Goal: Task Accomplishment & Management: Use online tool/utility

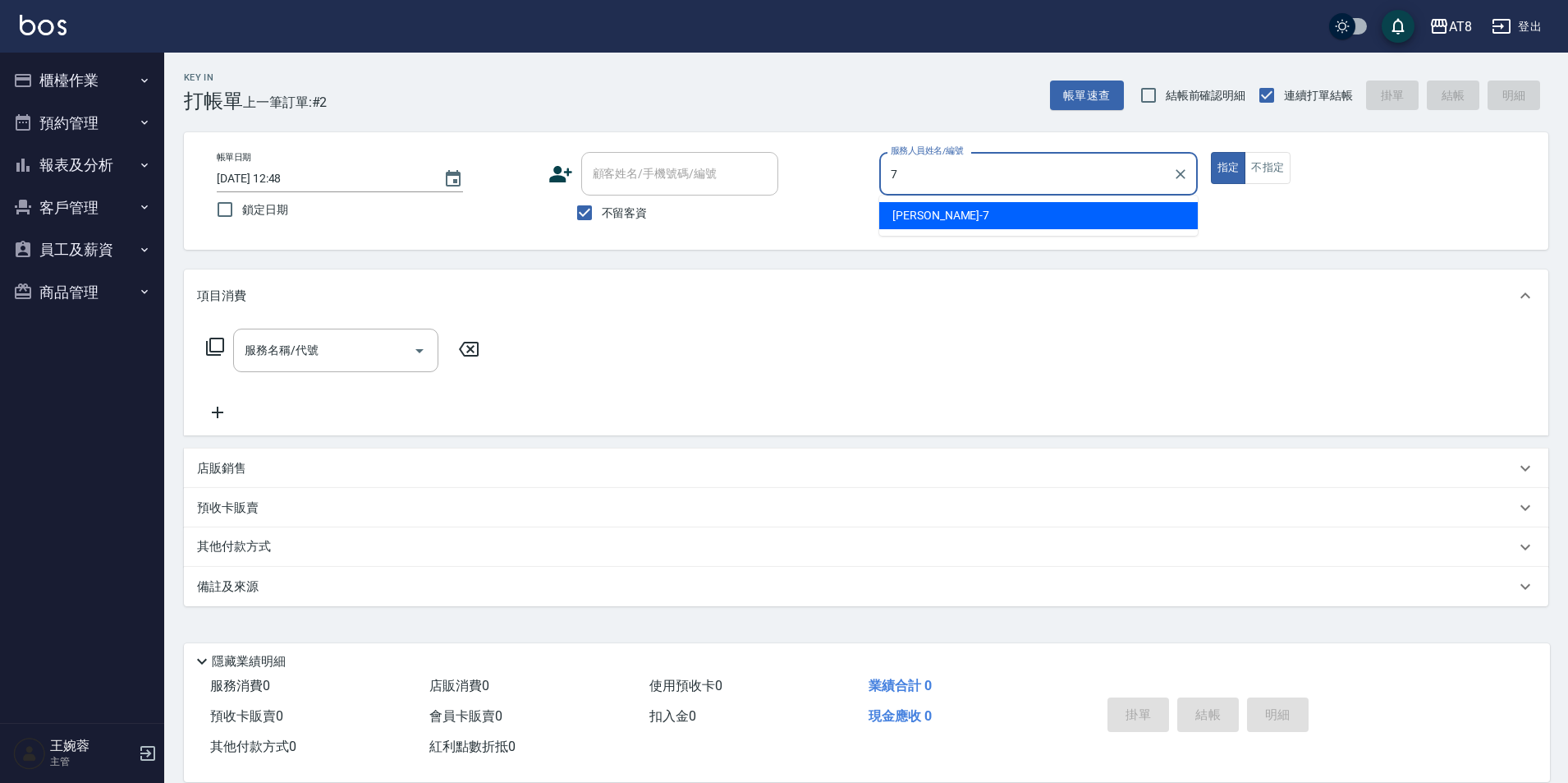
type input "[PERSON_NAME]-7"
type button "true"
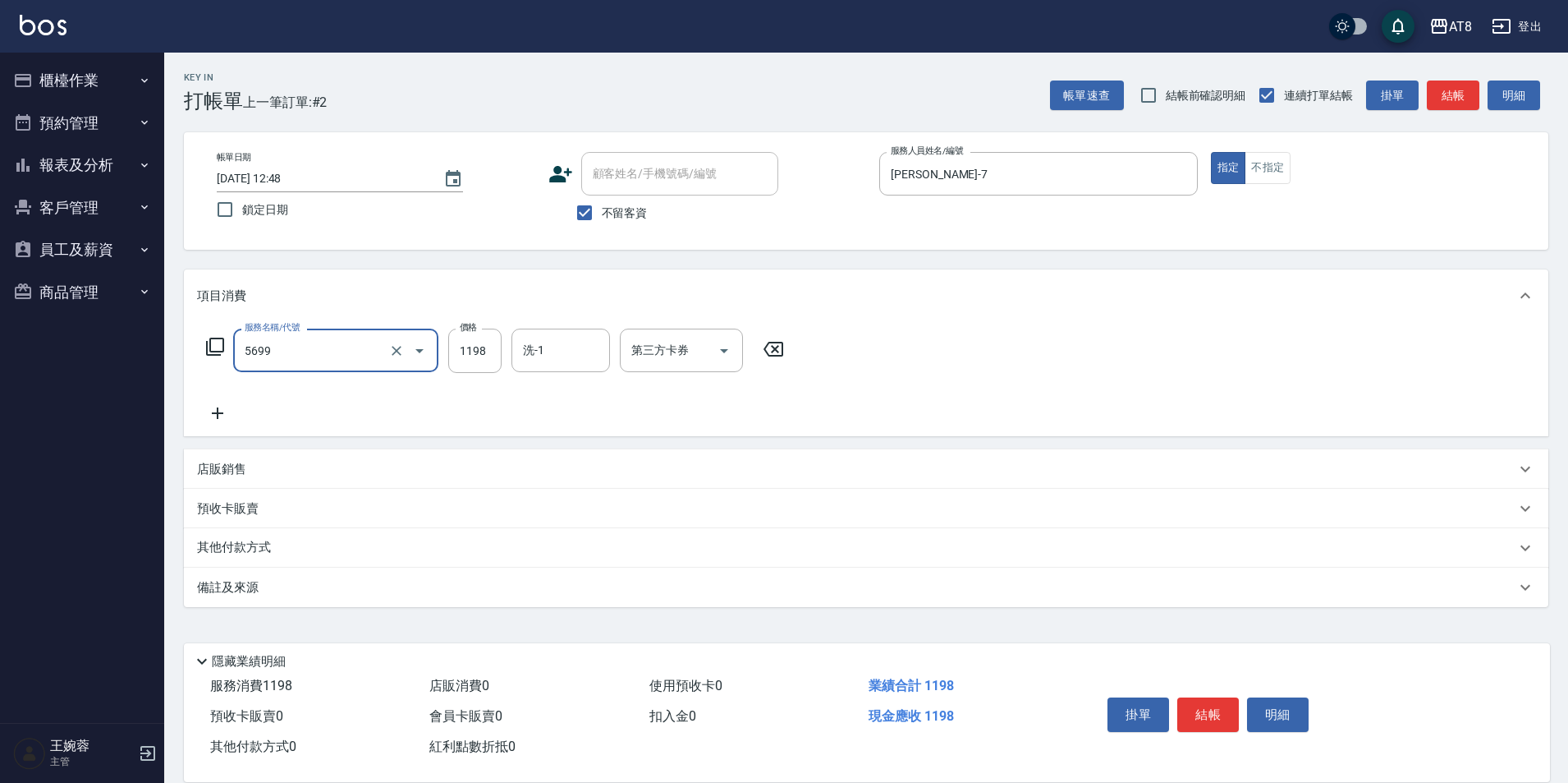
type input "水沁涼套餐(5699)"
type input "1098"
type input "助理-22"
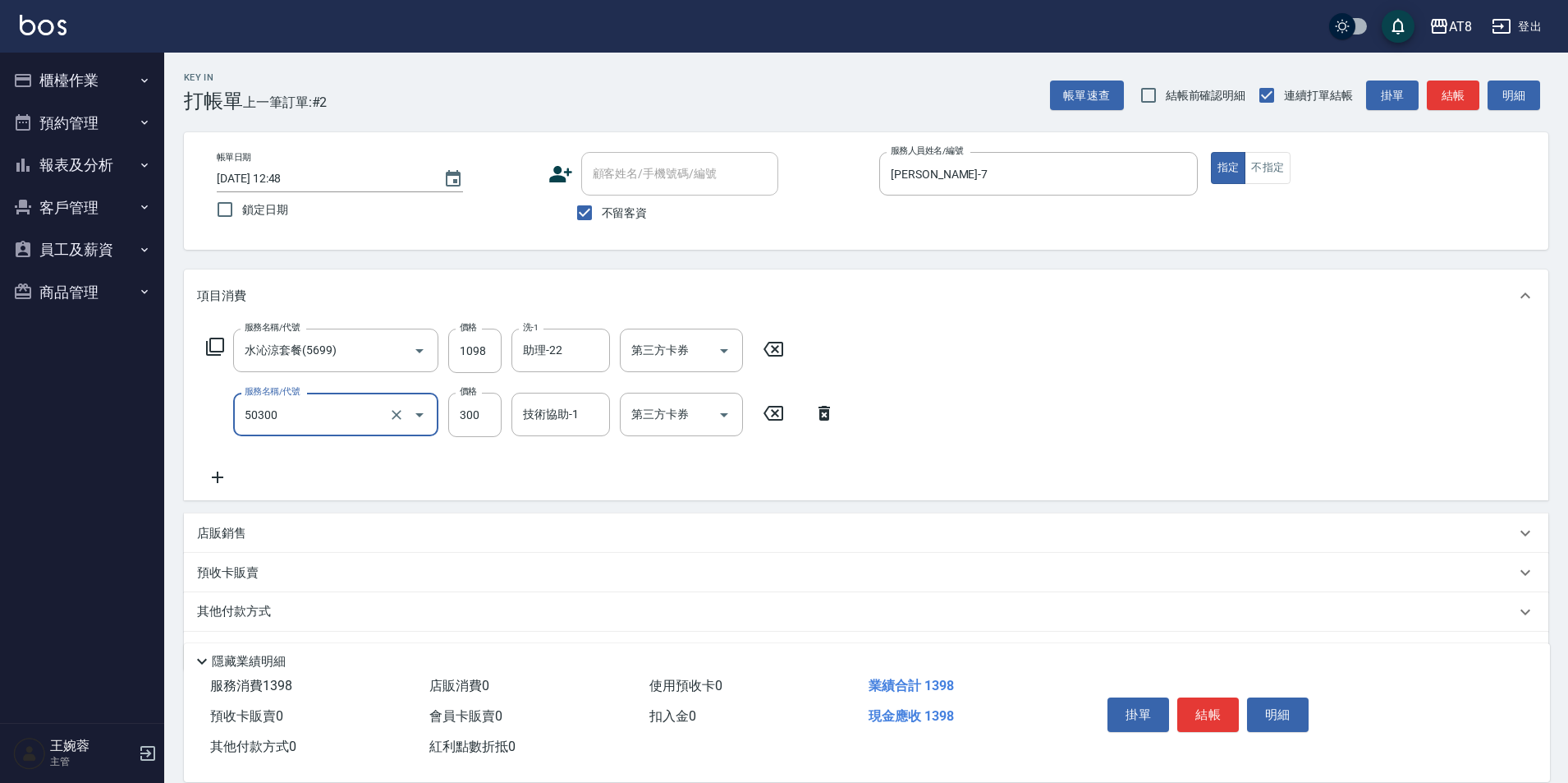
type input "入金護髮.隔離300(50300)"
type input "200"
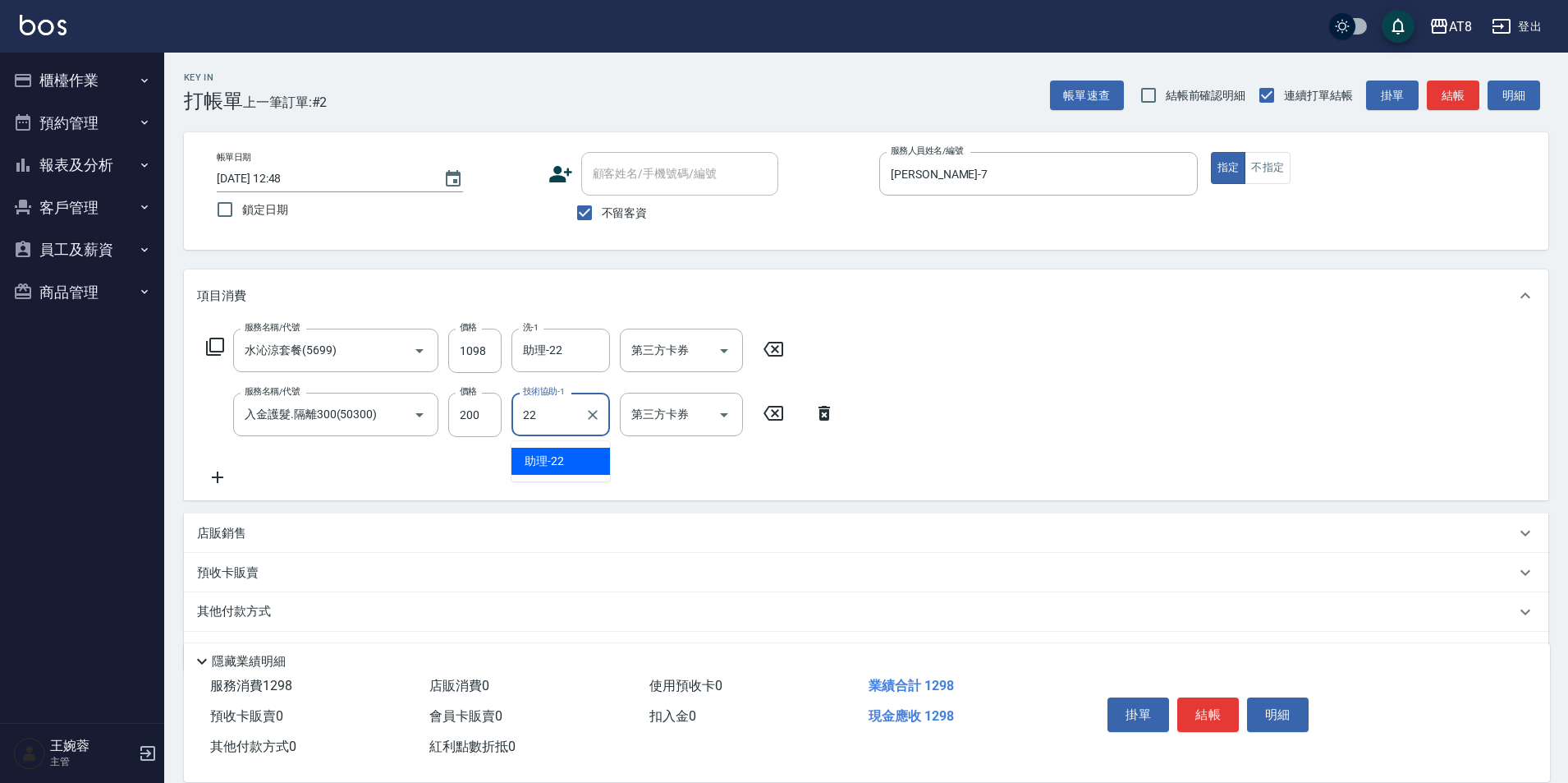
type input "助理-22"
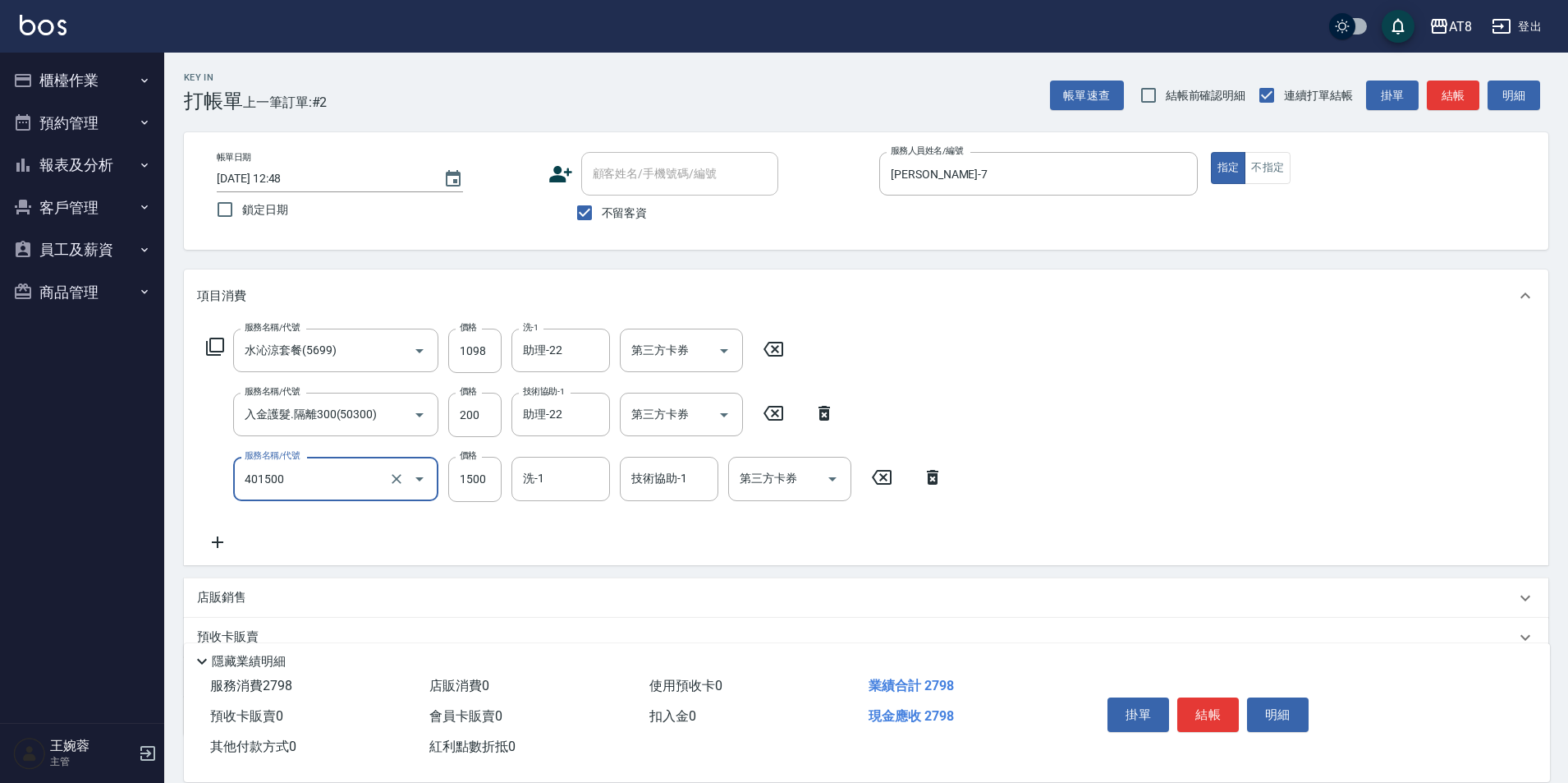
type input "入金染髮1500(401500)"
type input "1800"
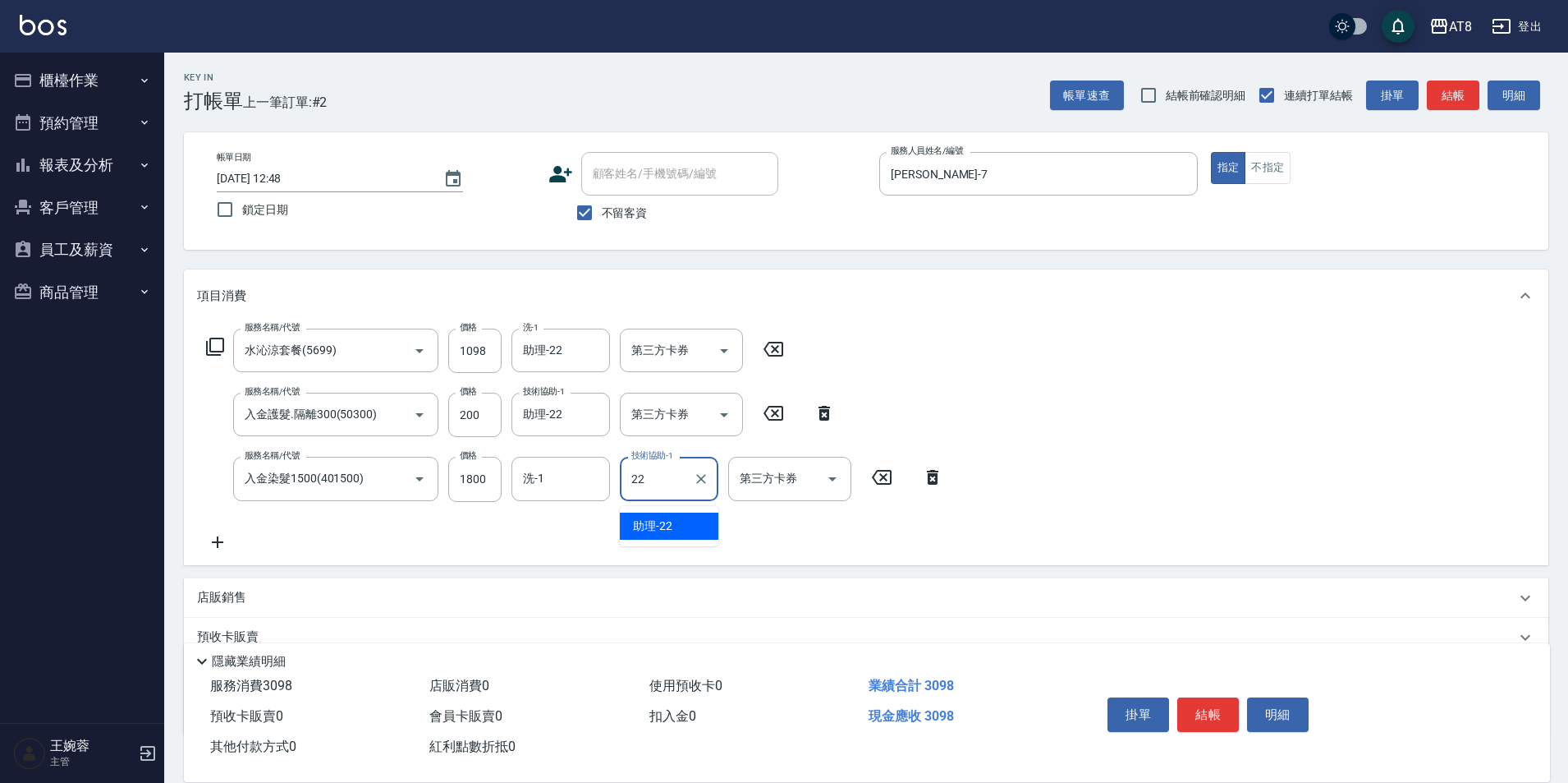
type input "助理-22"
click at [211, 352] on icon at bounding box center [215, 347] width 18 height 18
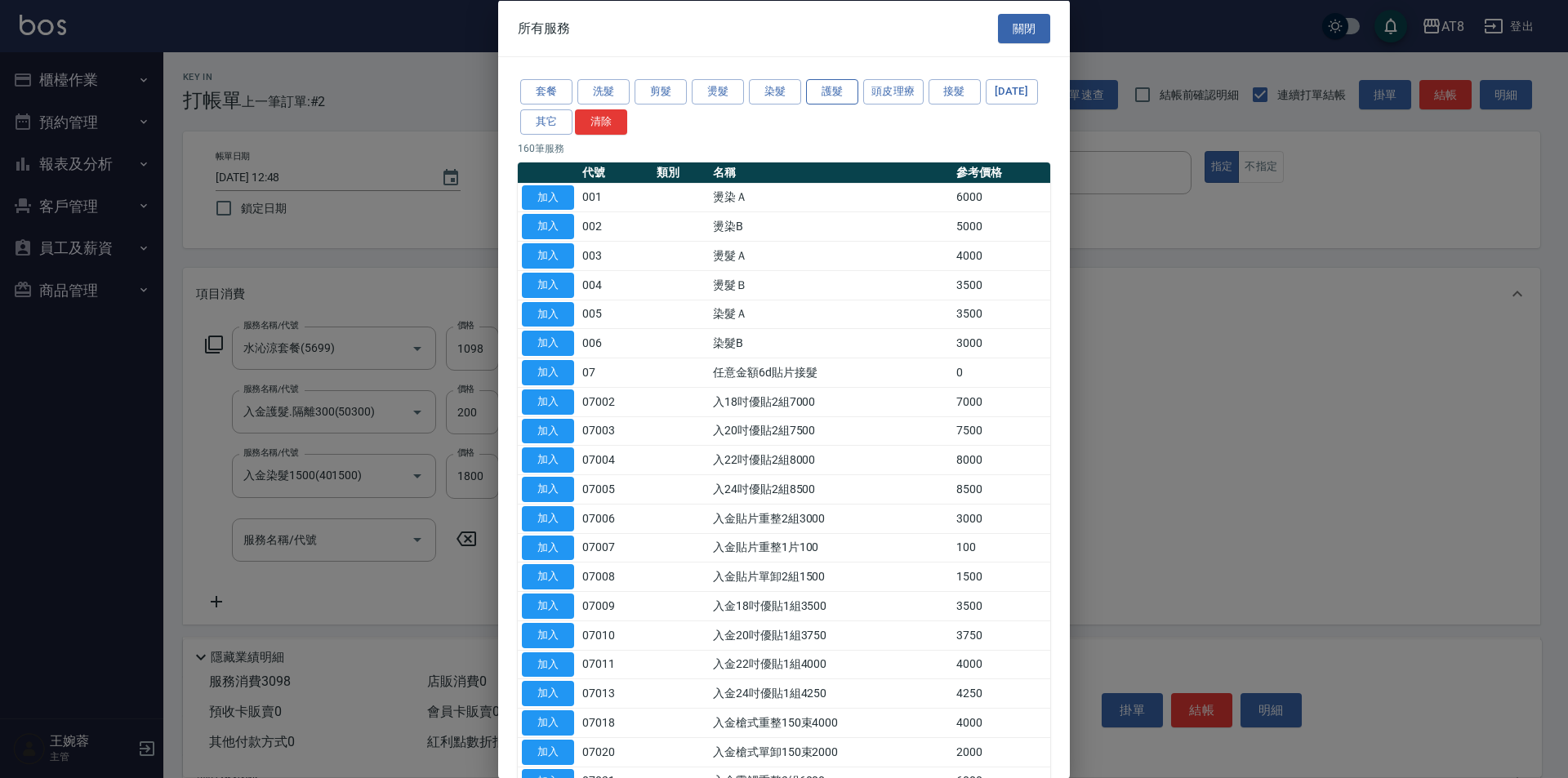
click at [855, 101] on button "護髮" at bounding box center [832, 91] width 53 height 25
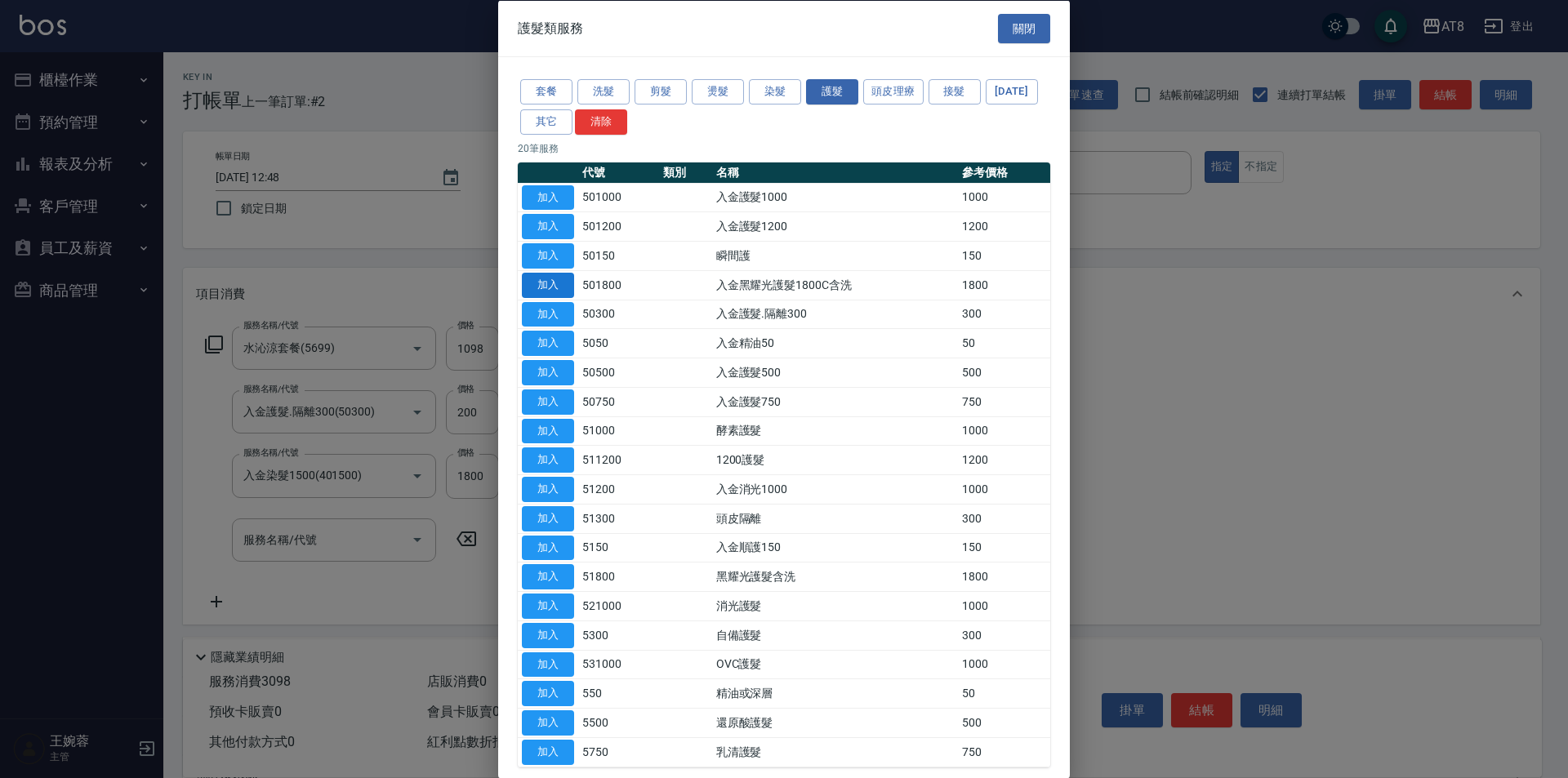
click at [562, 297] on button "加入" at bounding box center [548, 284] width 53 height 25
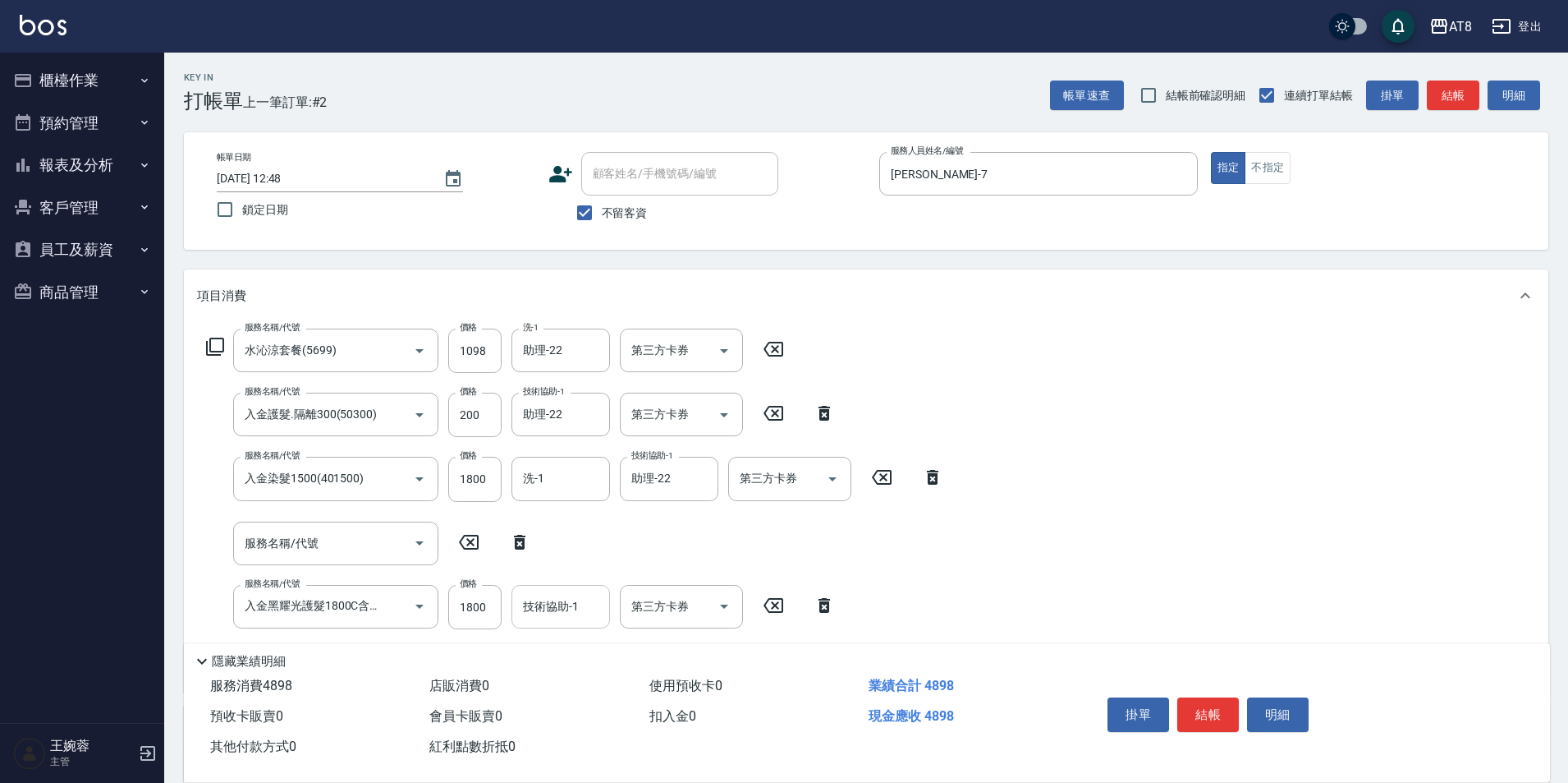
click at [558, 605] on div "技術協助-1 技術協助-1" at bounding box center [561, 607] width 98 height 44
type input "助理-22"
click at [1239, 711] on button "結帳" at bounding box center [1207, 715] width 62 height 34
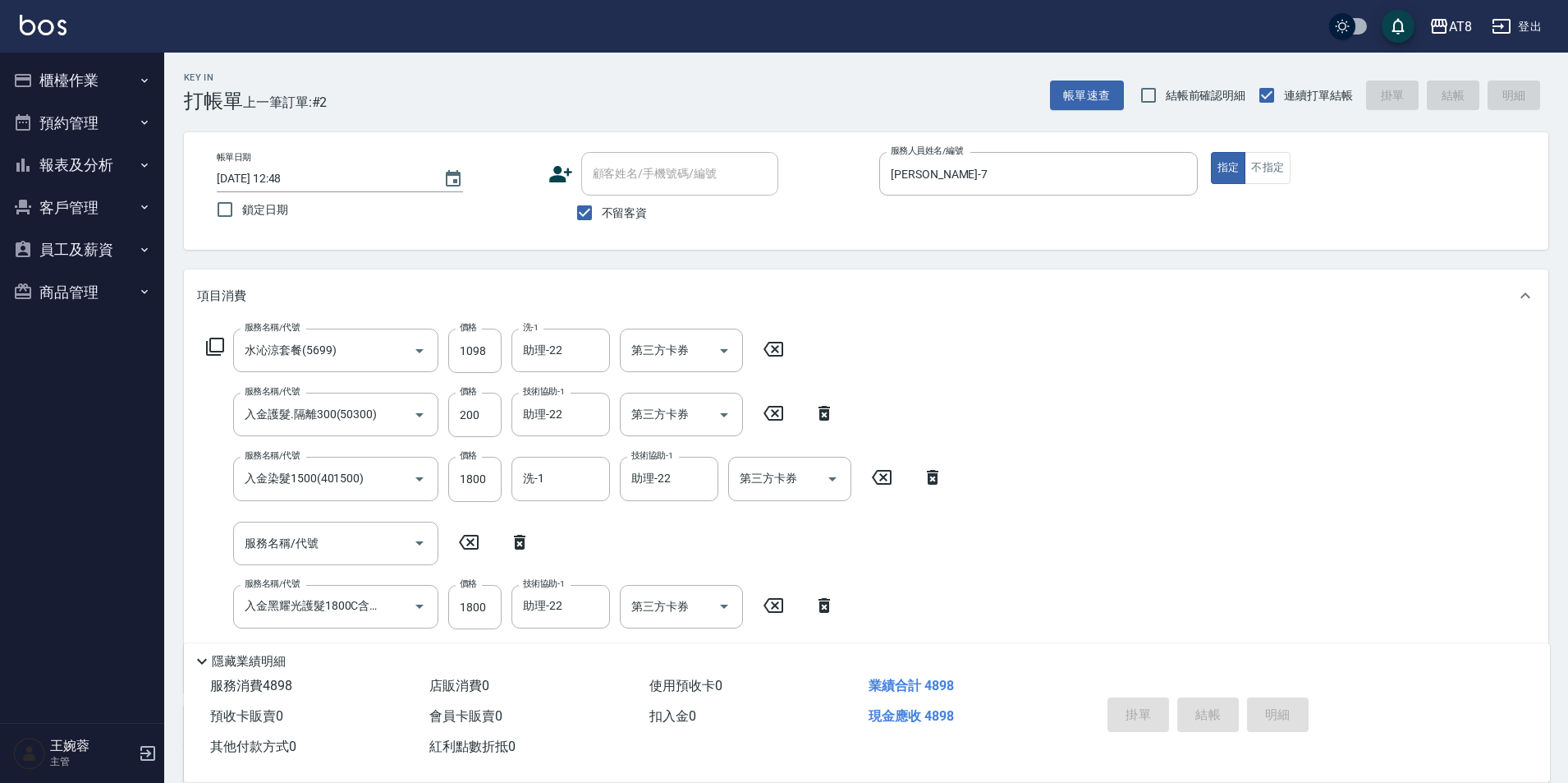
type input "[DATE] 15:45"
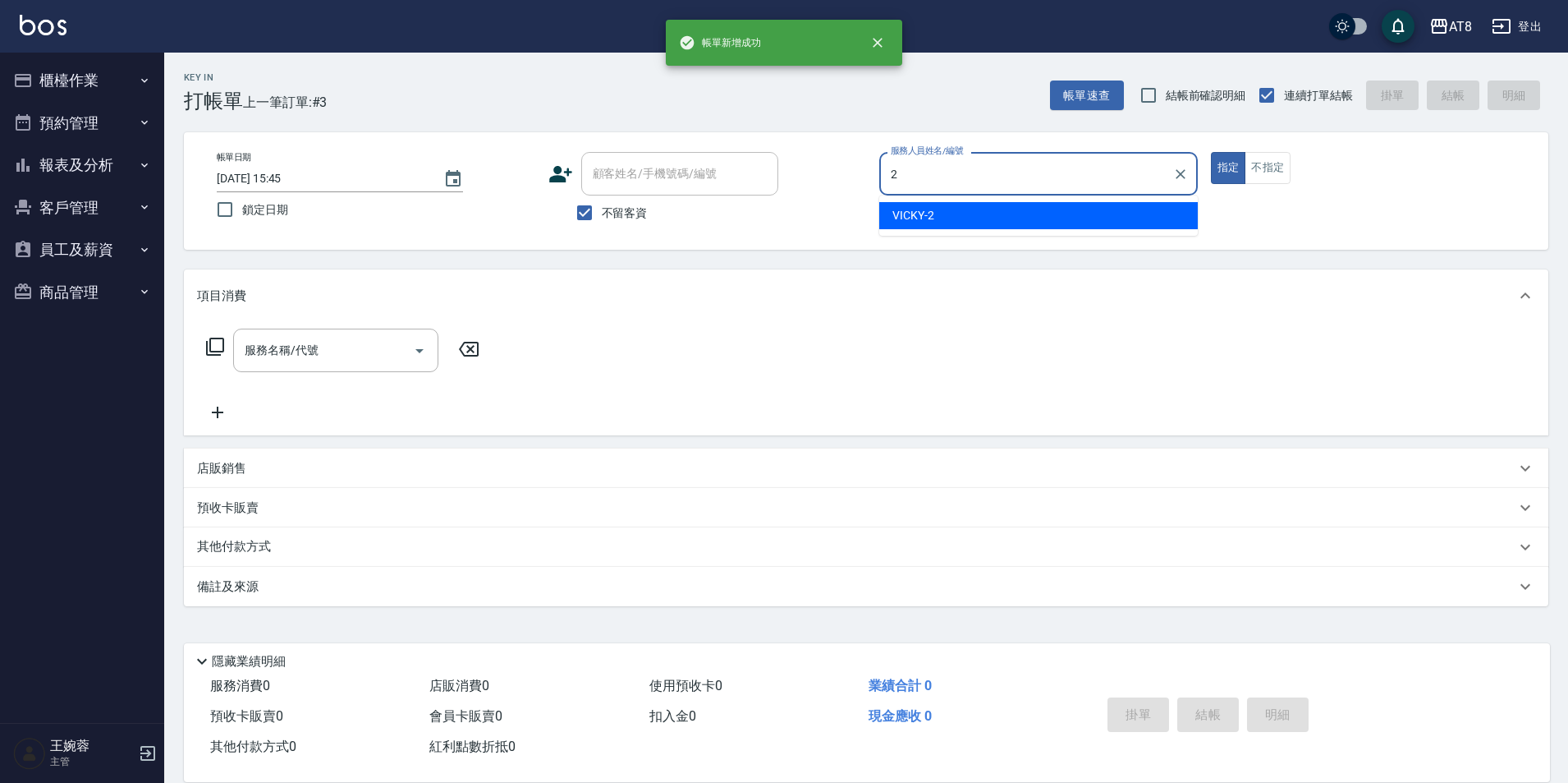
type input "VICKY-2"
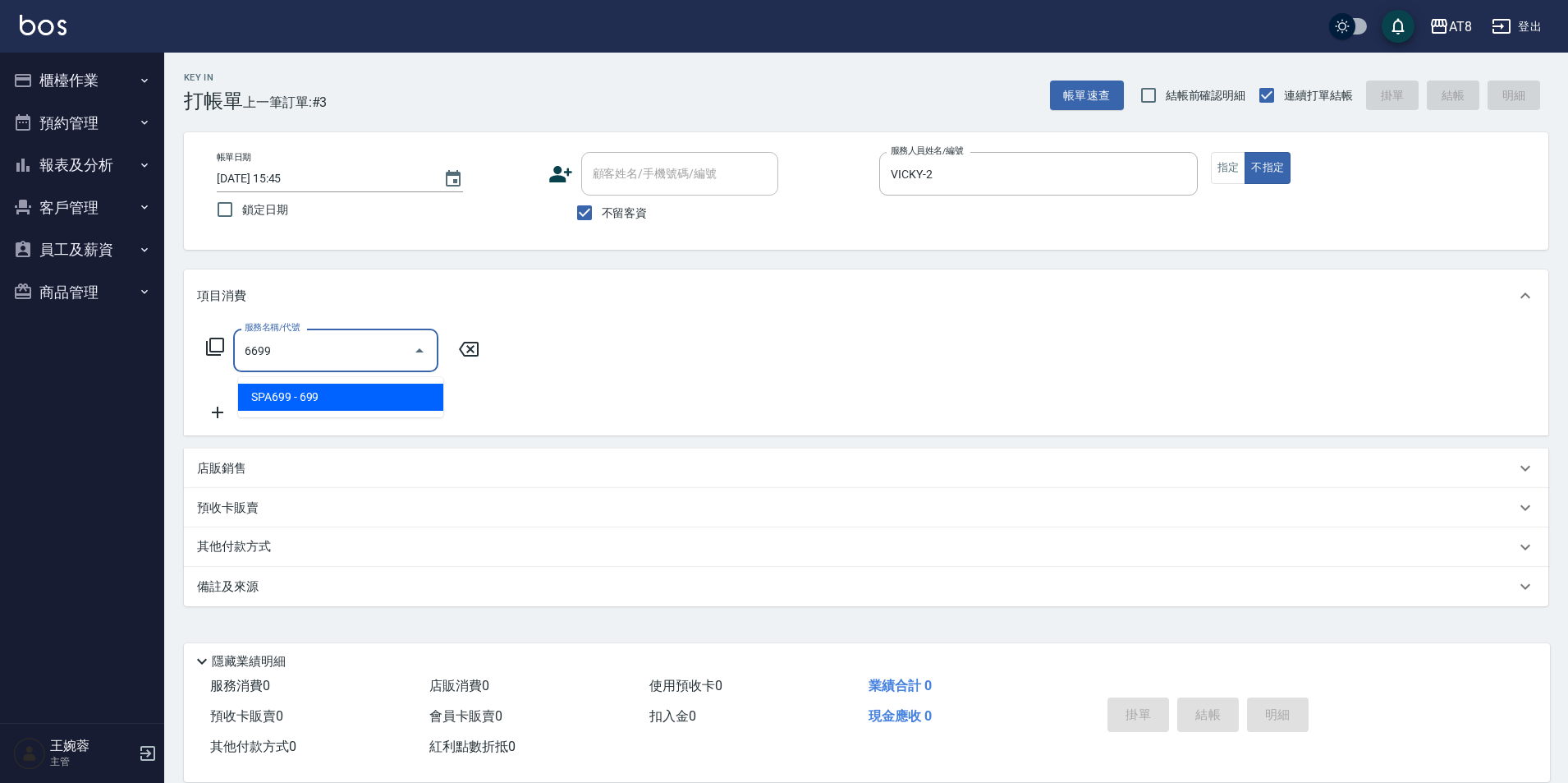
type input "SPA699(6699)"
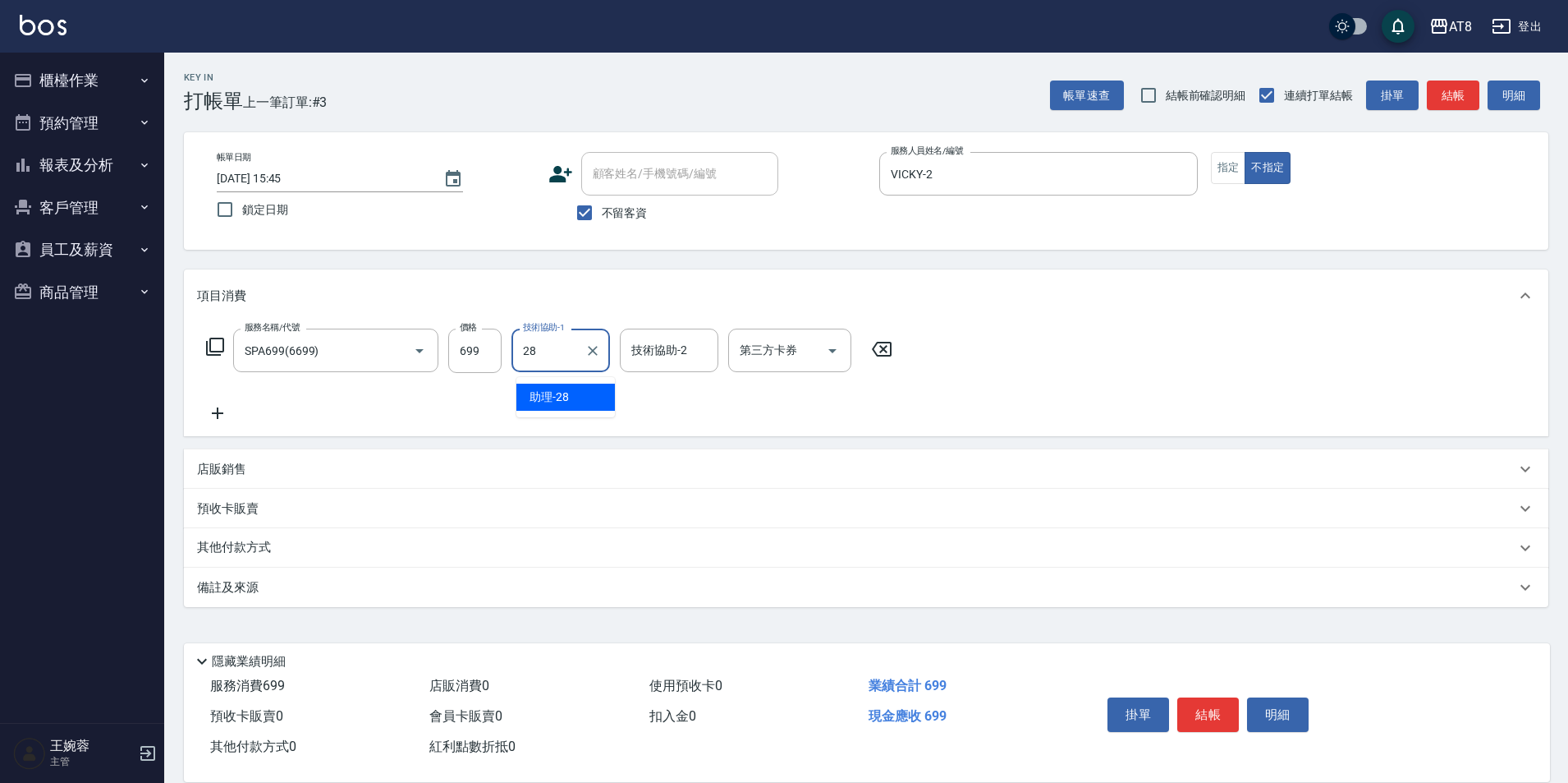
type input "助理-28"
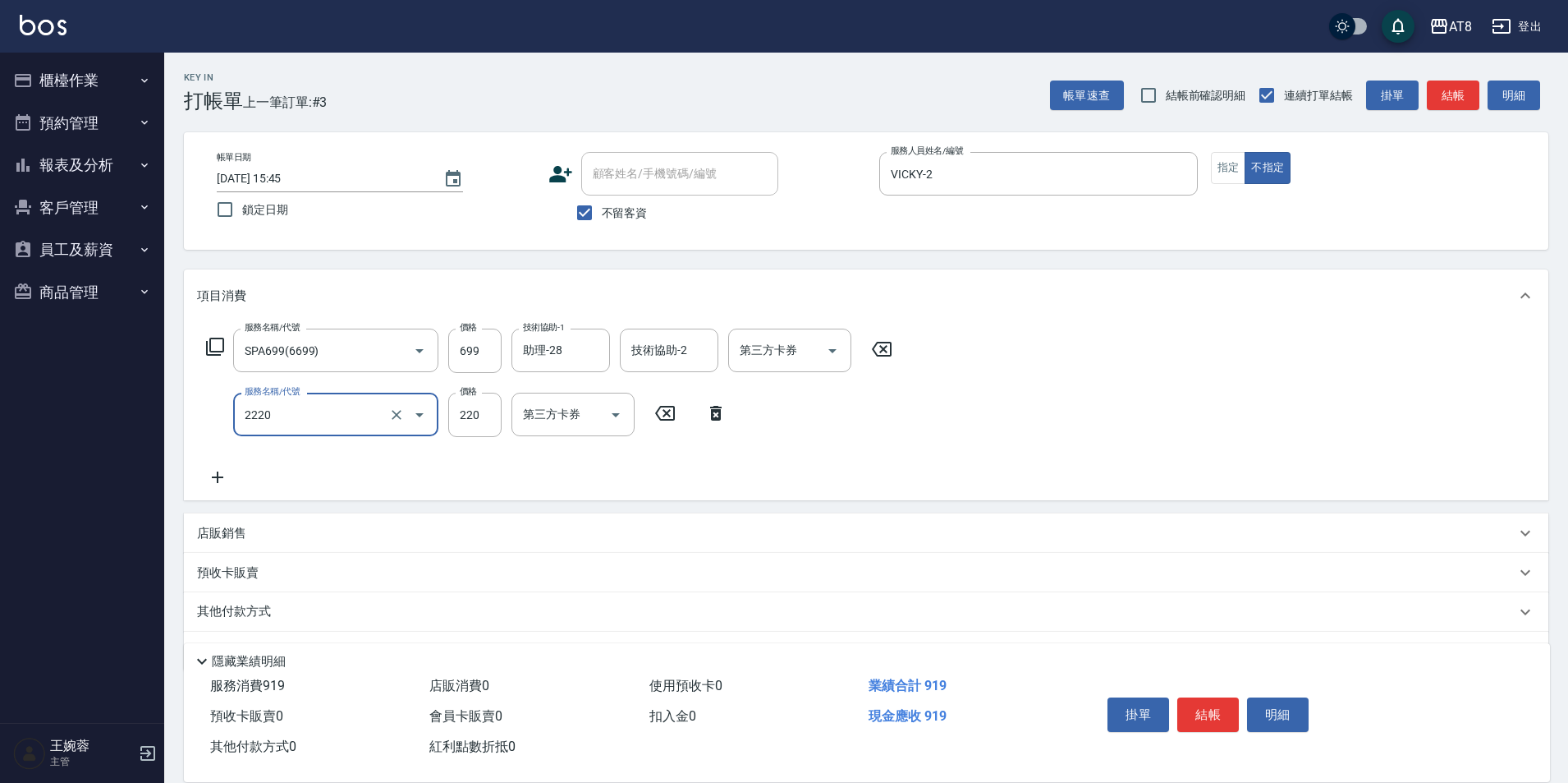
type input "剪髮(2220)"
click at [1239, 711] on button "結帳" at bounding box center [1207, 715] width 62 height 34
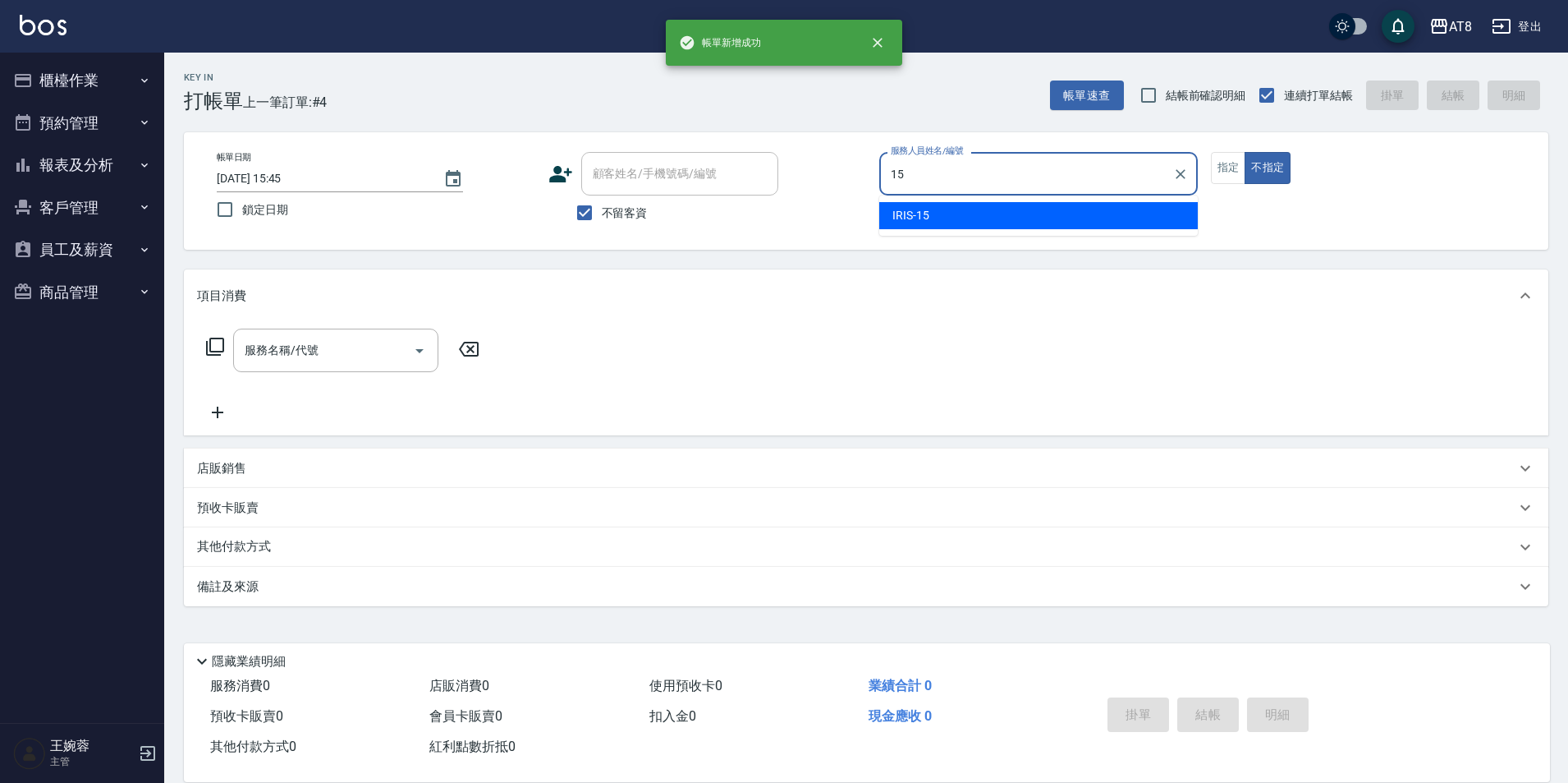
type input "IRIS-15"
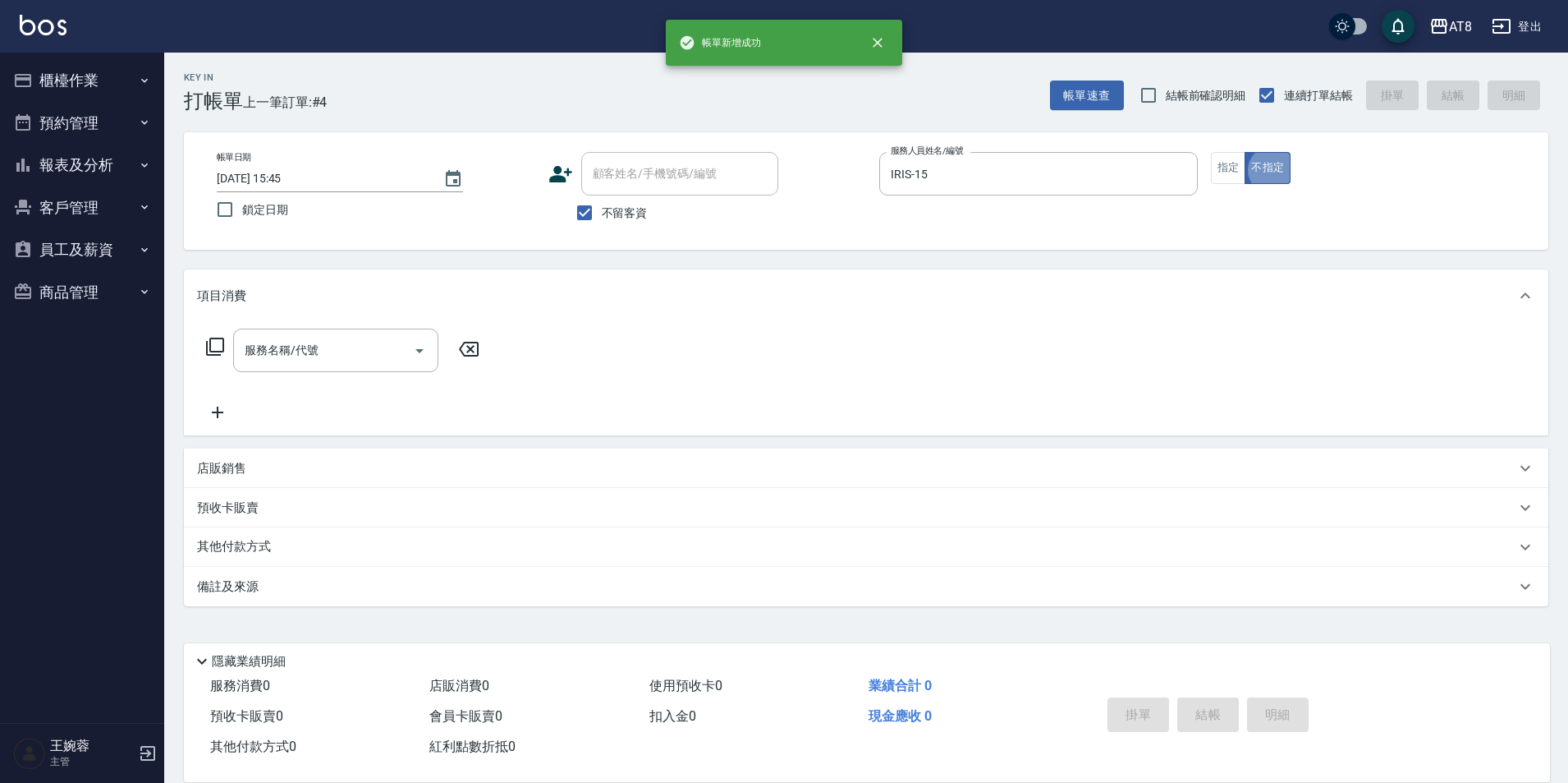
type button "false"
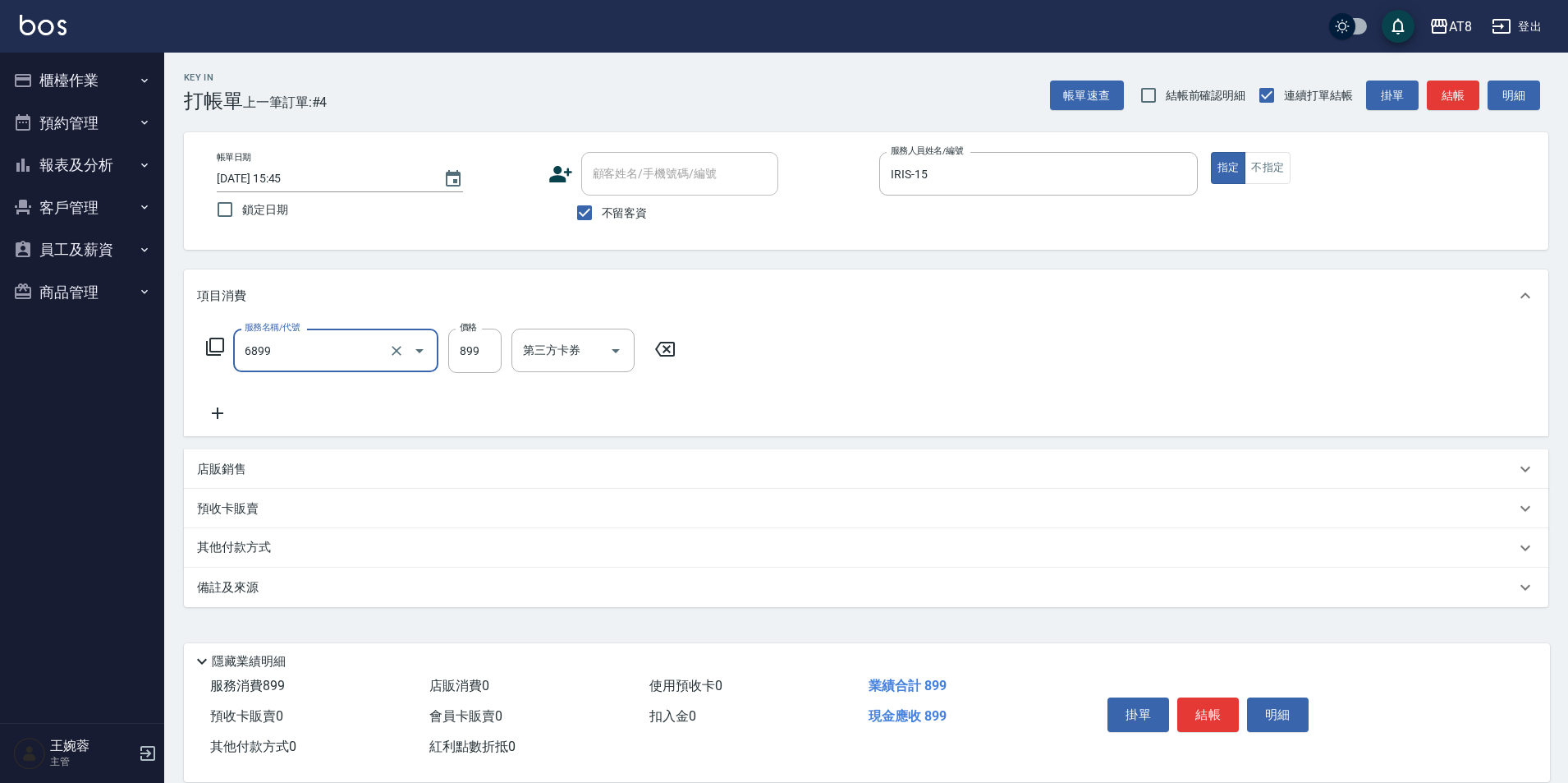
type input "sap899(6899)"
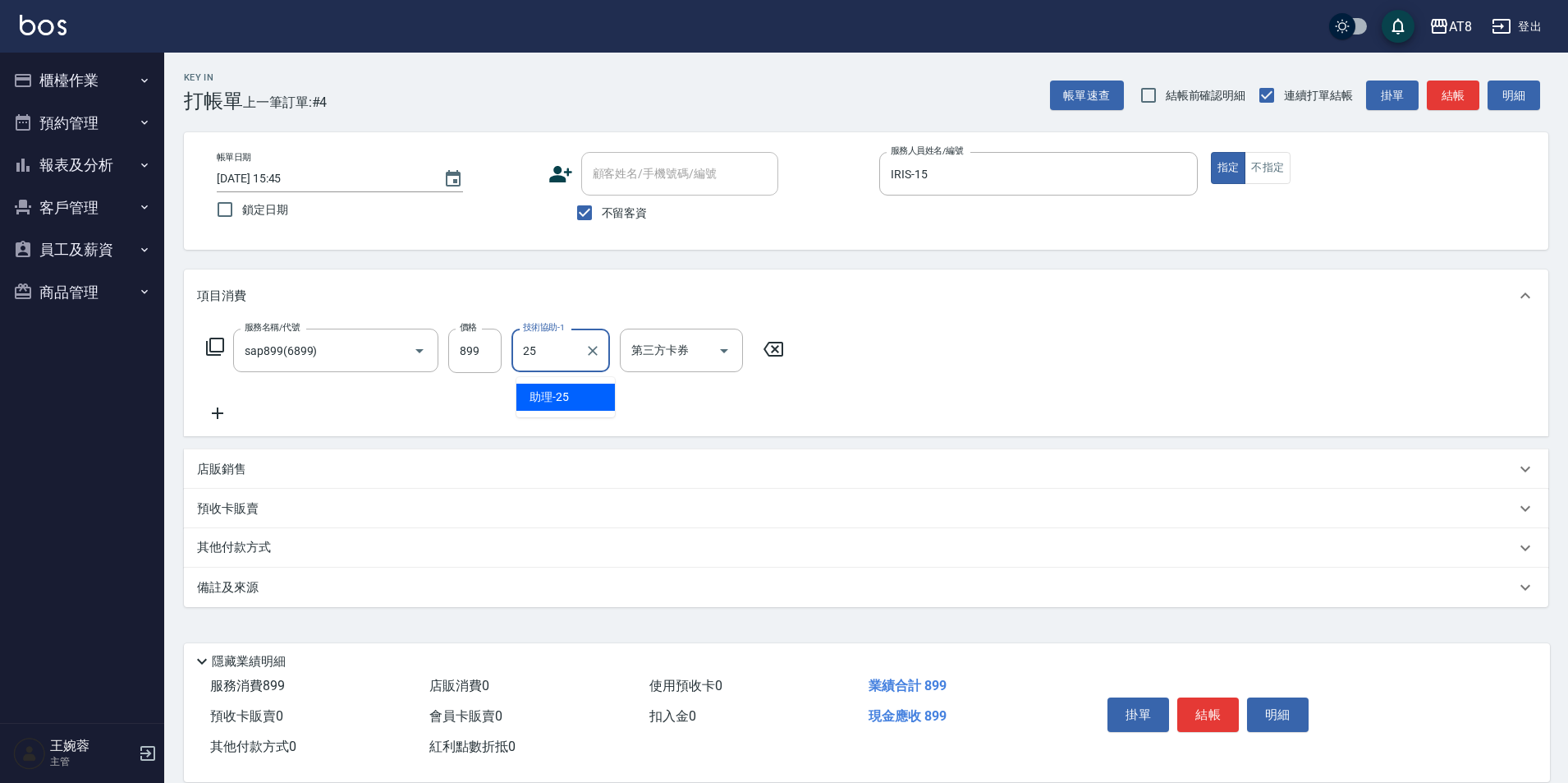
type input "助理-25"
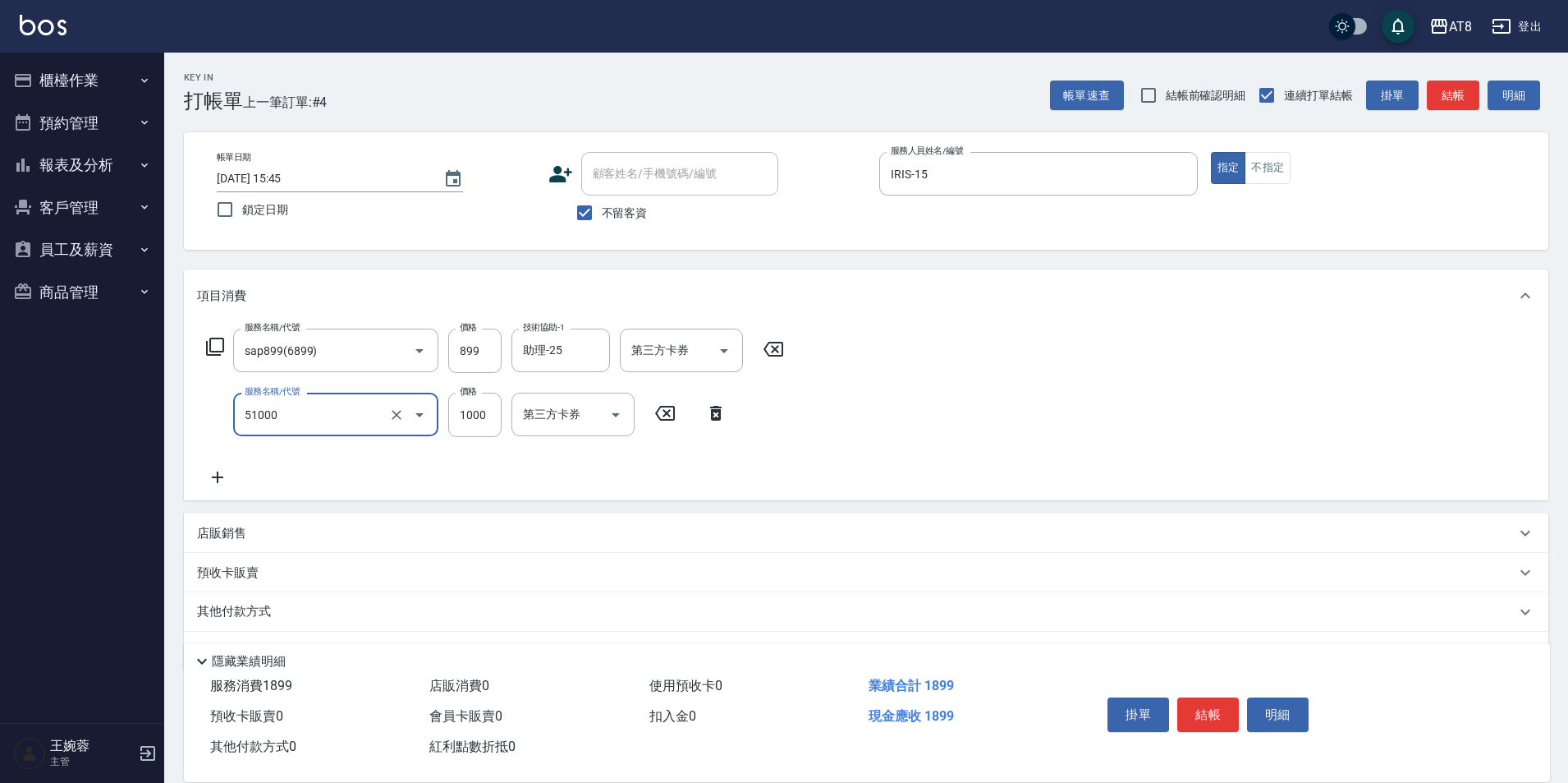
type input "酵素護髮(51000)"
type input "1000"
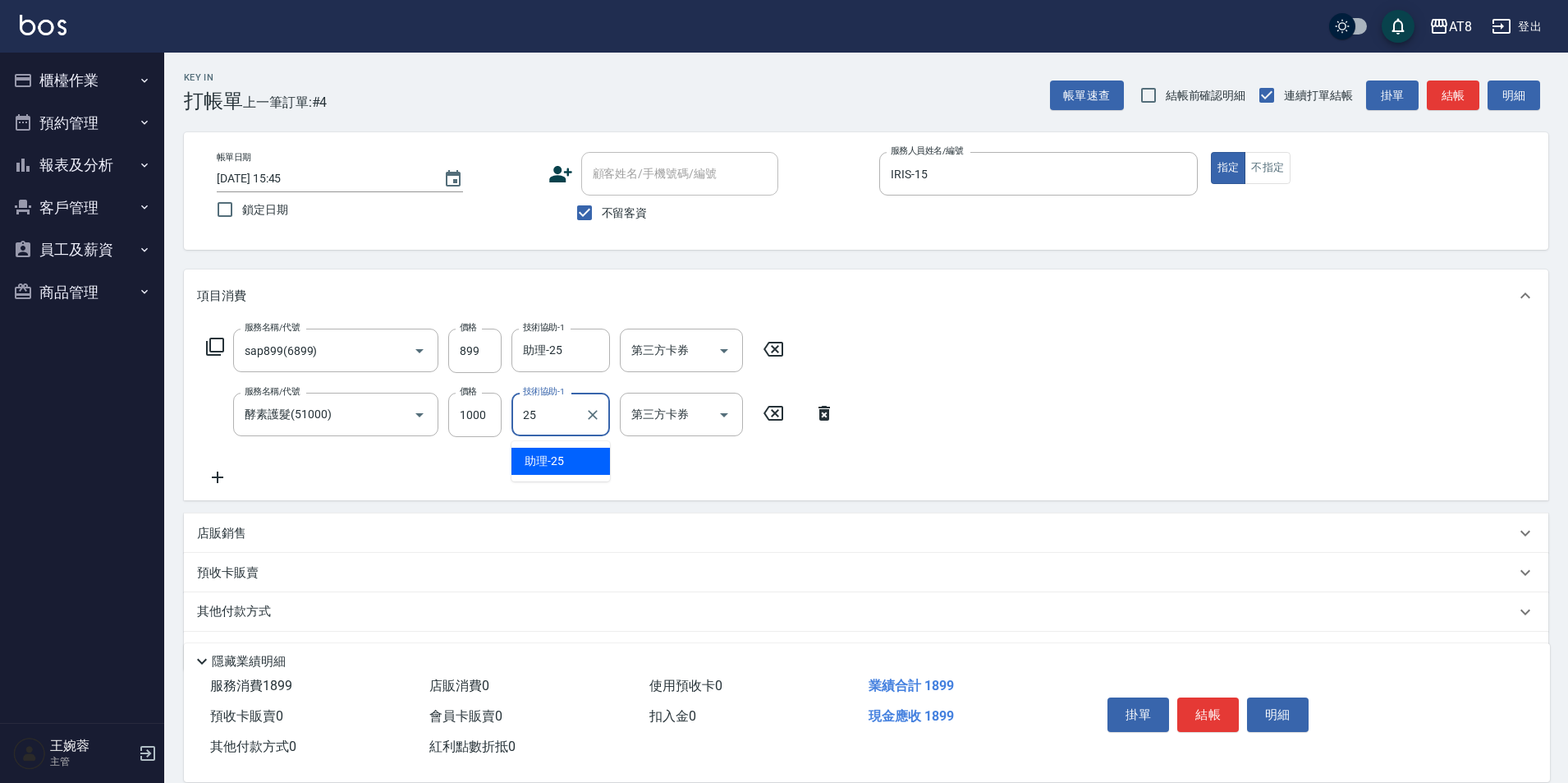
type input "助理-25"
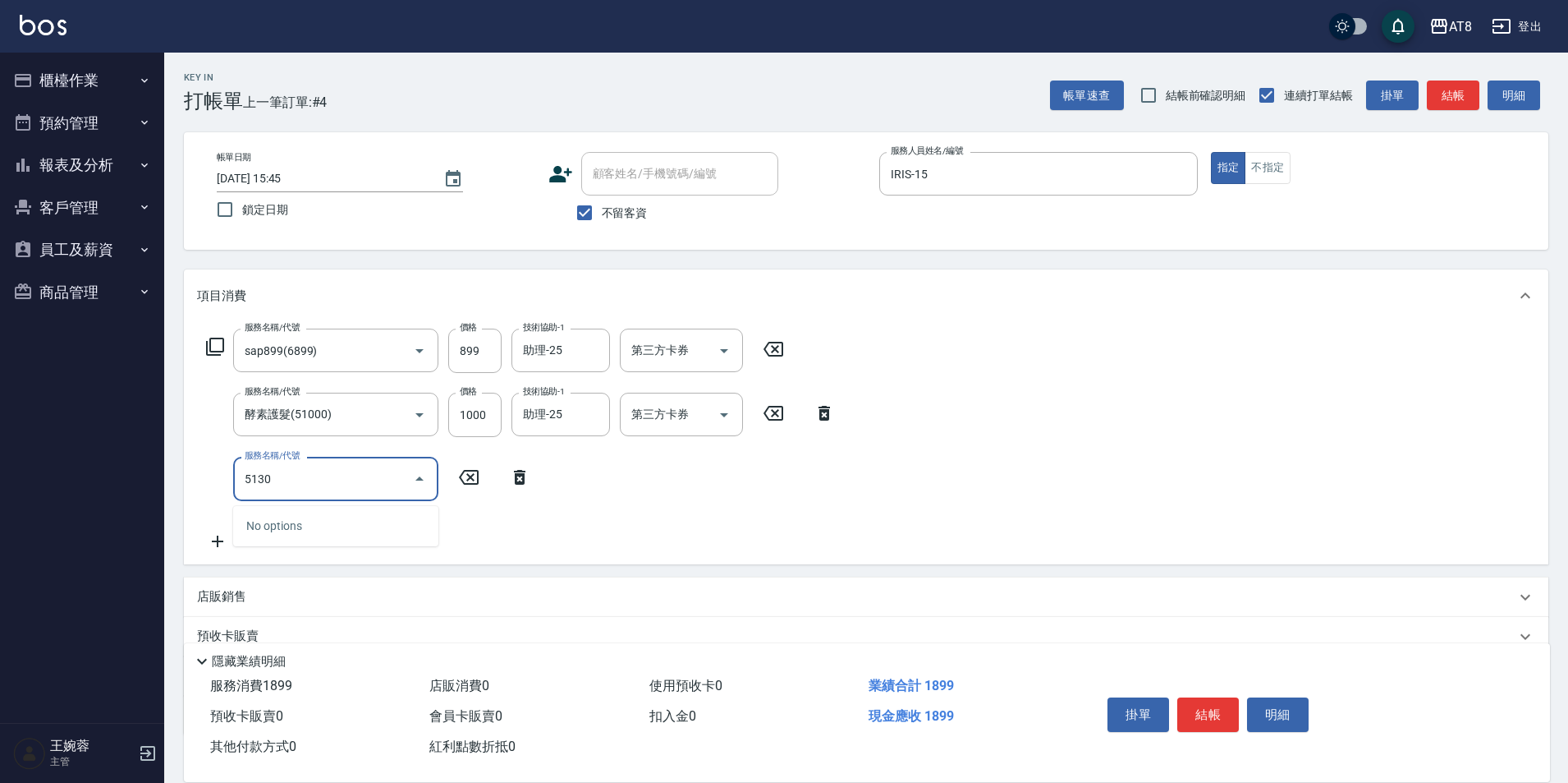
type input "51300"
click at [392, 481] on icon "Clear" at bounding box center [396, 479] width 9 height 9
type input "片染(4300)"
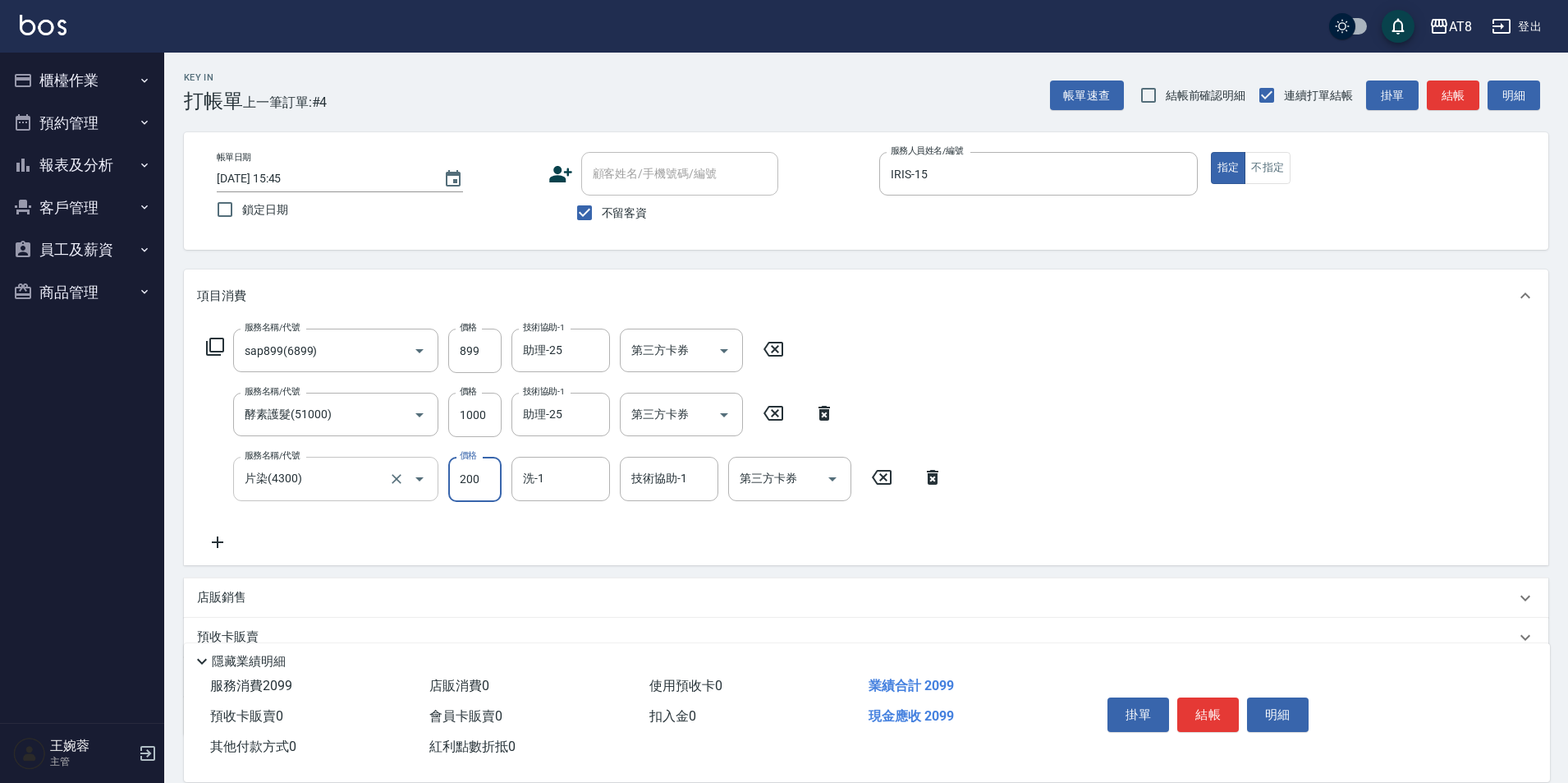
type input "200"
type input "助理-25"
click at [1224, 700] on button "結帳" at bounding box center [1207, 715] width 62 height 34
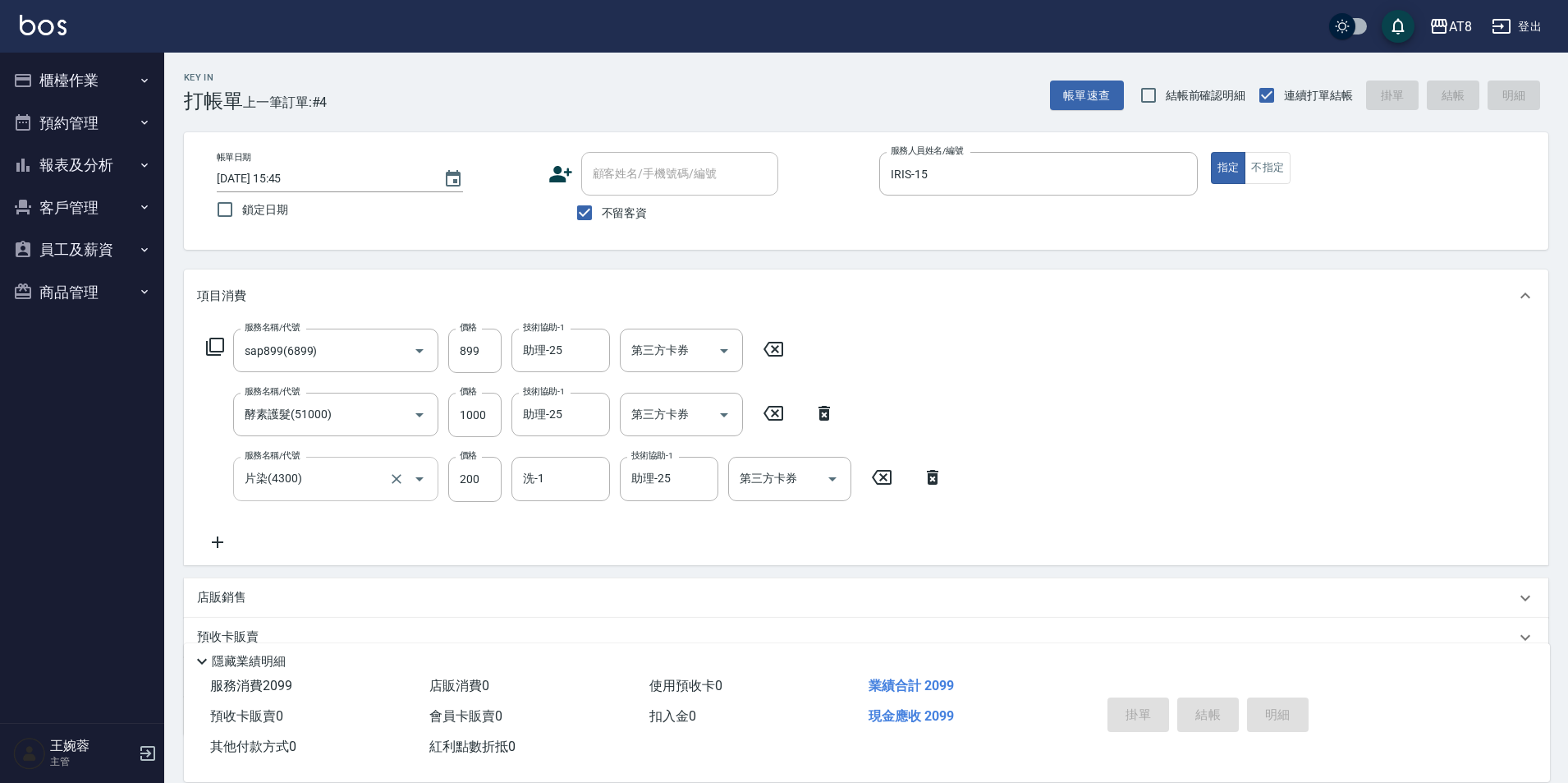
type input "[DATE] 15:46"
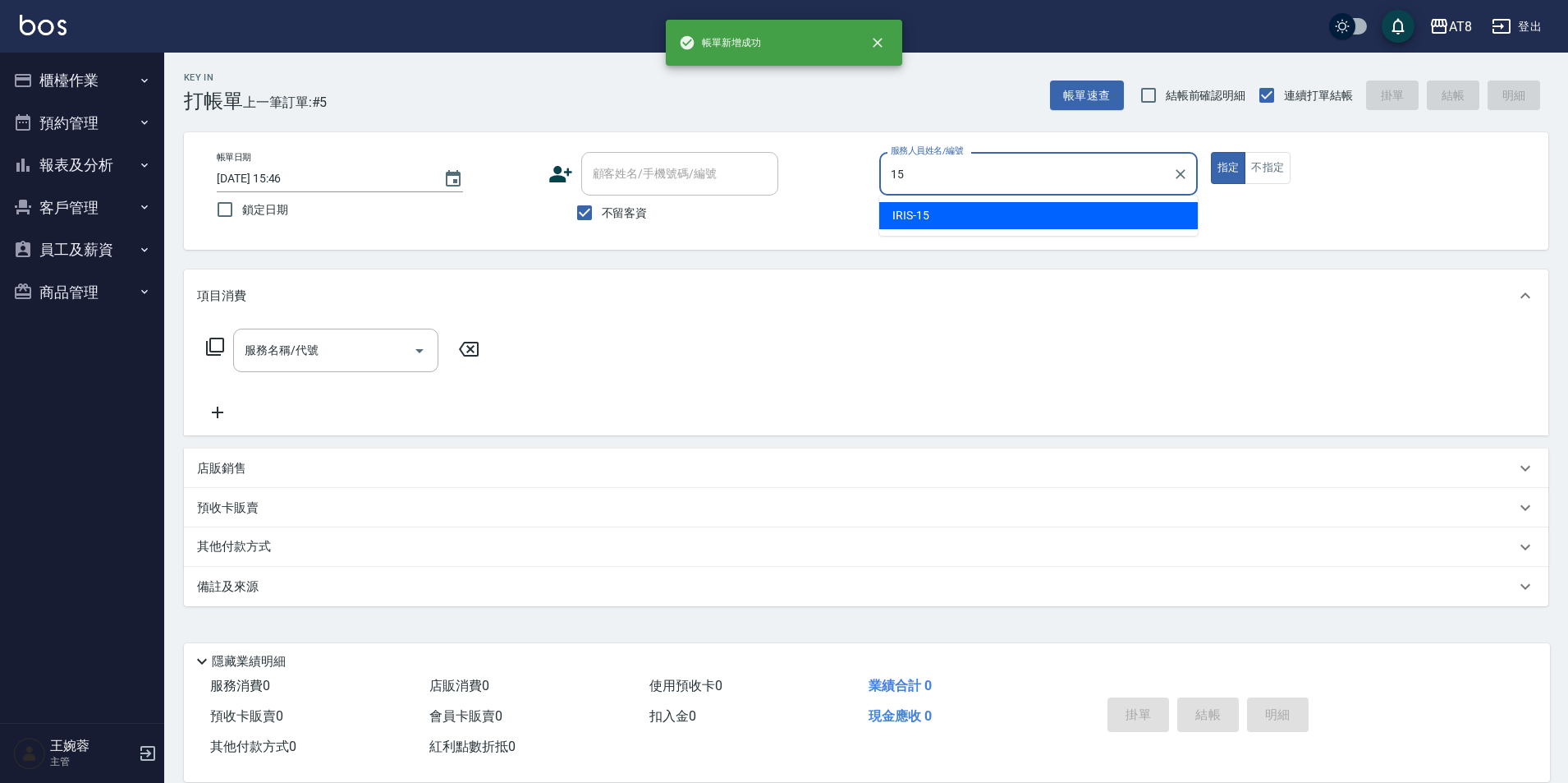
type input "IRIS-15"
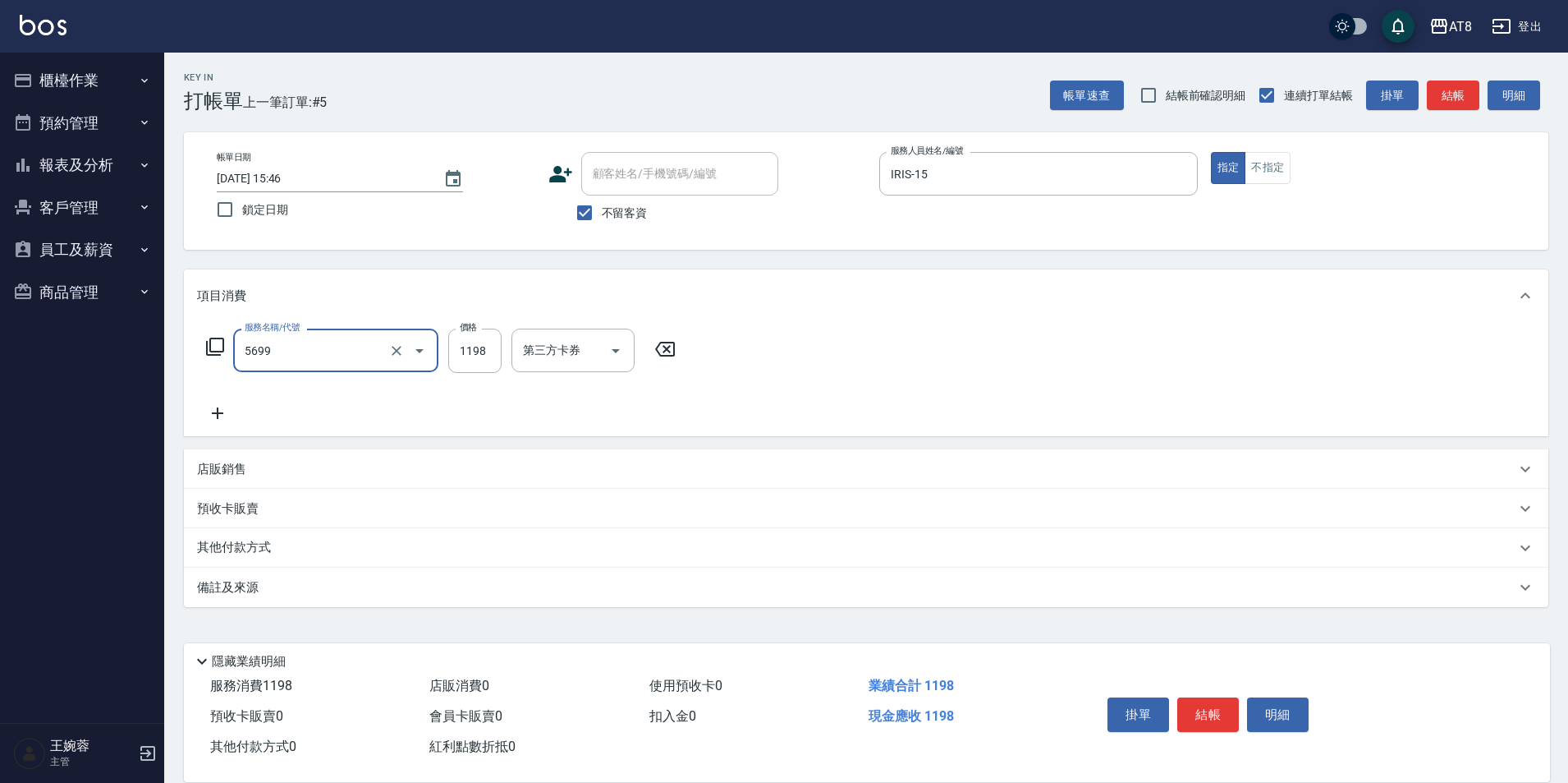
type input "水沁涼套餐(5699)"
type input "1098"
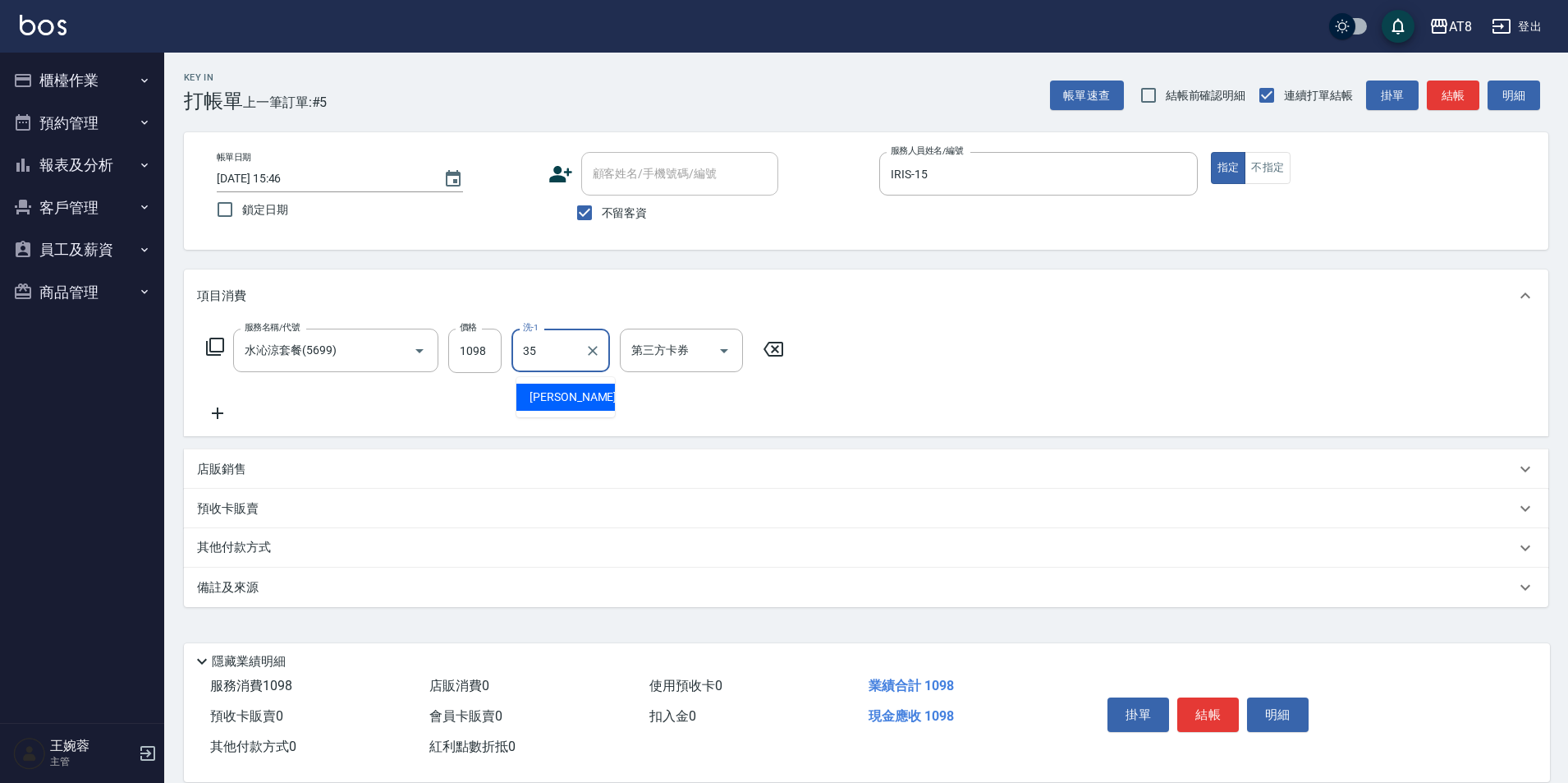
type input "助理-35"
click at [720, 359] on icon "Open" at bounding box center [724, 350] width 20 height 20
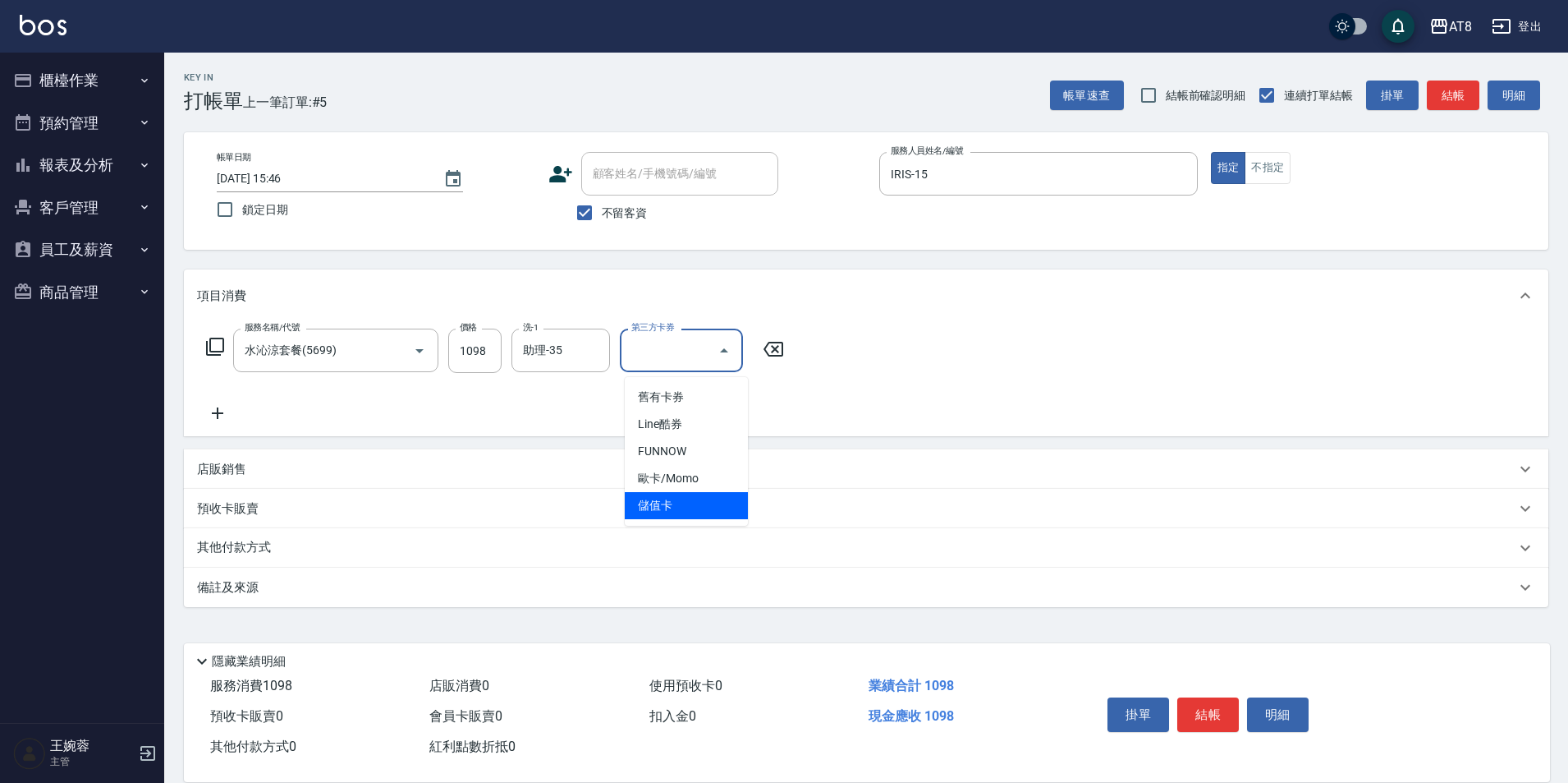
click at [718, 496] on span "儲值卡" at bounding box center [686, 506] width 123 height 27
type input "儲值卡"
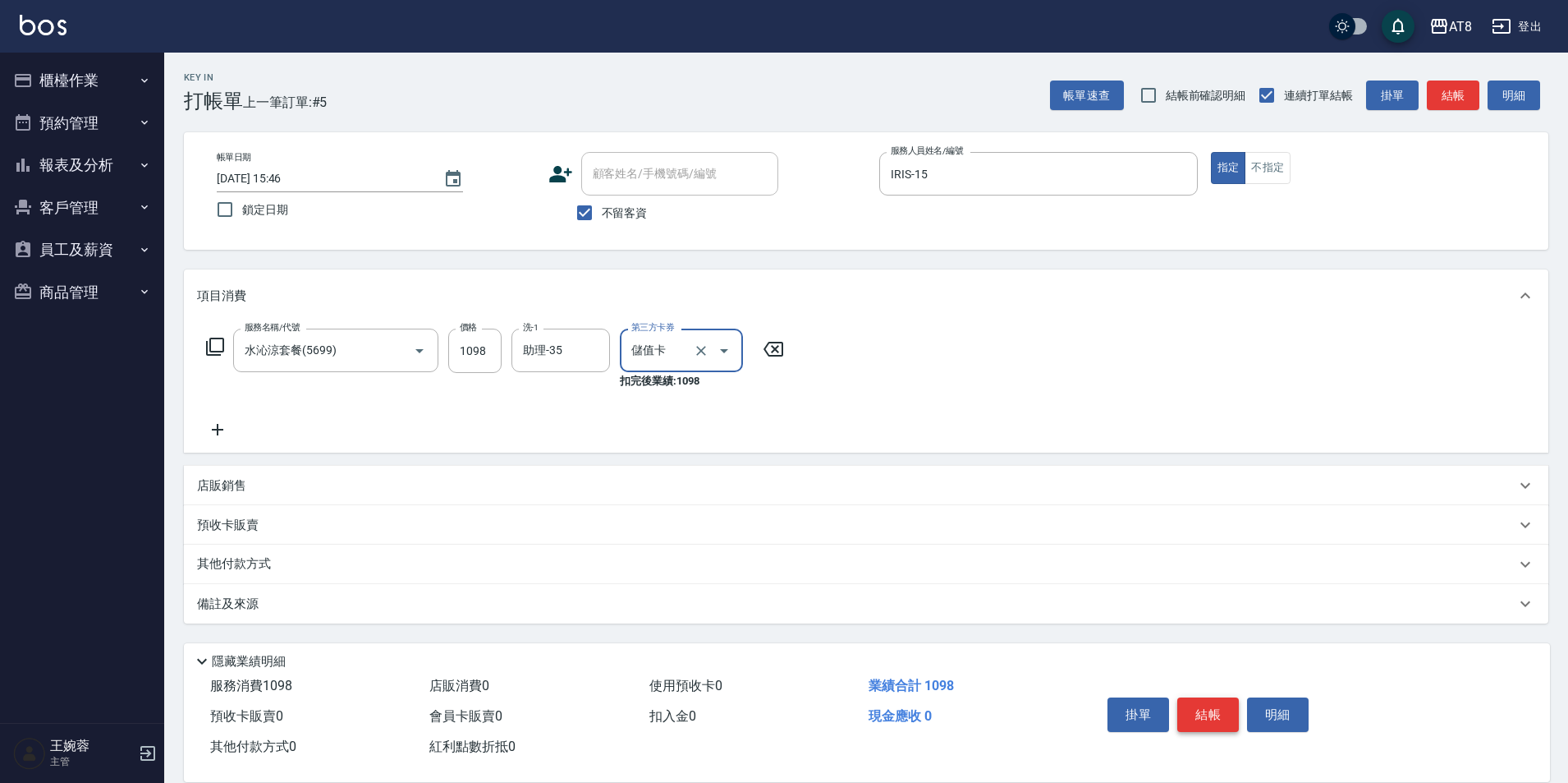
click at [1206, 698] on button "結帳" at bounding box center [1207, 715] width 62 height 34
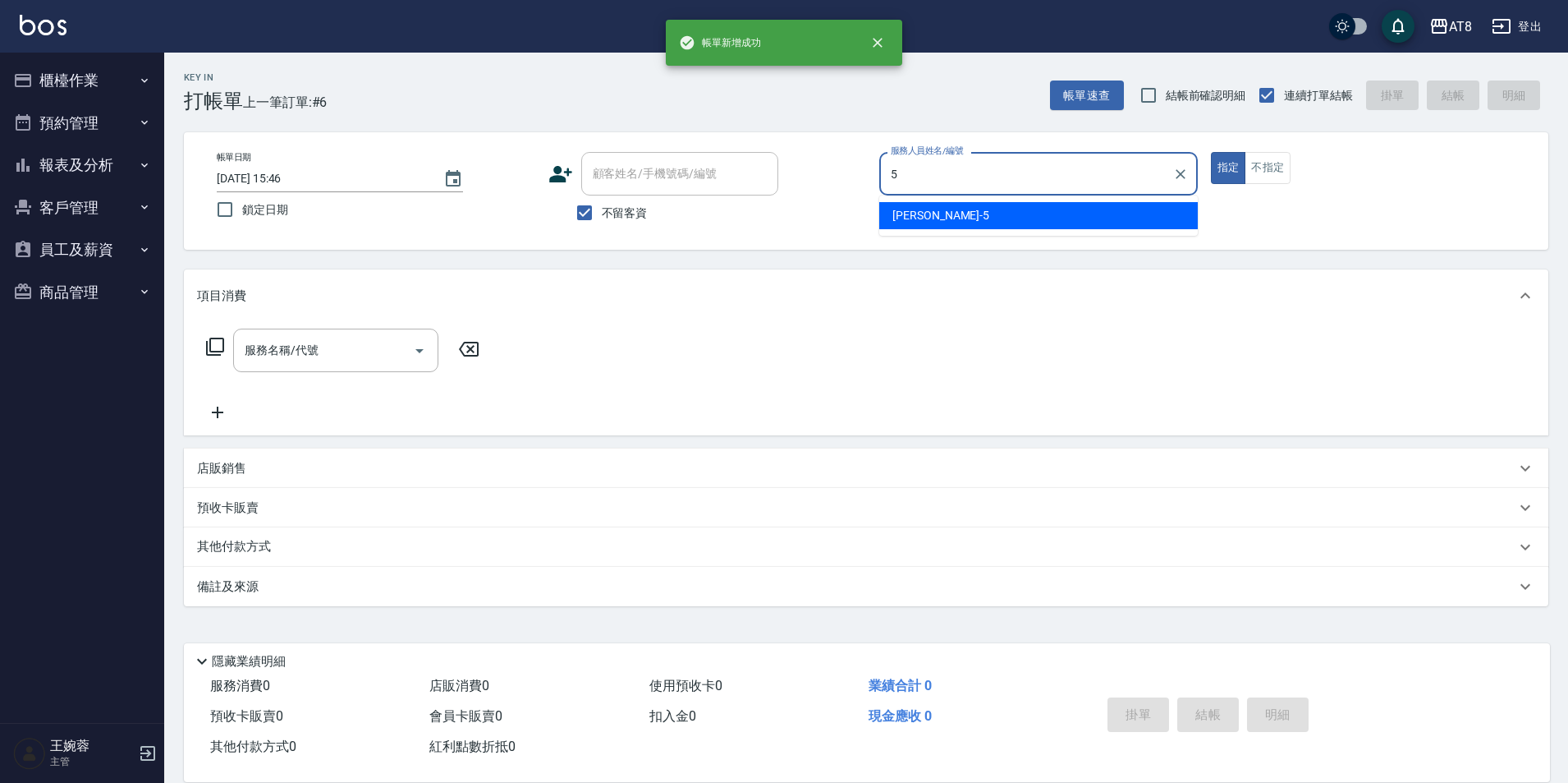
type input "HANK-5"
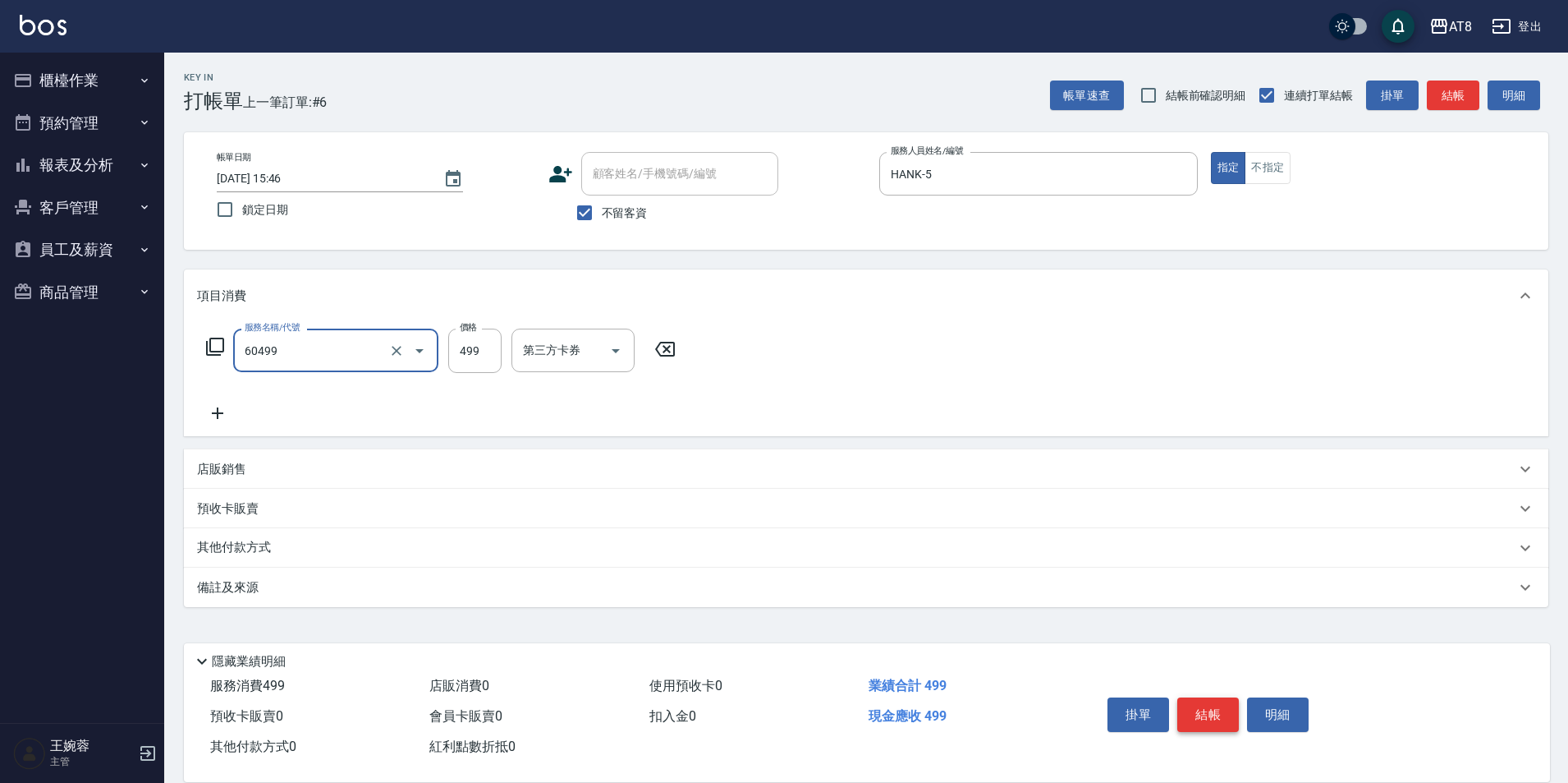
type input "入金SPA499(60499)"
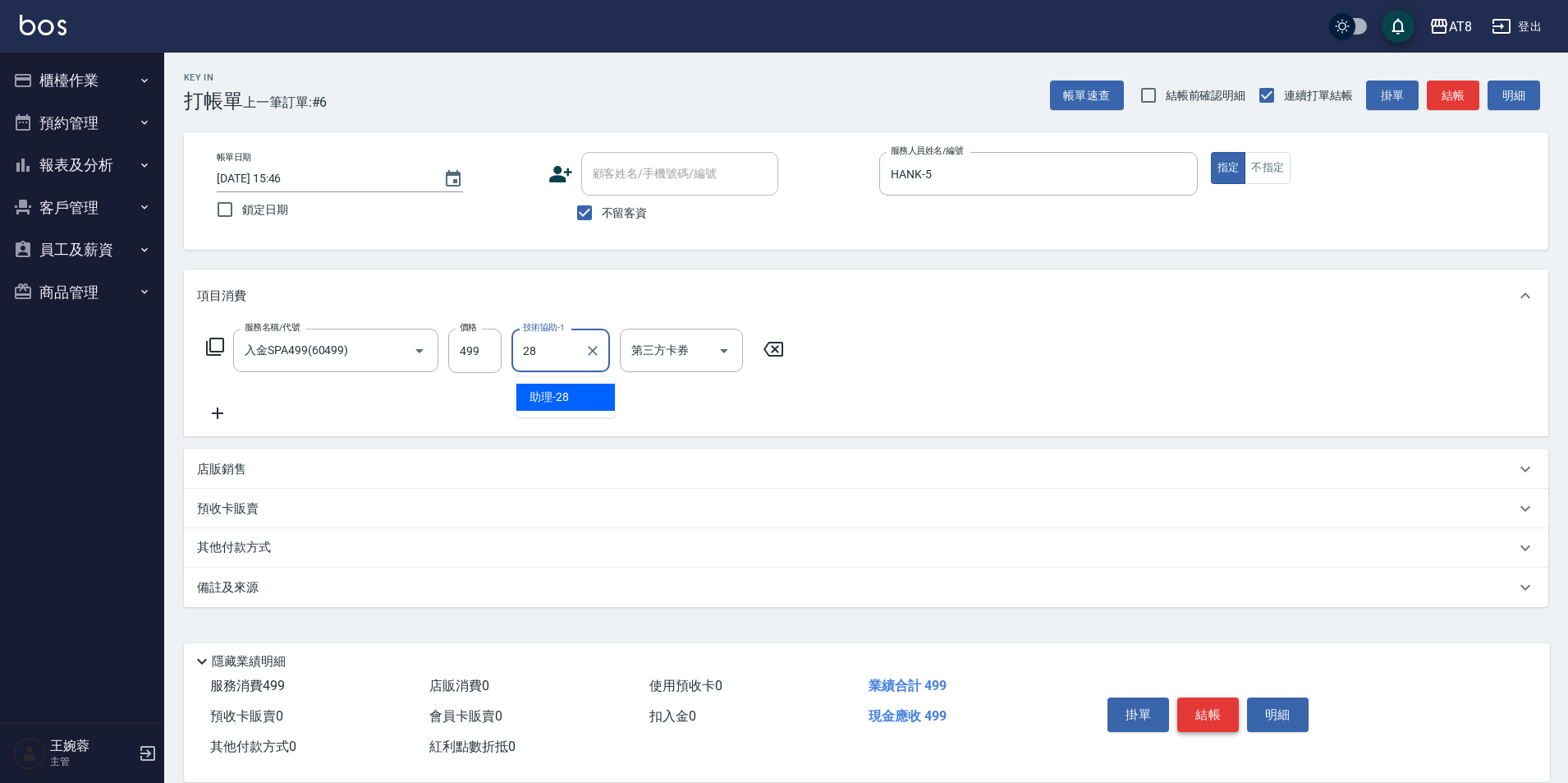
type input "助理-28"
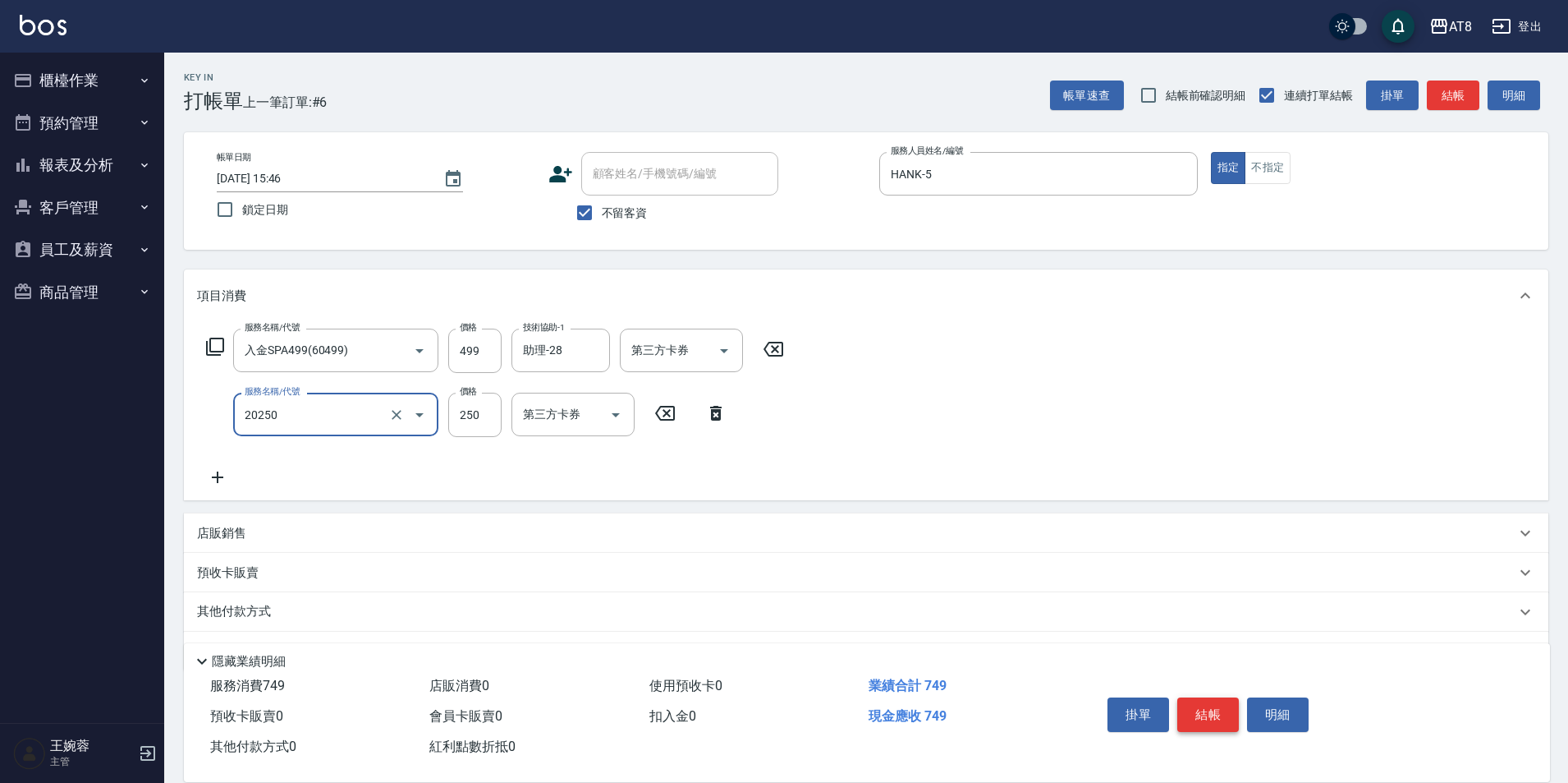
type input "入金剪250(20250)"
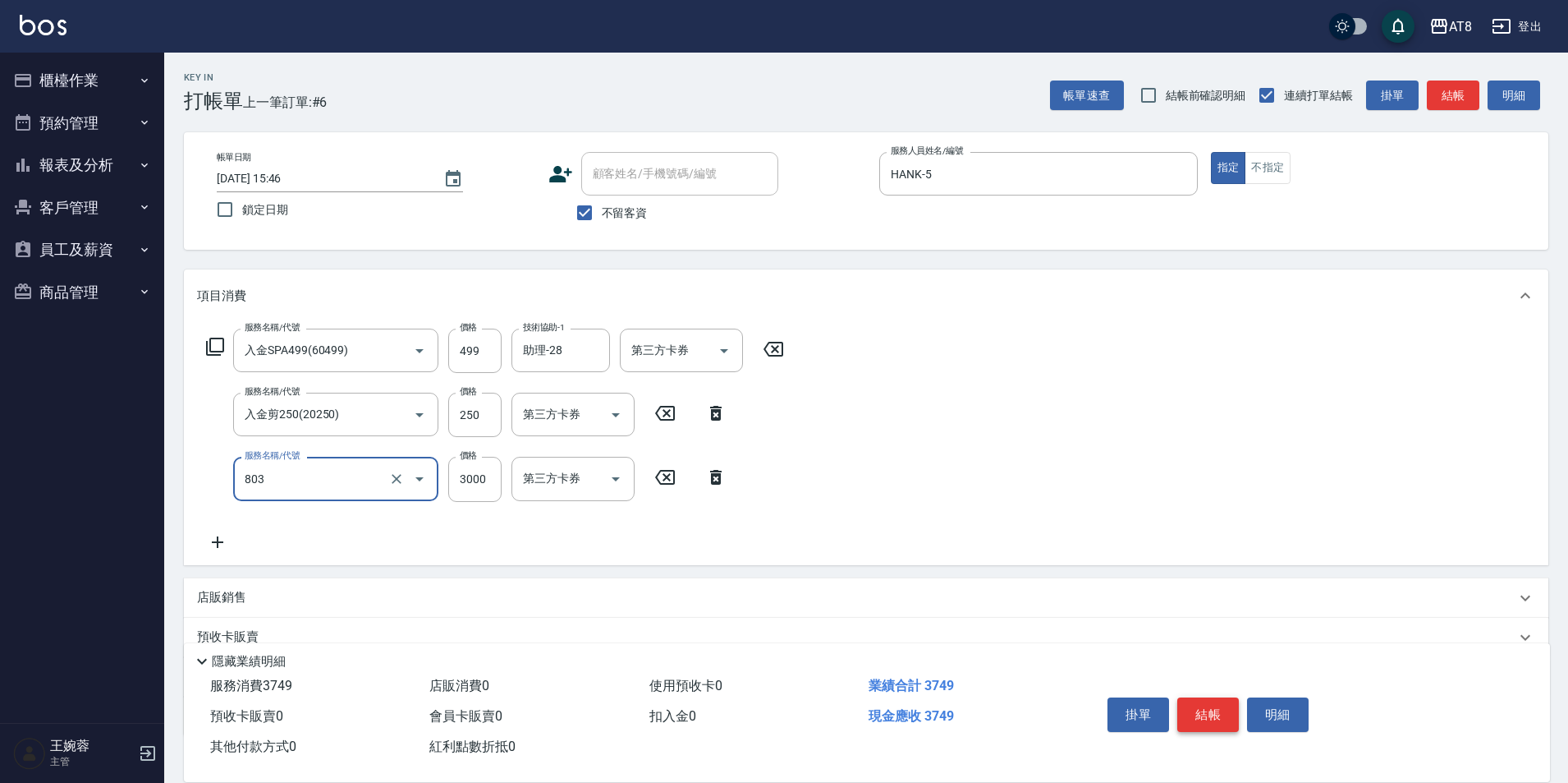
type input "頂級豪華3(803)"
click at [718, 349] on icon "Open" at bounding box center [724, 350] width 20 height 20
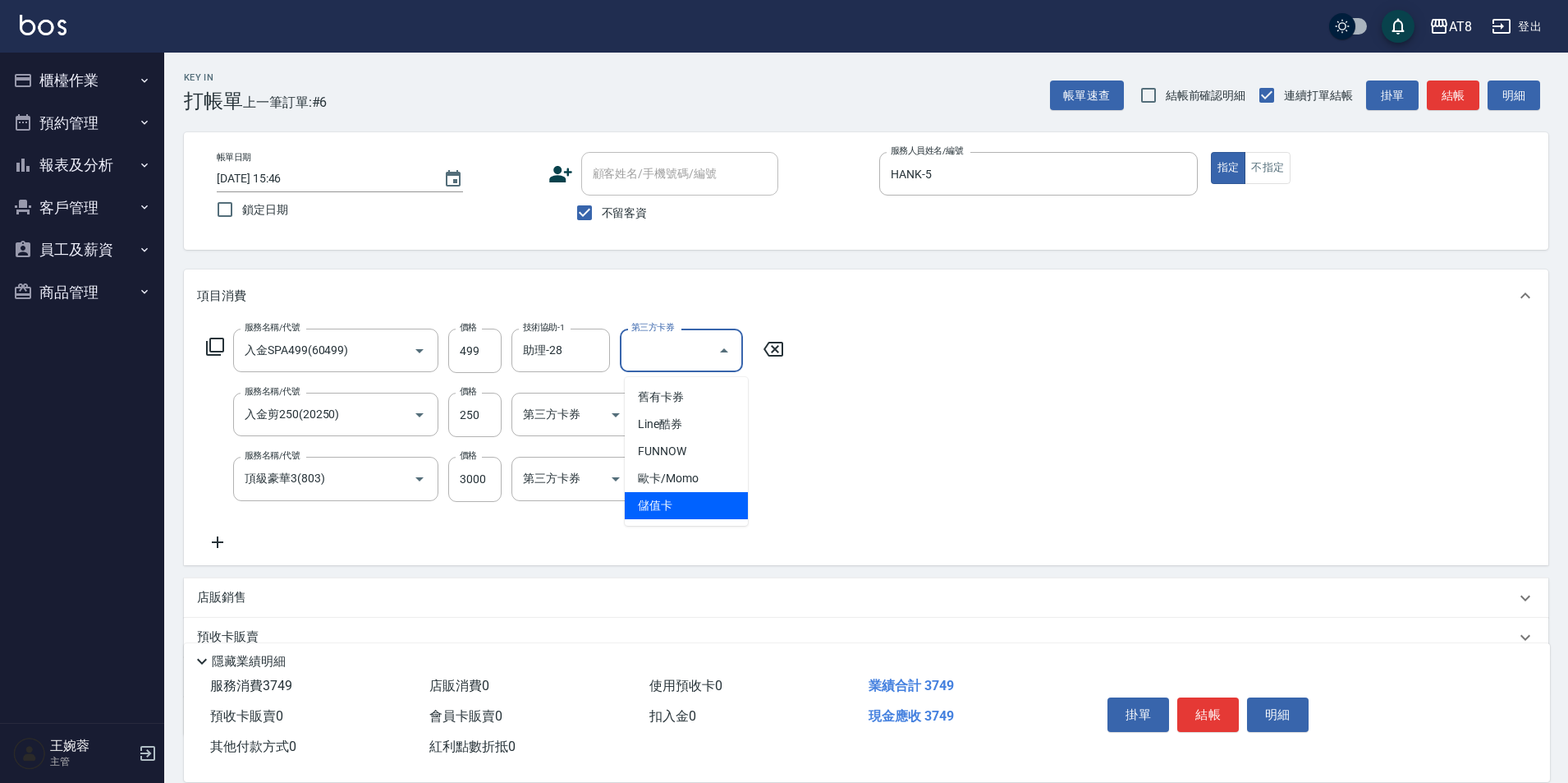
click at [702, 516] on span "儲值卡" at bounding box center [686, 506] width 123 height 27
type input "儲值卡"
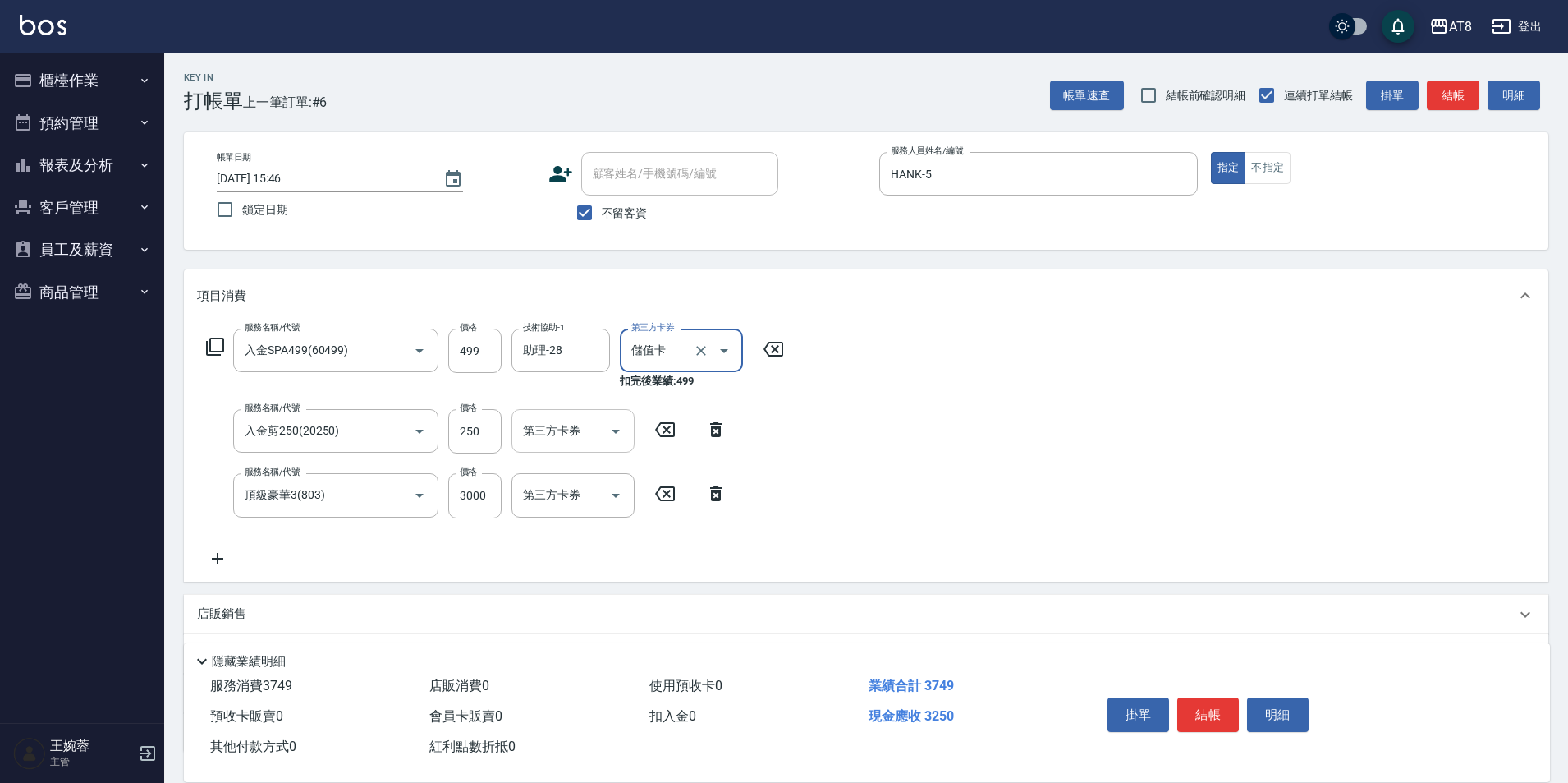
click at [616, 428] on icon "Open" at bounding box center [615, 431] width 20 height 20
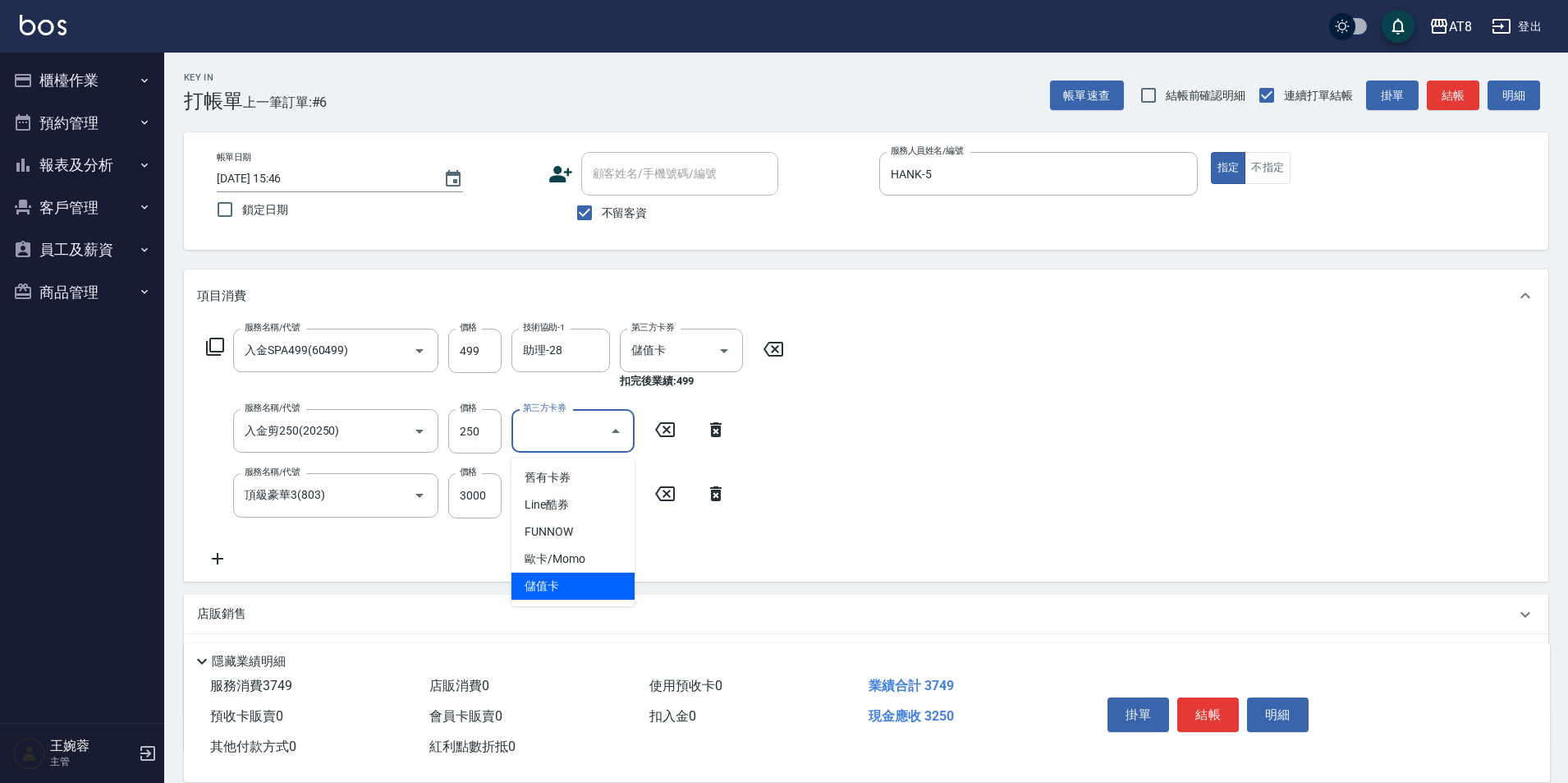
click at [591, 592] on span "儲值卡" at bounding box center [573, 586] width 123 height 27
type input "儲值卡"
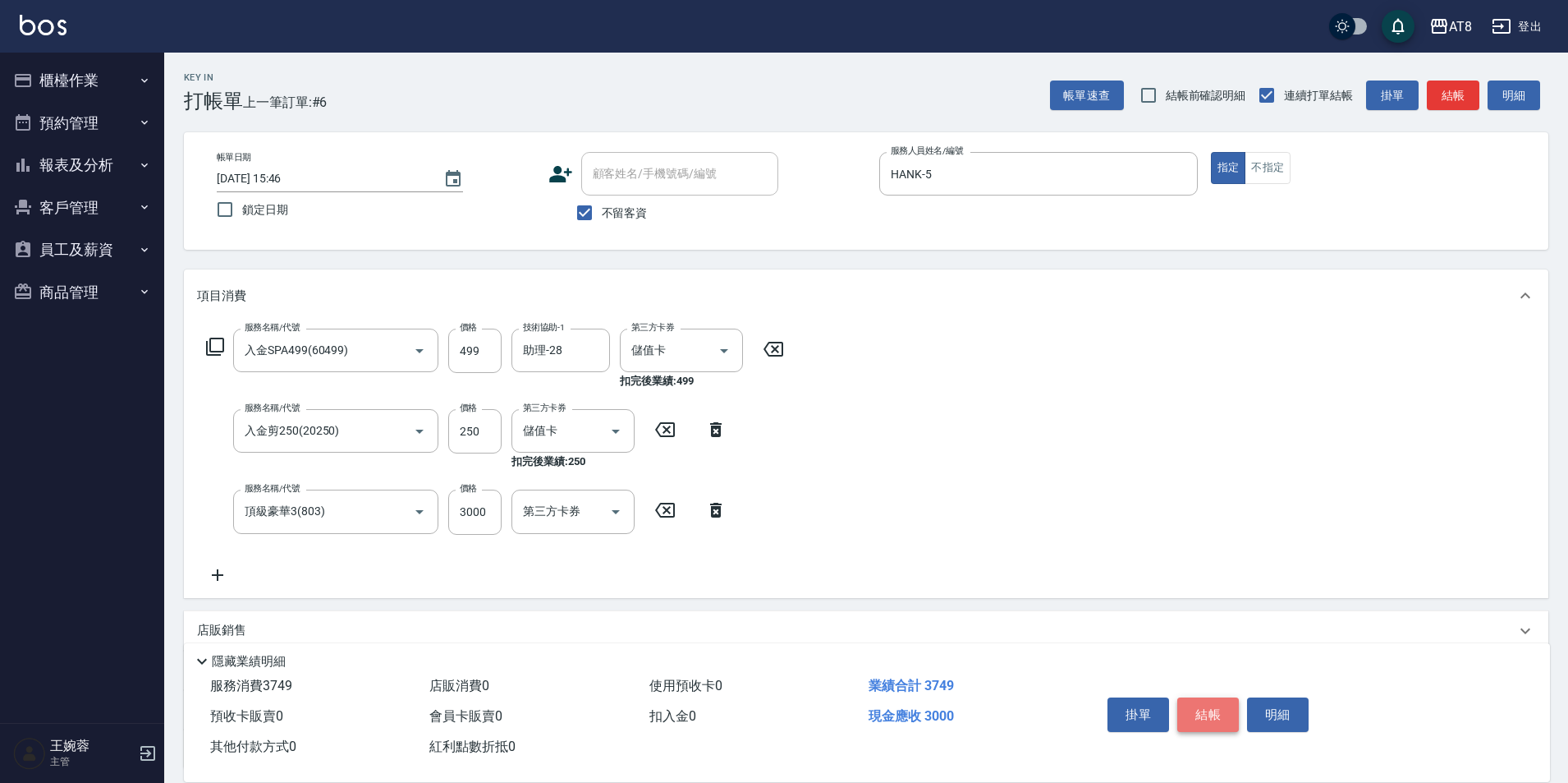
click at [1224, 698] on button "結帳" at bounding box center [1207, 715] width 62 height 34
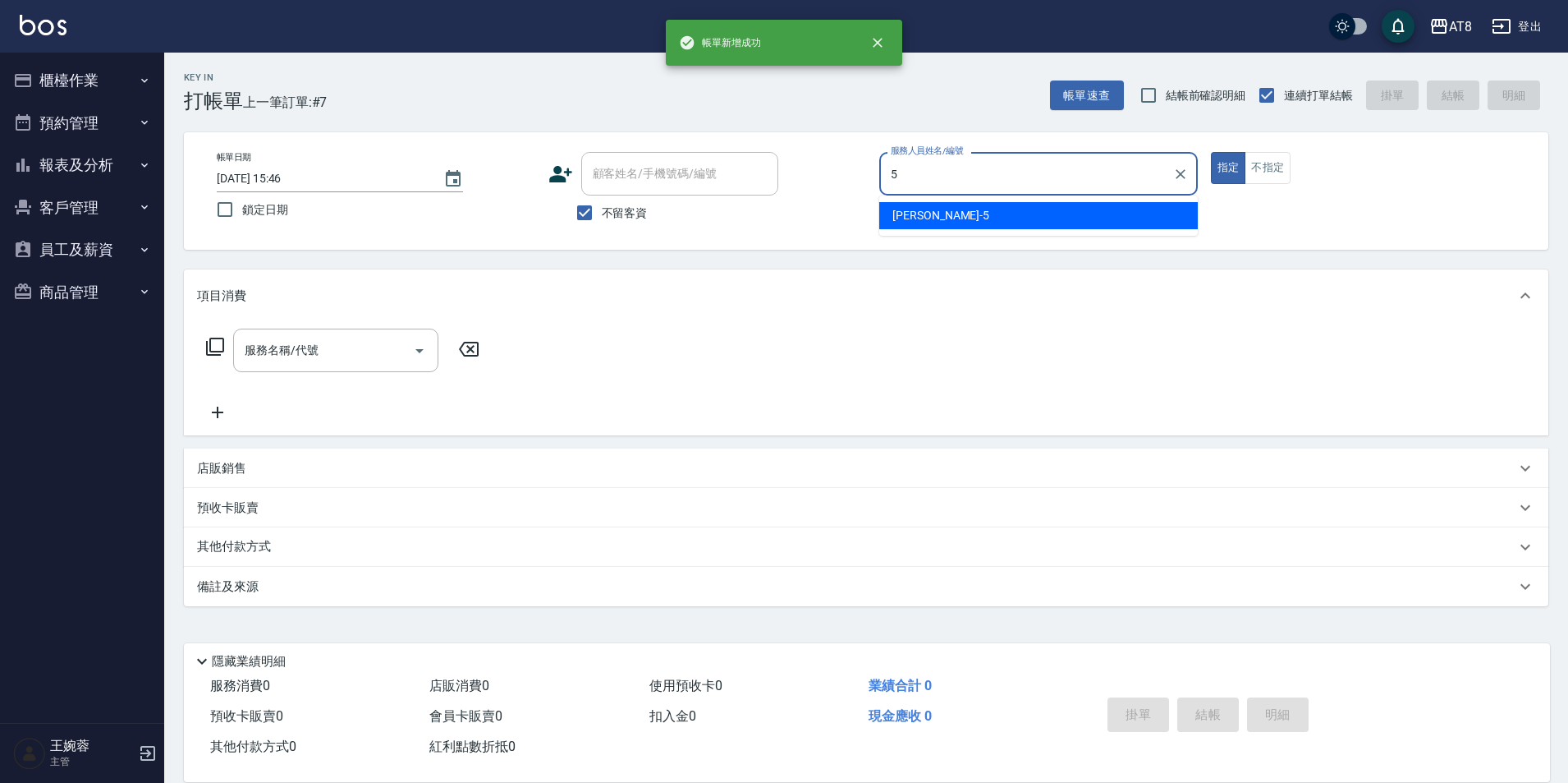
type input "HANK-5"
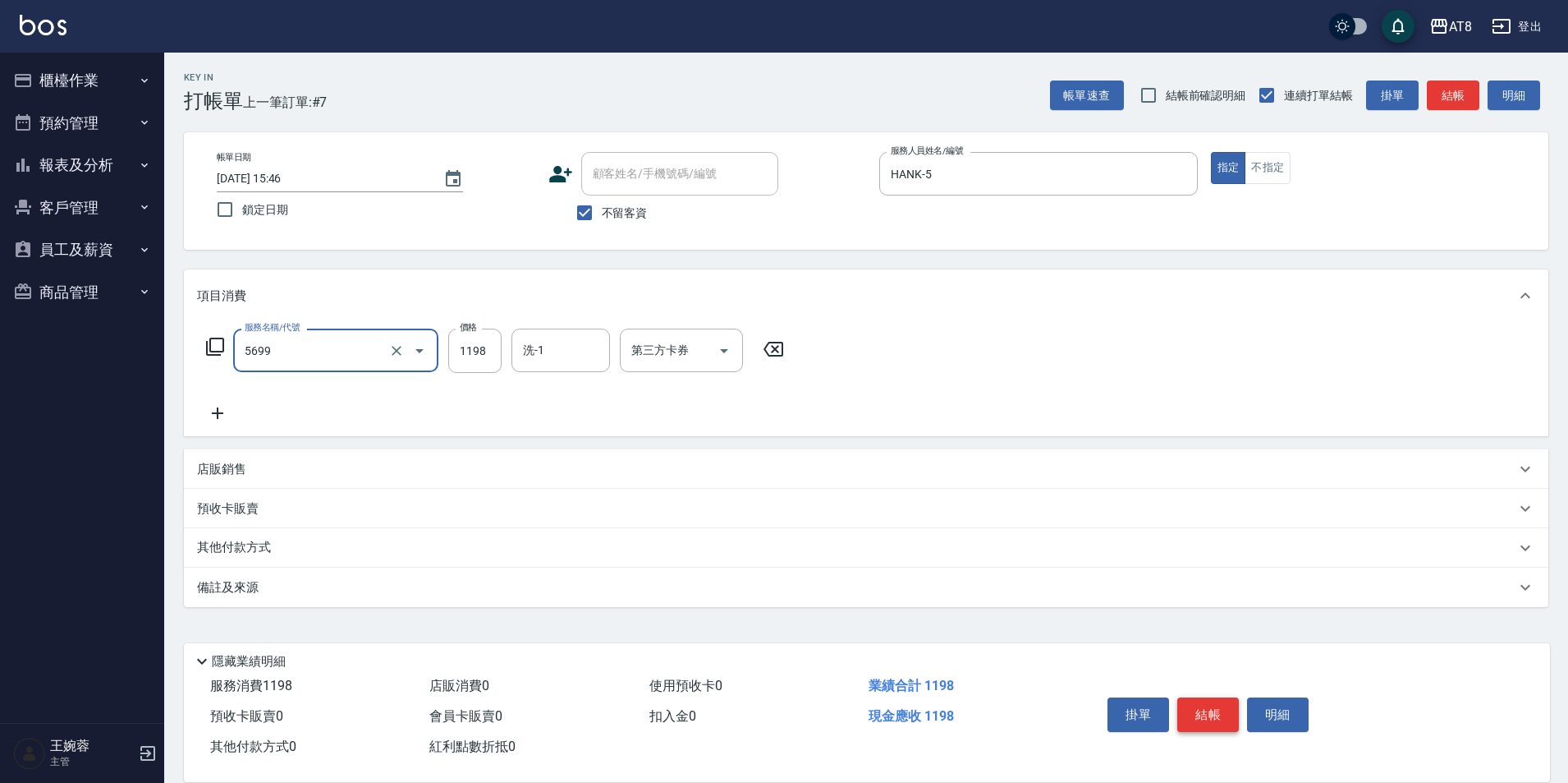
type input "水沁涼套餐(5699)"
type input "1098"
type input "助理-35"
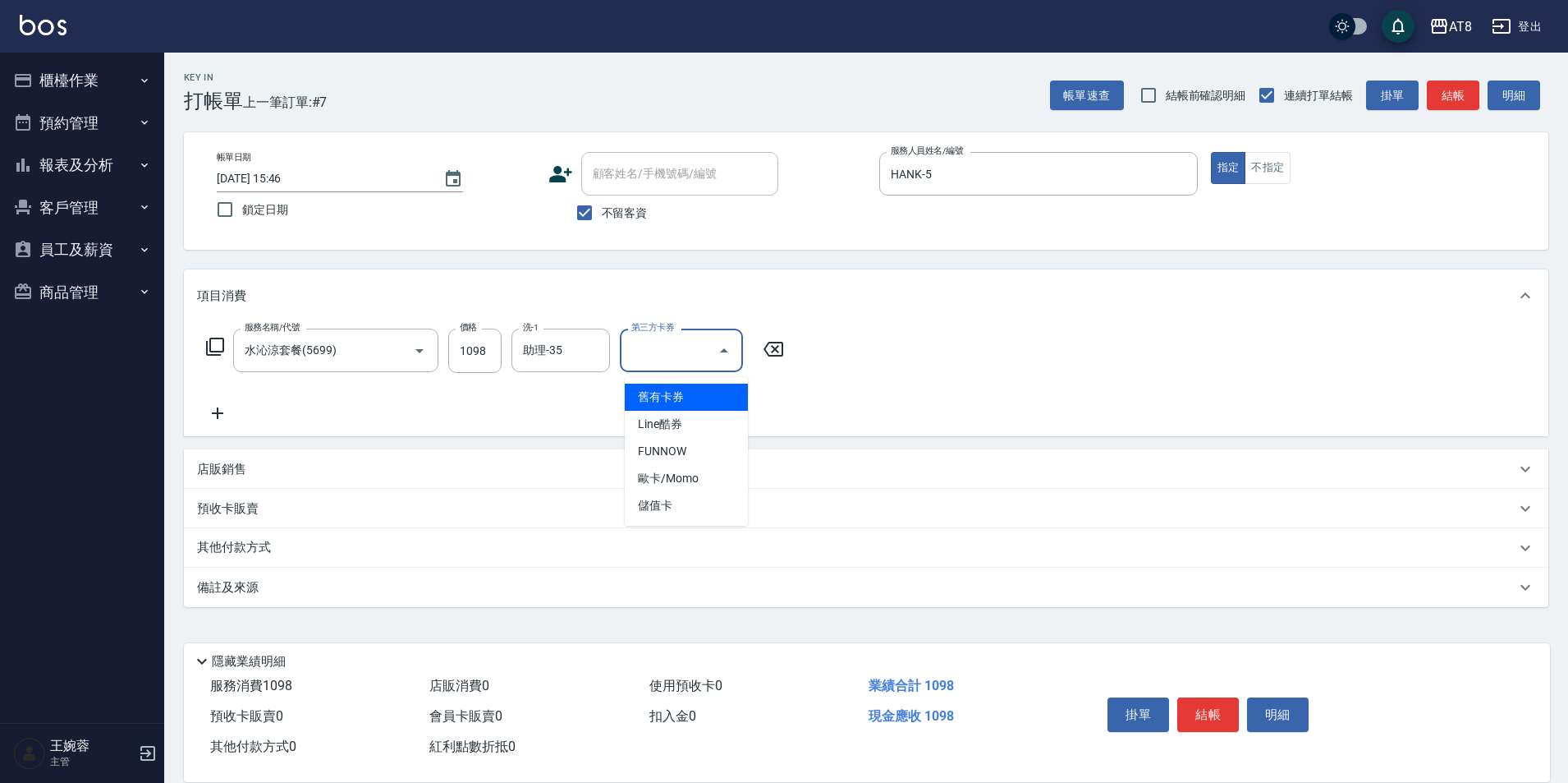
click at [711, 356] on div "第三方卡券" at bounding box center [681, 350] width 123 height 44
drag, startPoint x: 731, startPoint y: 360, endPoint x: 726, endPoint y: 376, distance: 16.8
click at [731, 360] on icon "Open" at bounding box center [724, 350] width 20 height 20
click at [703, 500] on span "儲值卡" at bounding box center [686, 506] width 123 height 27
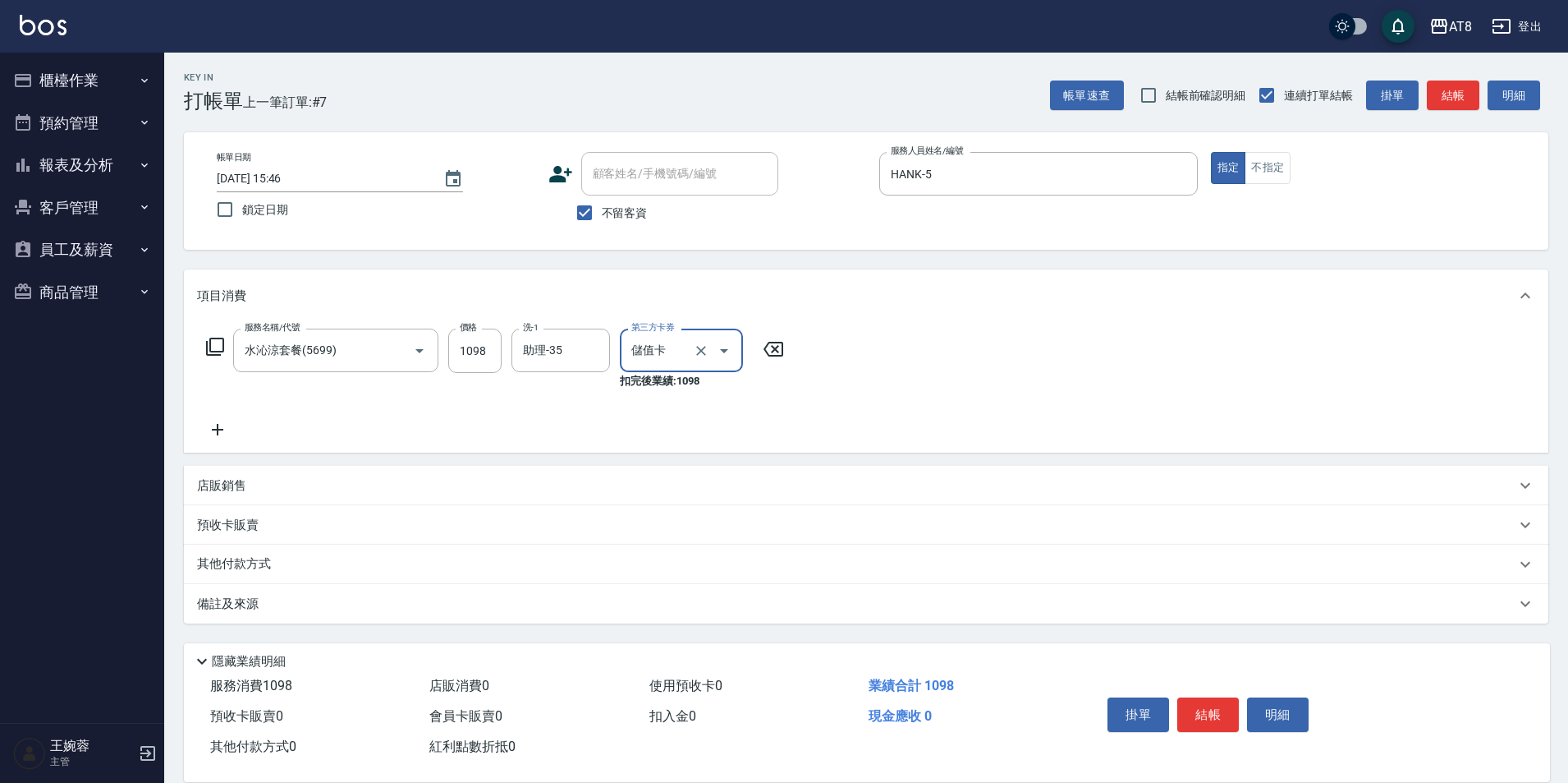
type input "儲值卡"
click at [1220, 699] on button "結帳" at bounding box center [1207, 715] width 62 height 34
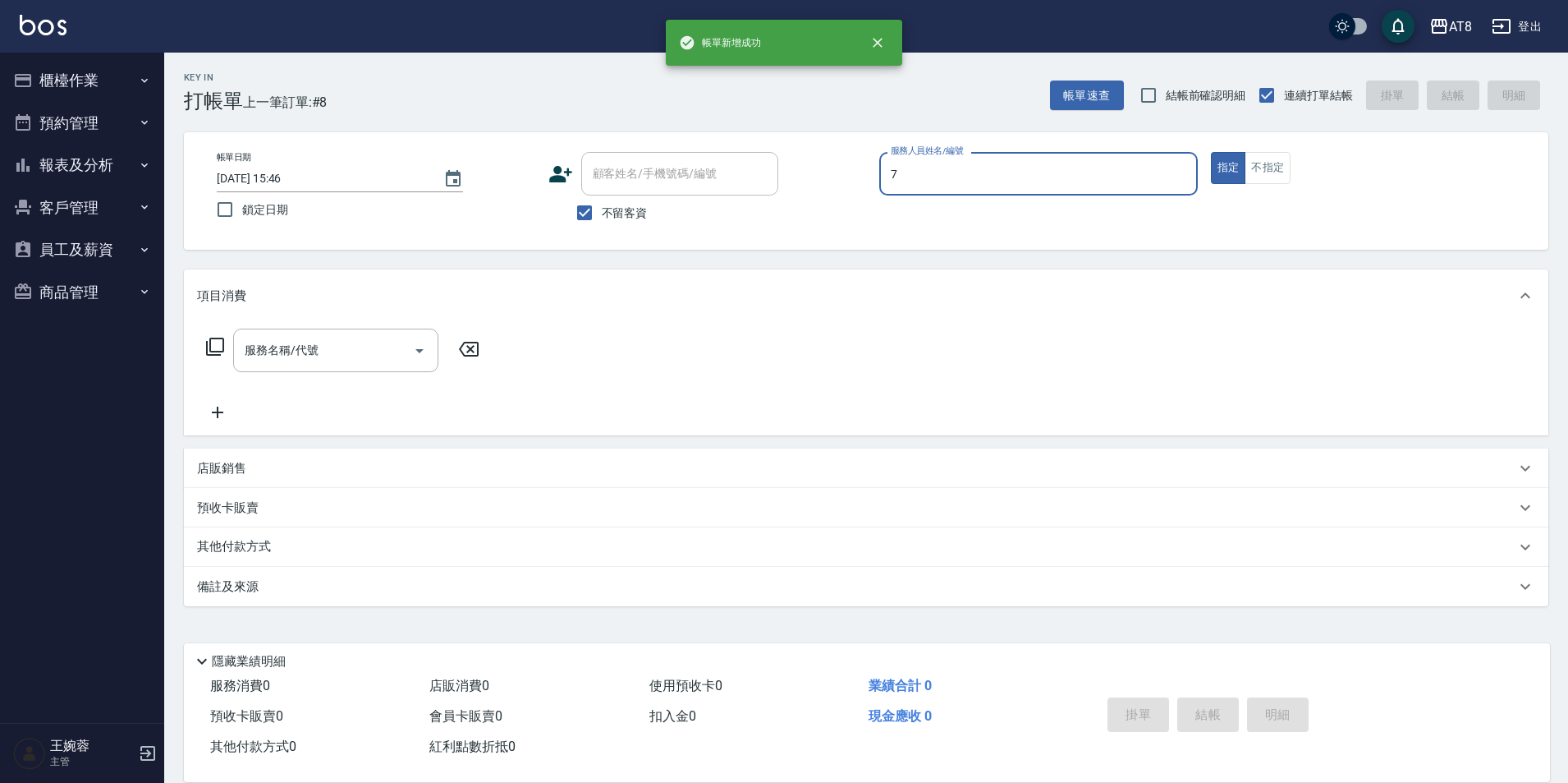
type input "[PERSON_NAME]-7"
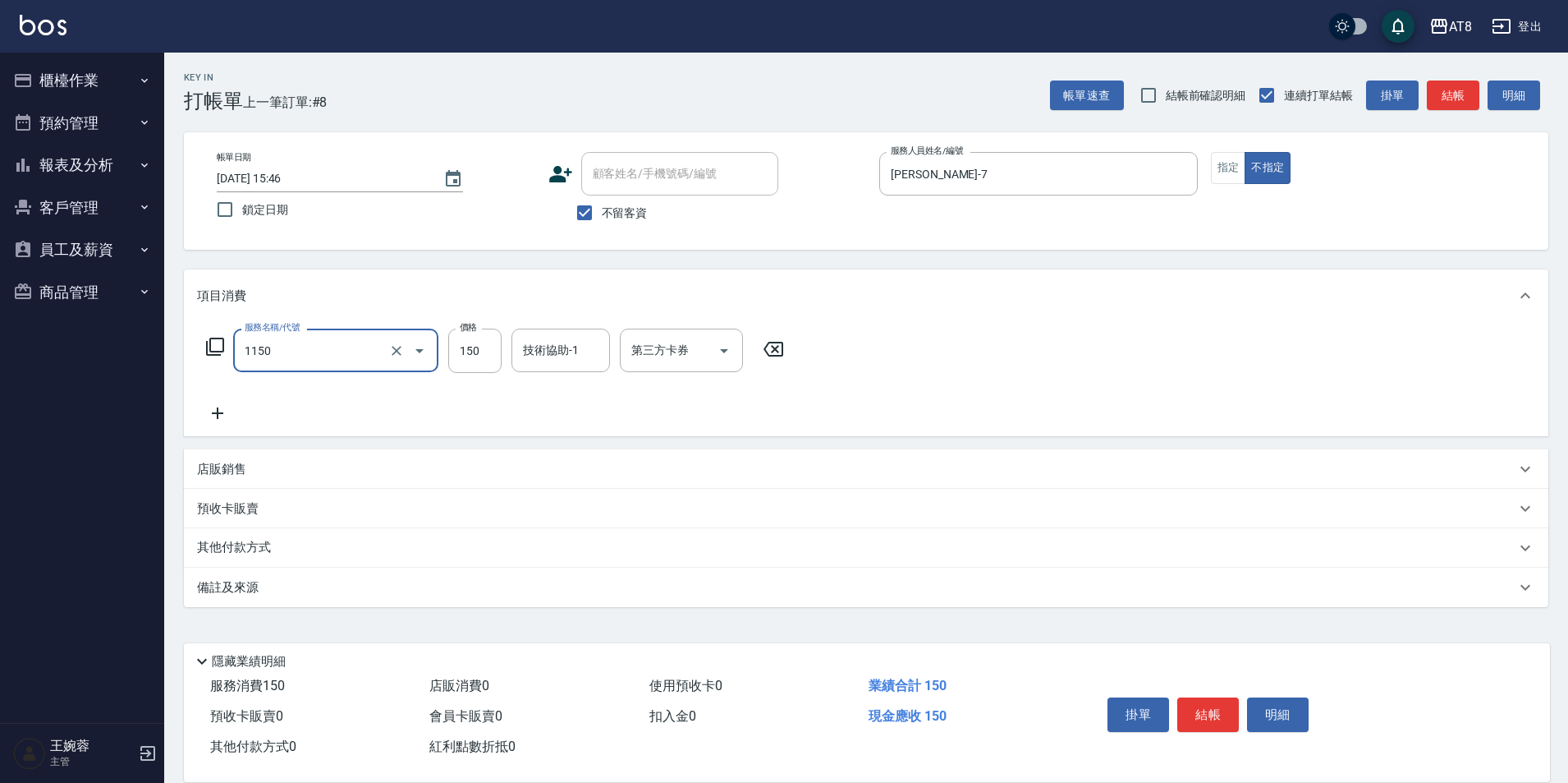
type input "洗髮(1150)"
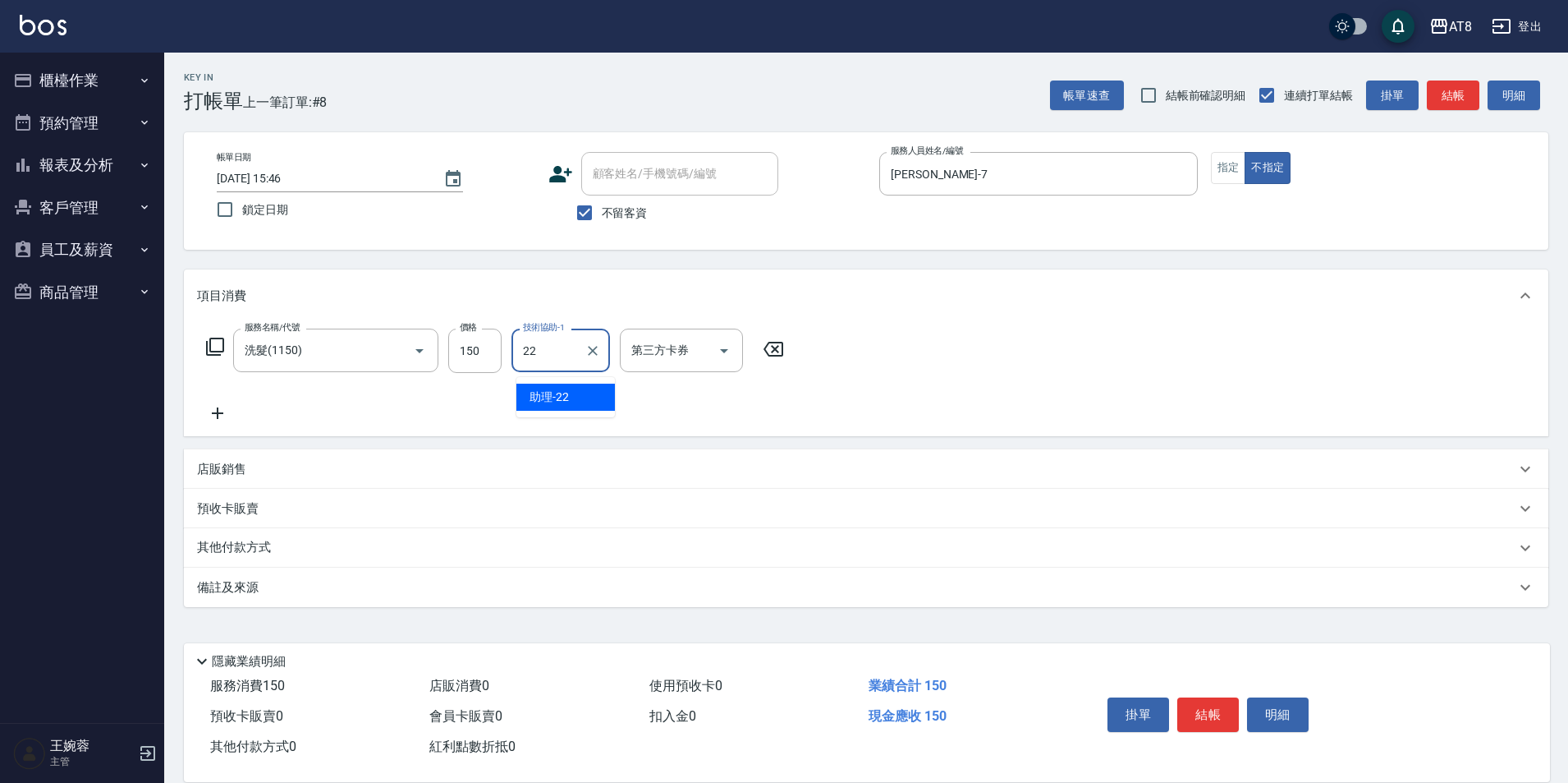
type input "助理-22"
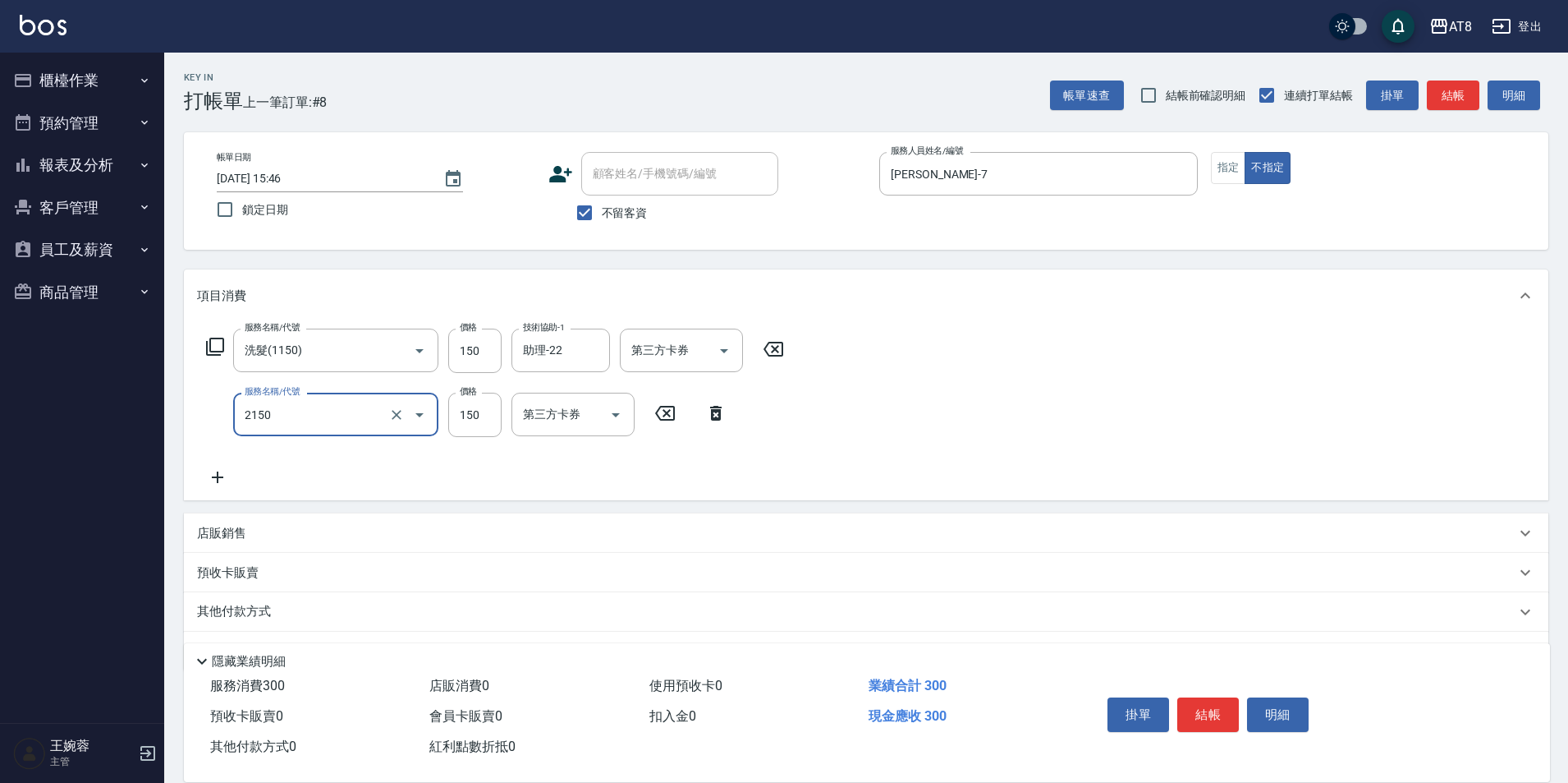
type input "剪髮(2150)"
click at [1227, 699] on button "結帳" at bounding box center [1207, 715] width 62 height 34
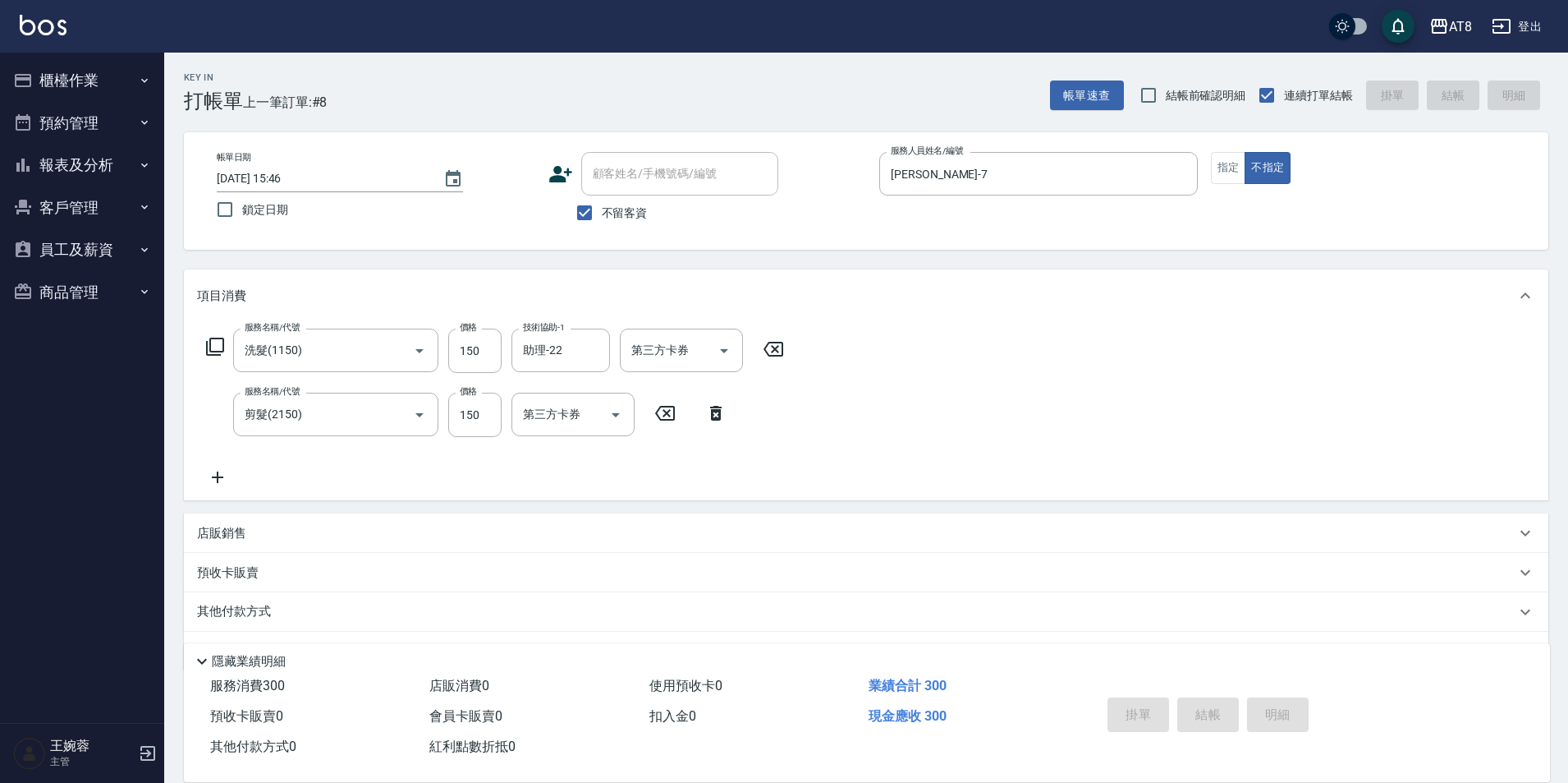
type input "[DATE] 15:47"
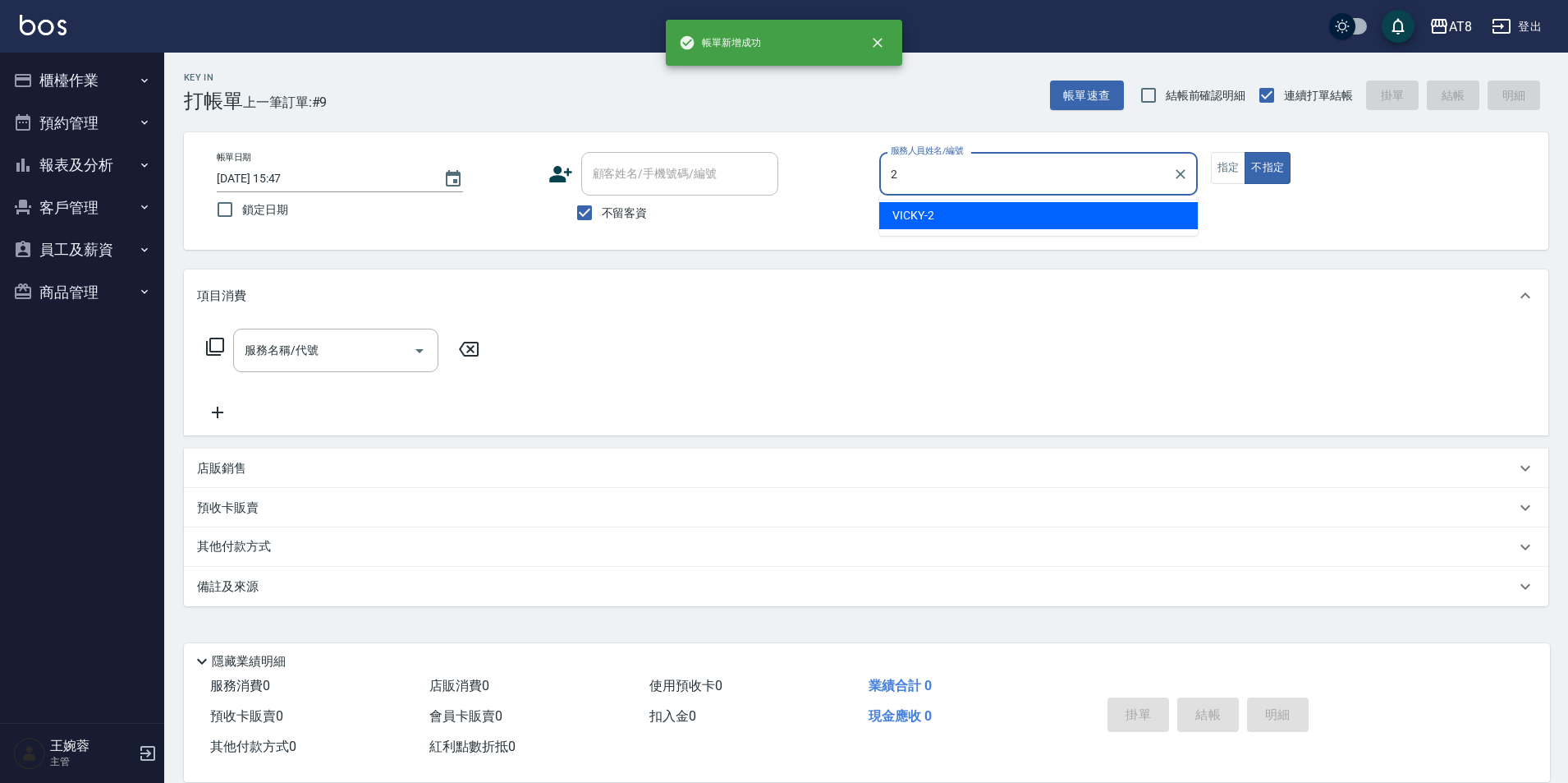
type input "VICKY-2"
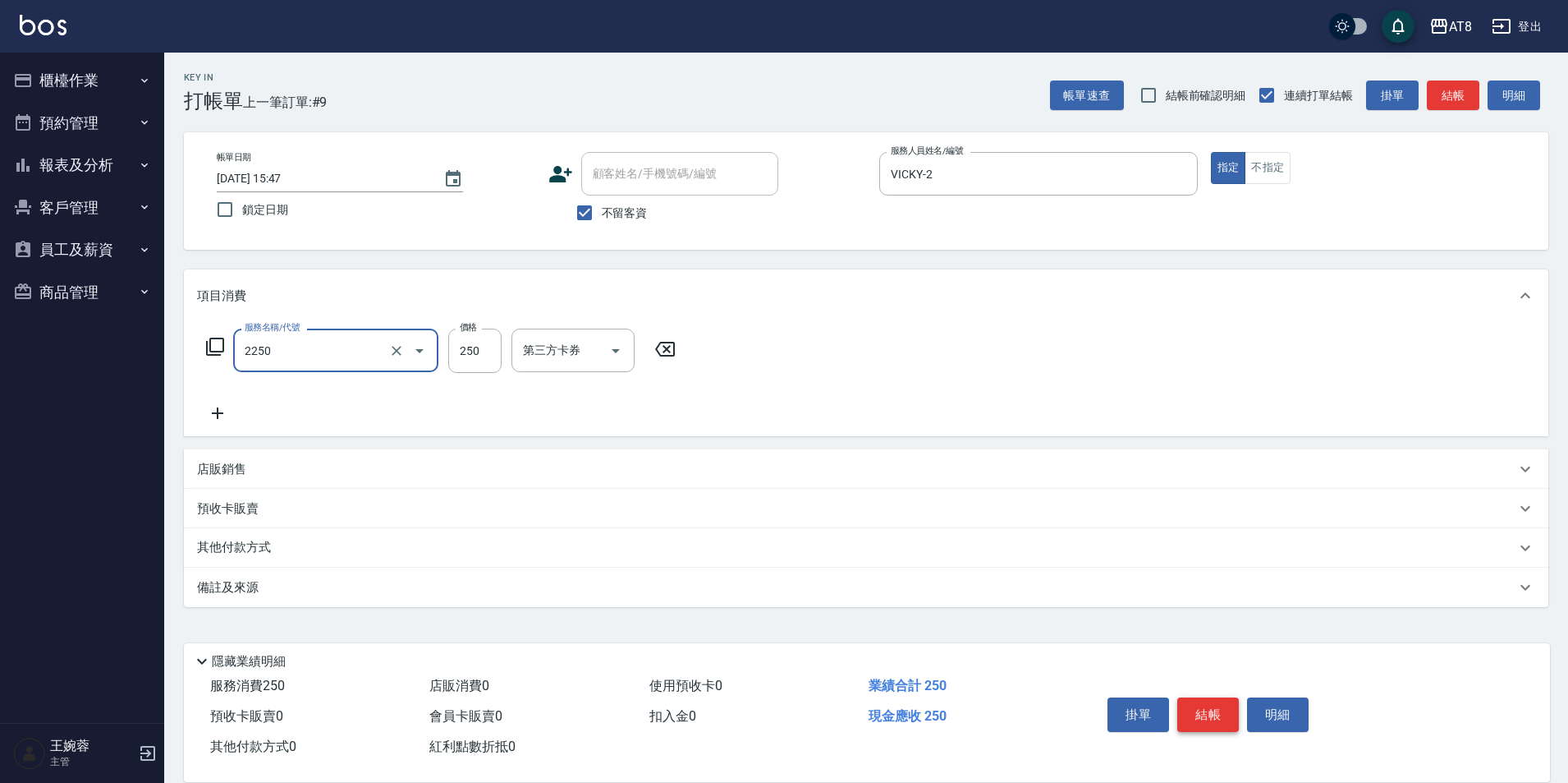
type input "剪髮(2250)"
click at [1227, 699] on button "結帳" at bounding box center [1207, 715] width 62 height 34
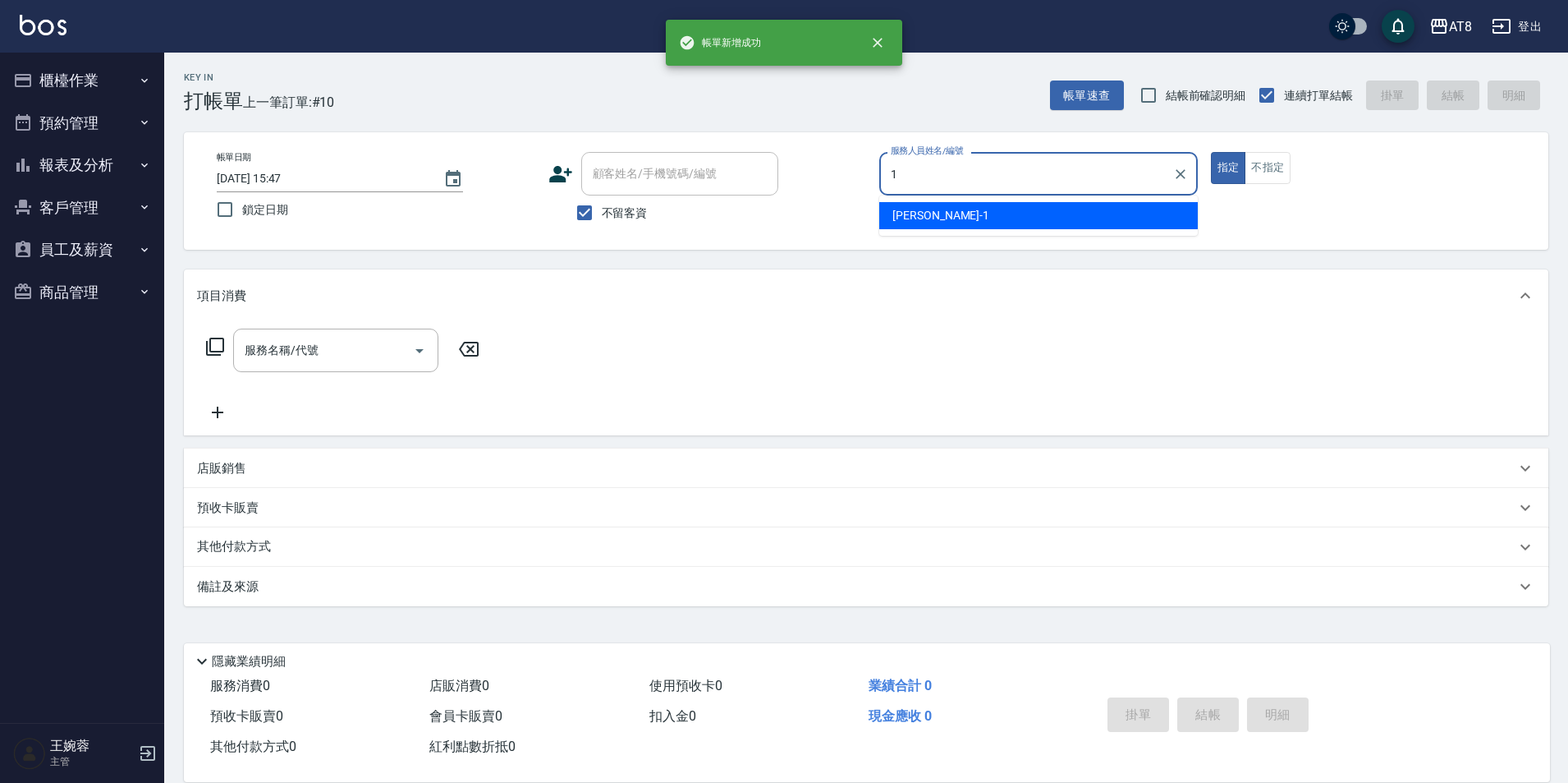
type input "YUKI-1"
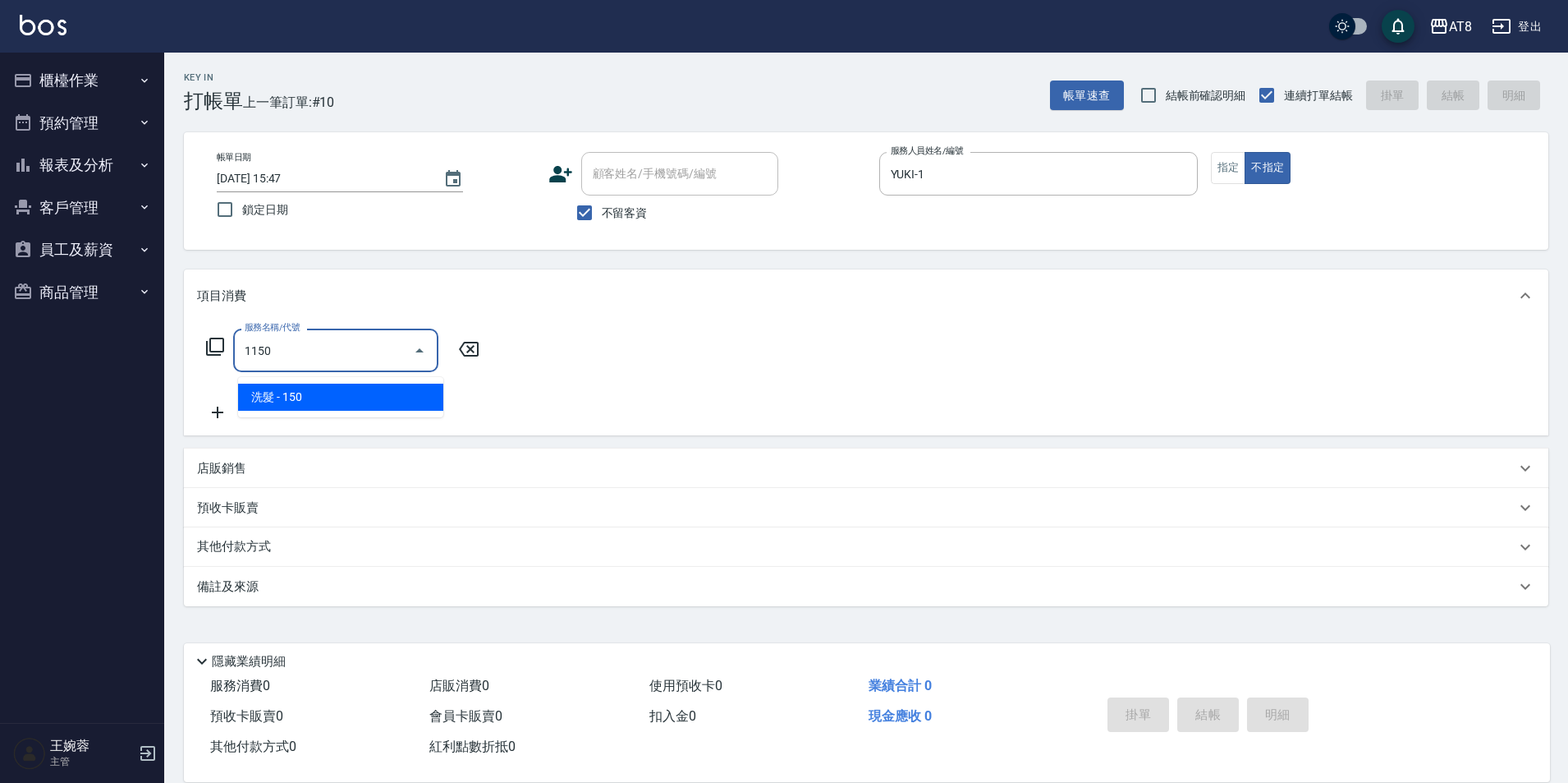
type input "洗髮(1150)"
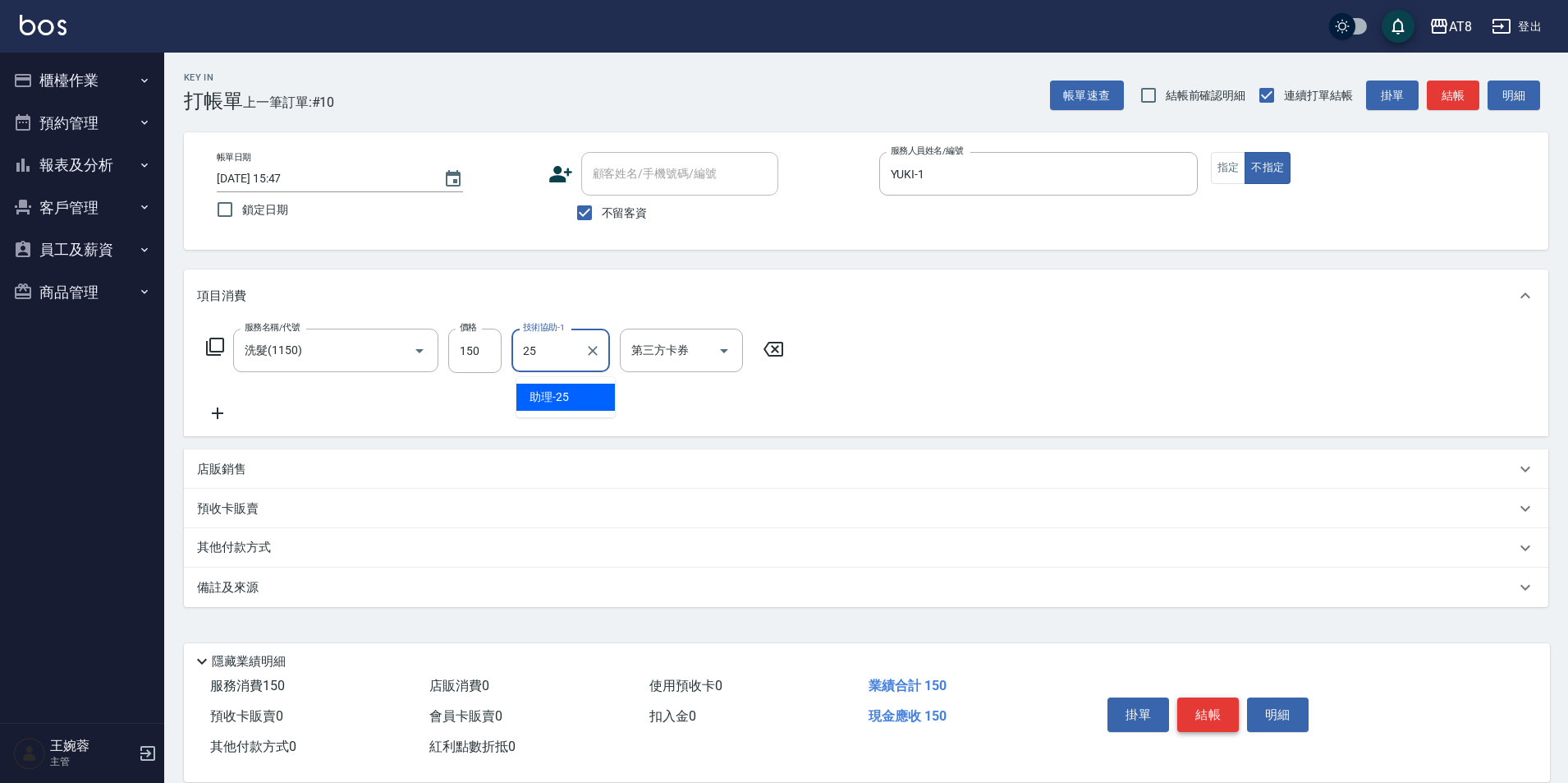
type input "助理-25"
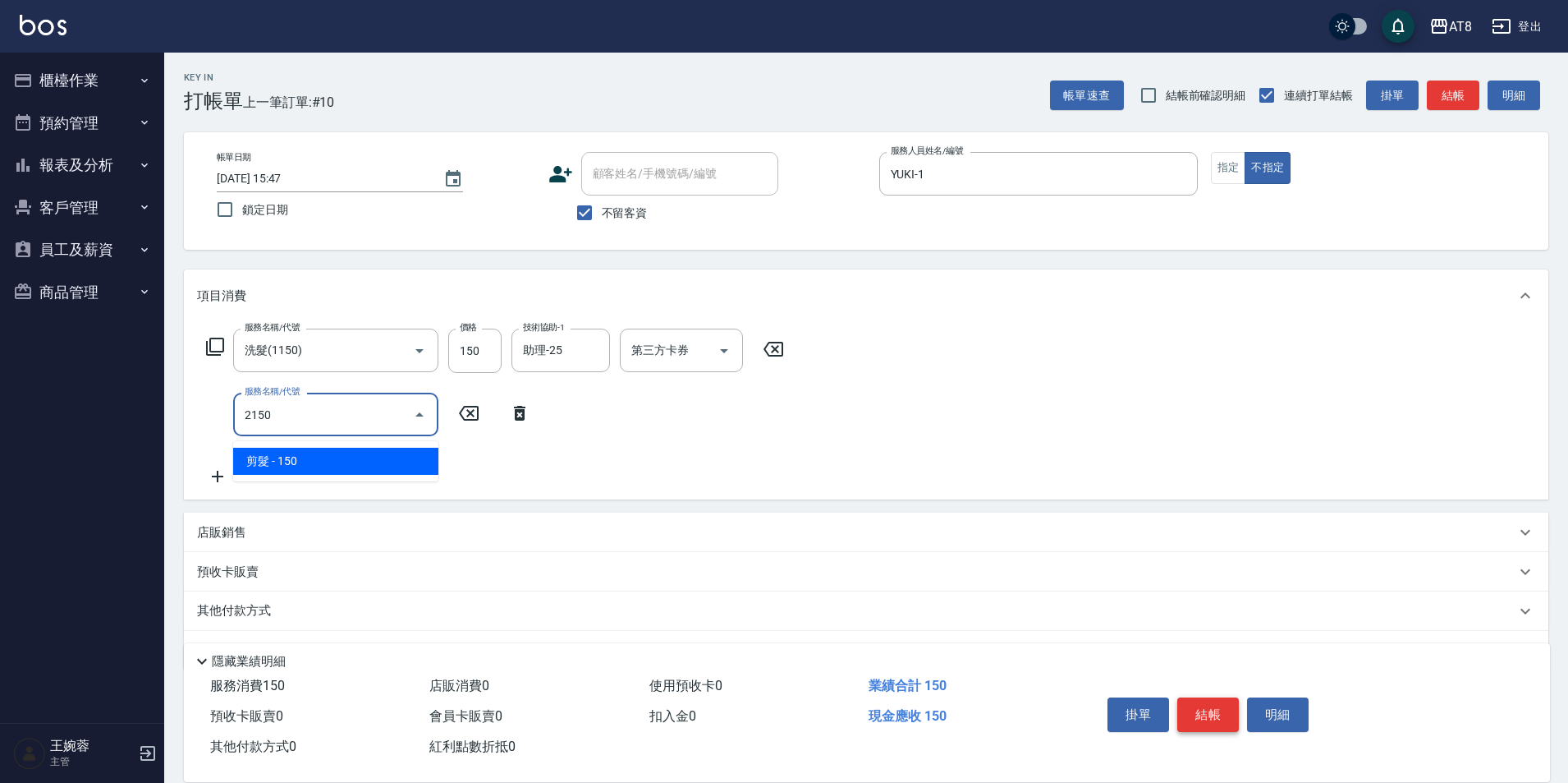
type input "剪髮(2150)"
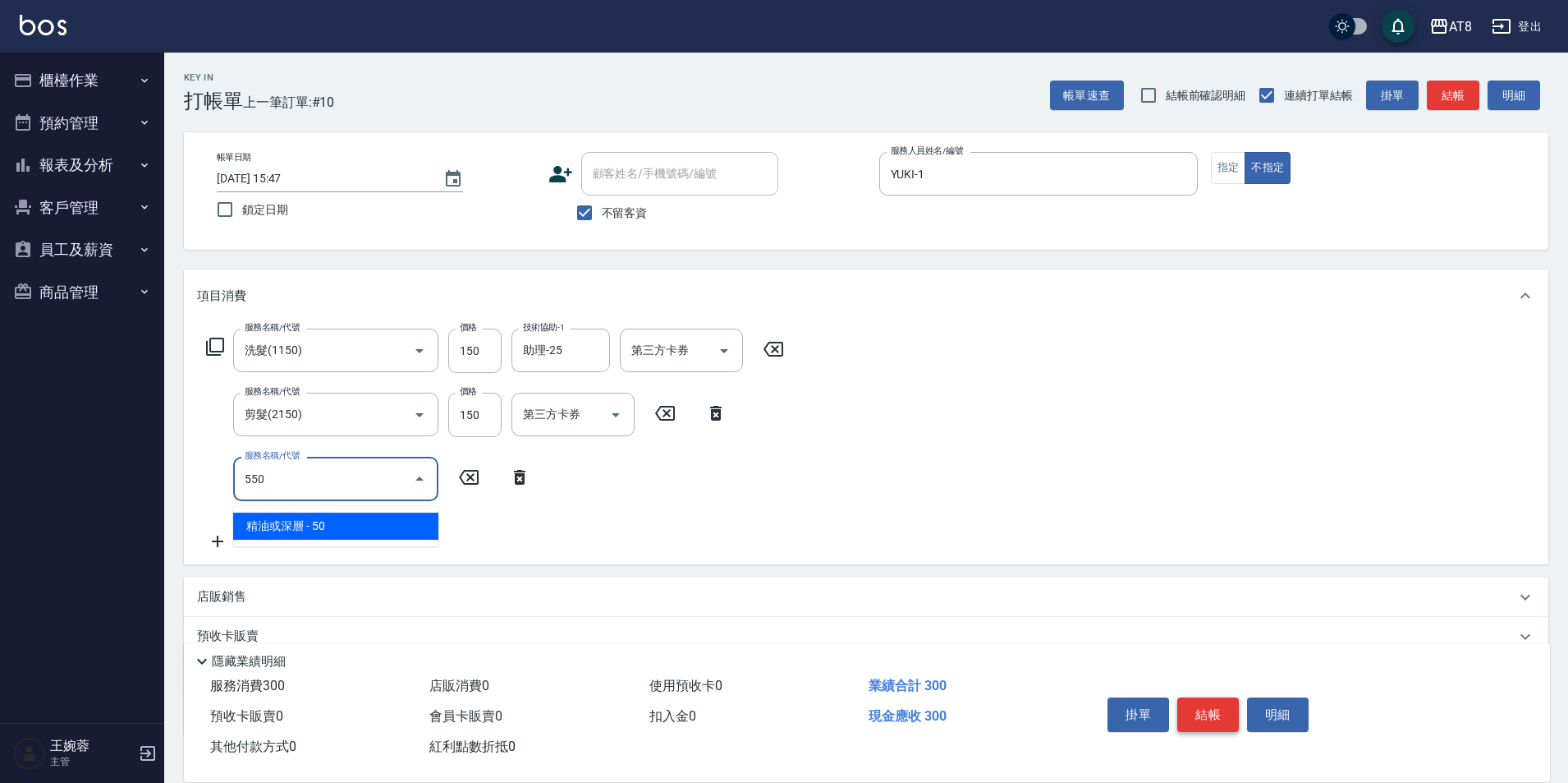
type input "精油或深層(550)"
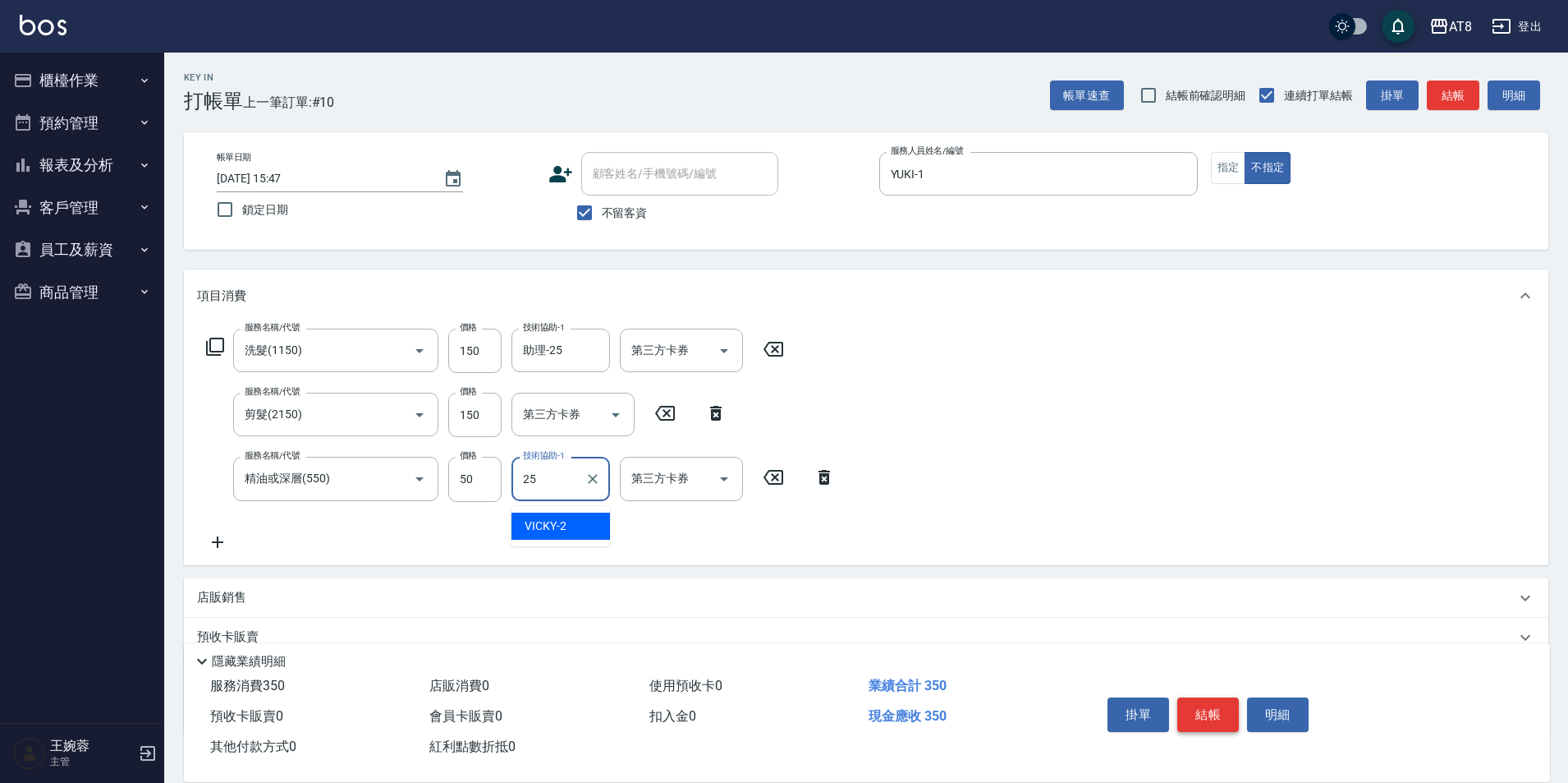
type input "助理-25"
click at [1227, 699] on button "結帳" at bounding box center [1207, 715] width 62 height 34
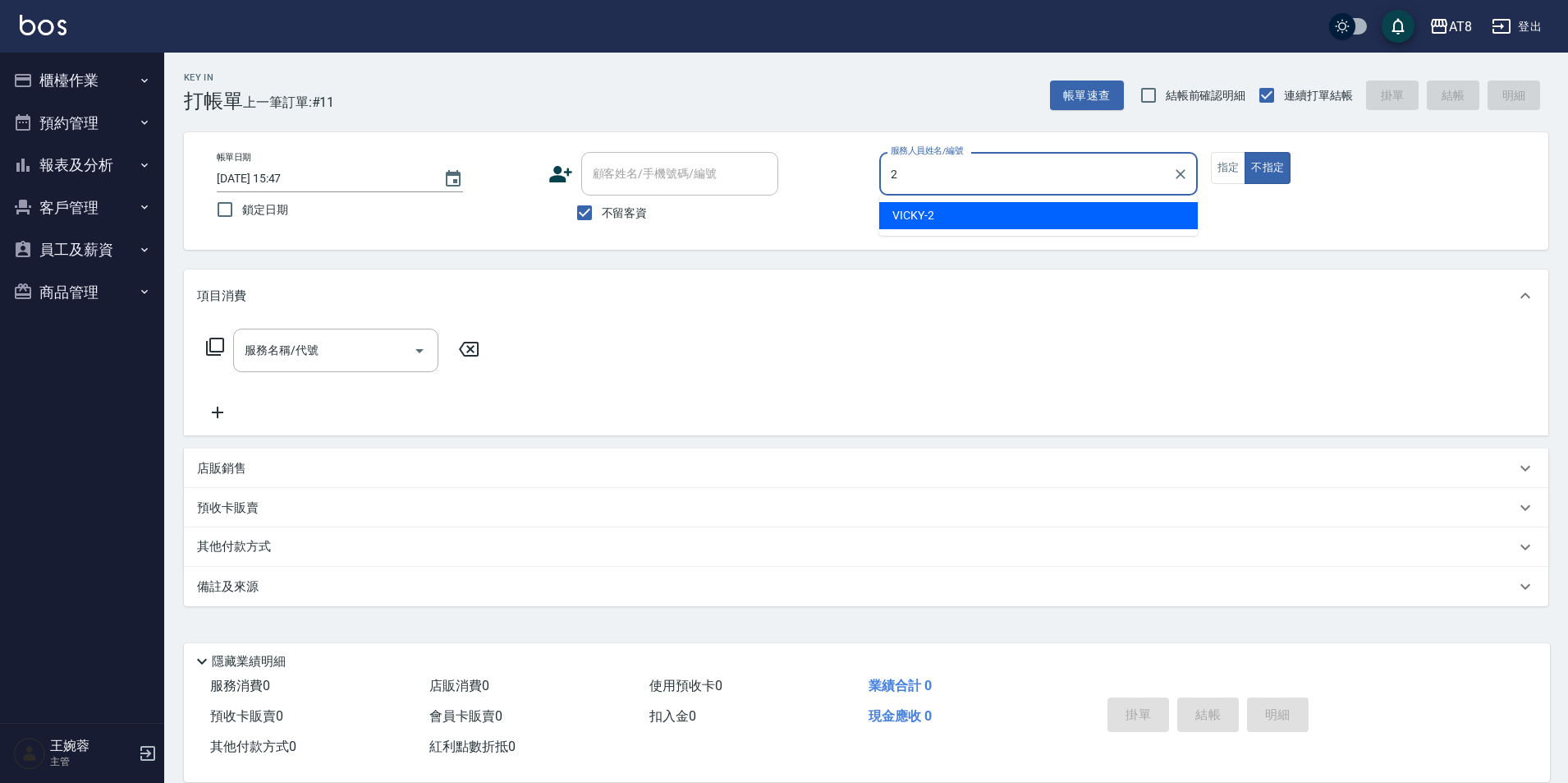
type input "VICKY-2"
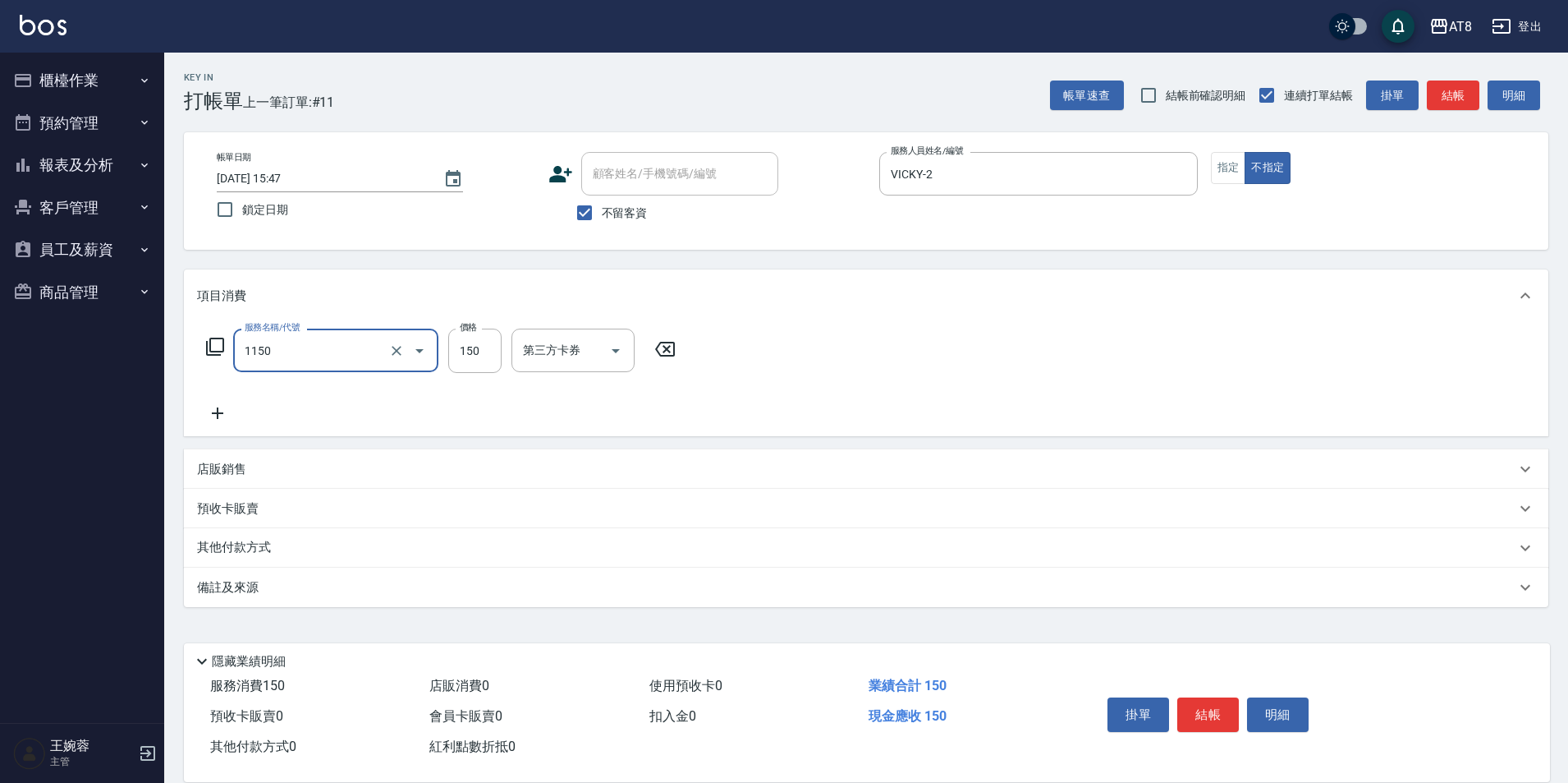
type input "洗髮(1150)"
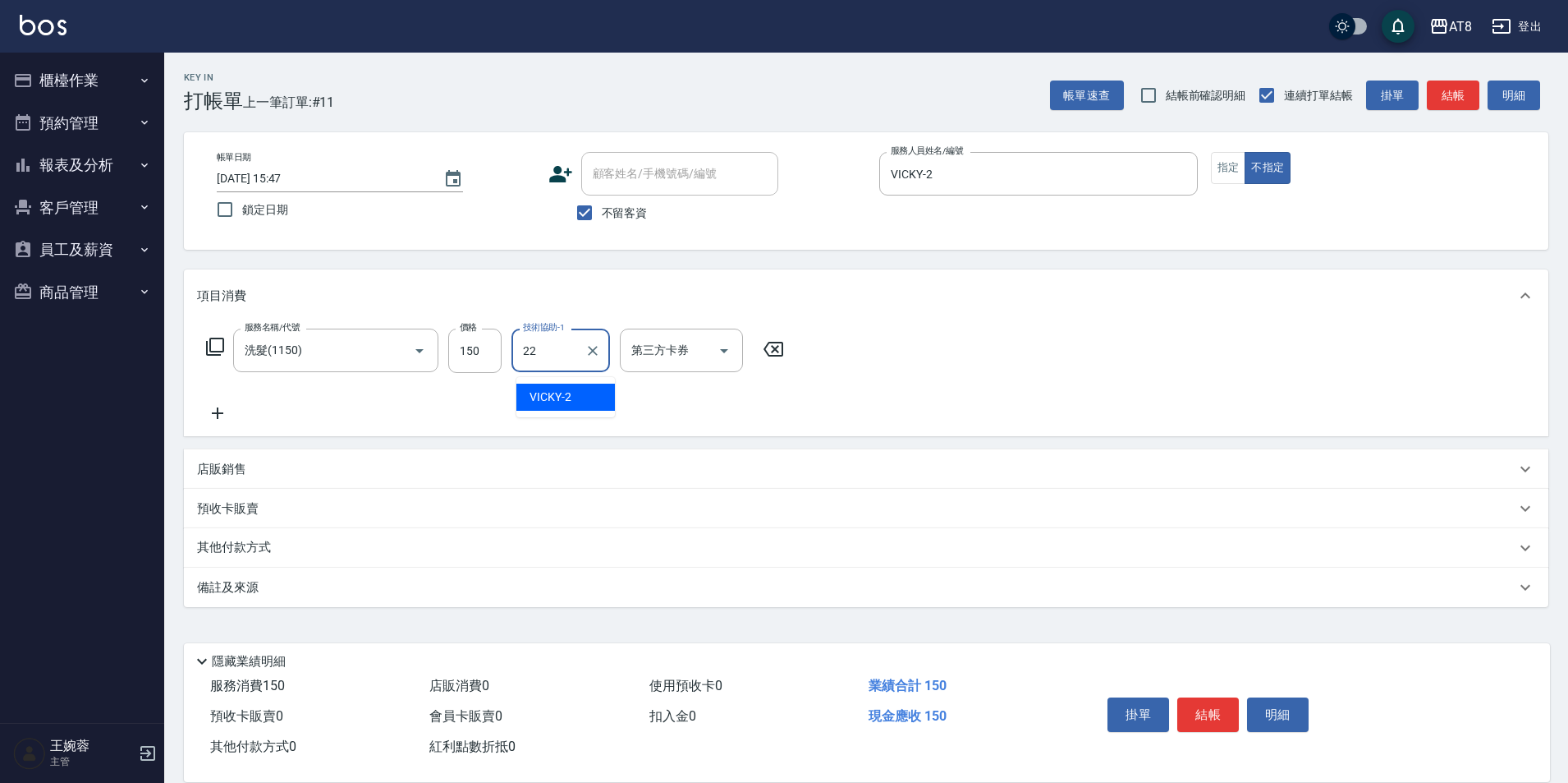
type input "助理-22"
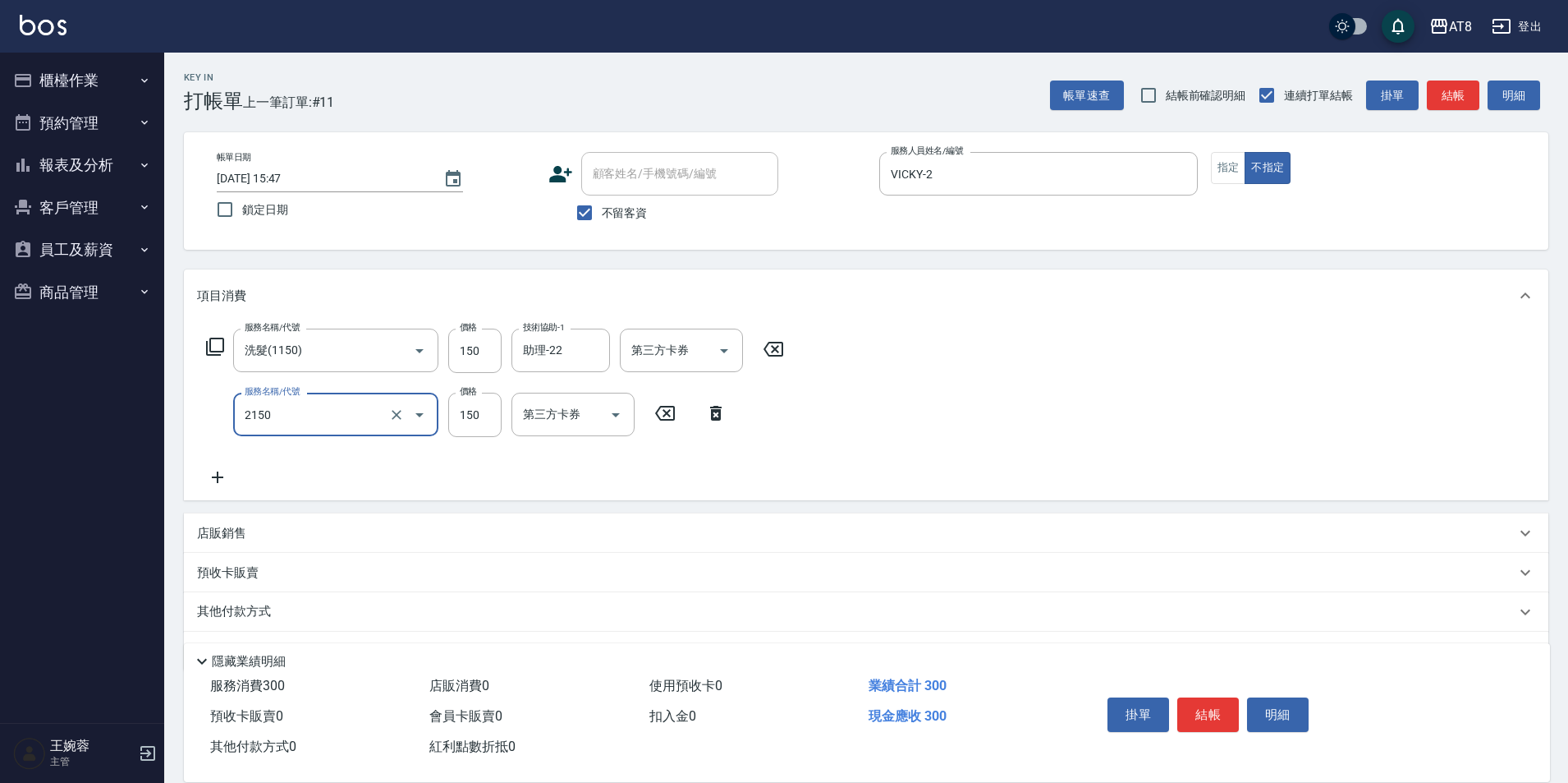
type input "剪髮(2150)"
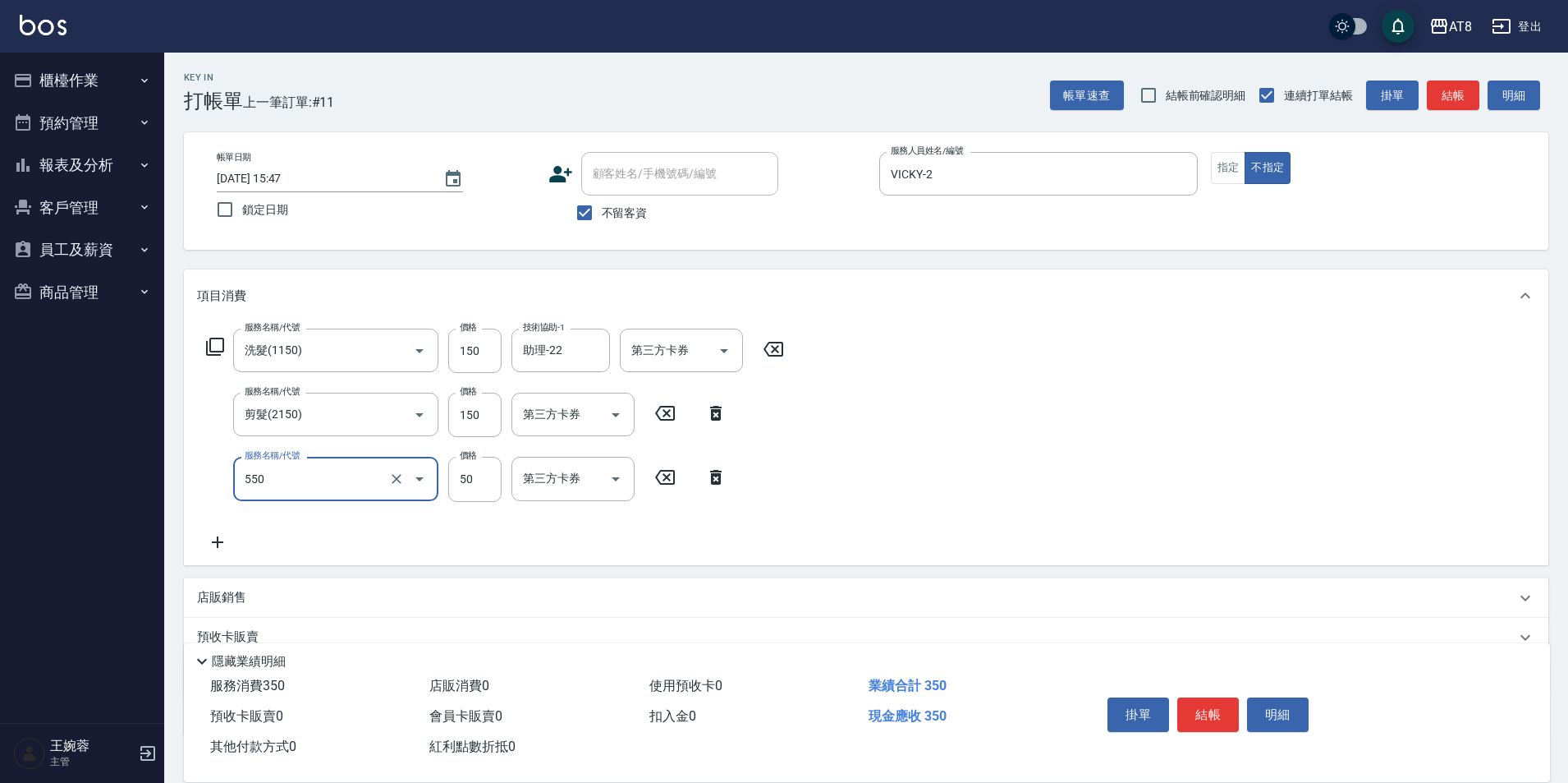
type input "精油或深層(550)"
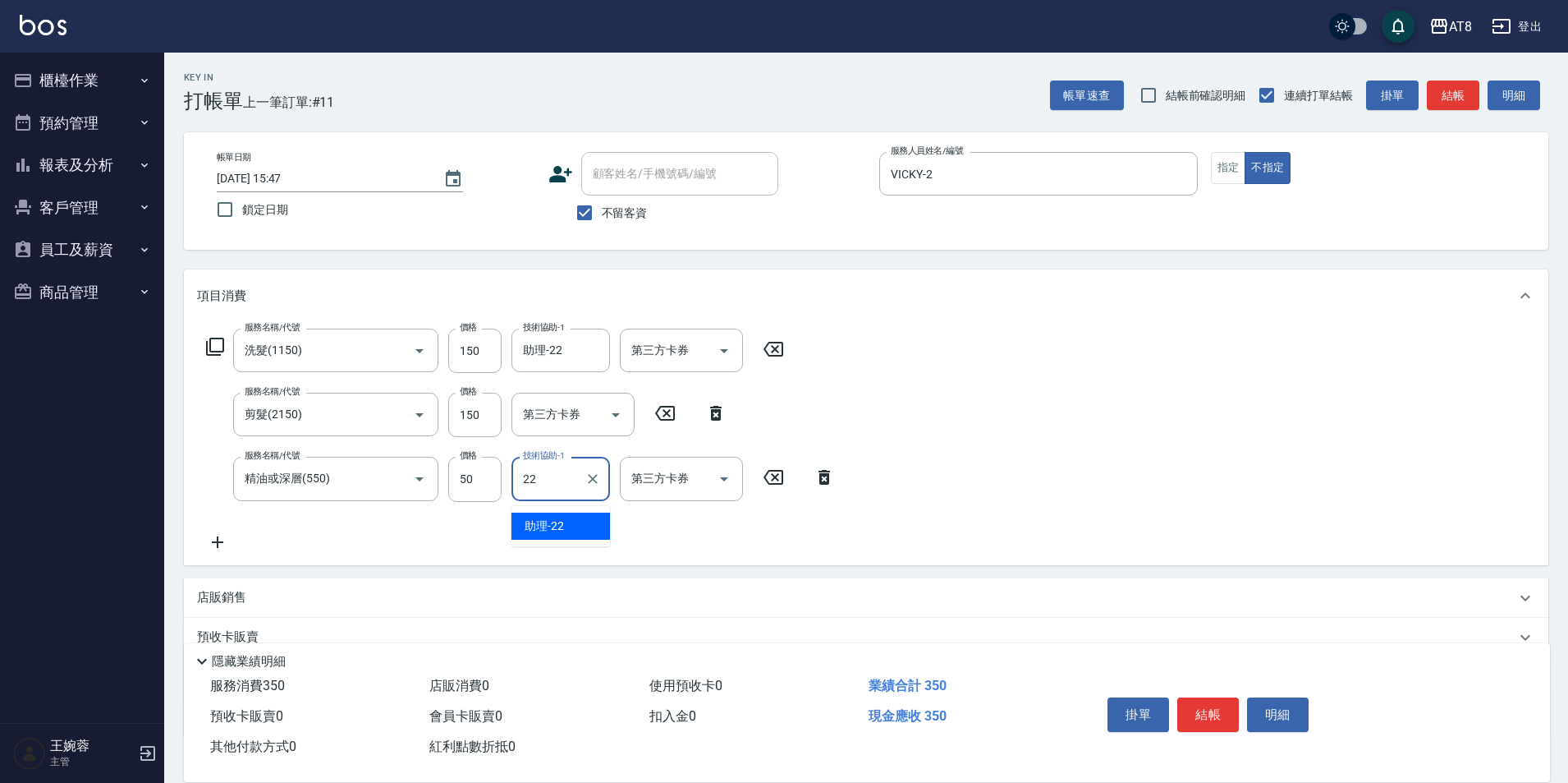
type input "助理-22"
click at [1231, 698] on button "結帳" at bounding box center [1207, 715] width 62 height 34
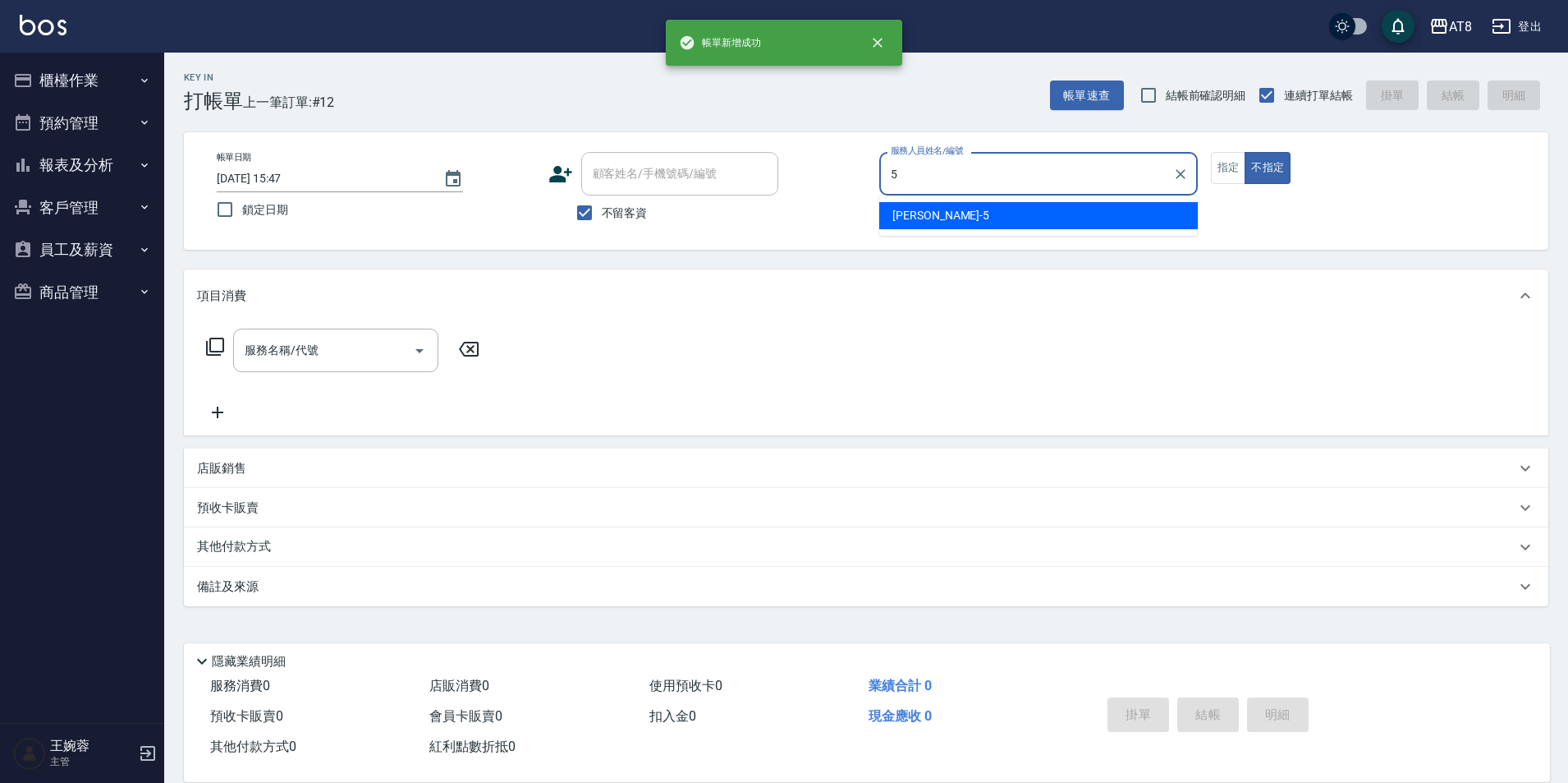
type input "HANK-5"
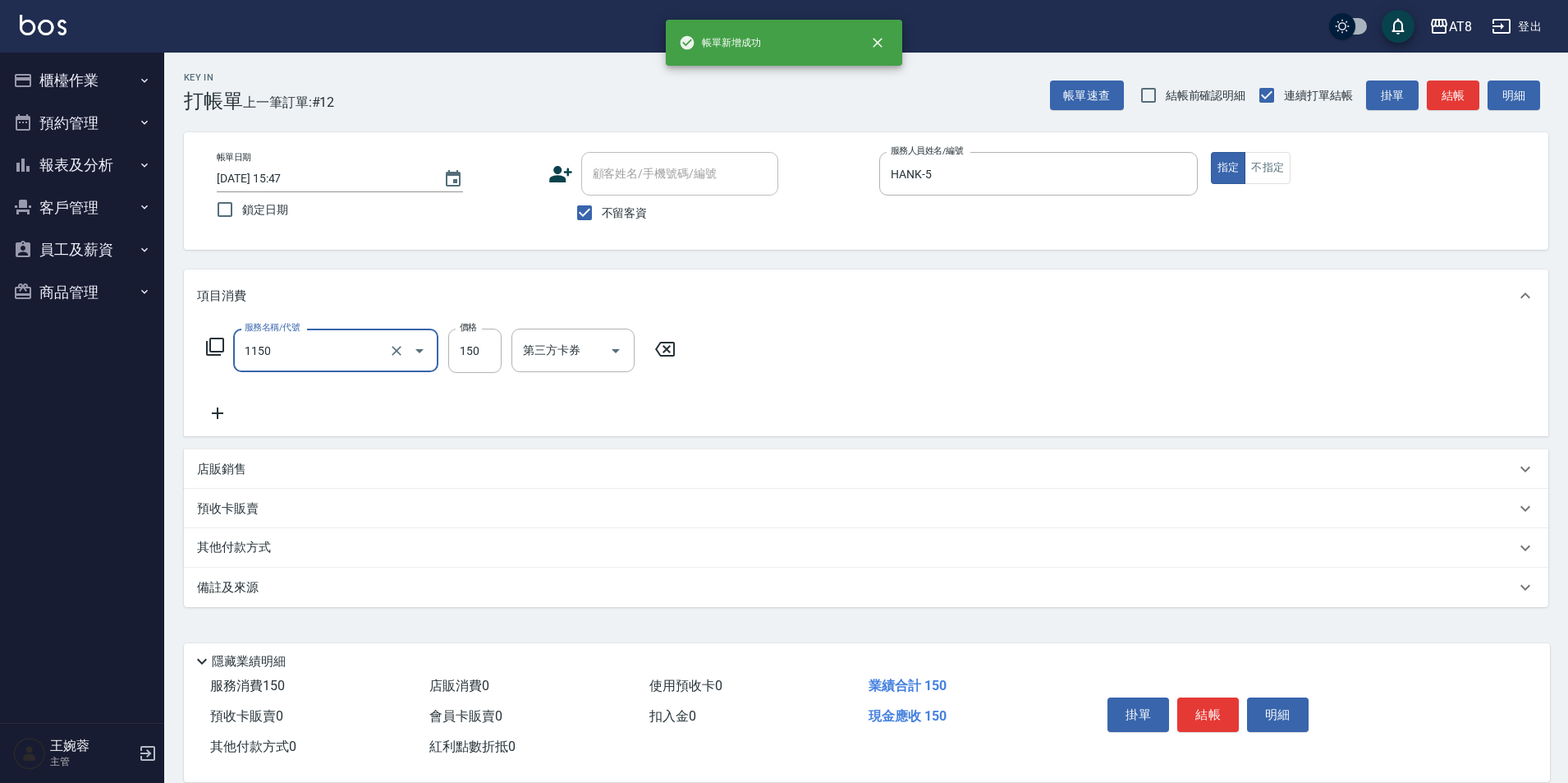
type input "洗髮(1150)"
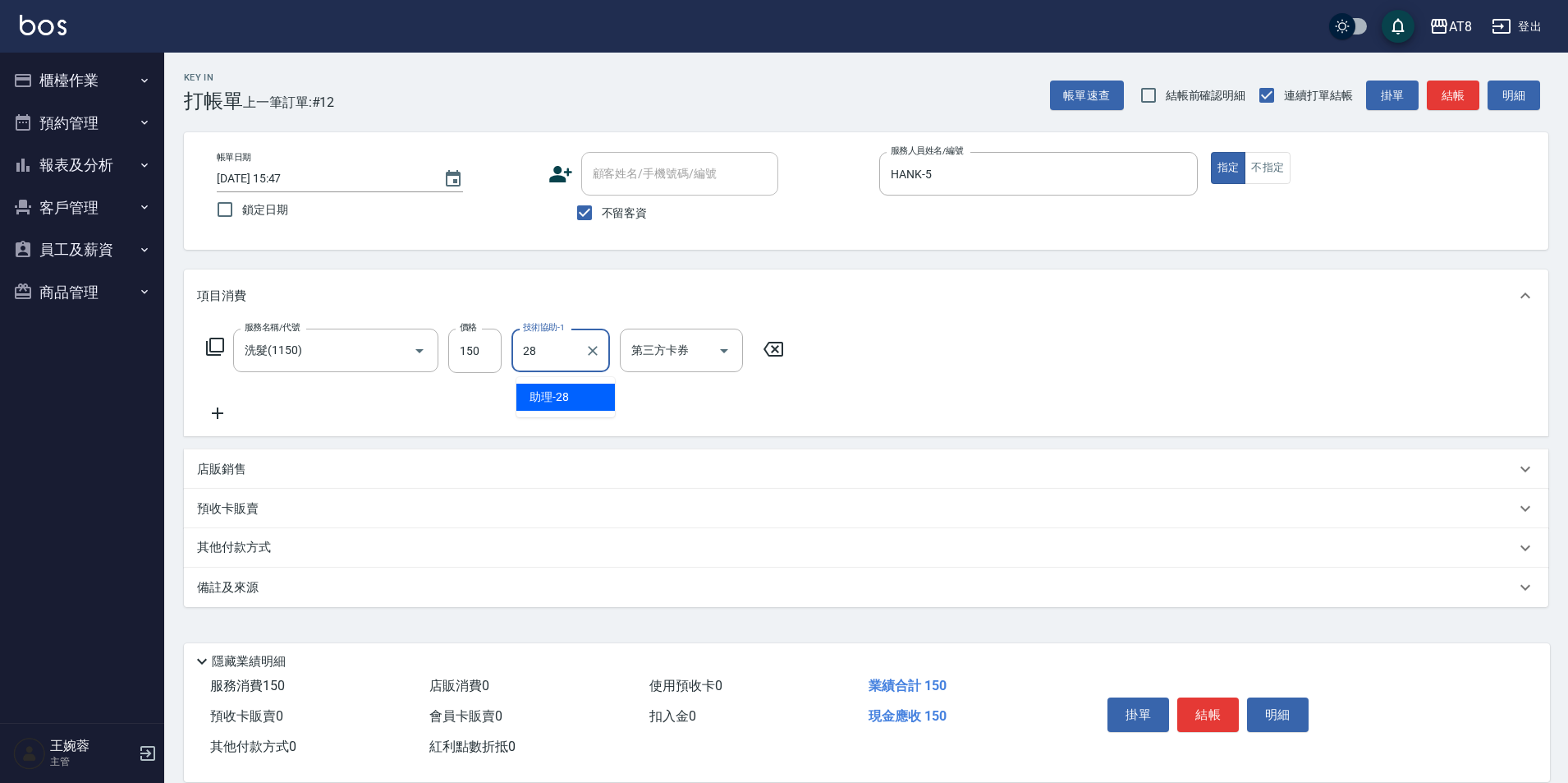
type input "助理-28"
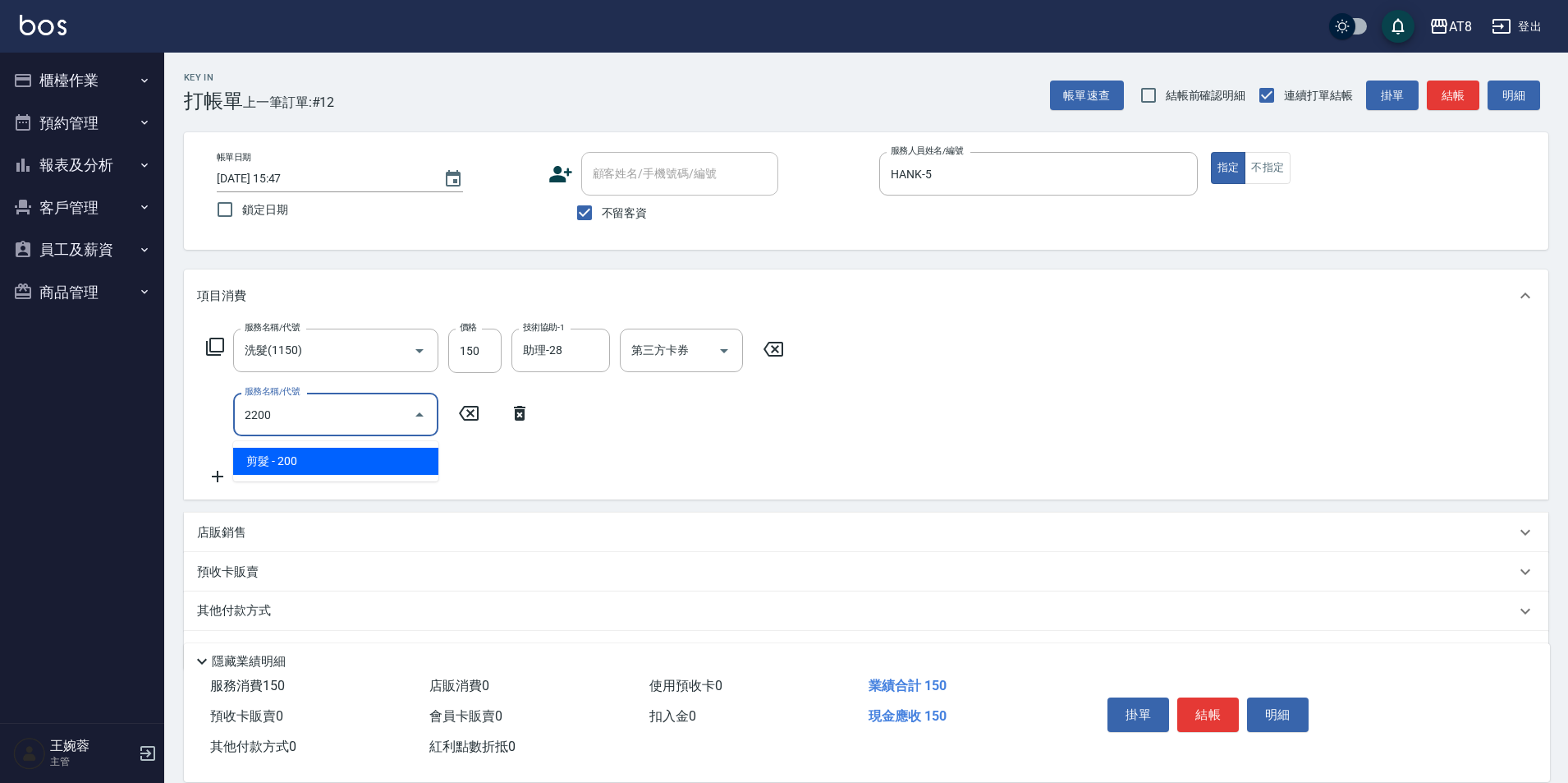
type input "剪髮(2200)"
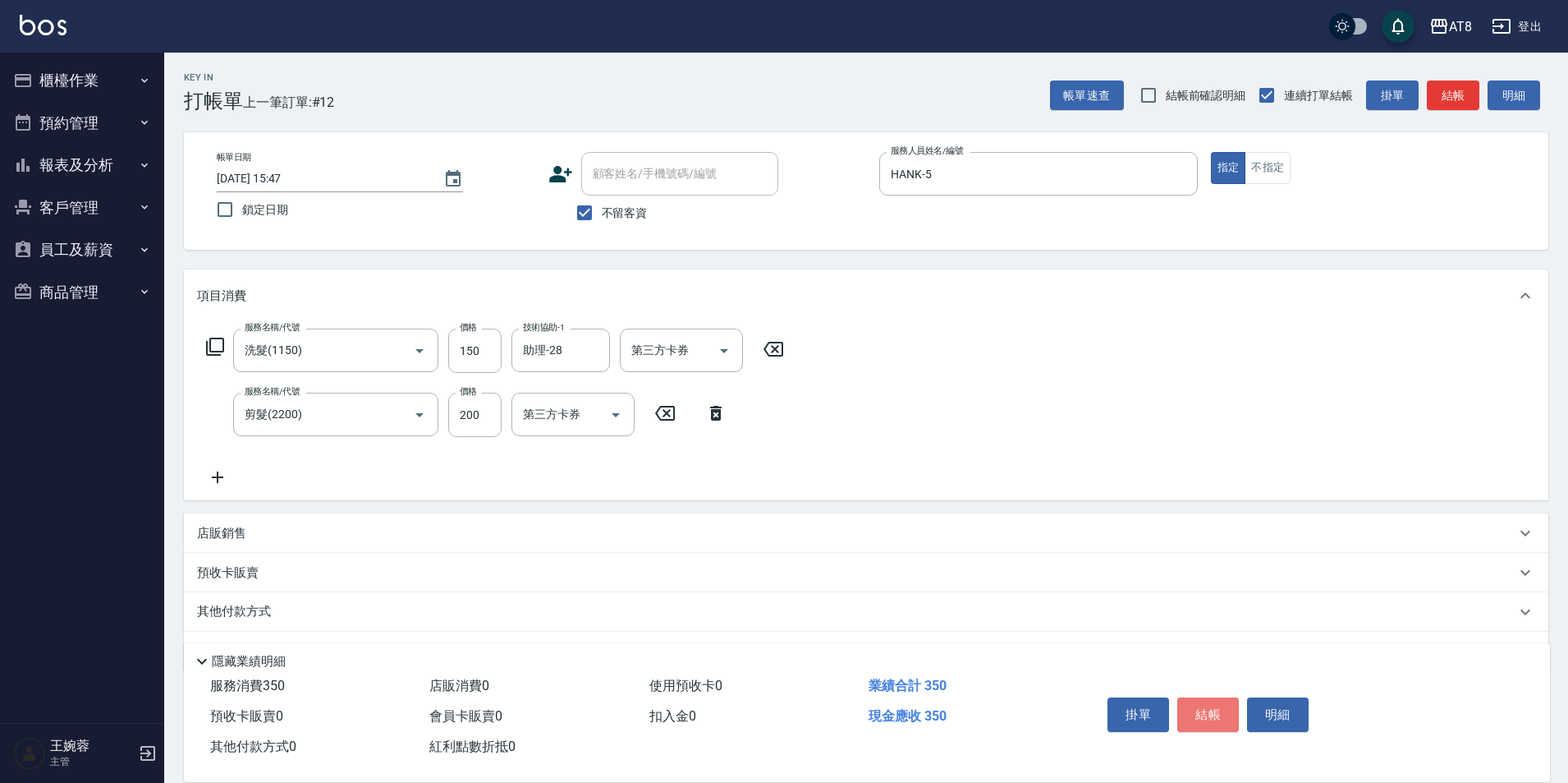
click at [1231, 698] on button "結帳" at bounding box center [1207, 715] width 62 height 34
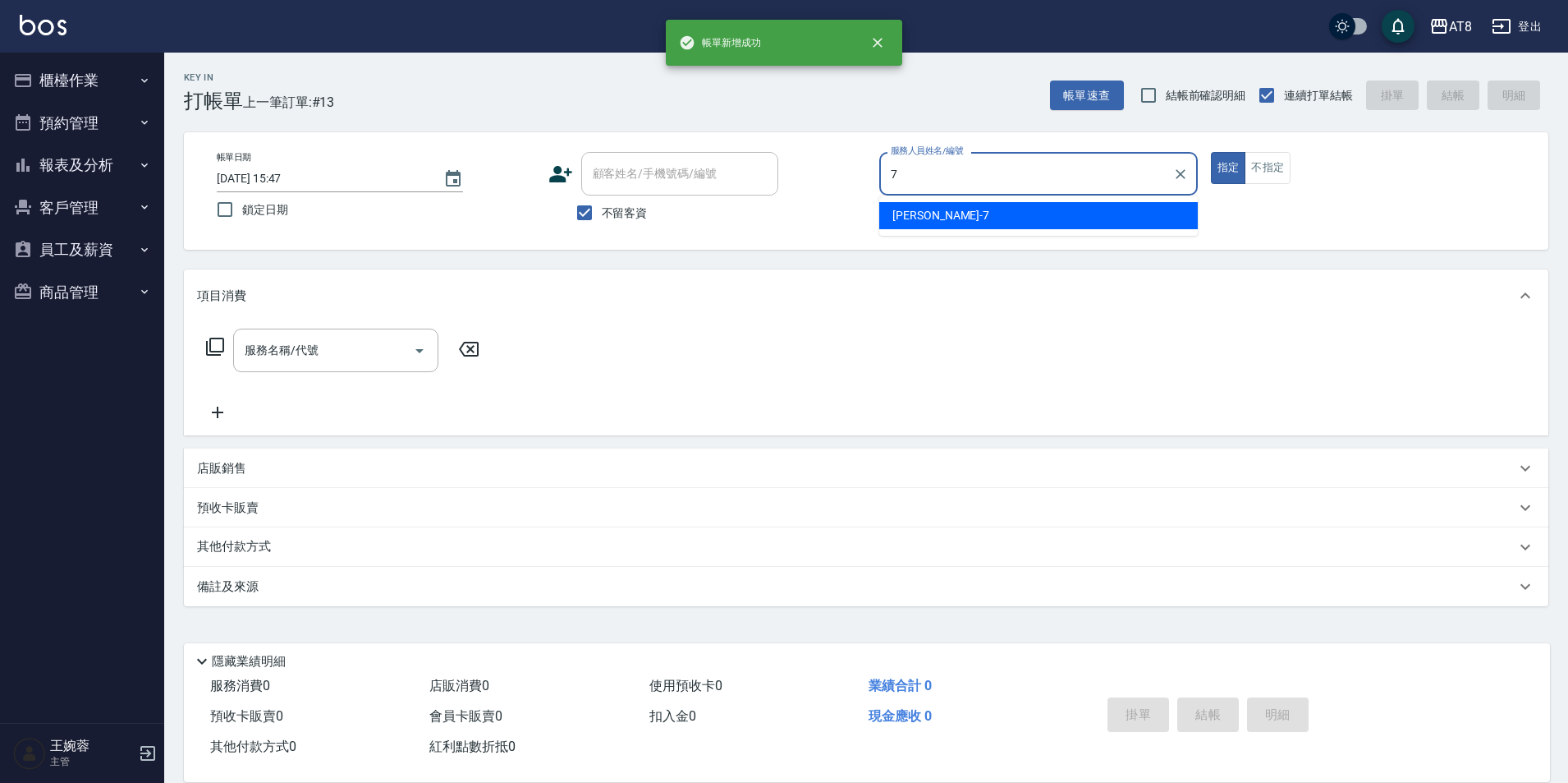
type input "[PERSON_NAME]-7"
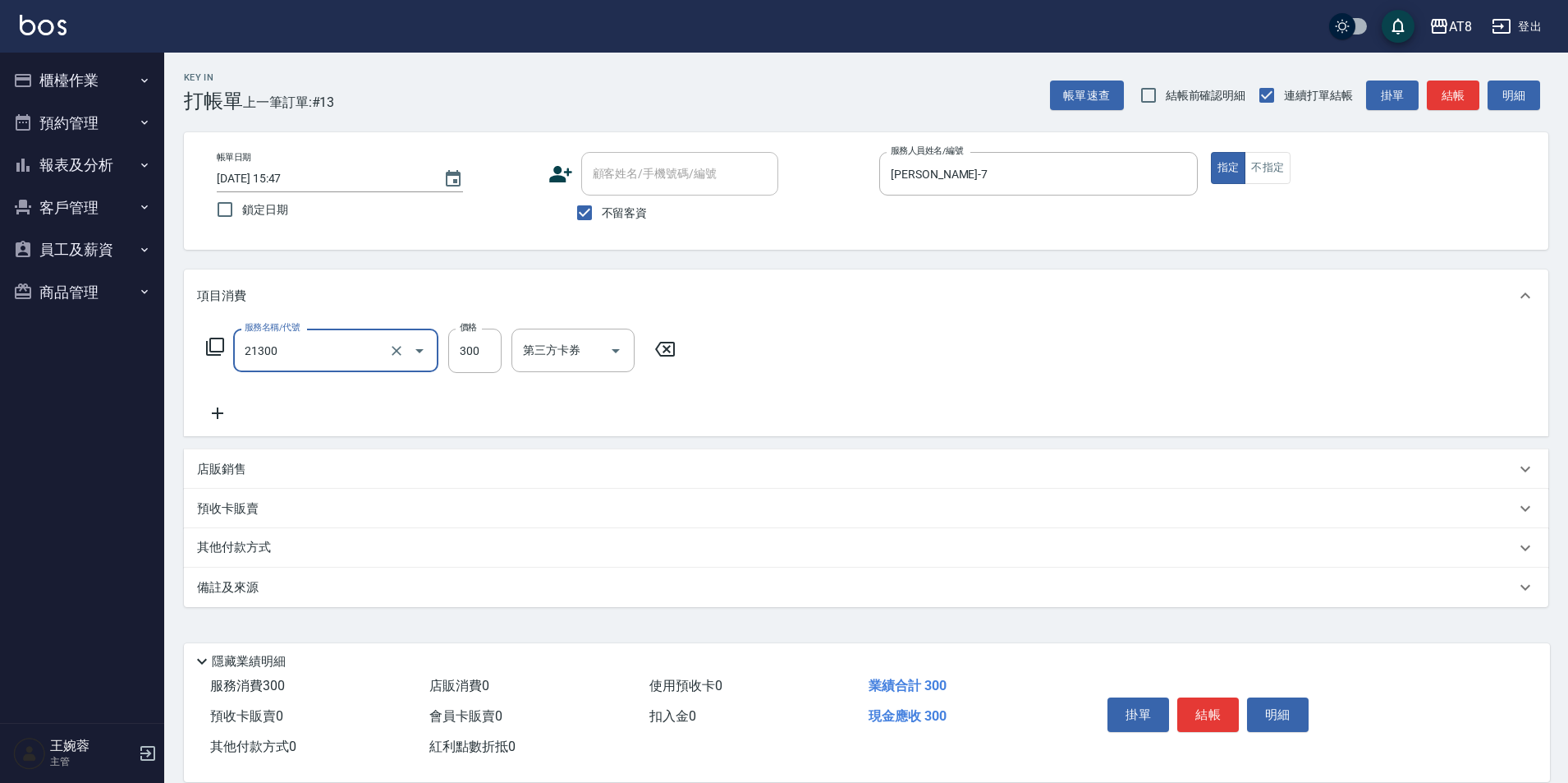
type input "剪髮(21300)"
click at [1231, 698] on button "結帳" at bounding box center [1207, 715] width 62 height 34
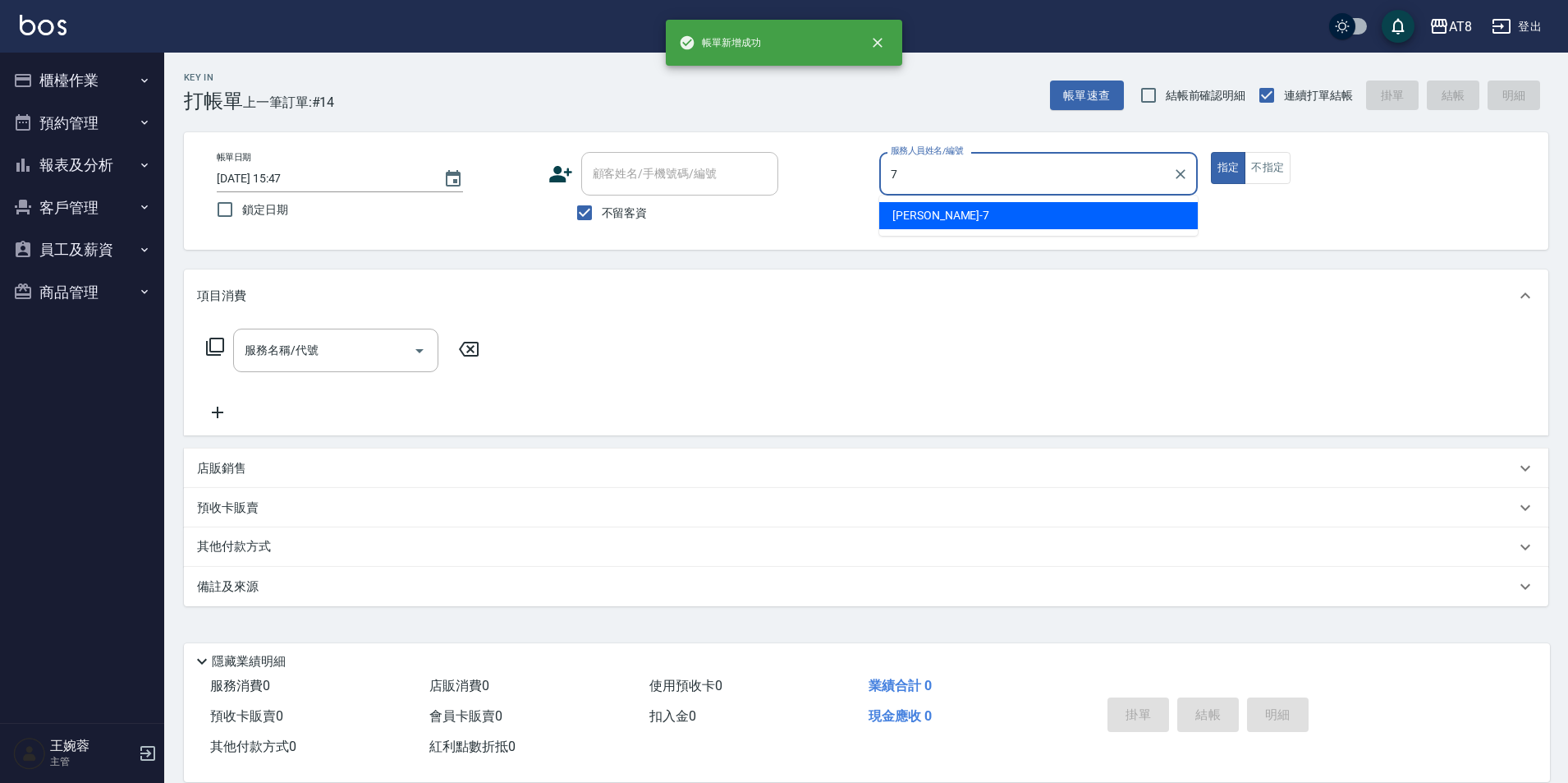
type input "[PERSON_NAME]-7"
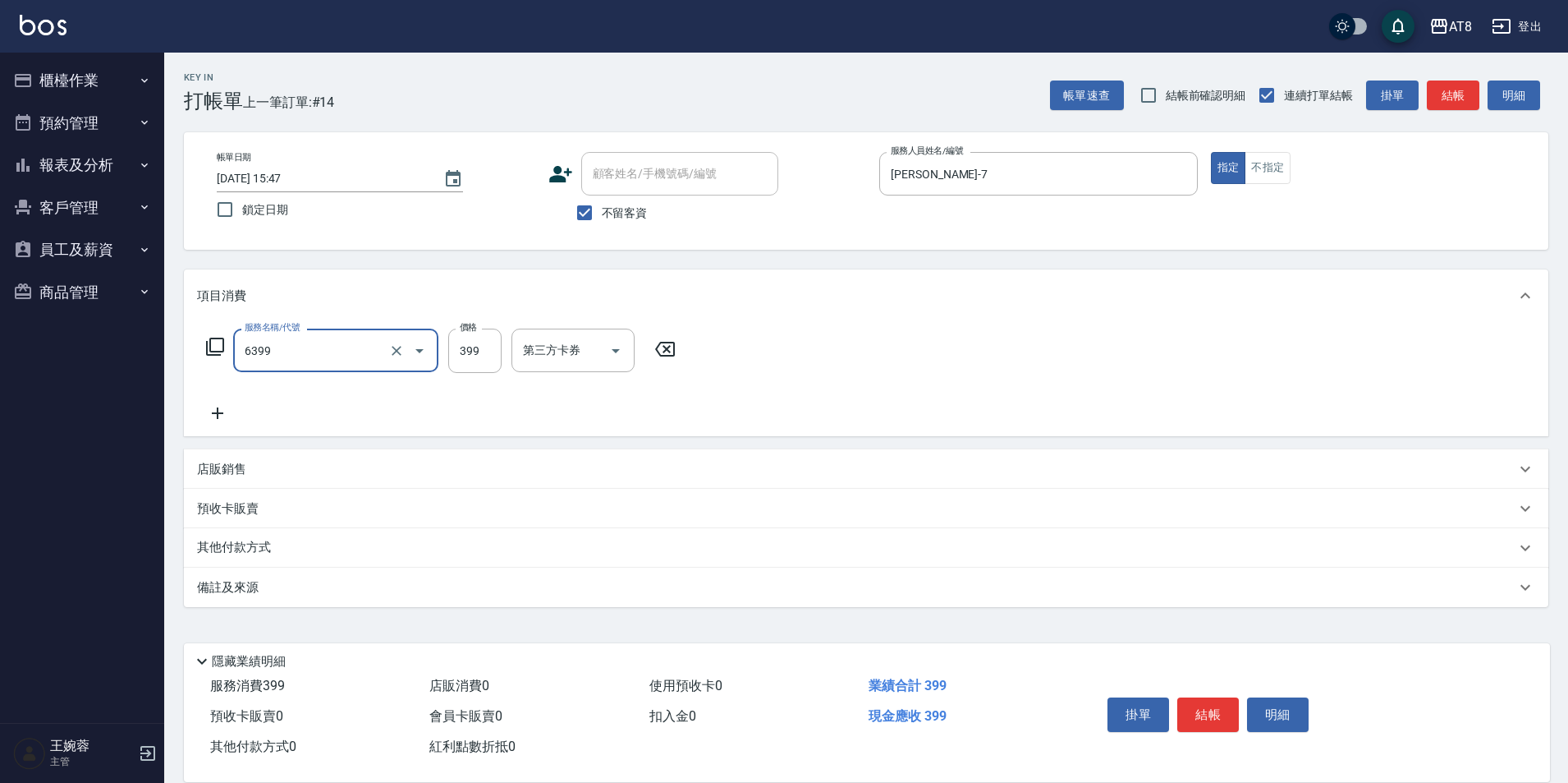
type input "SPA399(6399)"
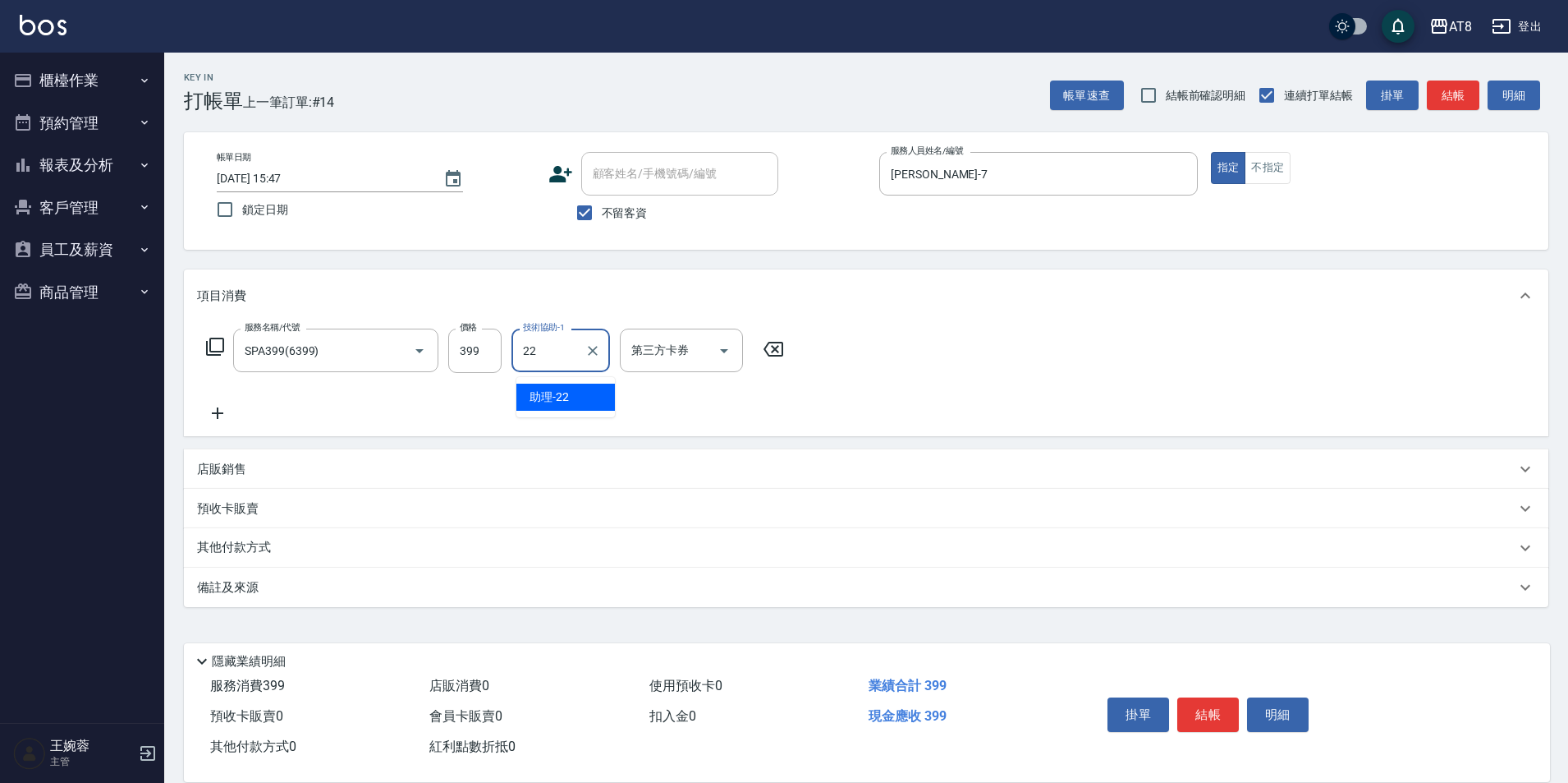
type input "助理-22"
click at [393, 356] on icon "Clear" at bounding box center [396, 350] width 9 height 9
type input "入金SPA399(60399)"
type input "助理-22"
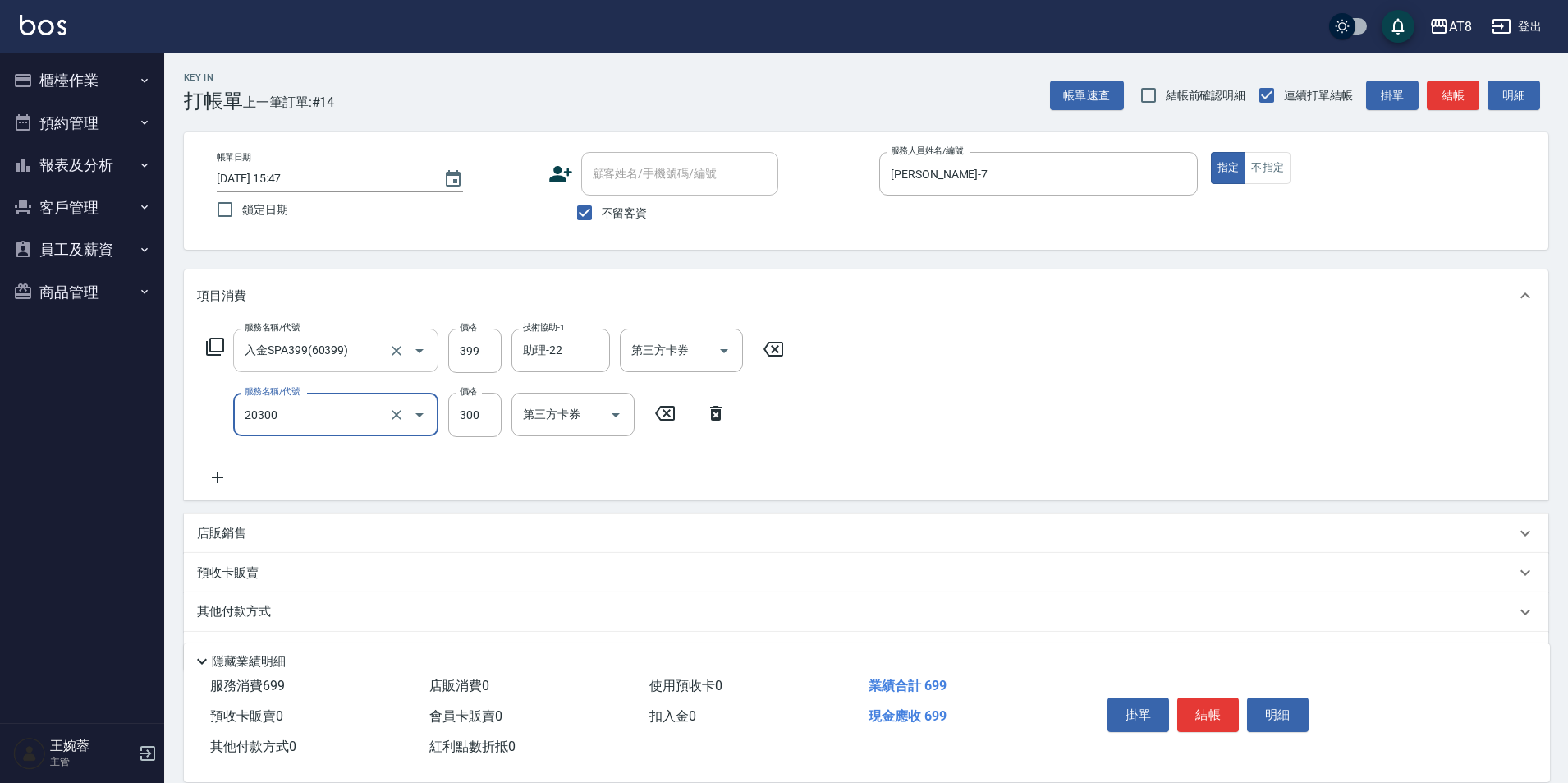
type input "入金剪髮300(20300)"
click at [256, 541] on div "店販銷售" at bounding box center [856, 533] width 1319 height 17
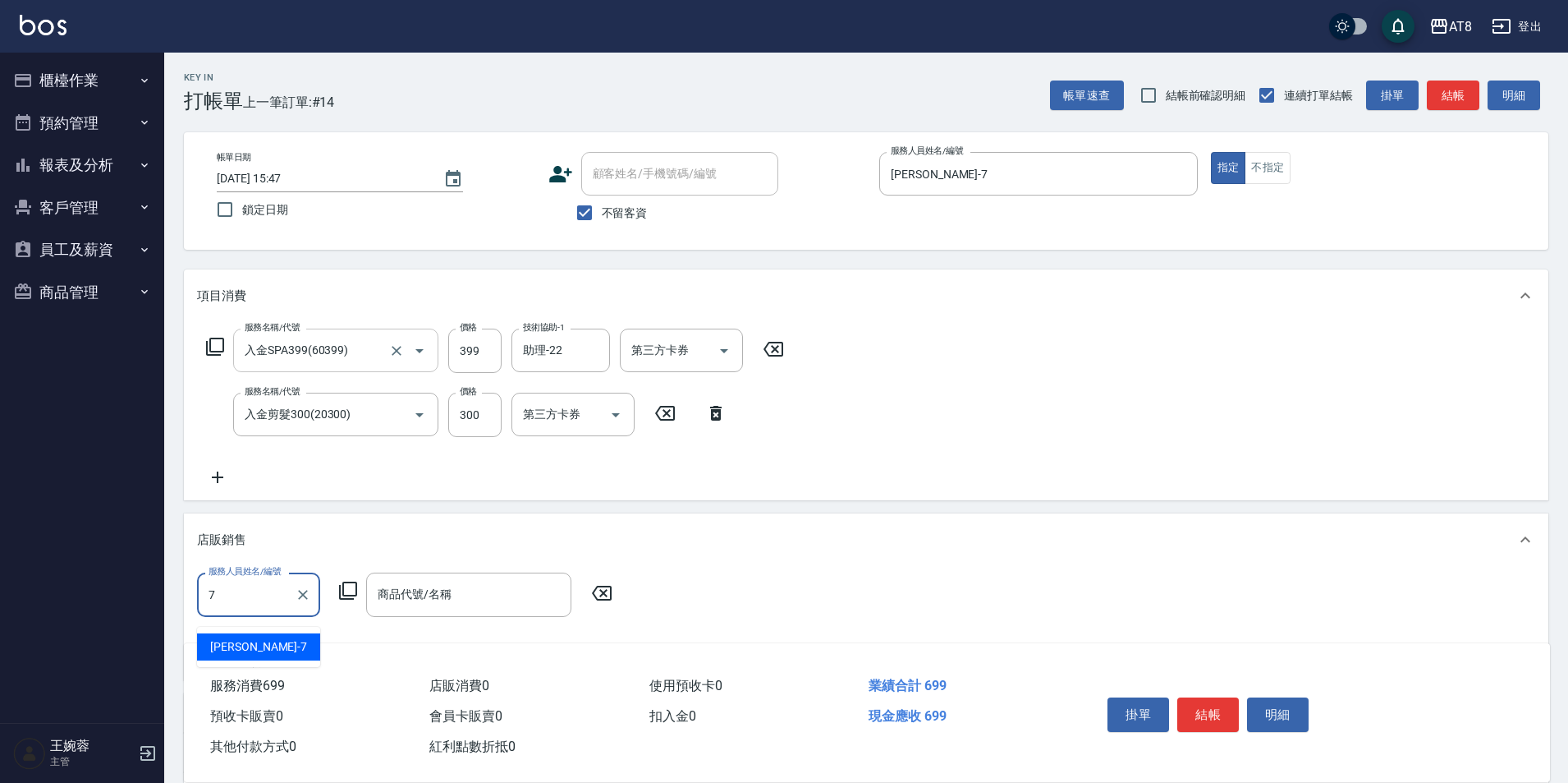
type input "[PERSON_NAME]-7"
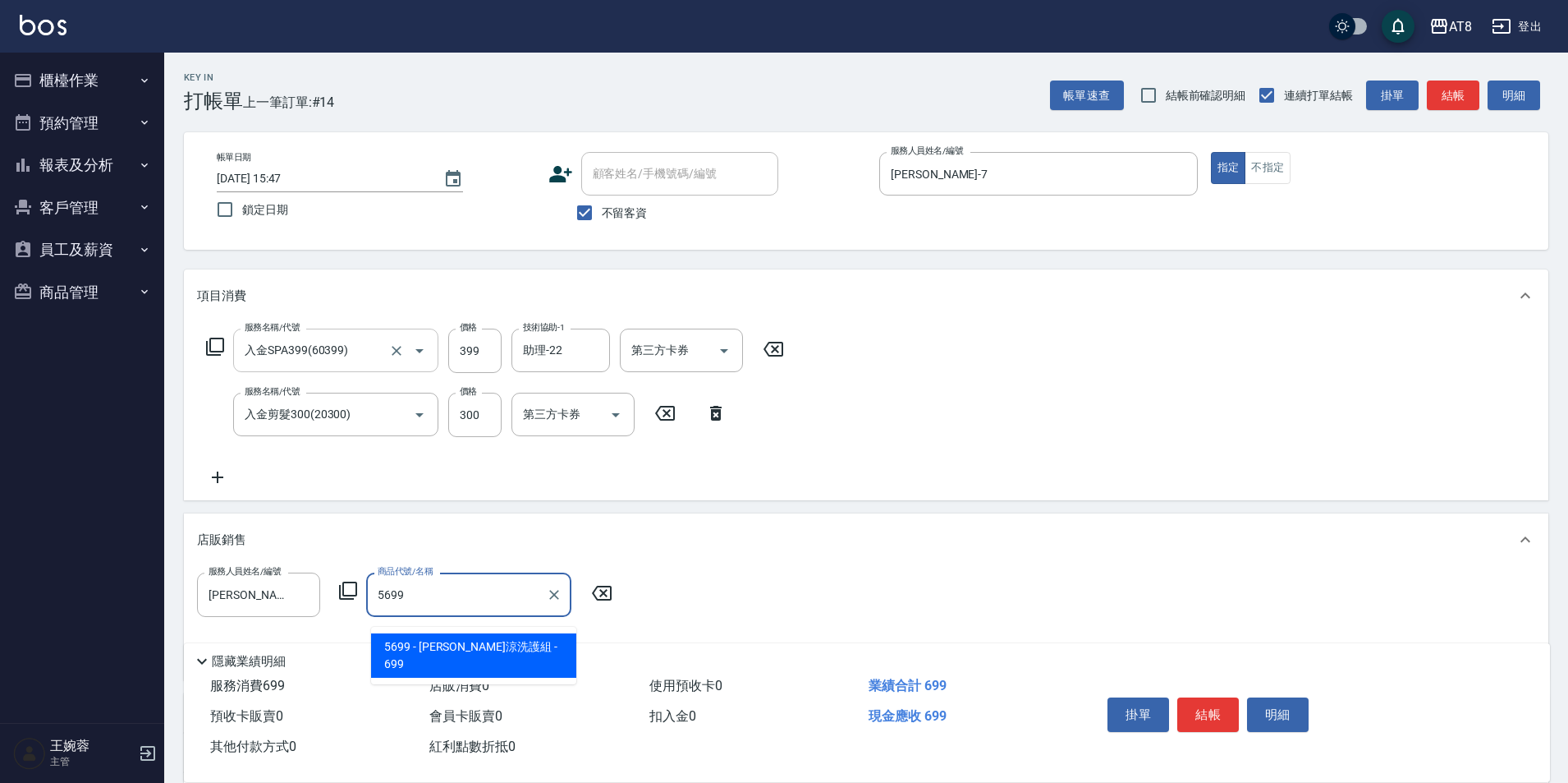
type input "[PERSON_NAME]涼洗護組"
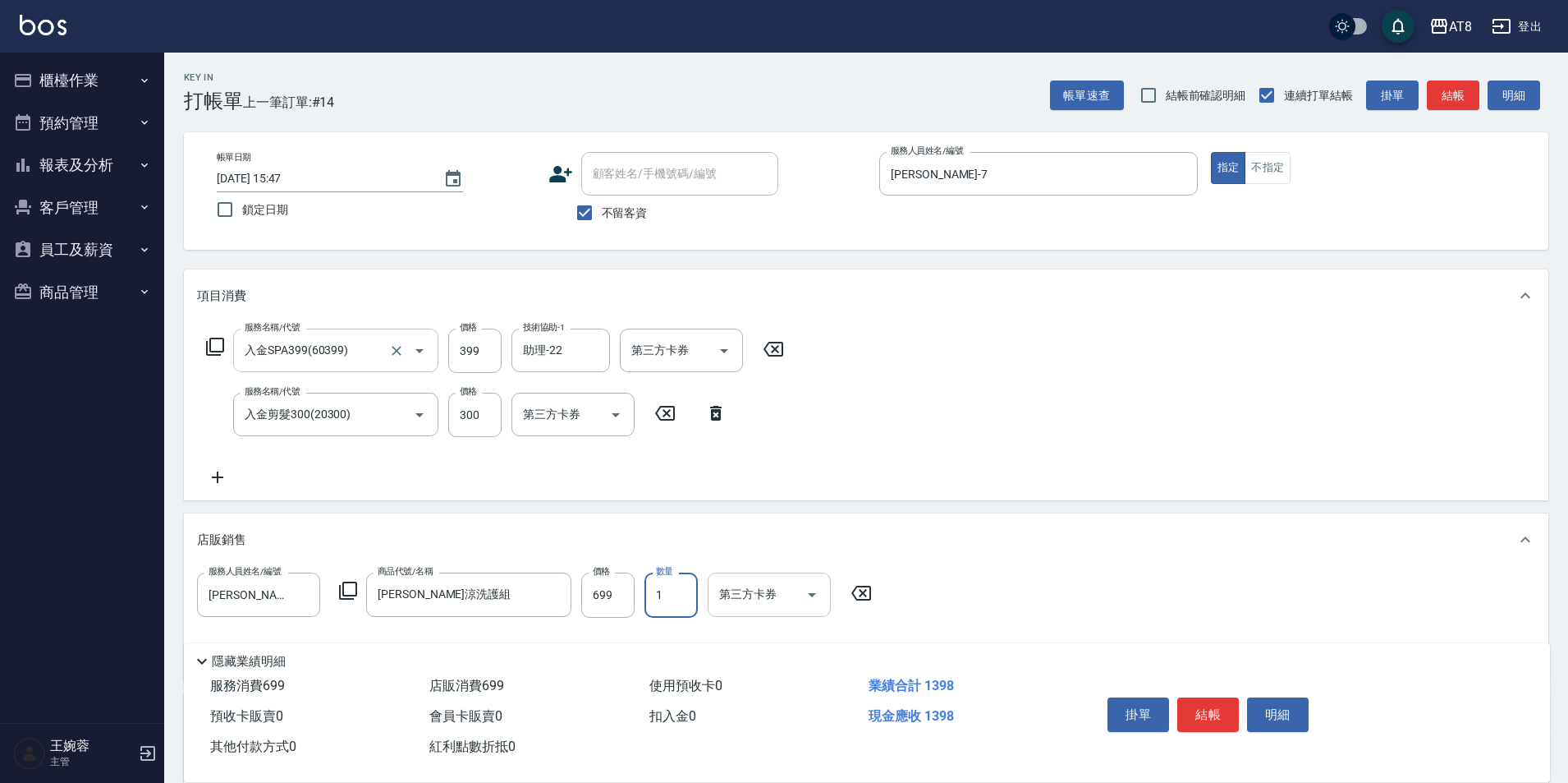
click at [802, 596] on button "Open" at bounding box center [812, 595] width 26 height 27
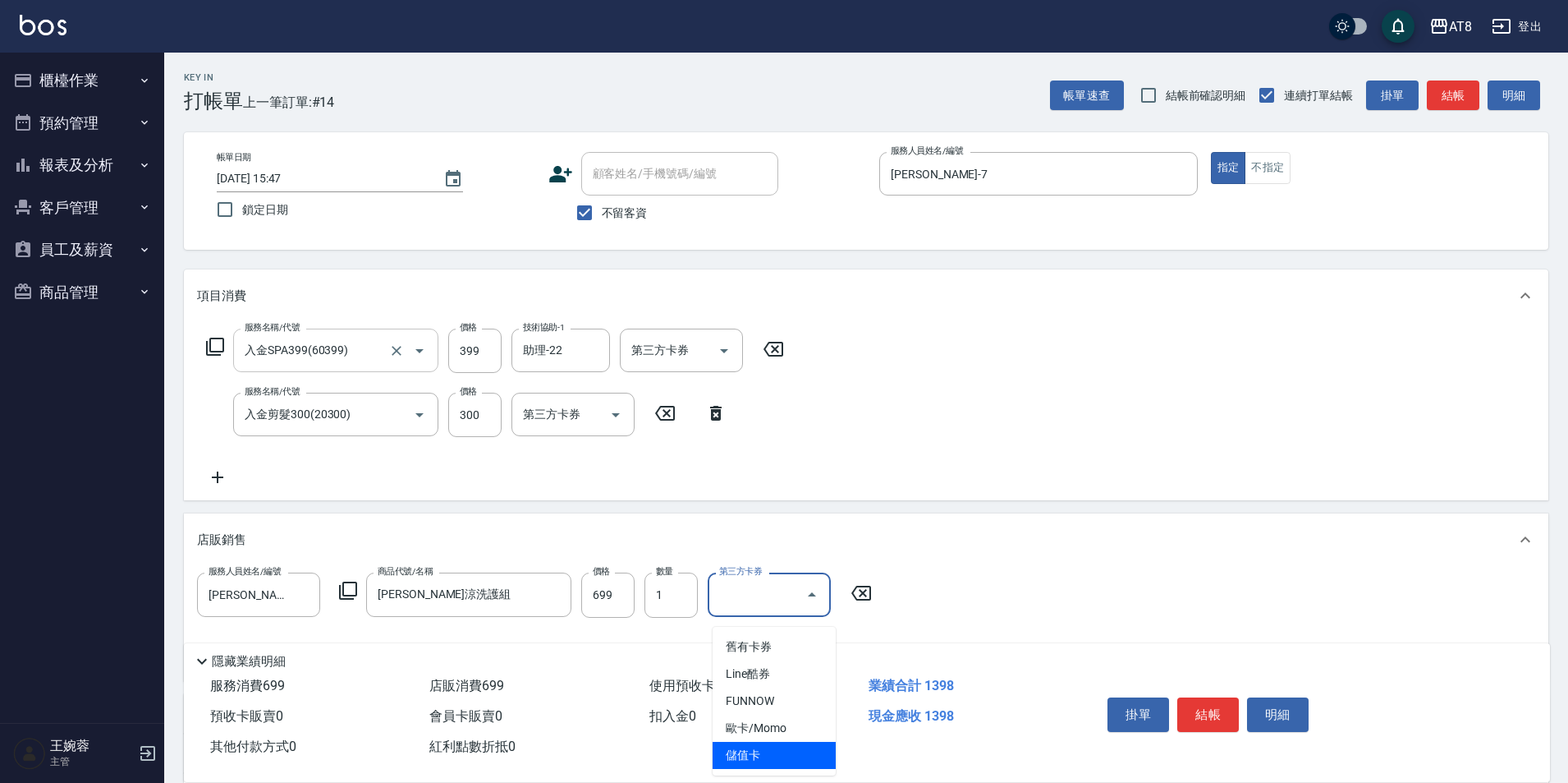
click at [794, 756] on span "儲值卡" at bounding box center [774, 756] width 123 height 27
type input "儲值卡"
click at [615, 414] on icon "Open" at bounding box center [615, 415] width 20 height 20
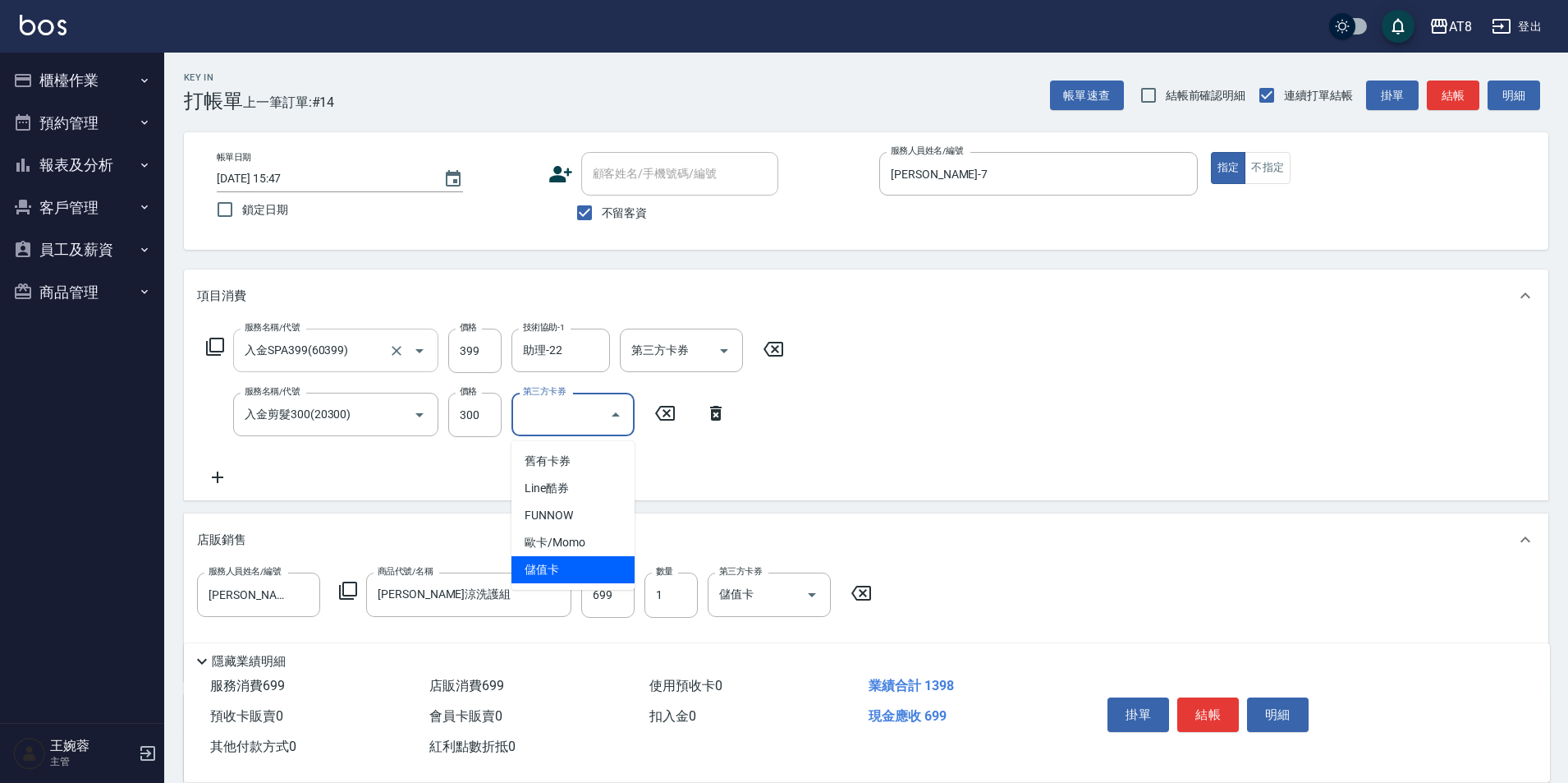
click at [591, 561] on span "儲值卡" at bounding box center [573, 569] width 123 height 27
type input "儲值卡"
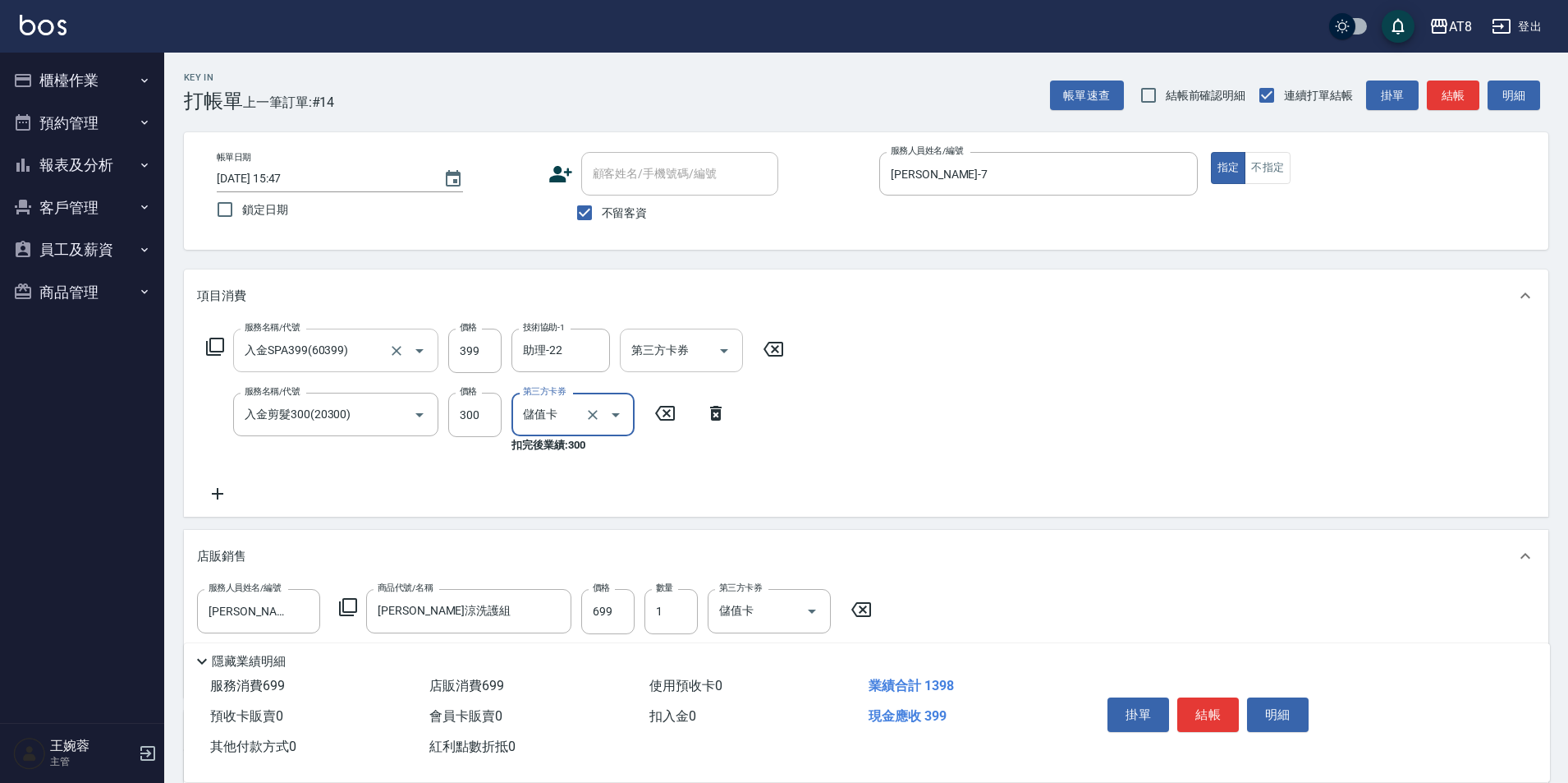
click at [733, 358] on icon "Open" at bounding box center [724, 350] width 20 height 20
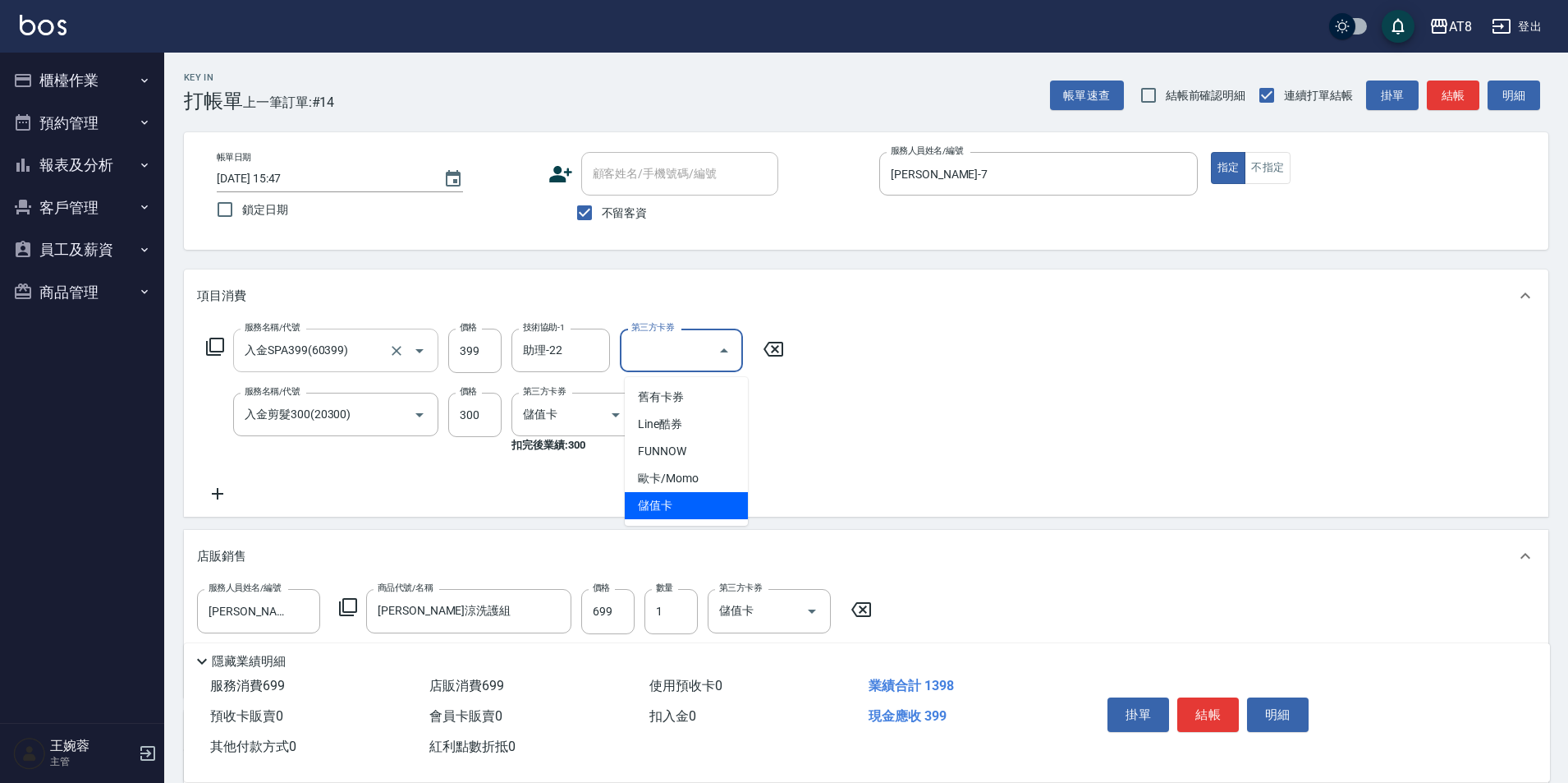
click at [734, 506] on span "儲值卡" at bounding box center [686, 506] width 123 height 27
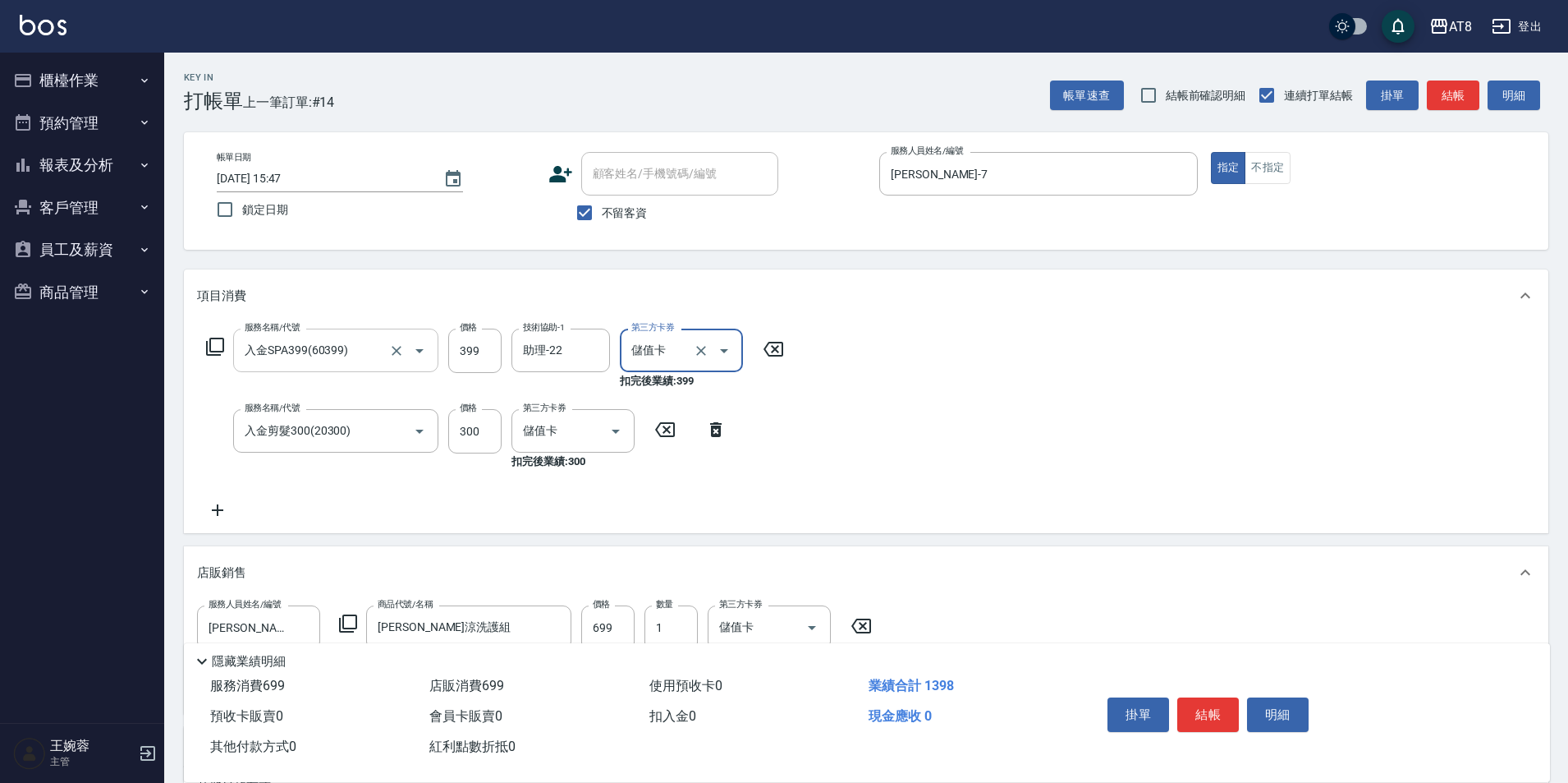
type input "儲值卡"
click at [1213, 700] on button "結帳" at bounding box center [1207, 715] width 62 height 34
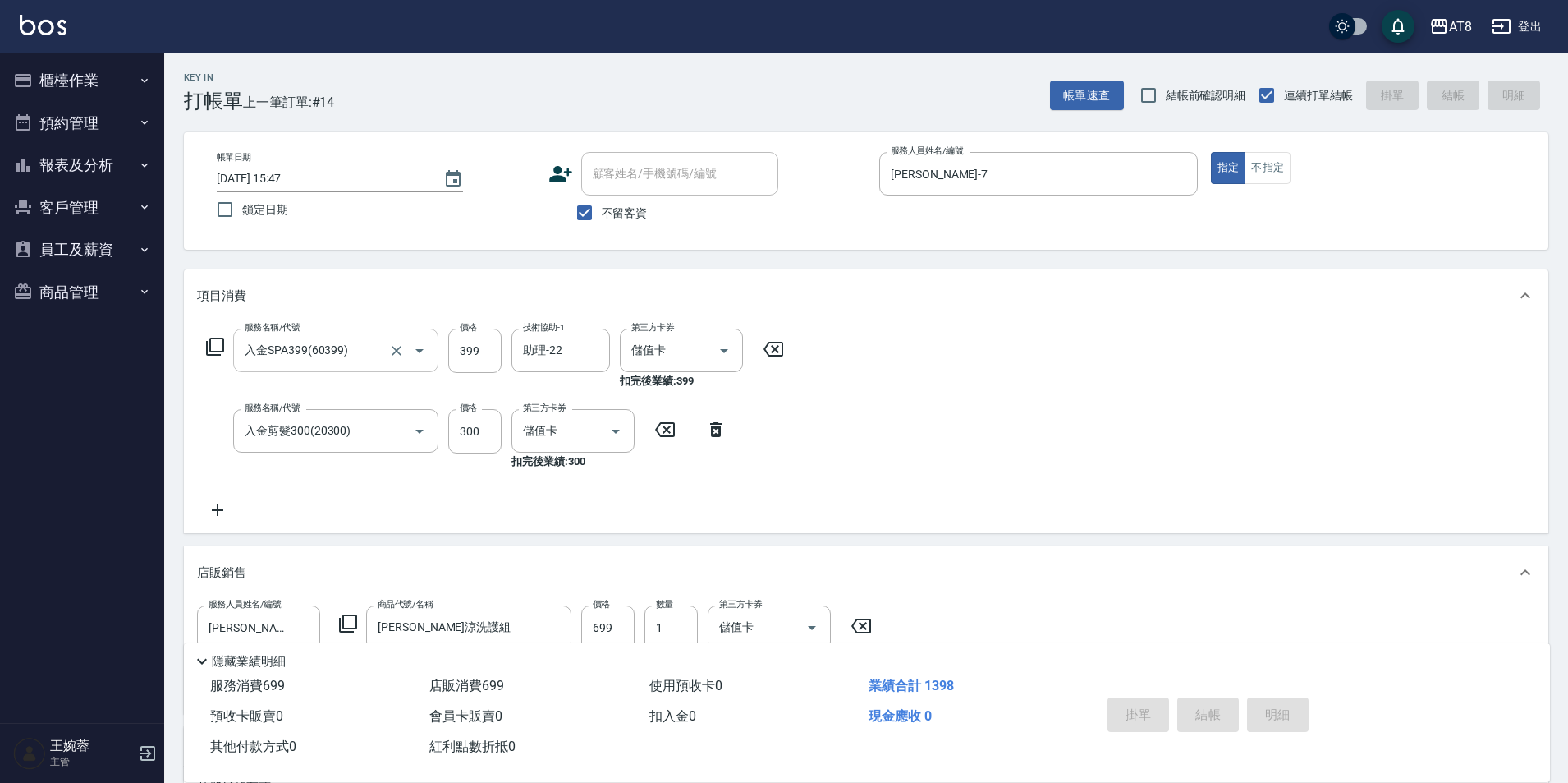
type input "[DATE] 15:48"
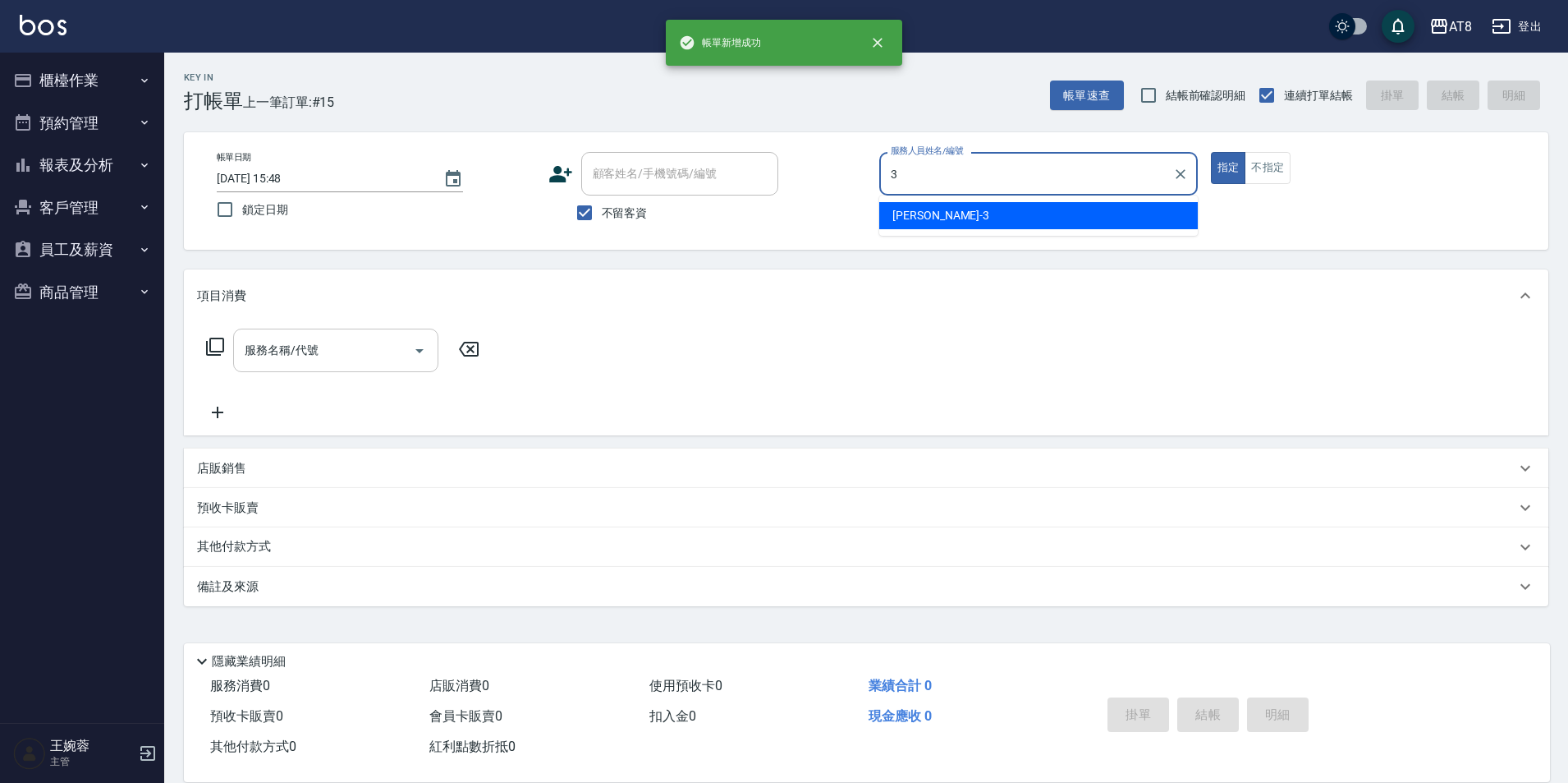
type input "[PERSON_NAME]-3"
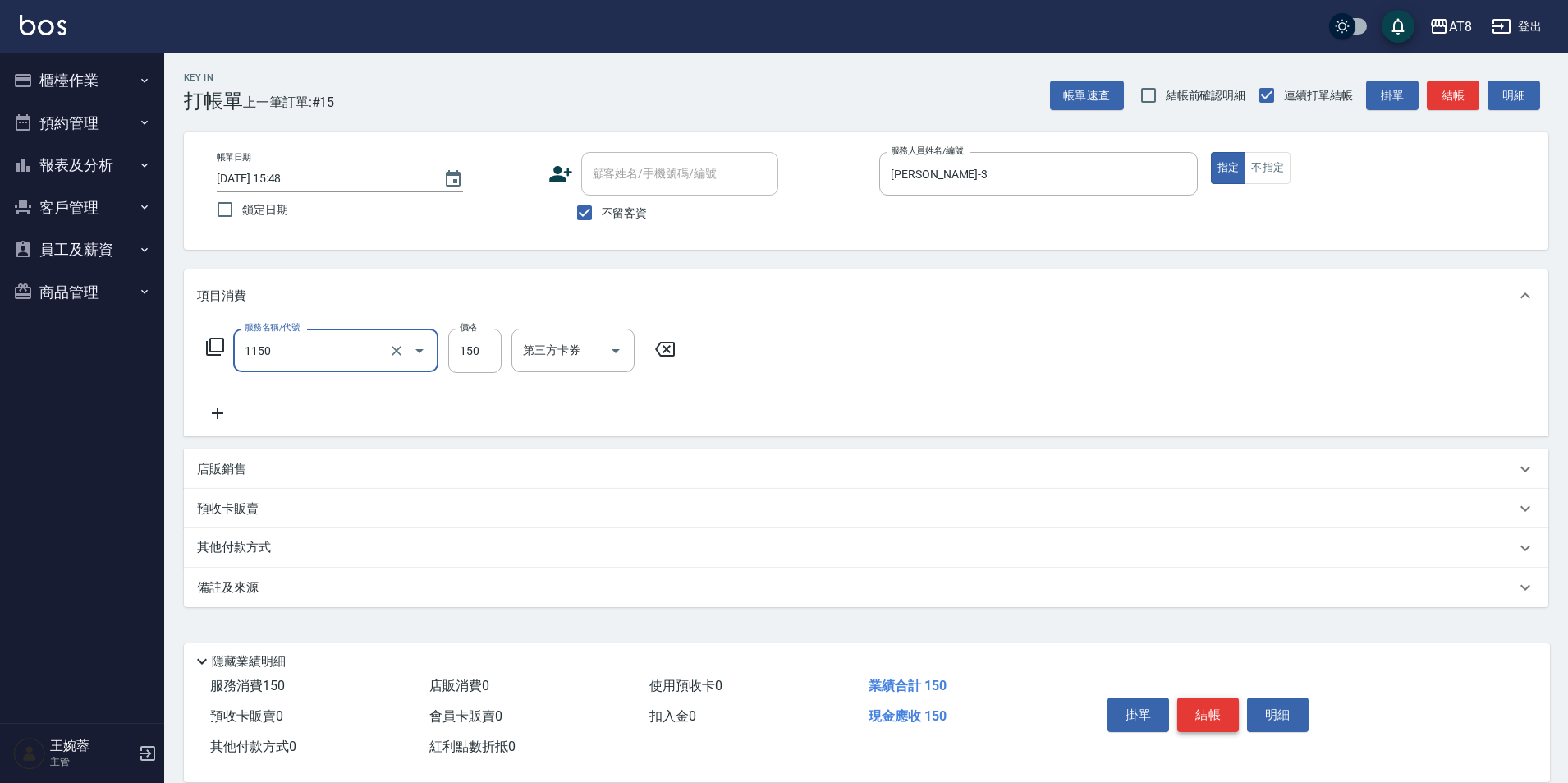
type input "洗髮(1150)"
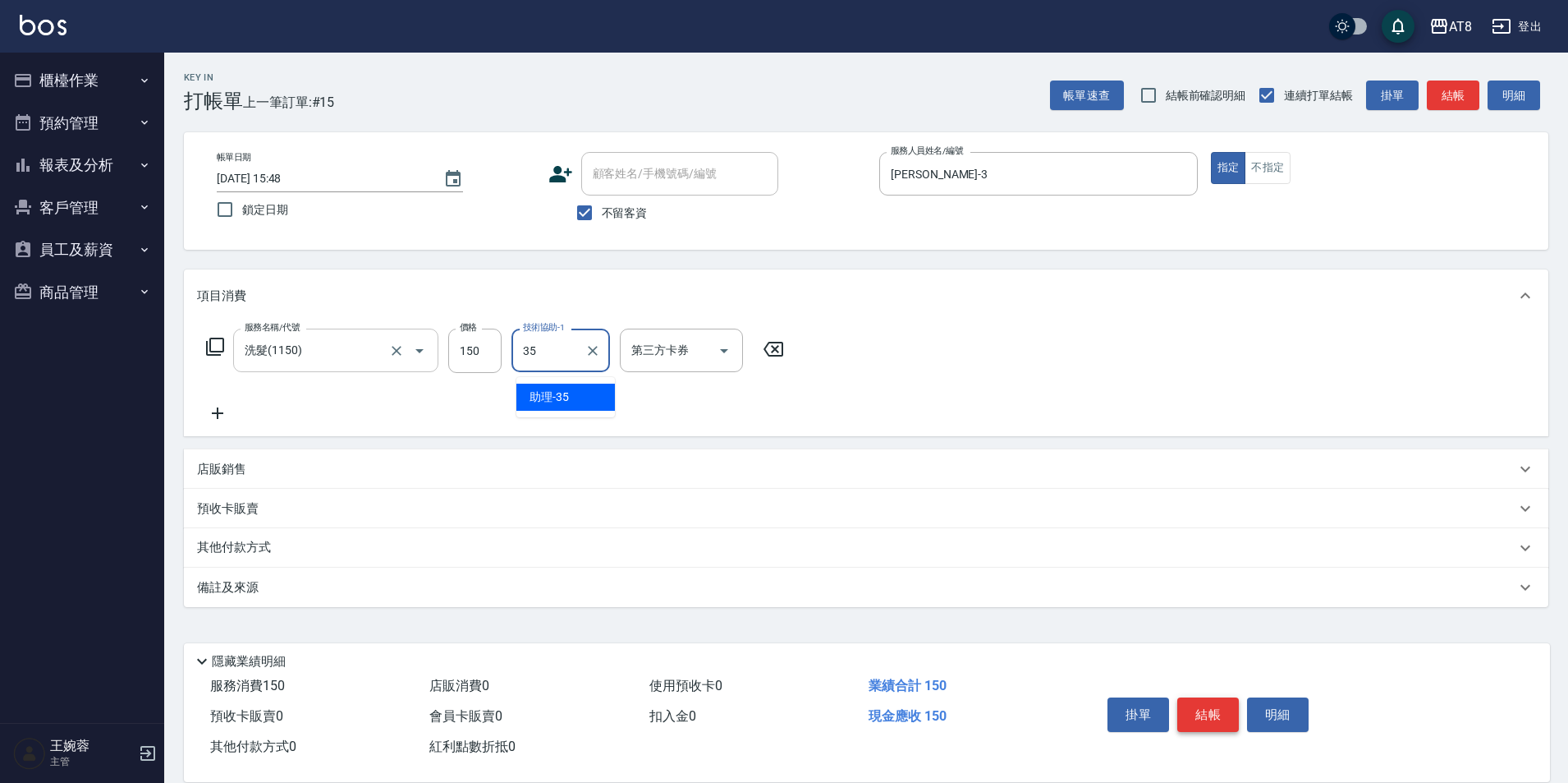
type input "助理-35"
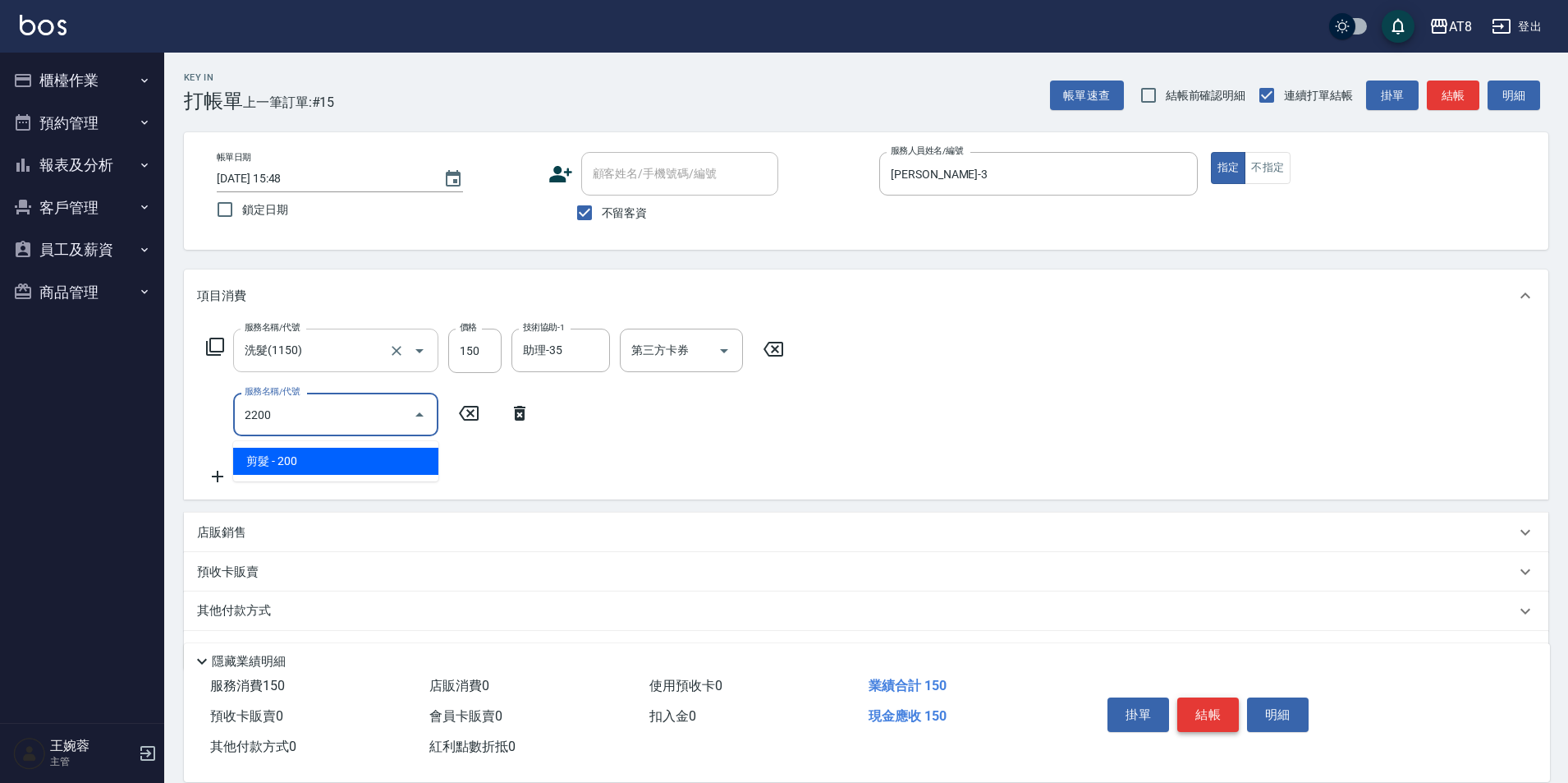
type input "剪髮(2200)"
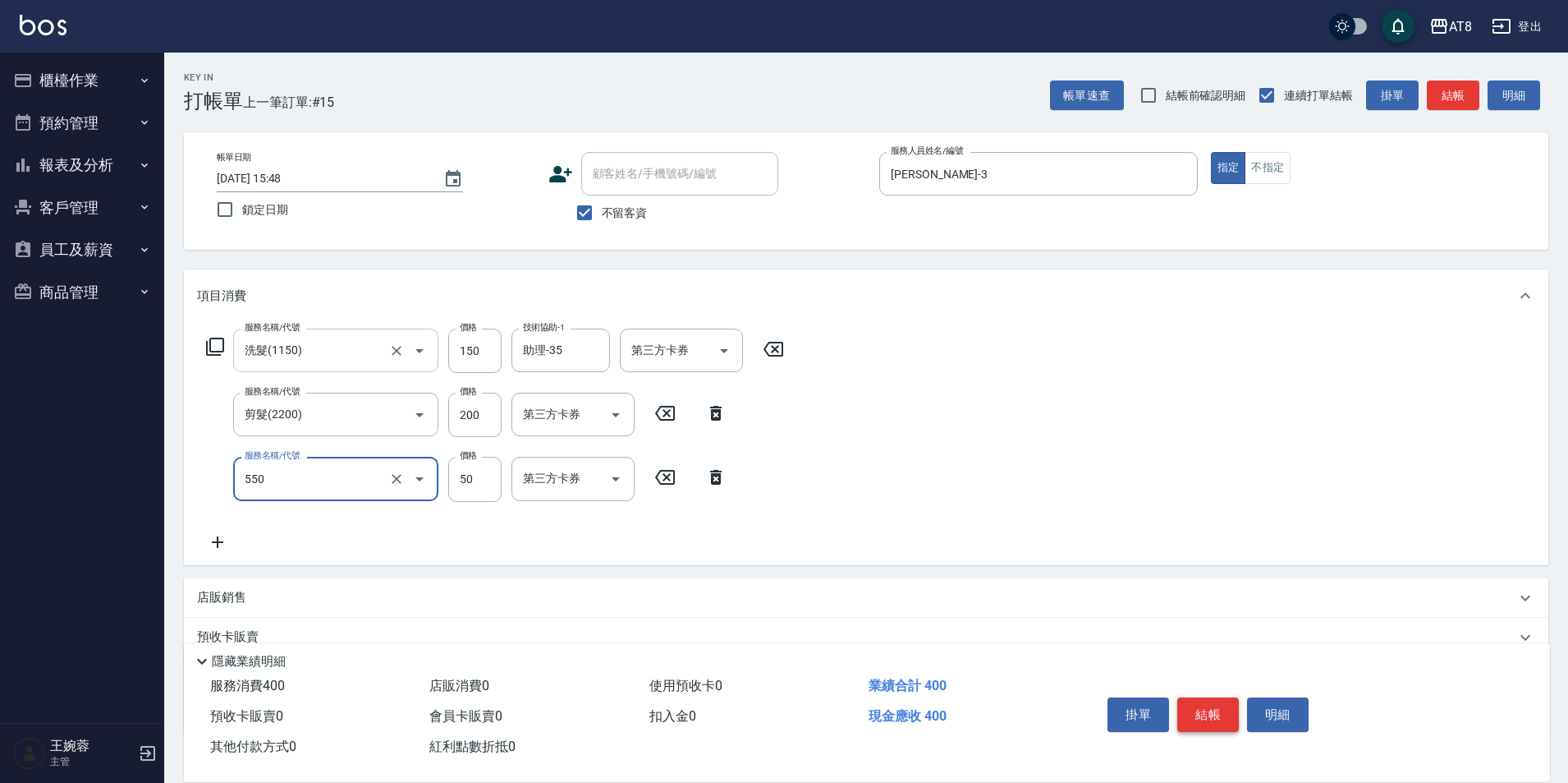
type input "精油或深層(550)"
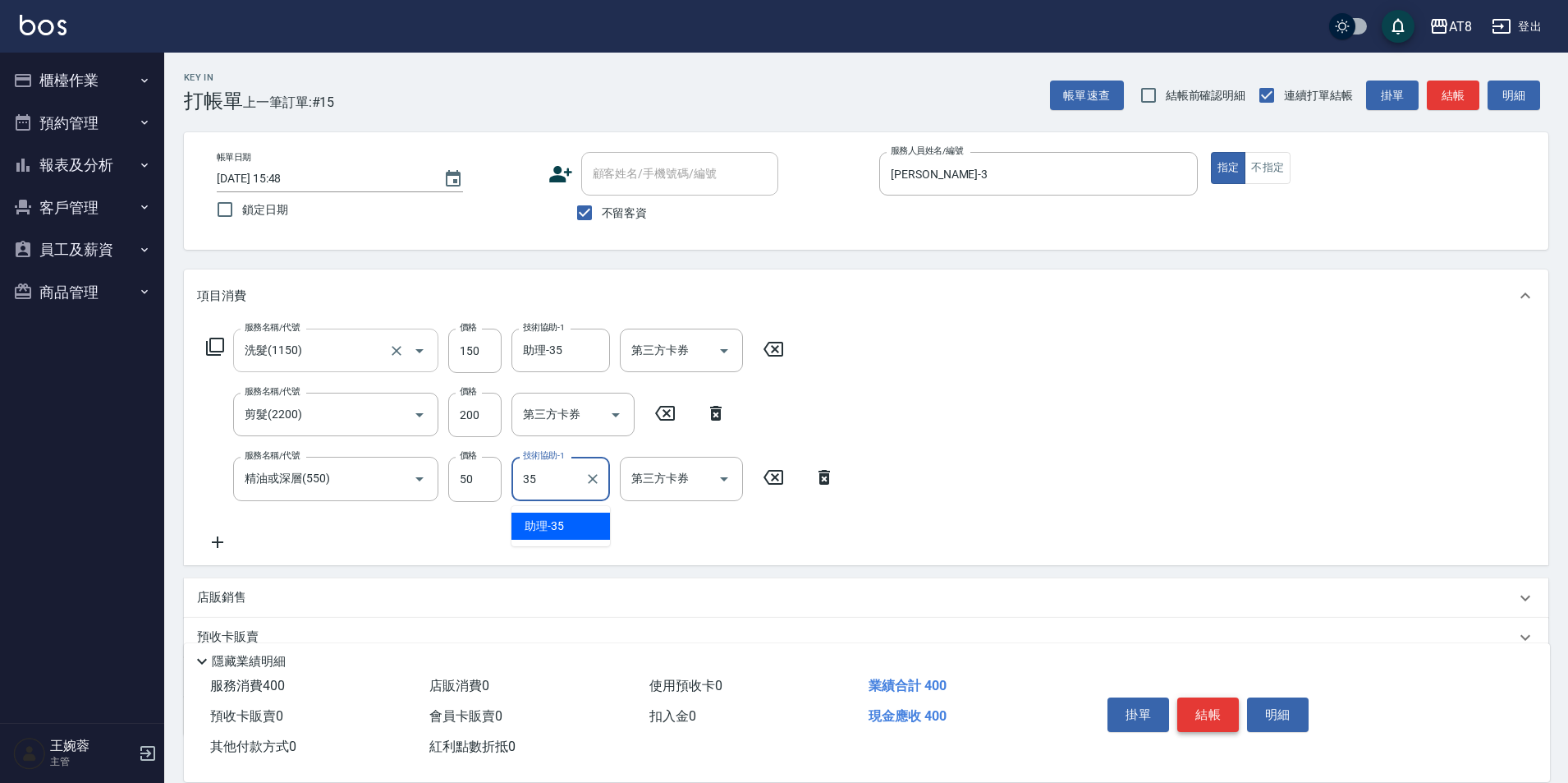
type input "助理-35"
click at [1213, 700] on button "結帳" at bounding box center [1207, 715] width 62 height 34
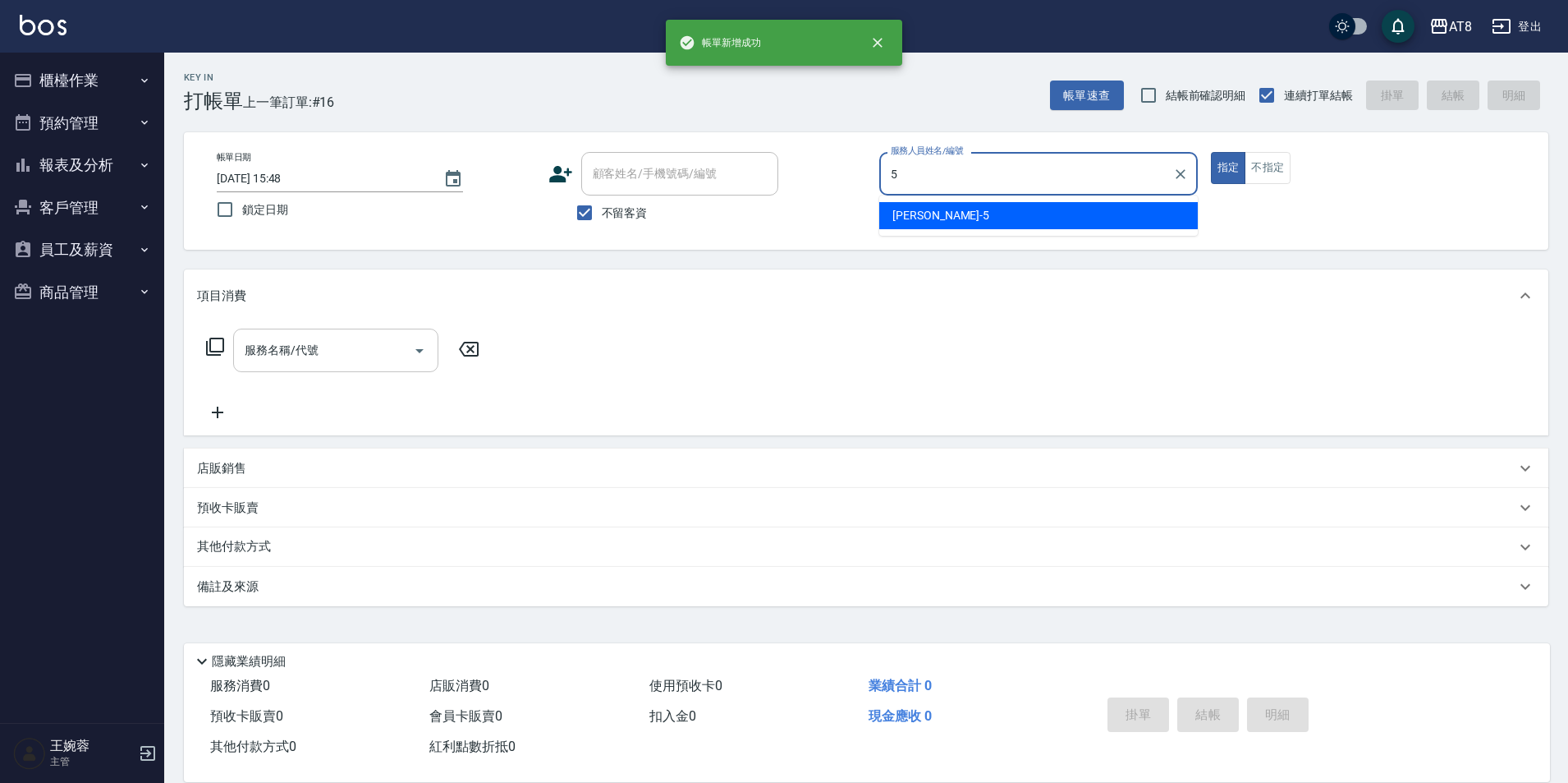
type input "HANK-5"
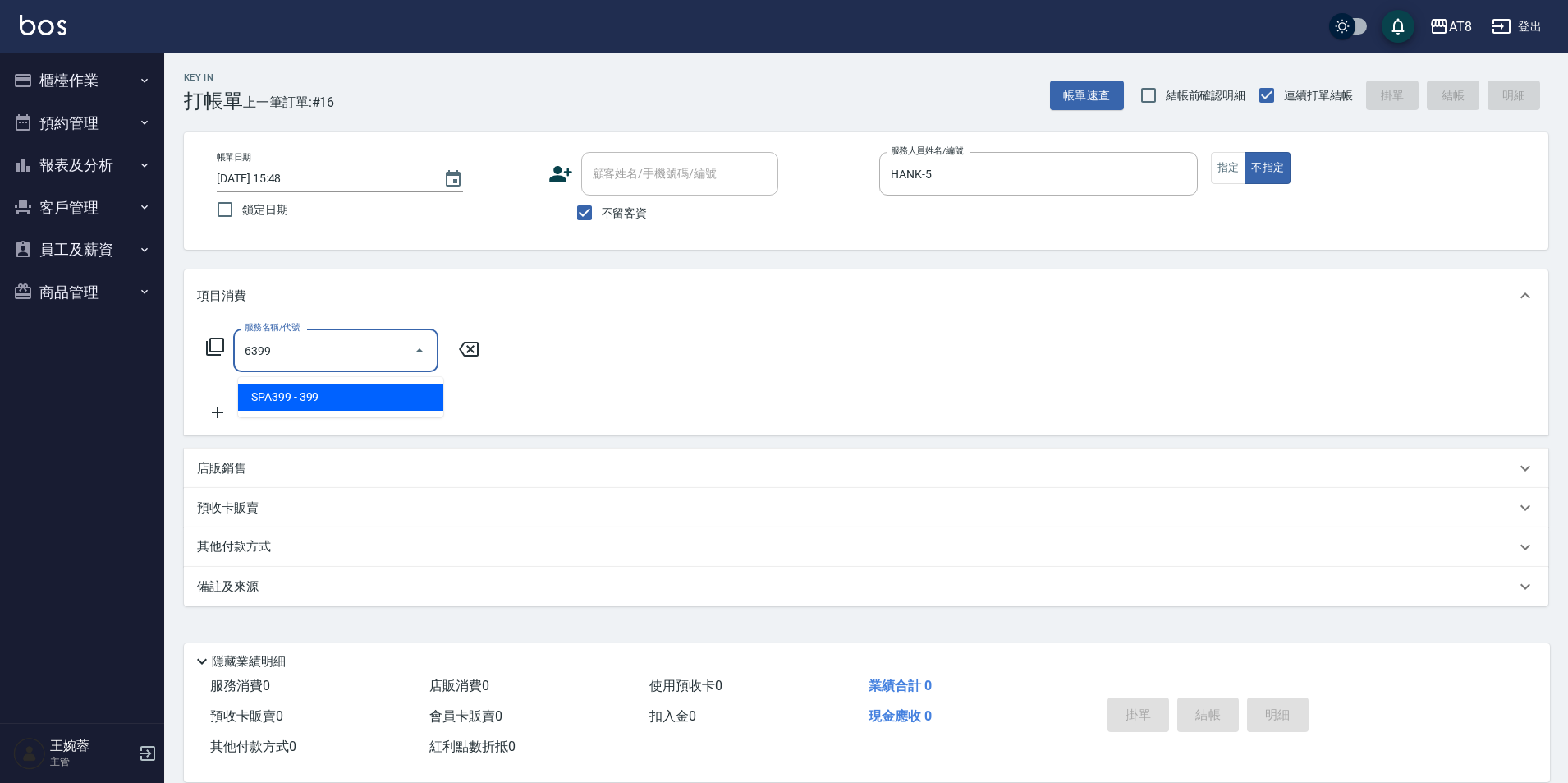
type input "SPA399(6399)"
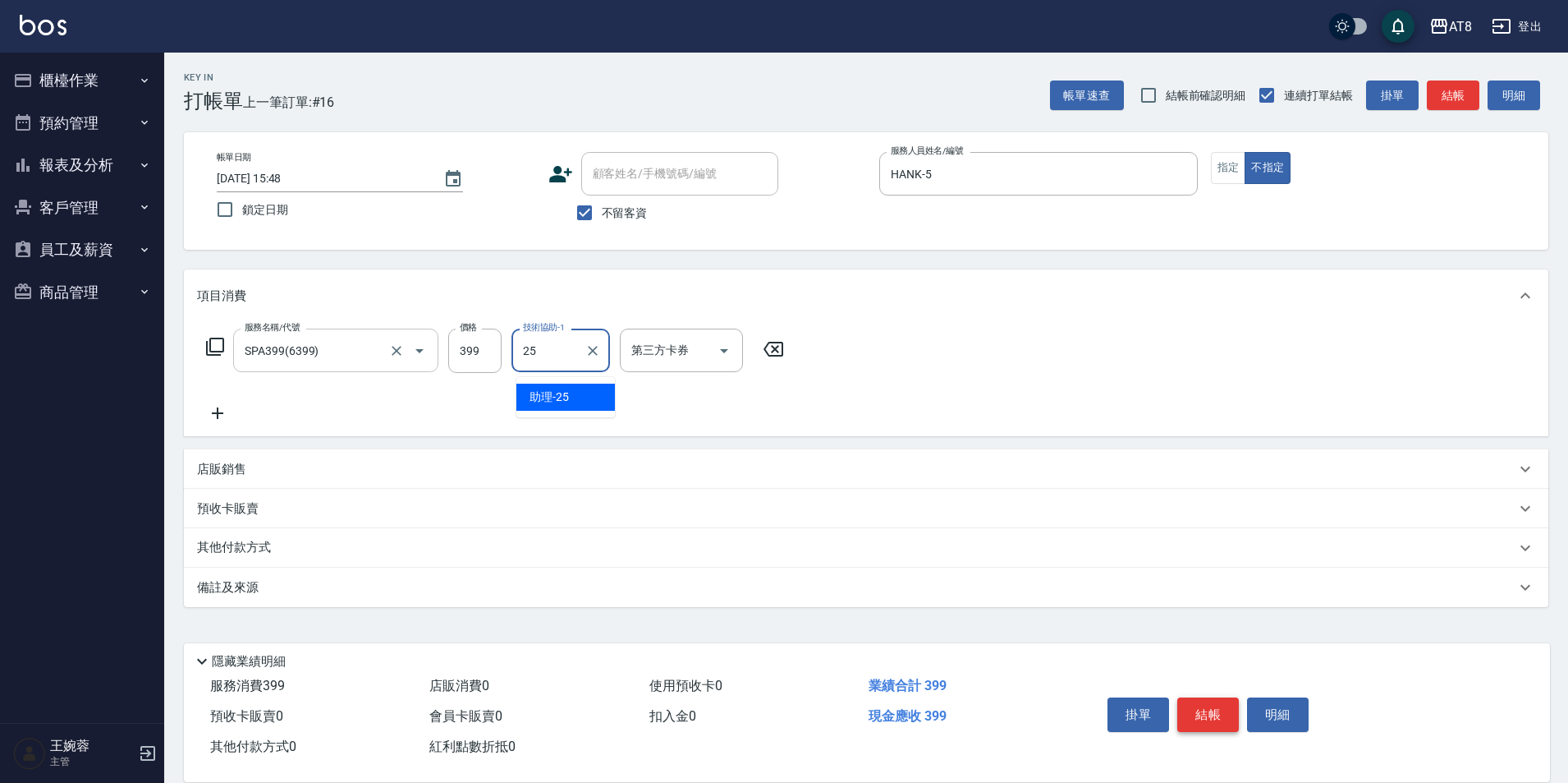
type input "助理-25"
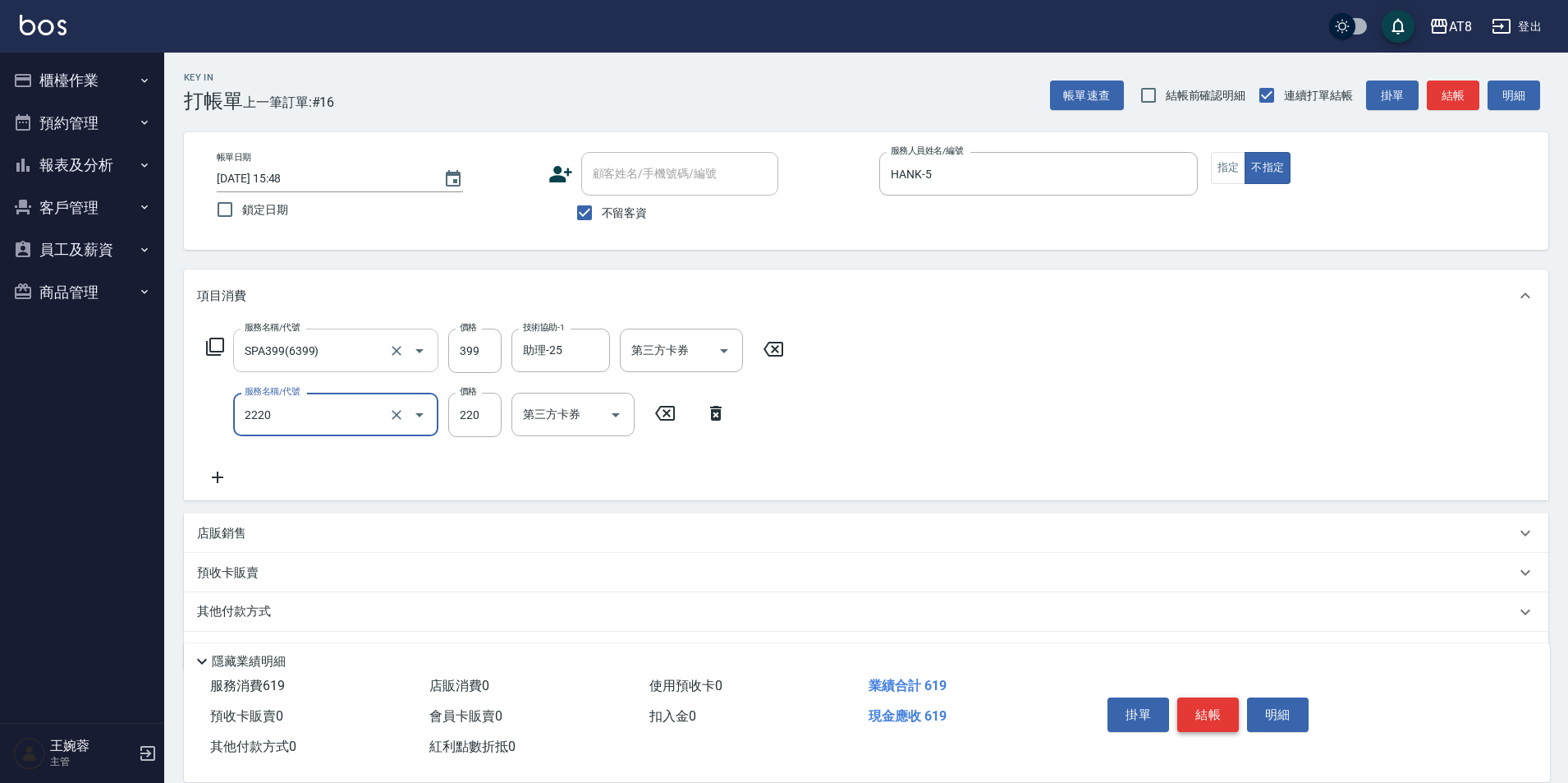
type input "剪髮(2220)"
click at [1213, 700] on button "結帳" at bounding box center [1207, 715] width 62 height 34
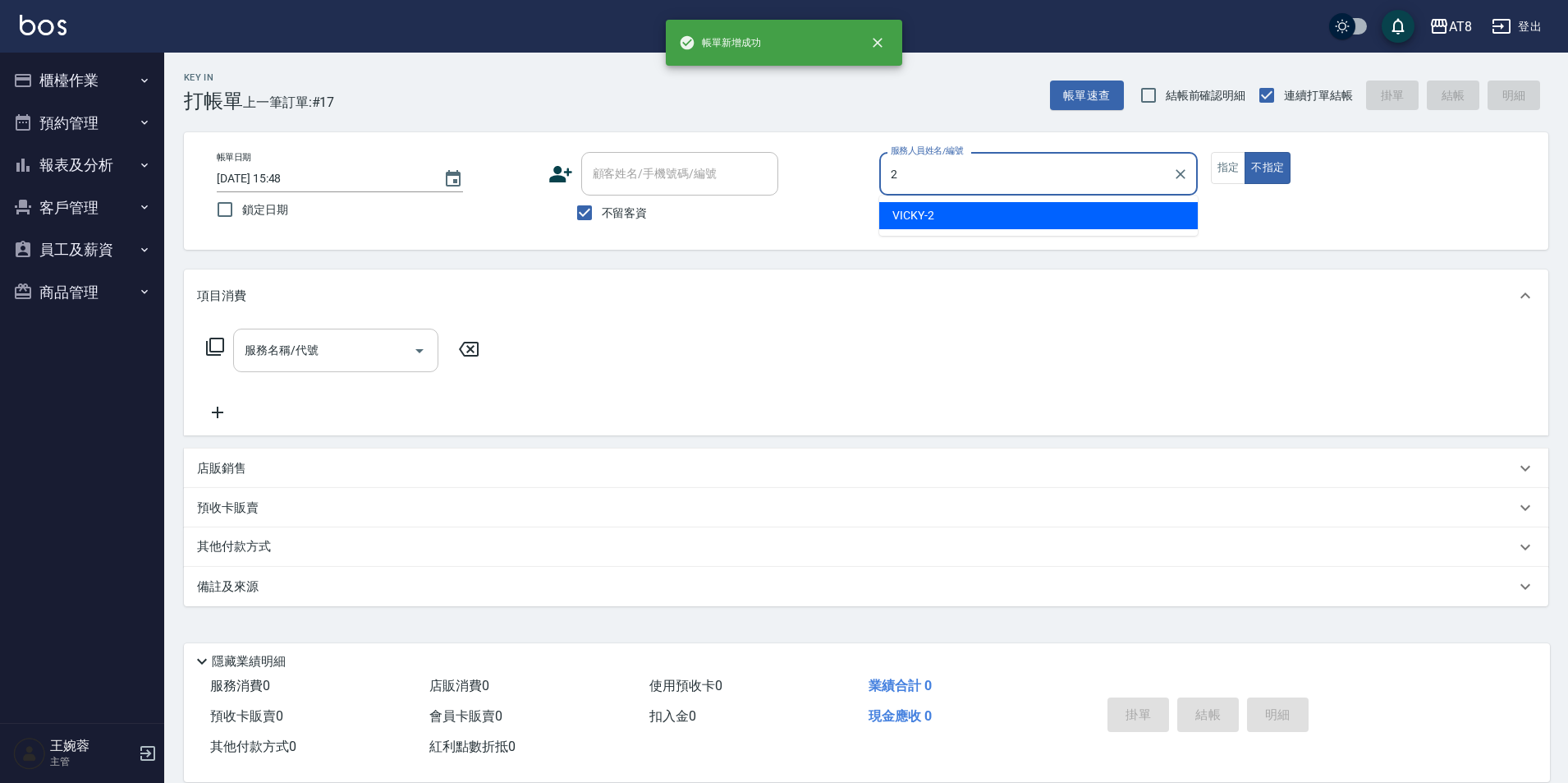
type input "VICKY-2"
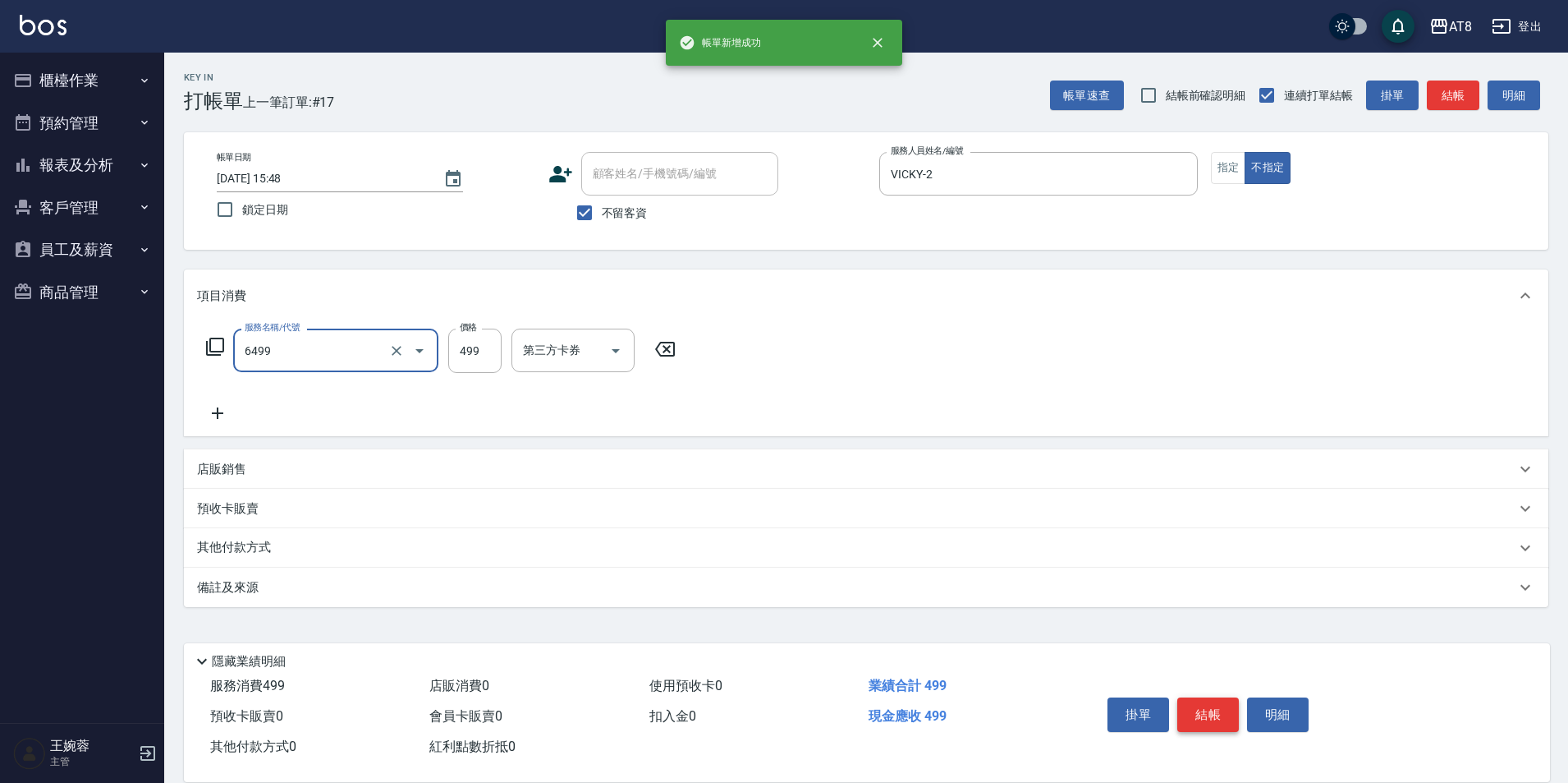
type input "SPA499(6499)"
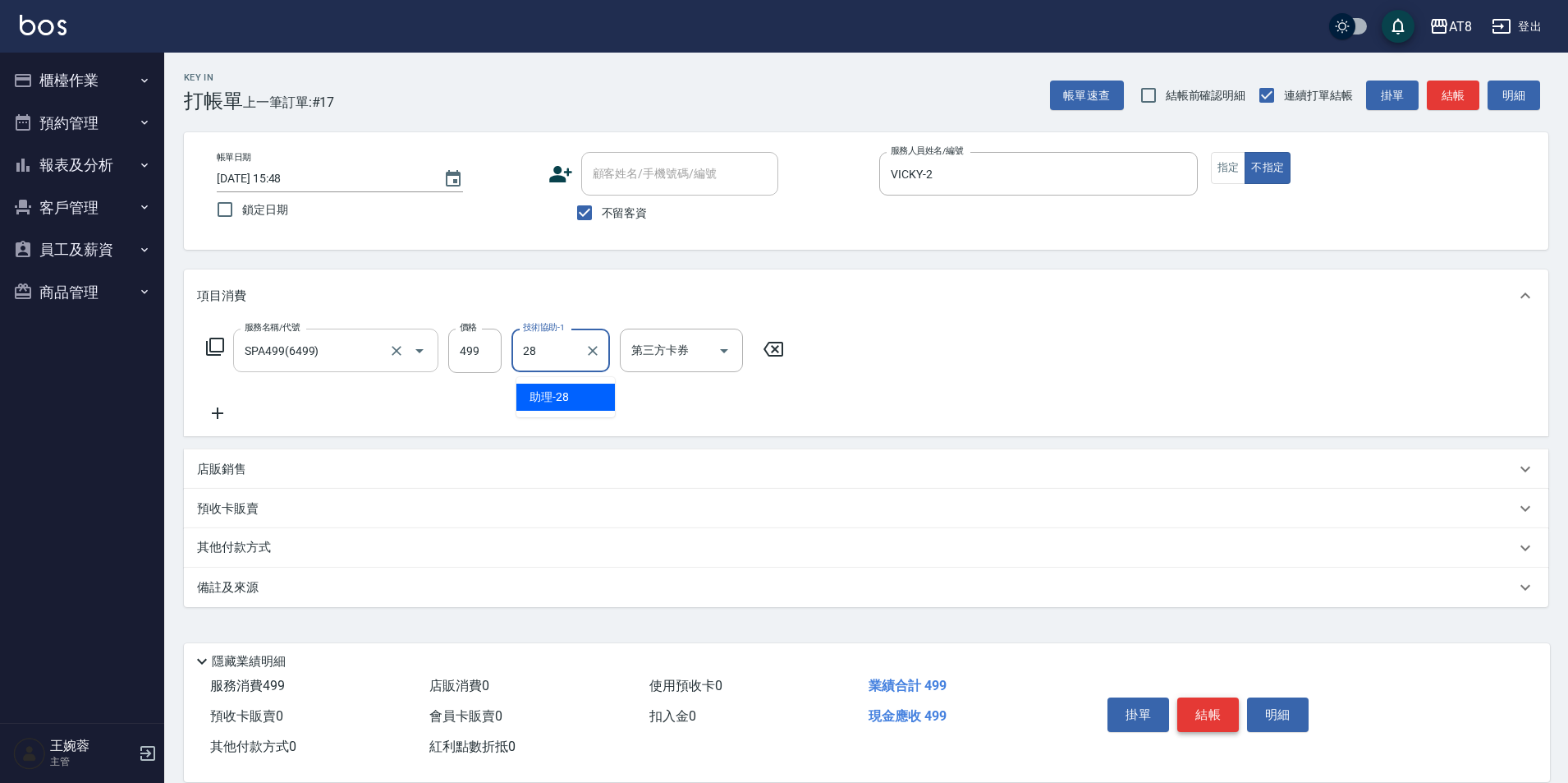
type input "助理-28"
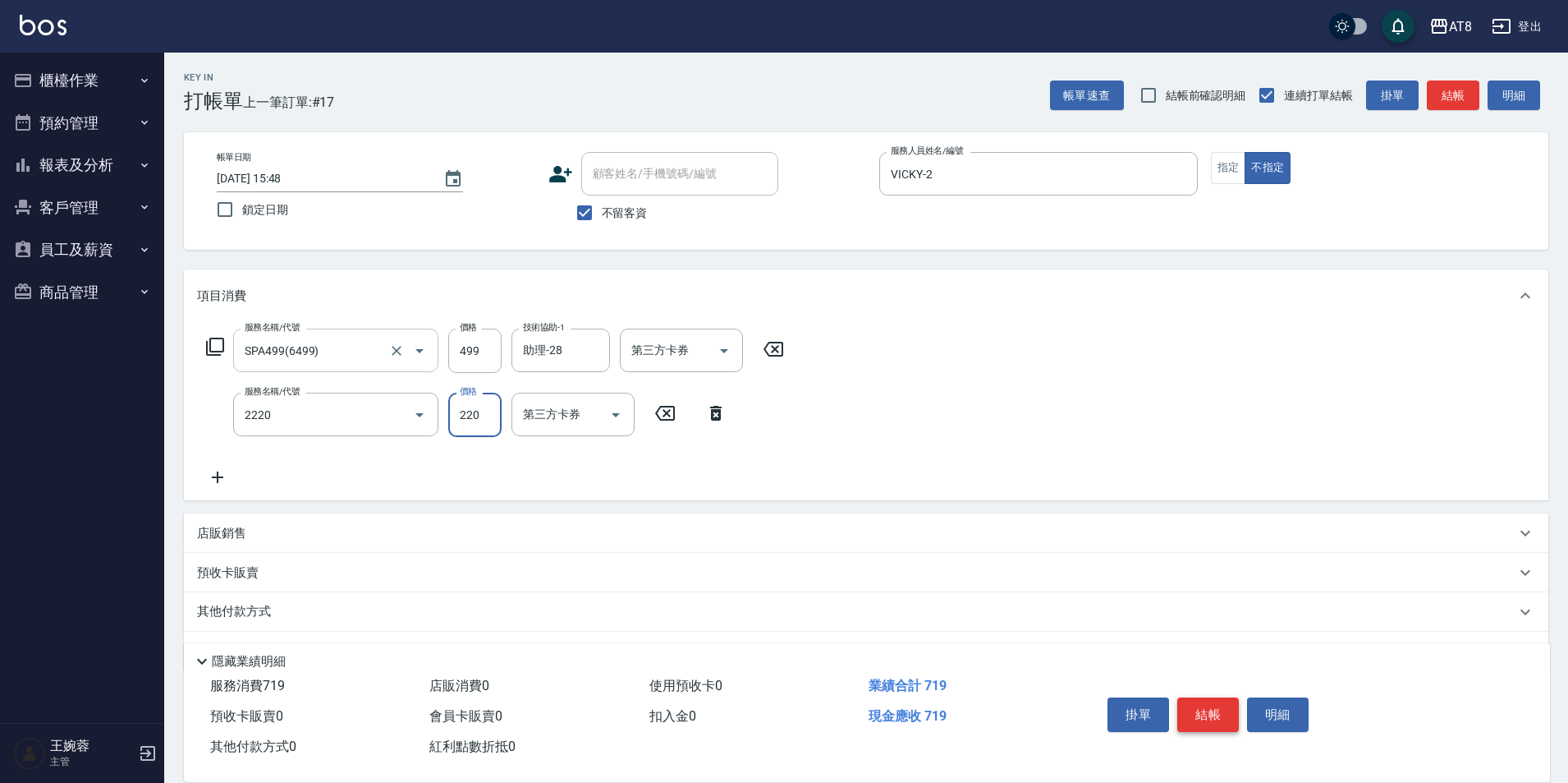
type input "剪髮(2220)"
click at [1213, 700] on button "結帳" at bounding box center [1207, 715] width 62 height 34
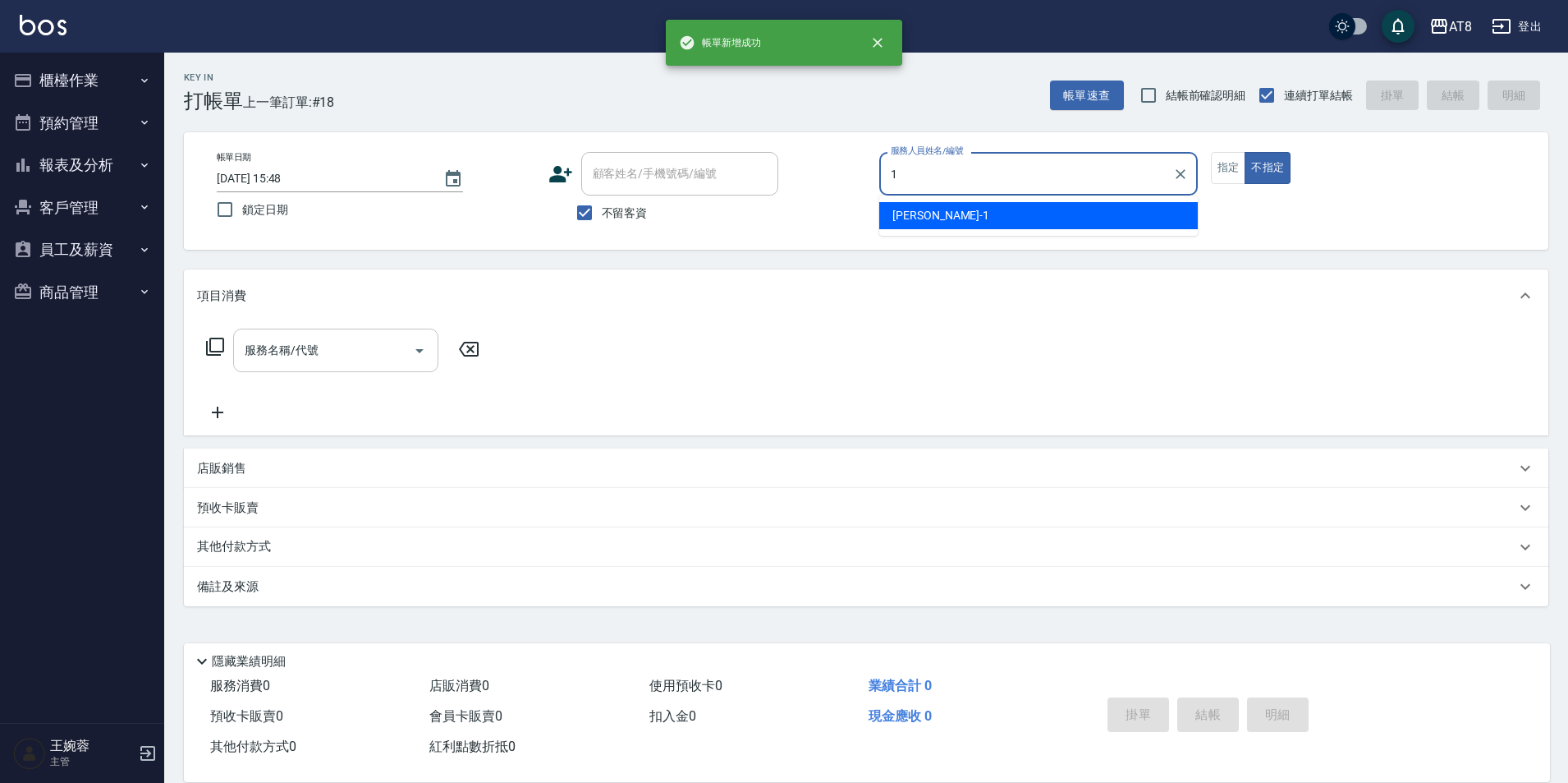
type input "YUKI-1"
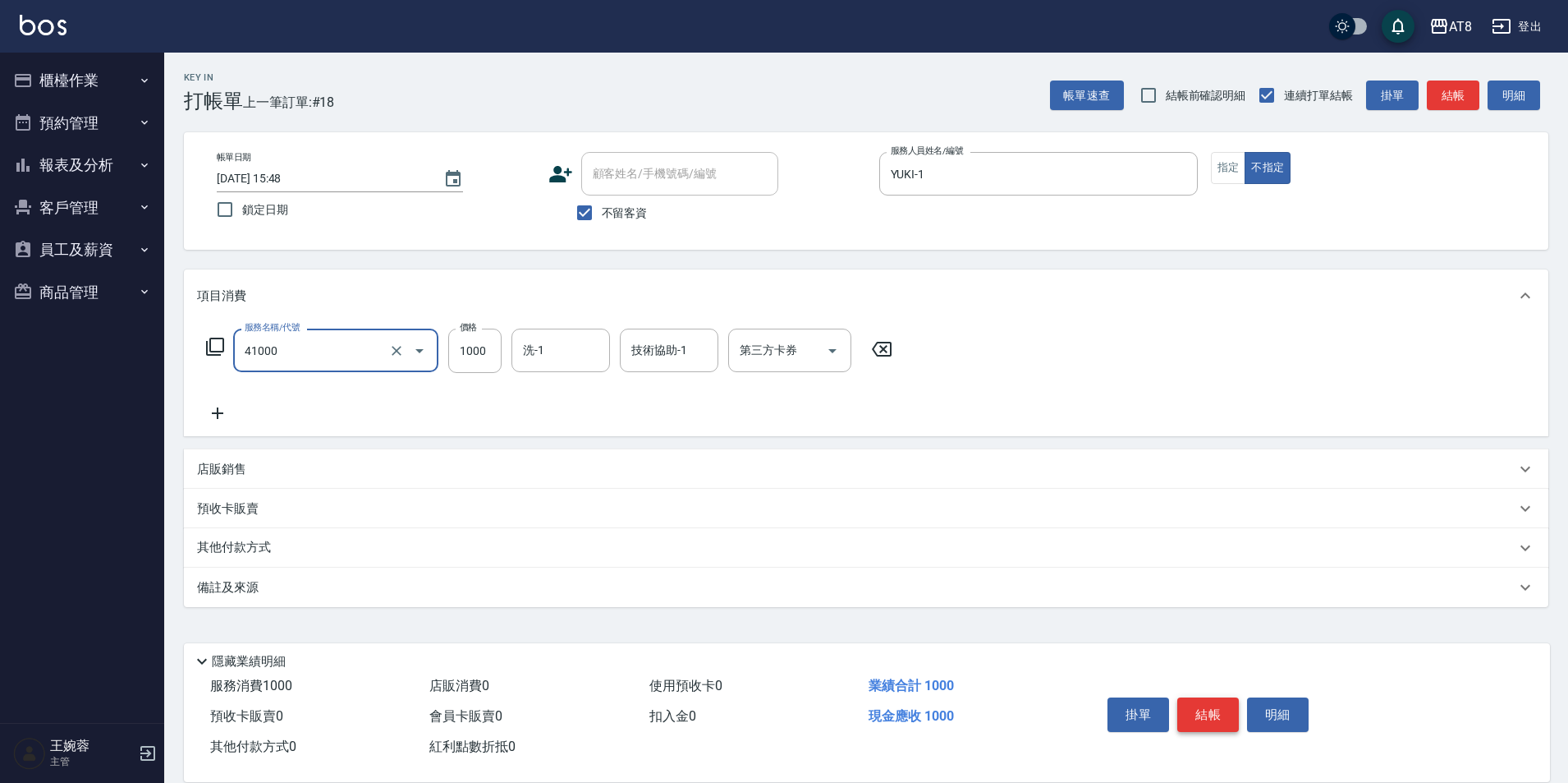
type input "染髮(41000)"
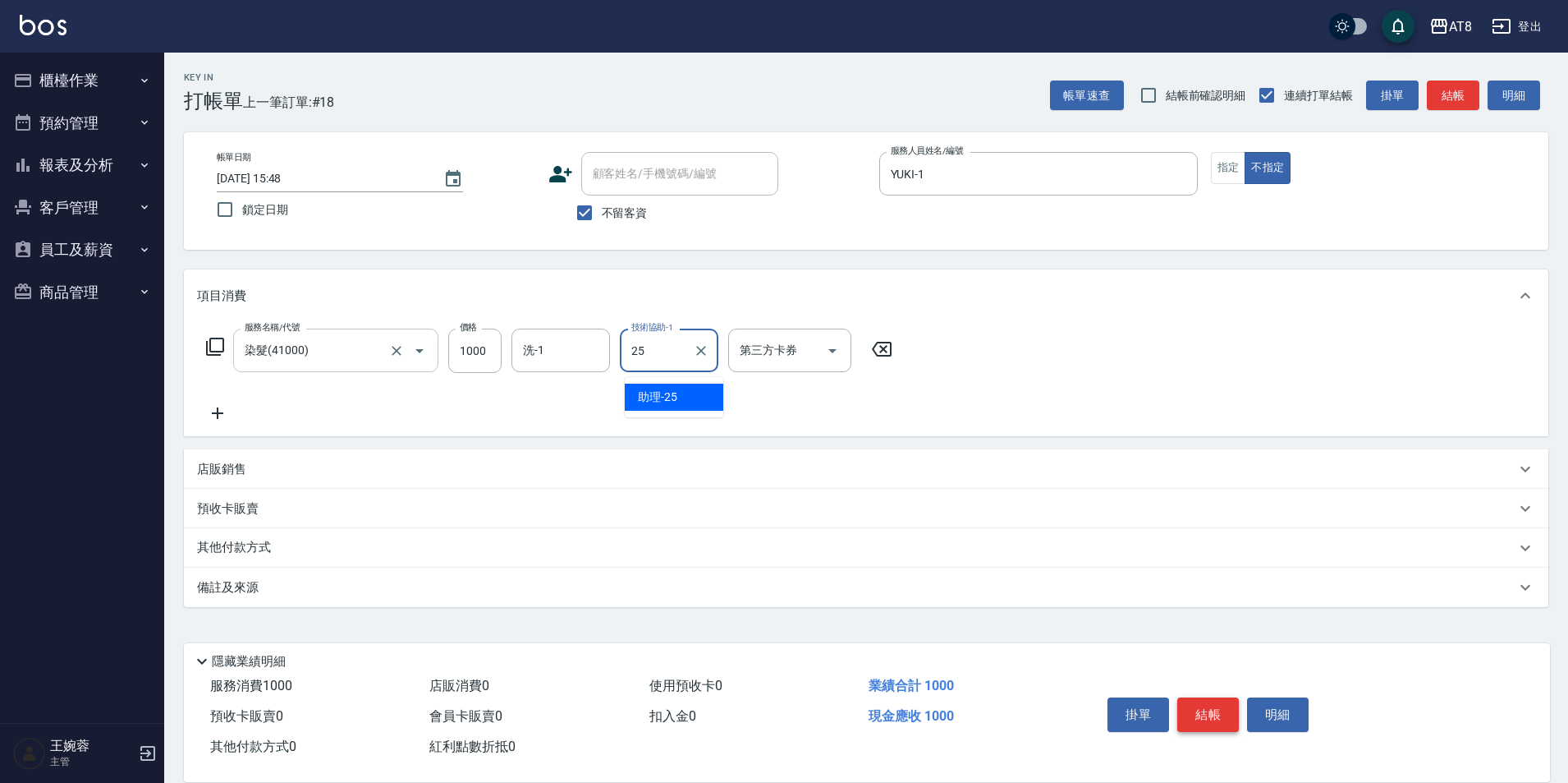
type input "助理-25"
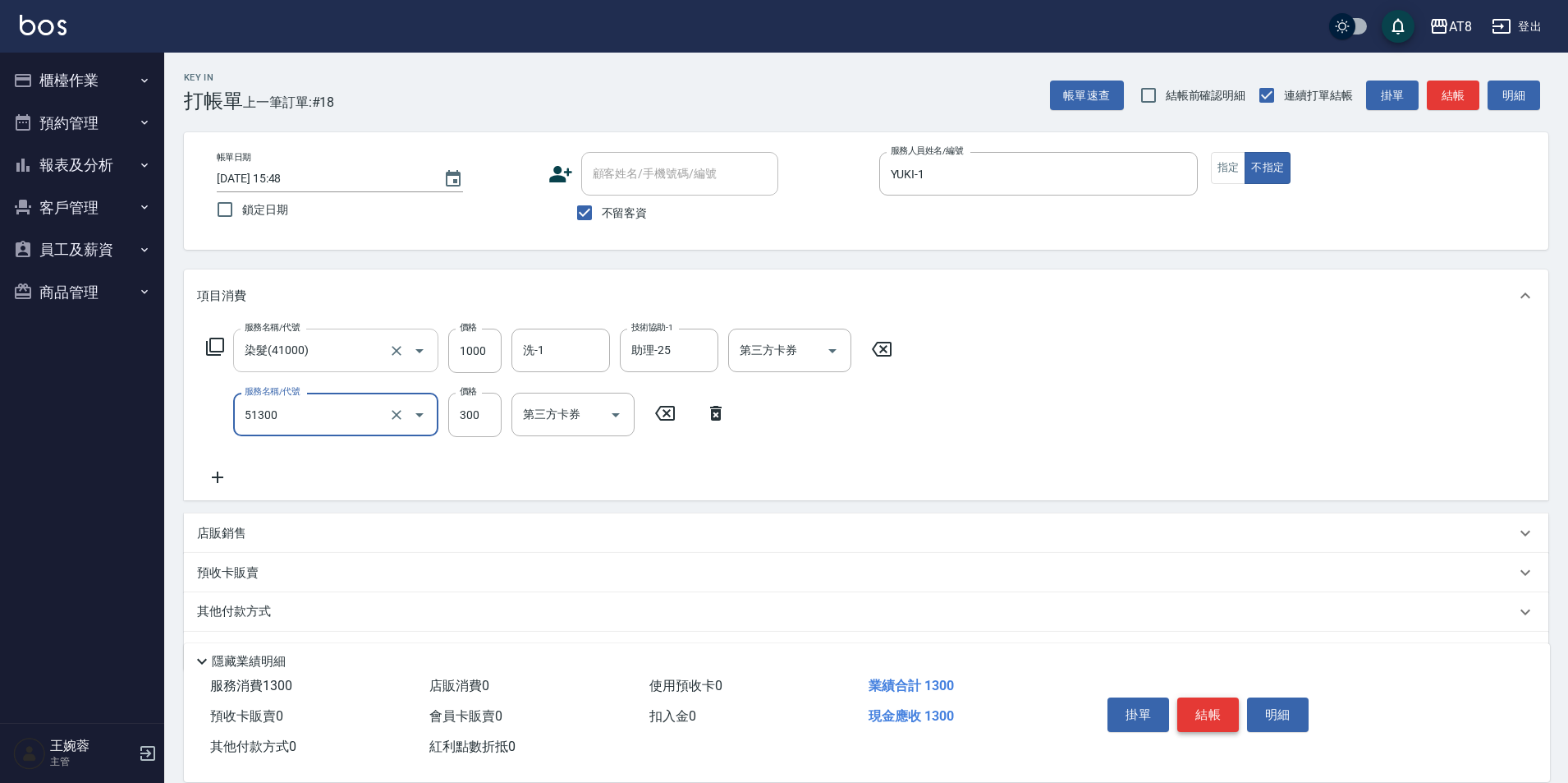
type input "頭皮隔離(51300)"
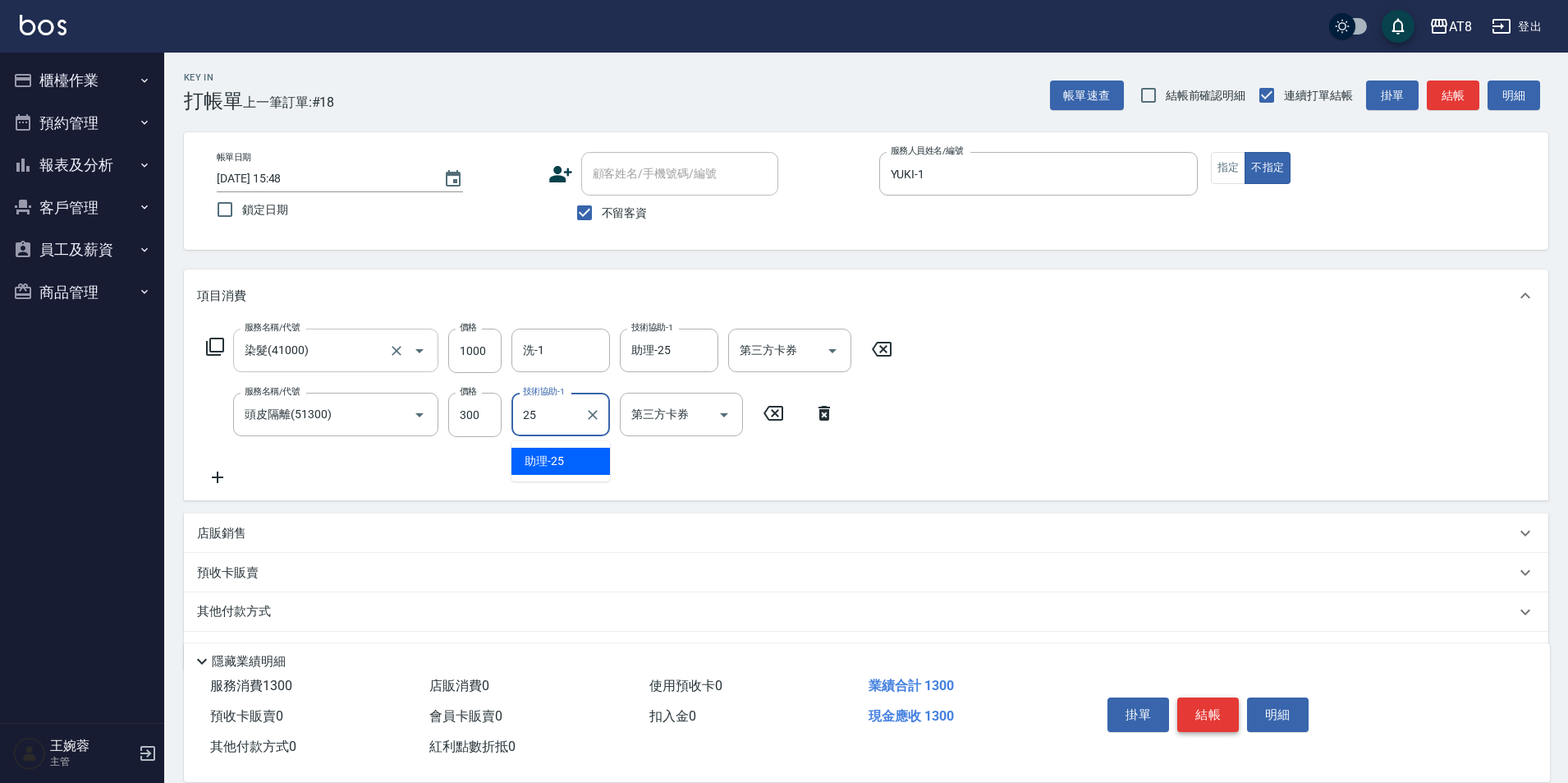
type input "助理-25"
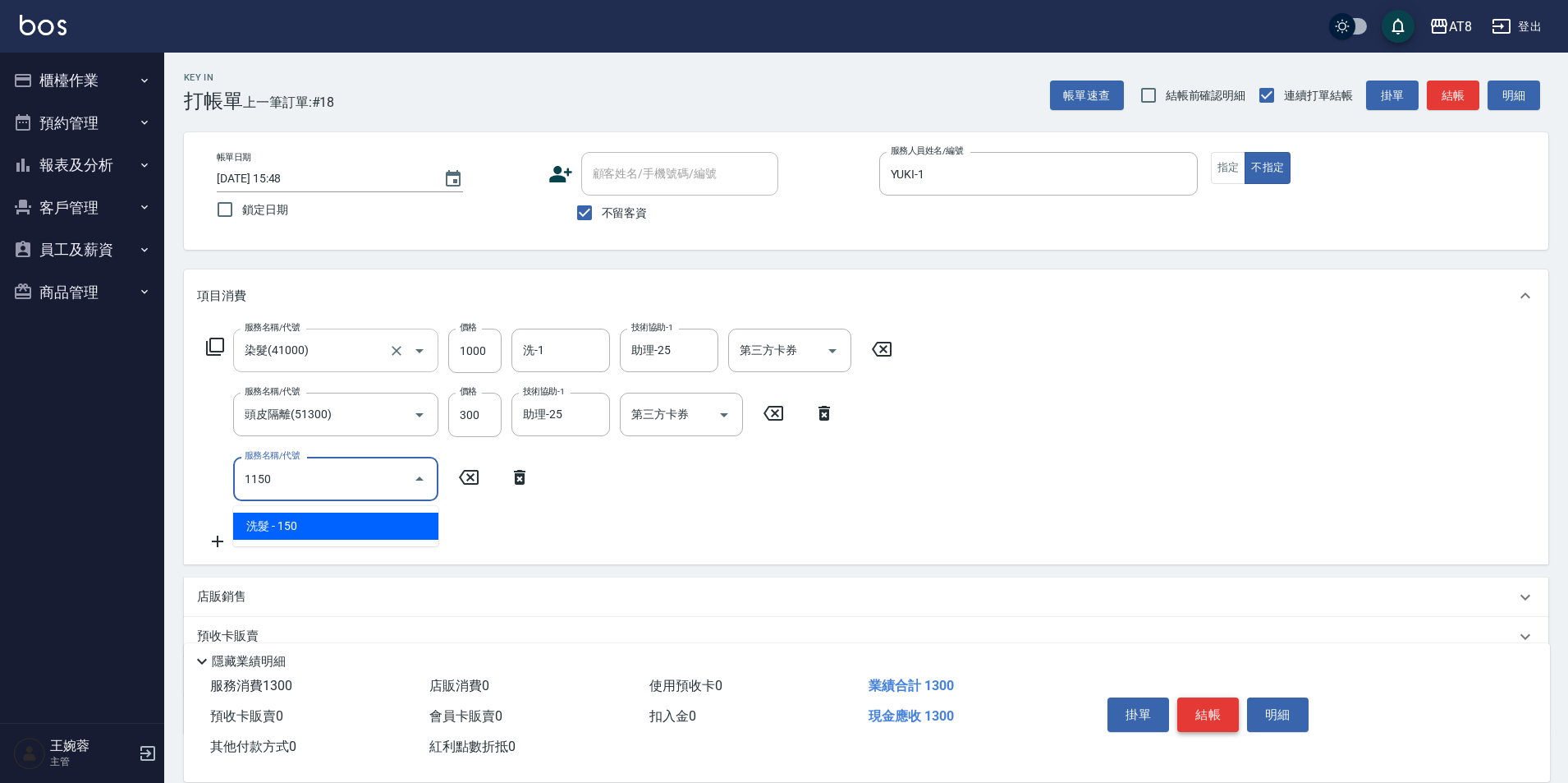
type input "洗髮(1150)"
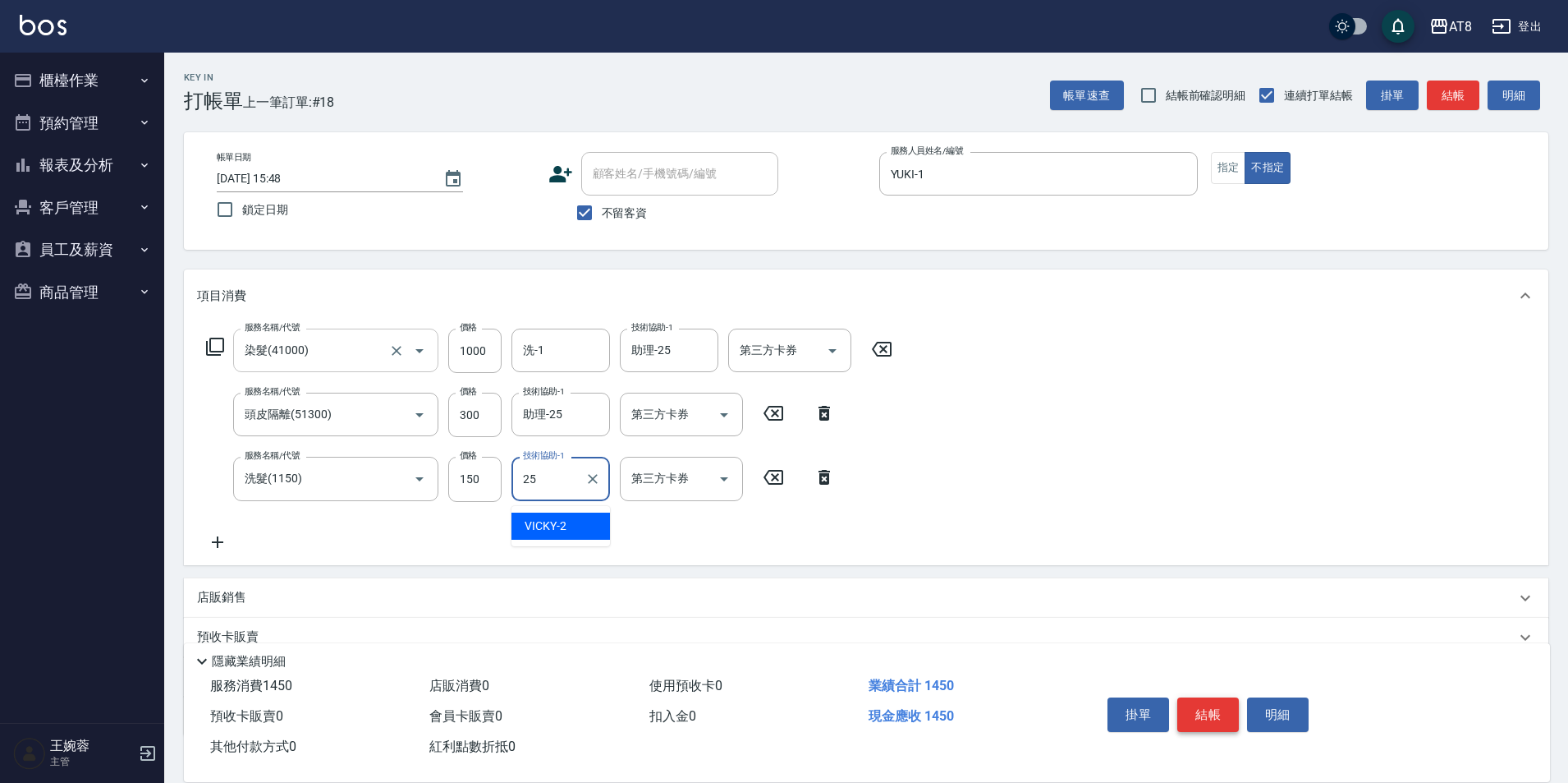
type input "助理-25"
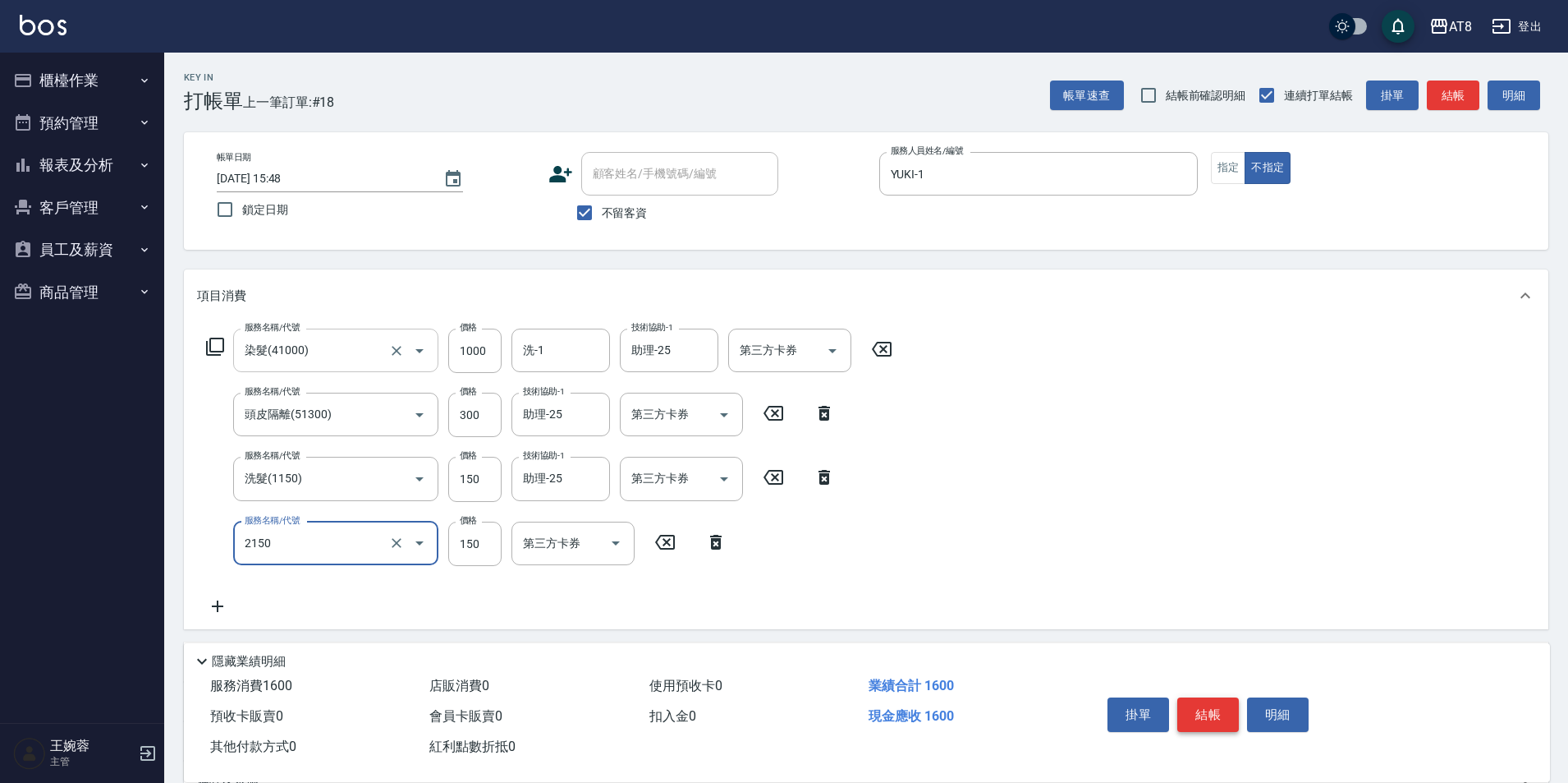
type input "剪髮(2150)"
click at [583, 354] on input "洗-1" at bounding box center [560, 350] width 84 height 28
type input "助理-25"
click at [1208, 698] on button "結帳" at bounding box center [1207, 715] width 62 height 34
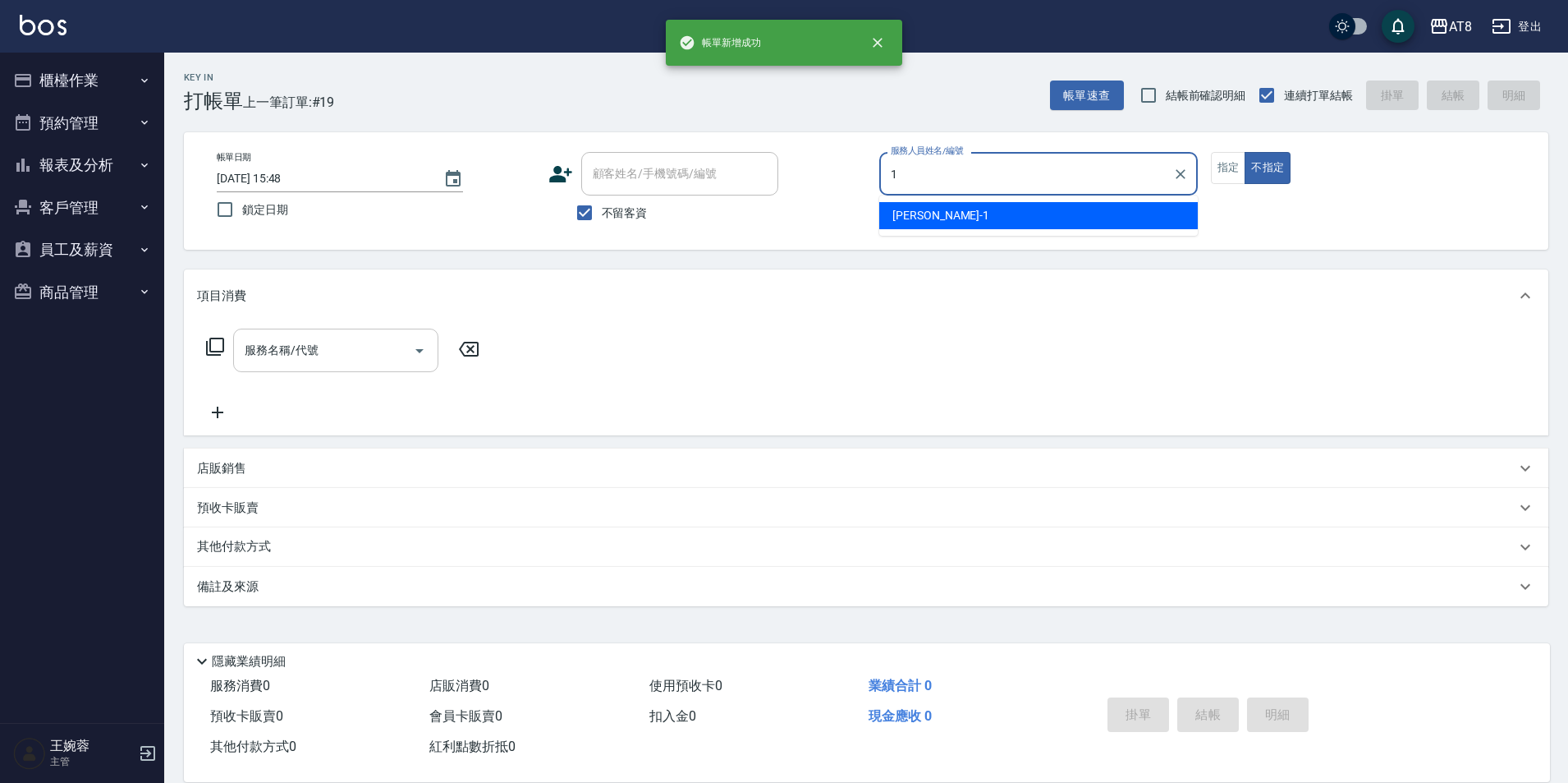
type input "YUKI-1"
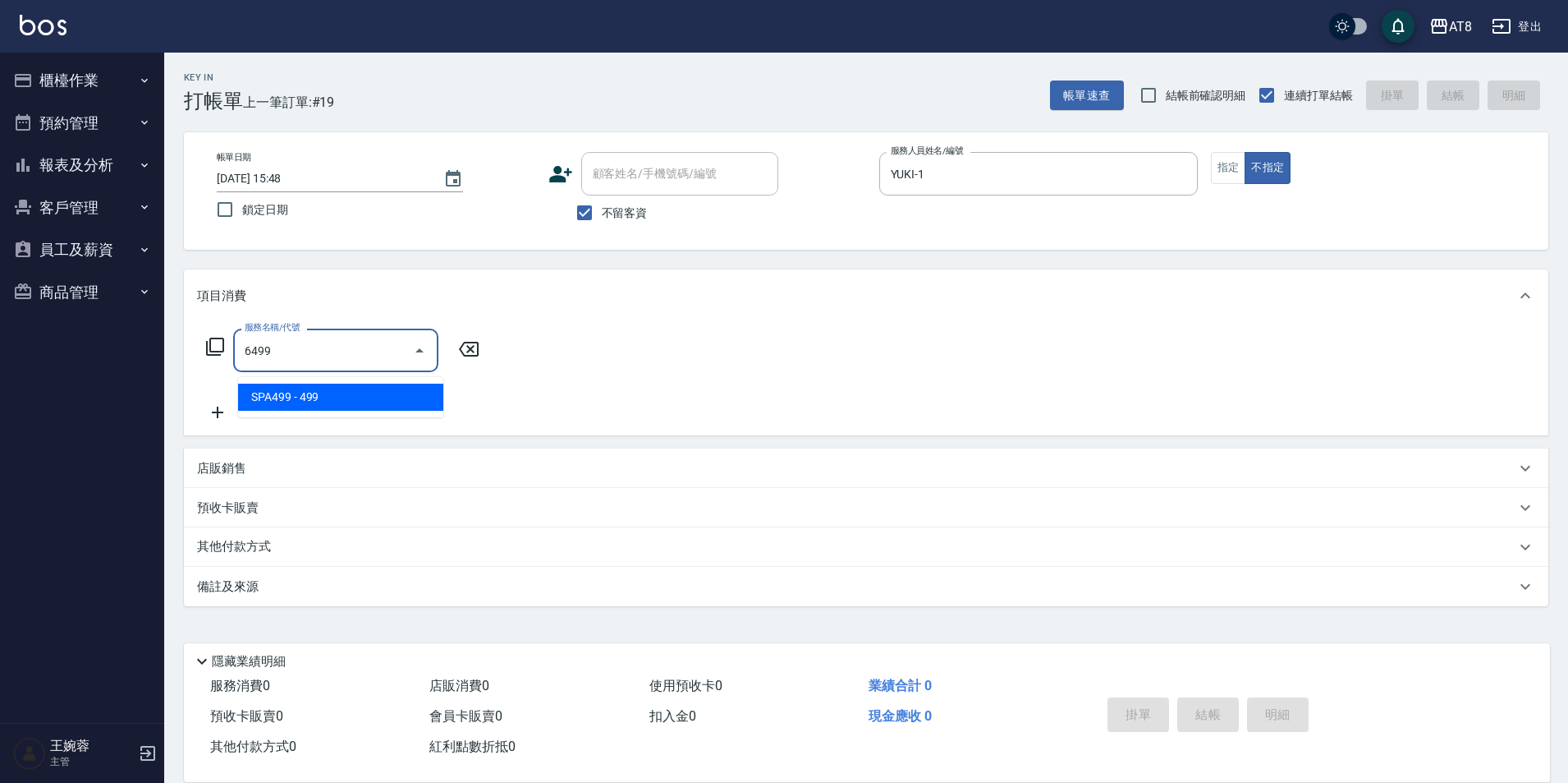
type input "SPA499(6499)"
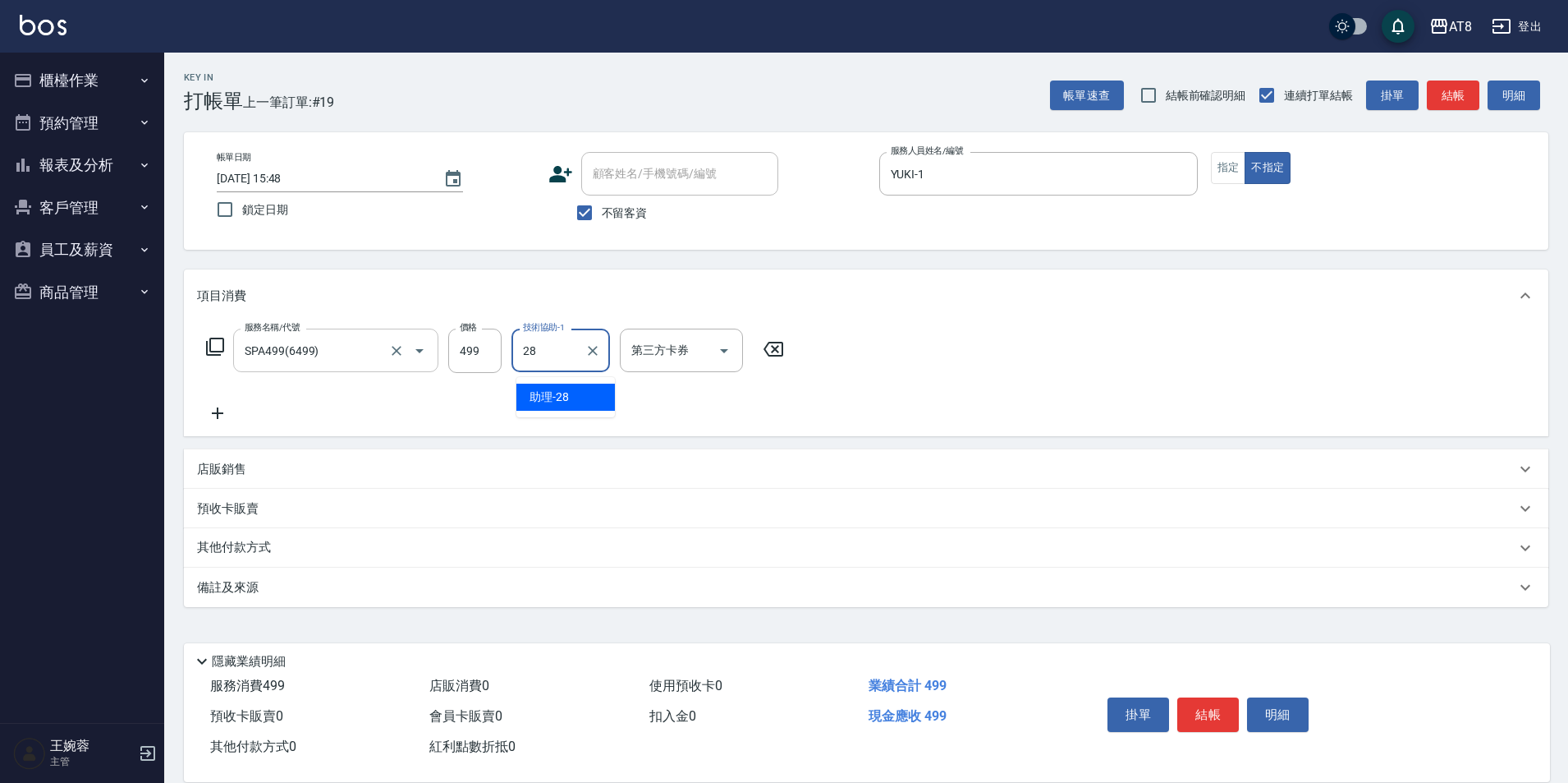
type input "助理-28"
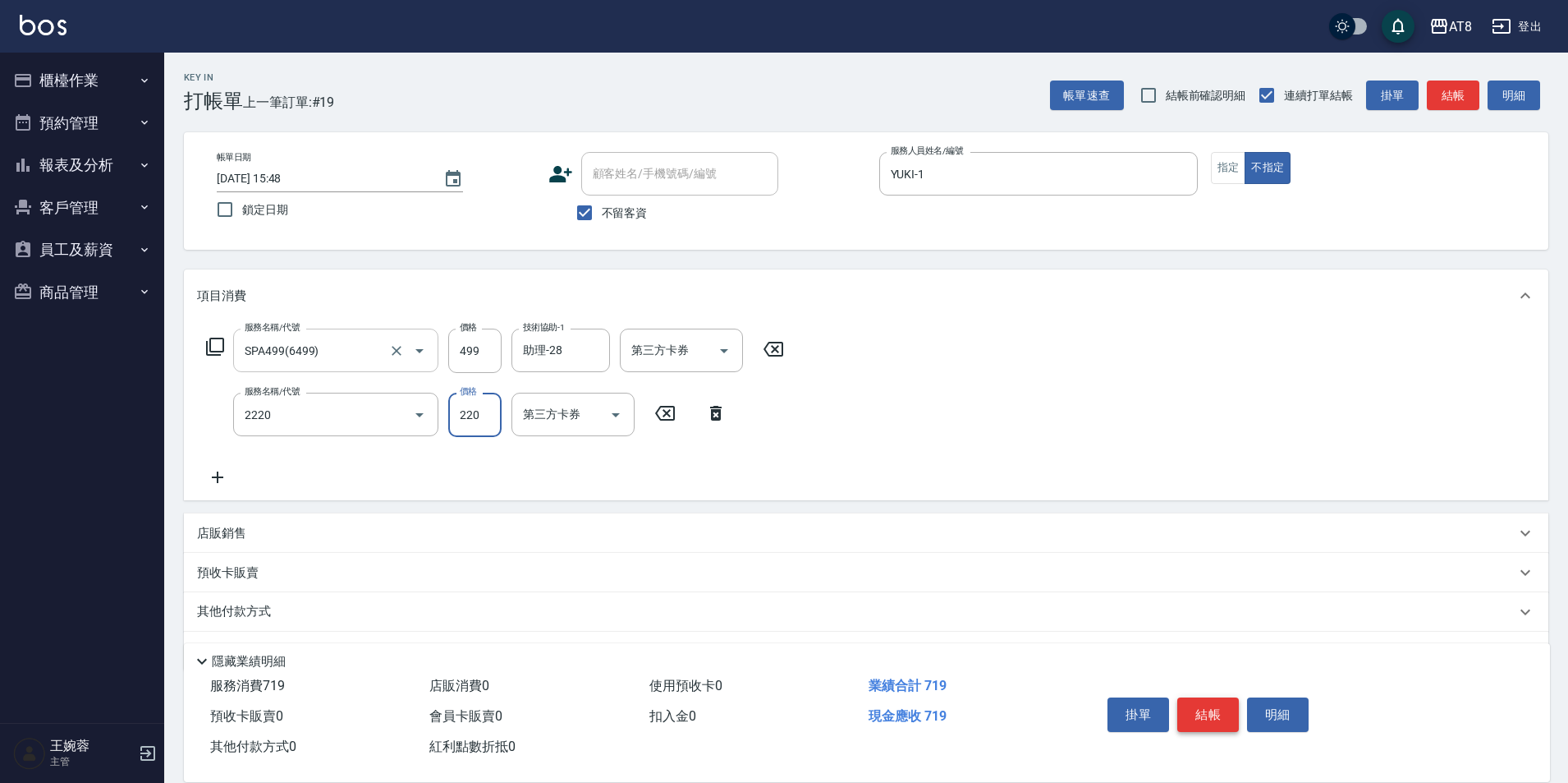
type input "剪髮(2220)"
click at [1220, 703] on button "結帳" at bounding box center [1207, 715] width 62 height 34
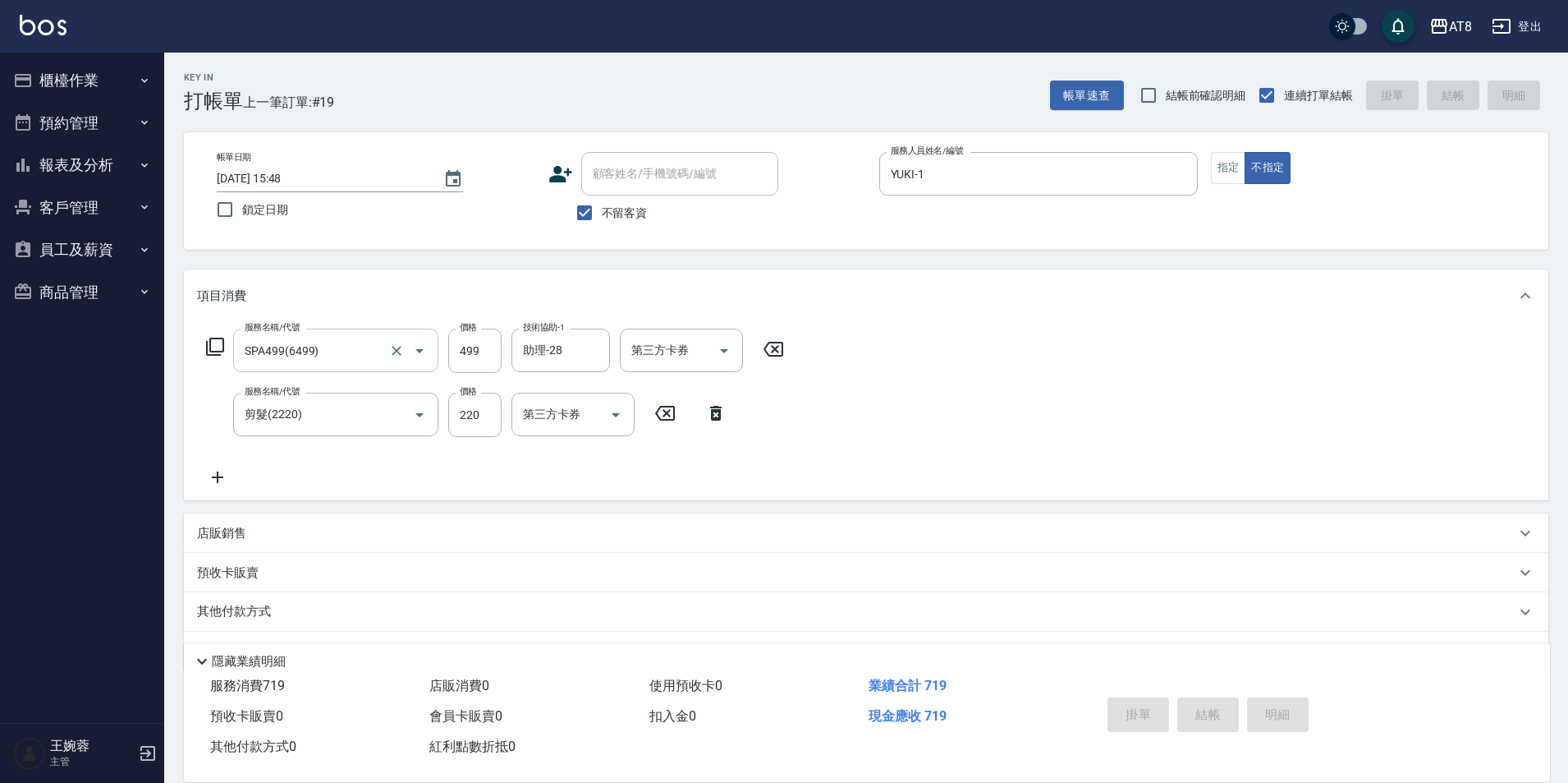
type input "[DATE] 15:49"
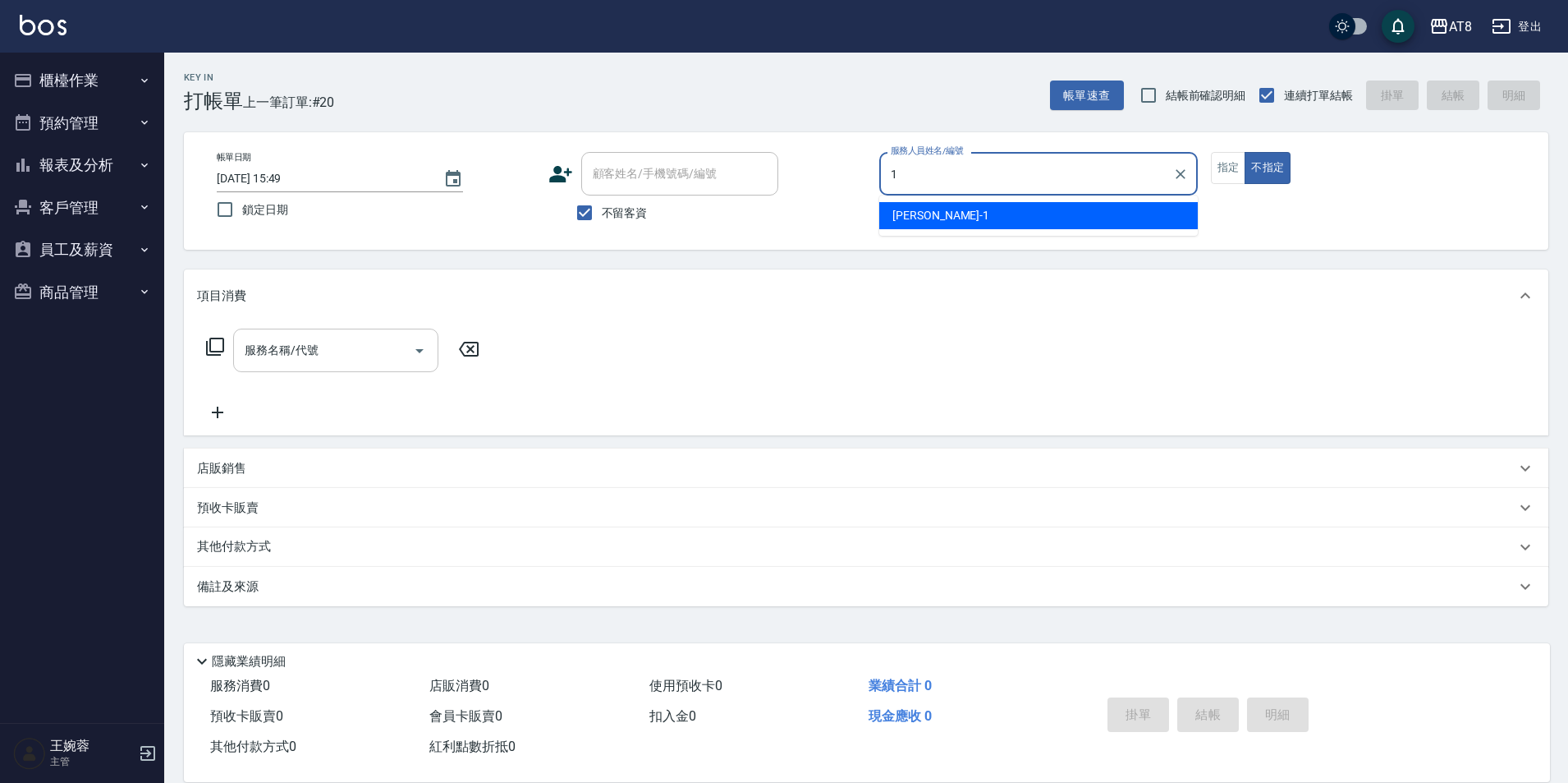
type input "YUKI-1"
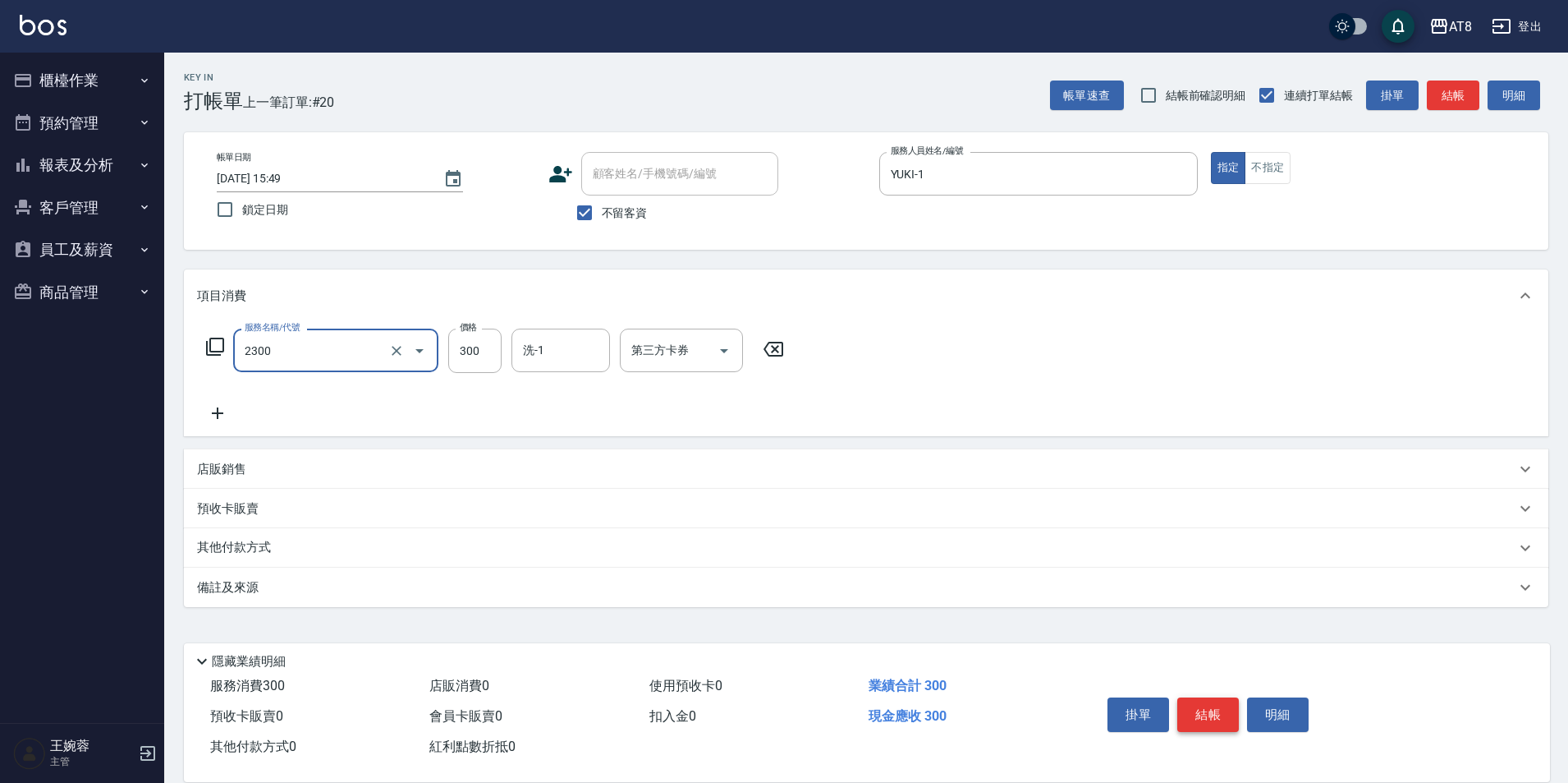
type input "入金洗剪300(2300)"
type input "YUKI-1"
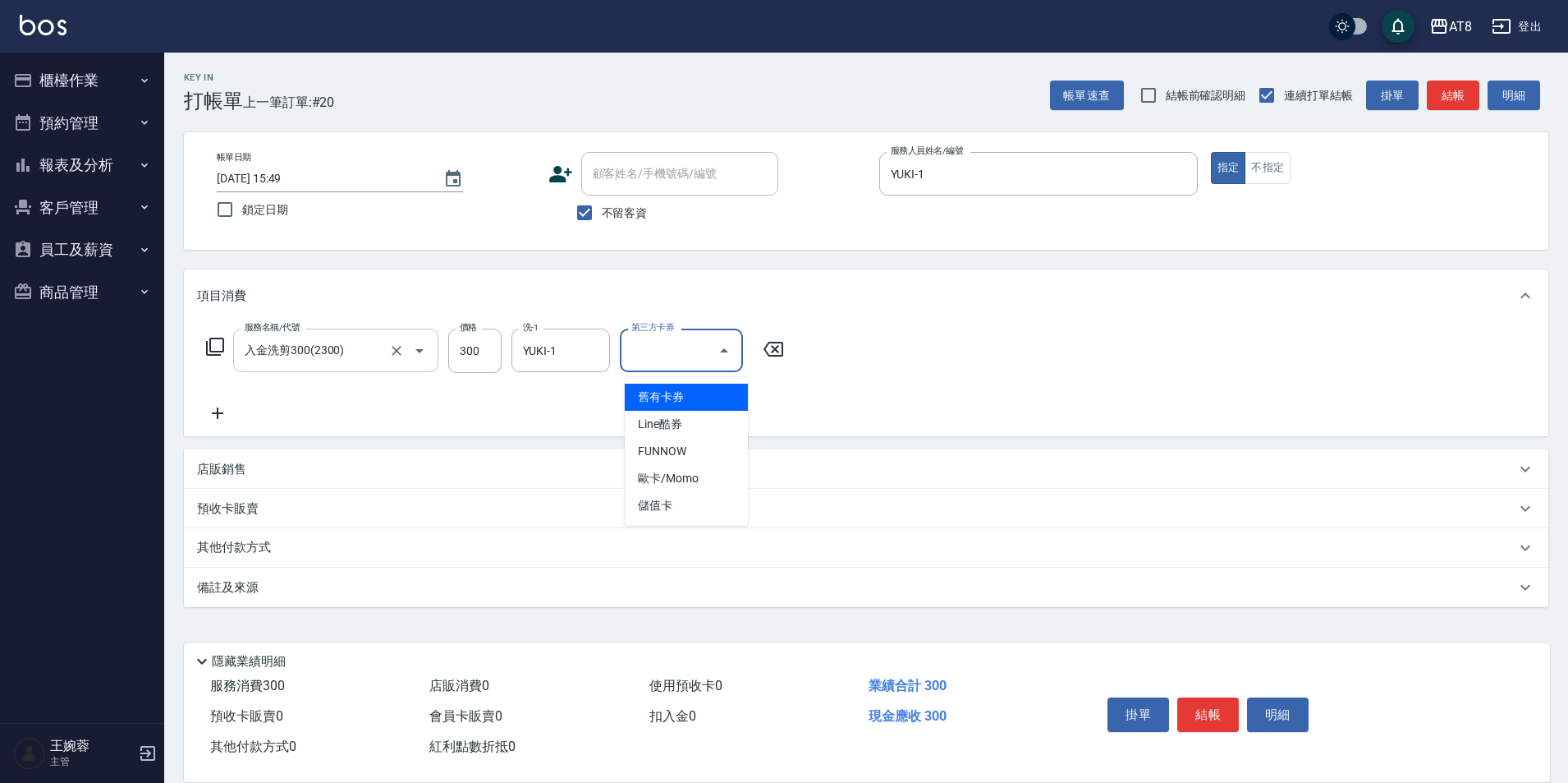
click at [709, 358] on input "第三方卡券" at bounding box center [669, 350] width 84 height 28
click at [706, 495] on span "儲值卡" at bounding box center [686, 506] width 123 height 27
type input "儲值卡"
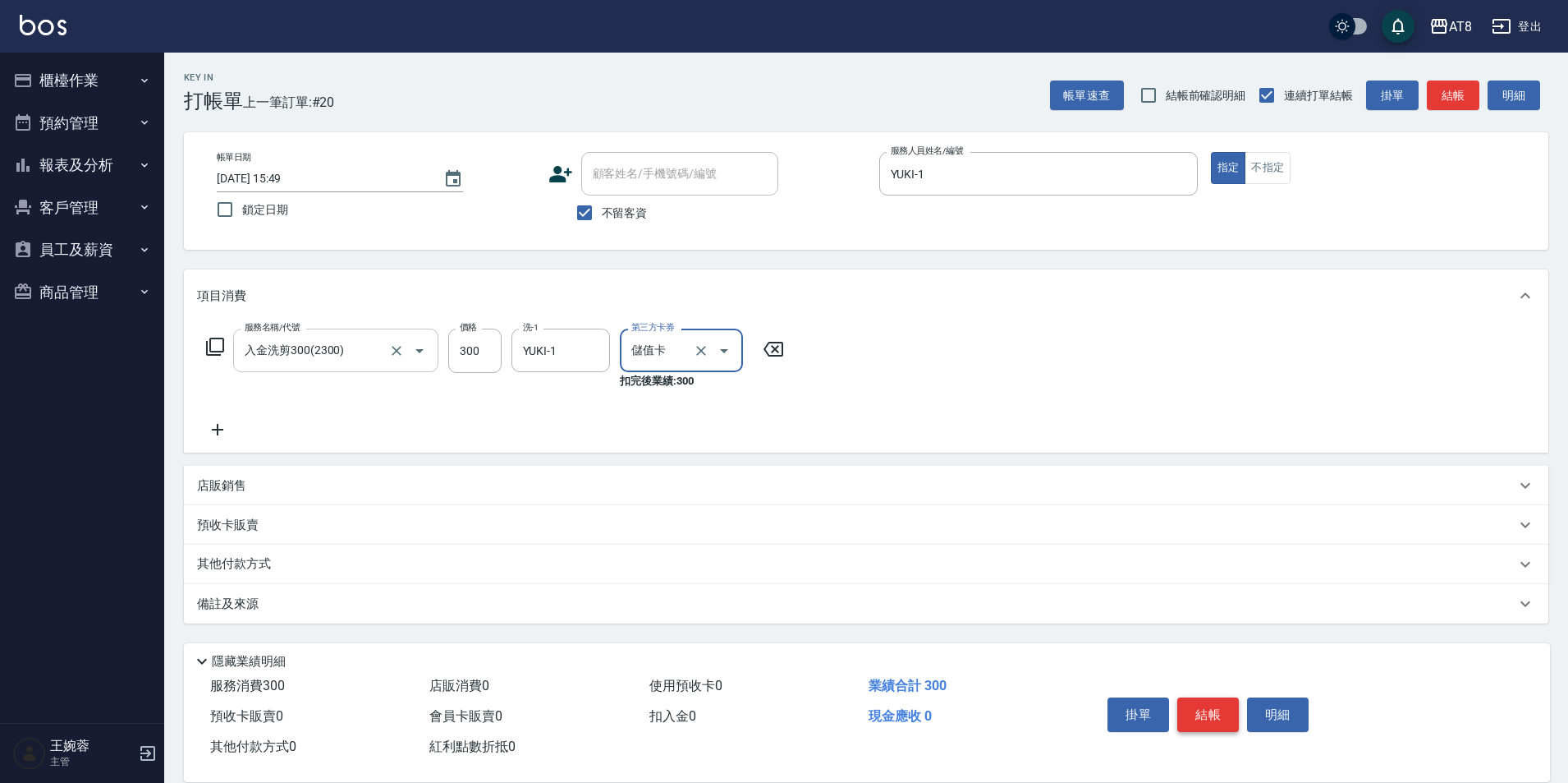
click at [1203, 698] on button "結帳" at bounding box center [1207, 715] width 62 height 34
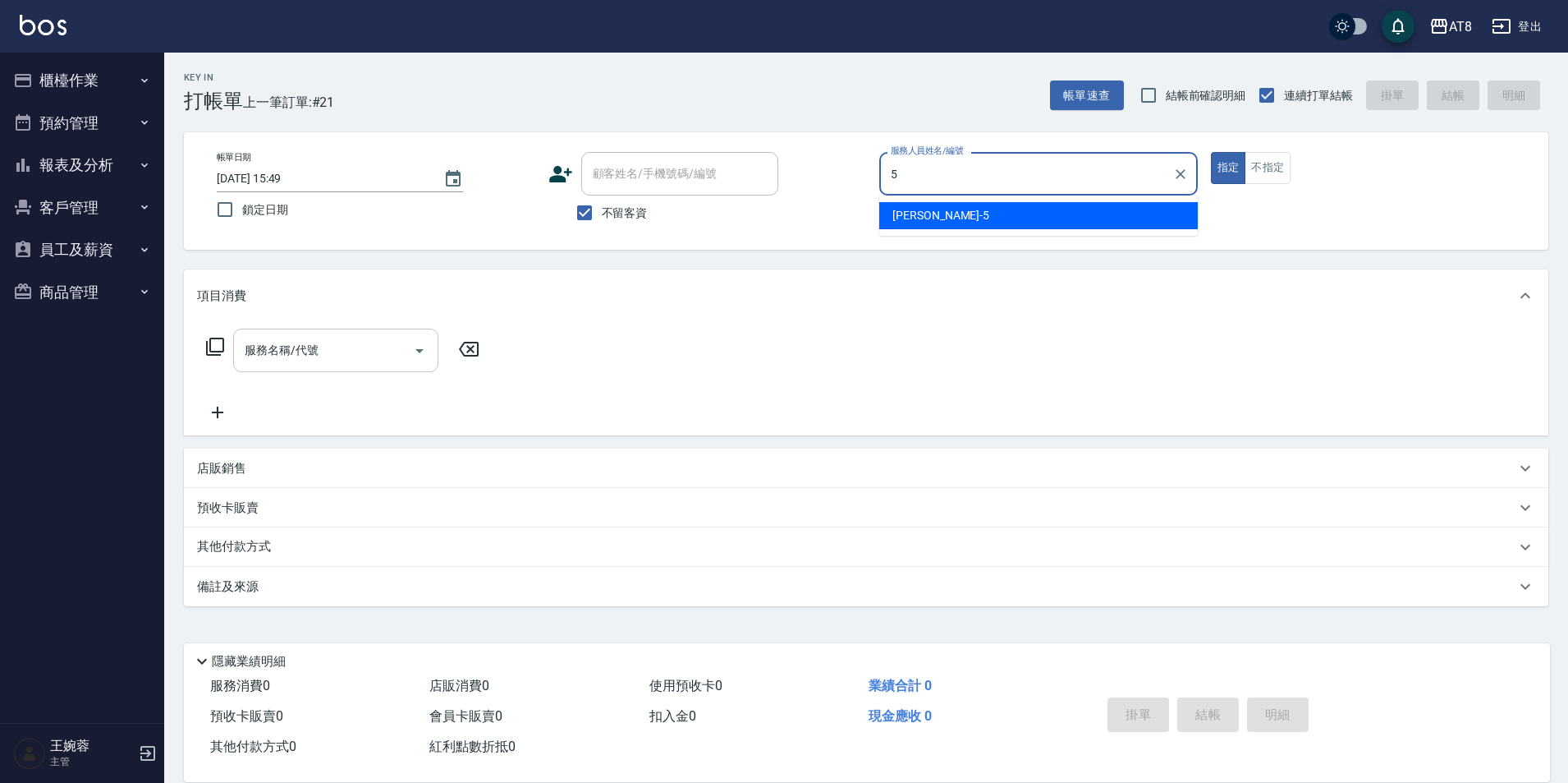
type input "HANK-5"
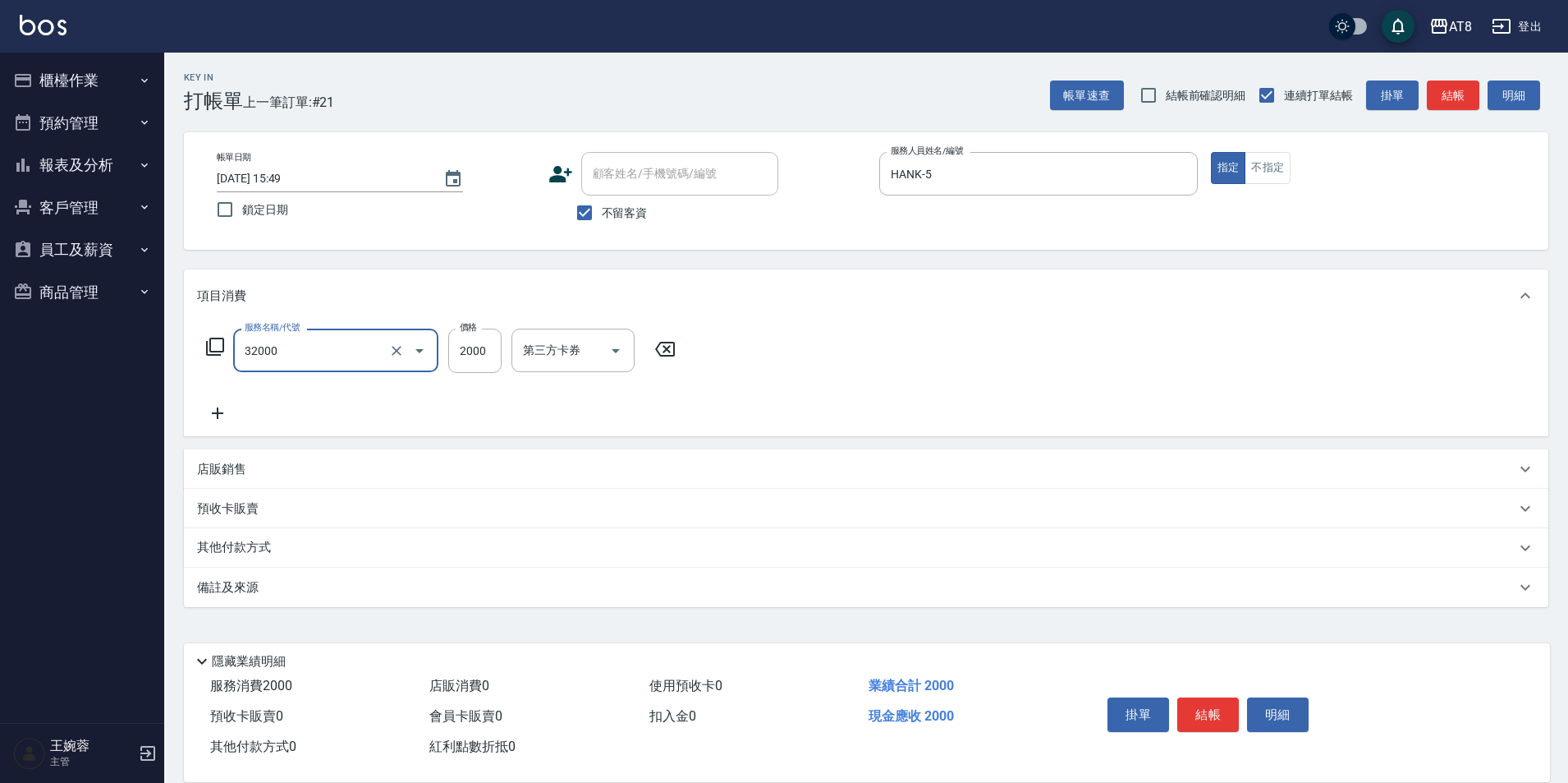
type input "燙髮(32000)"
click at [1211, 698] on button "結帳" at bounding box center [1207, 715] width 62 height 34
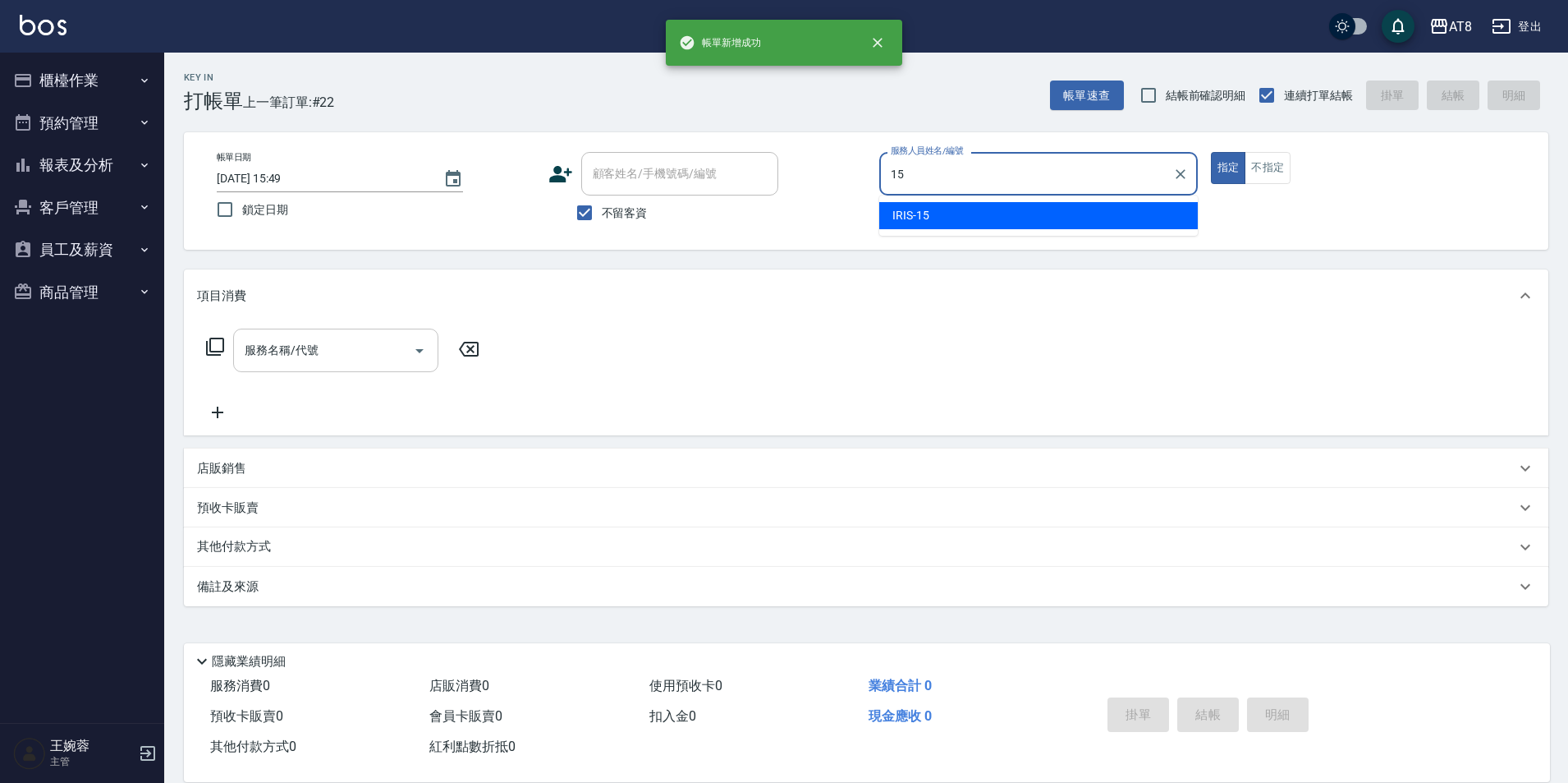
type input "IRIS-15"
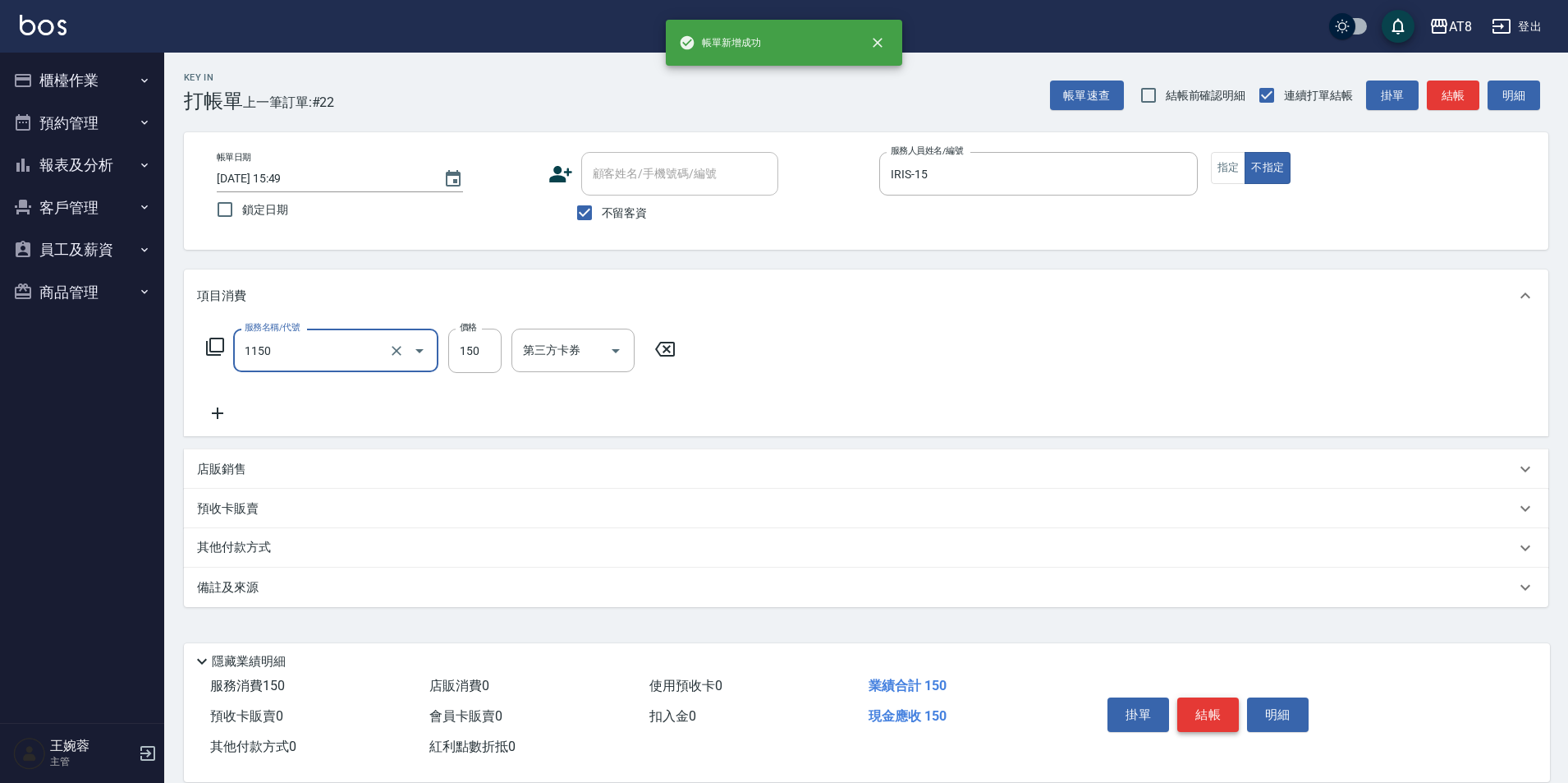
type input "洗髮(1150)"
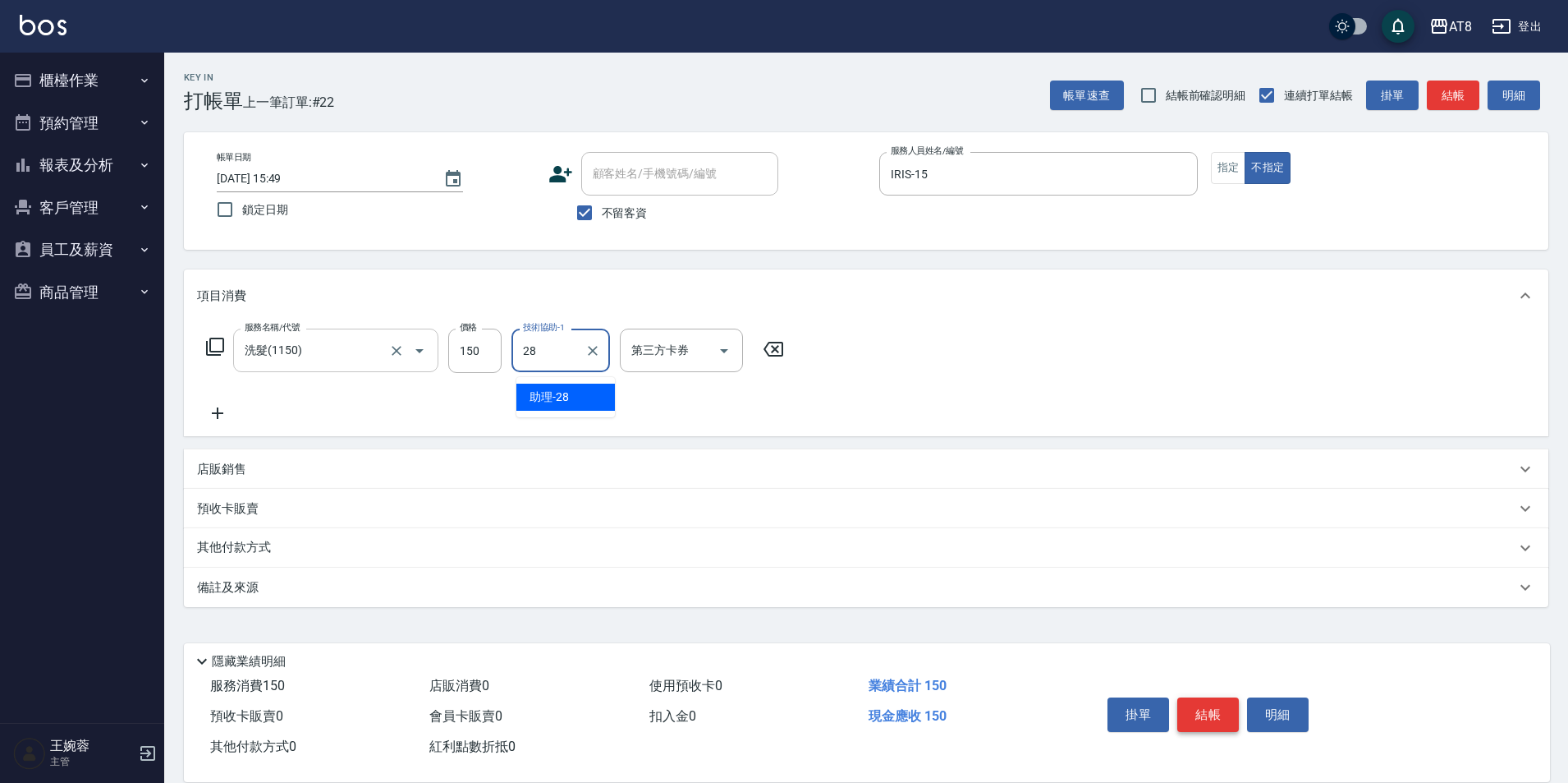
type input "助理-28"
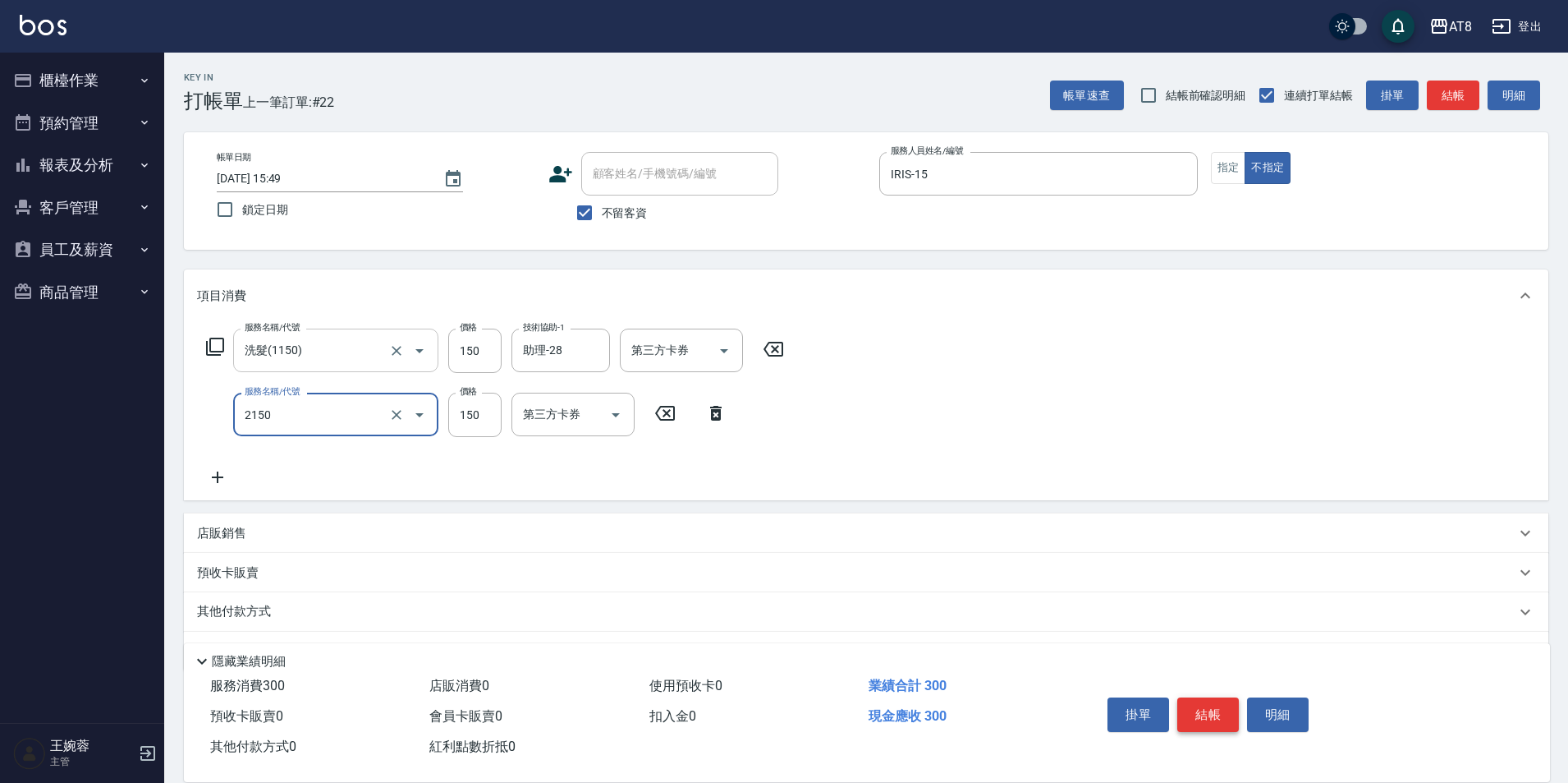
type input "剪髮(2150)"
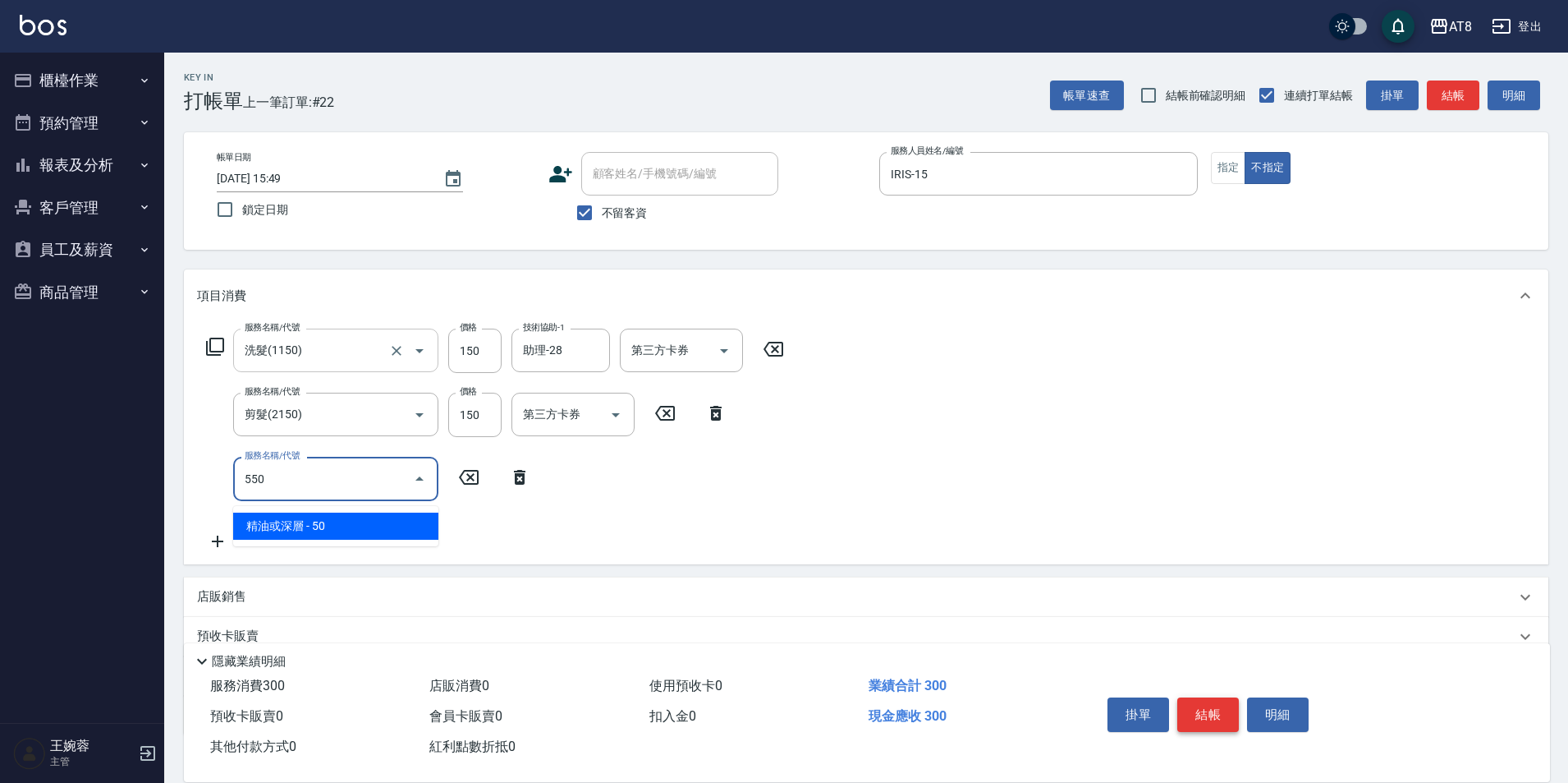
type input "精油或深層(550)"
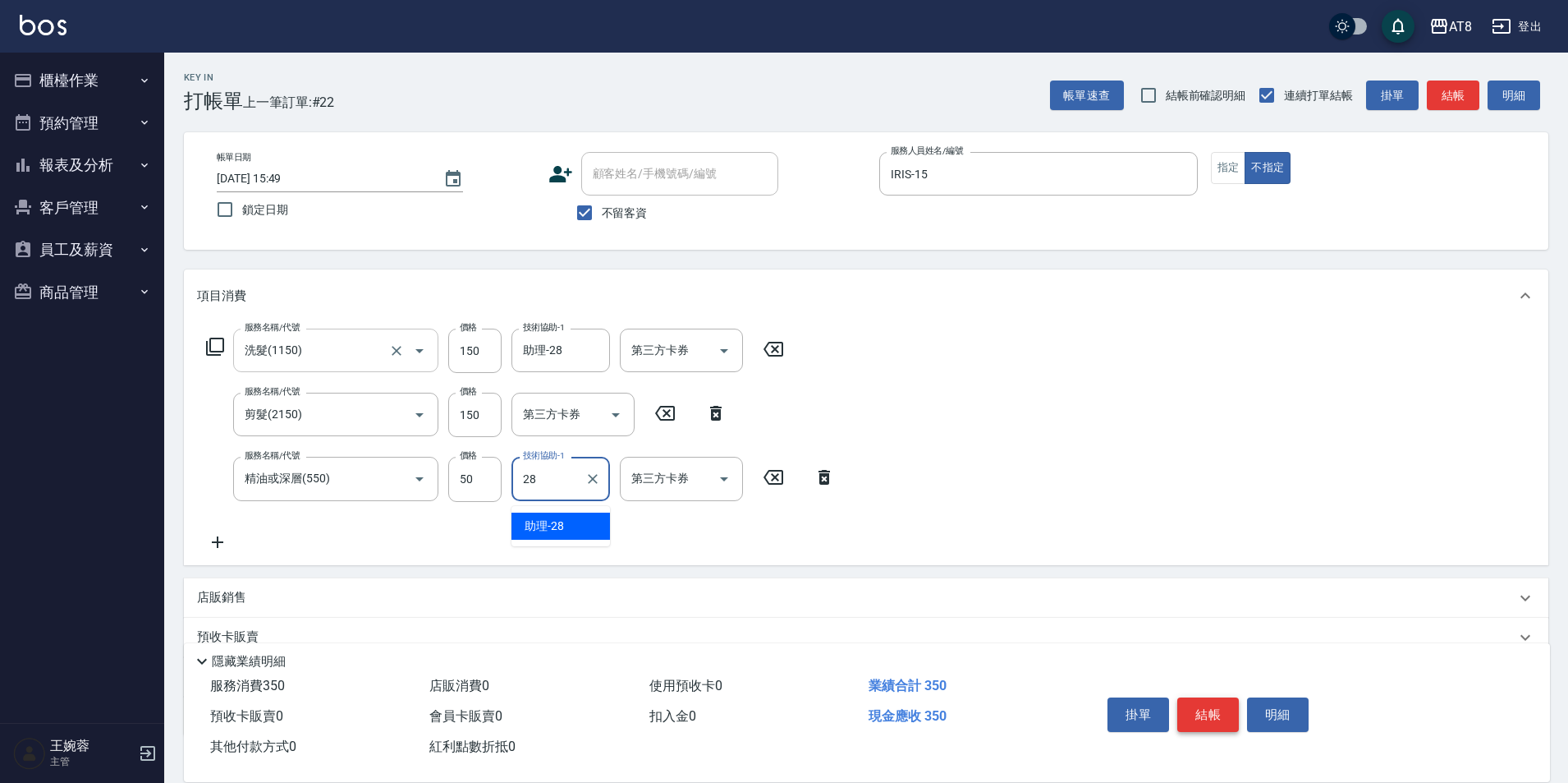
type input "助理-28"
click at [1211, 698] on button "結帳" at bounding box center [1207, 715] width 62 height 34
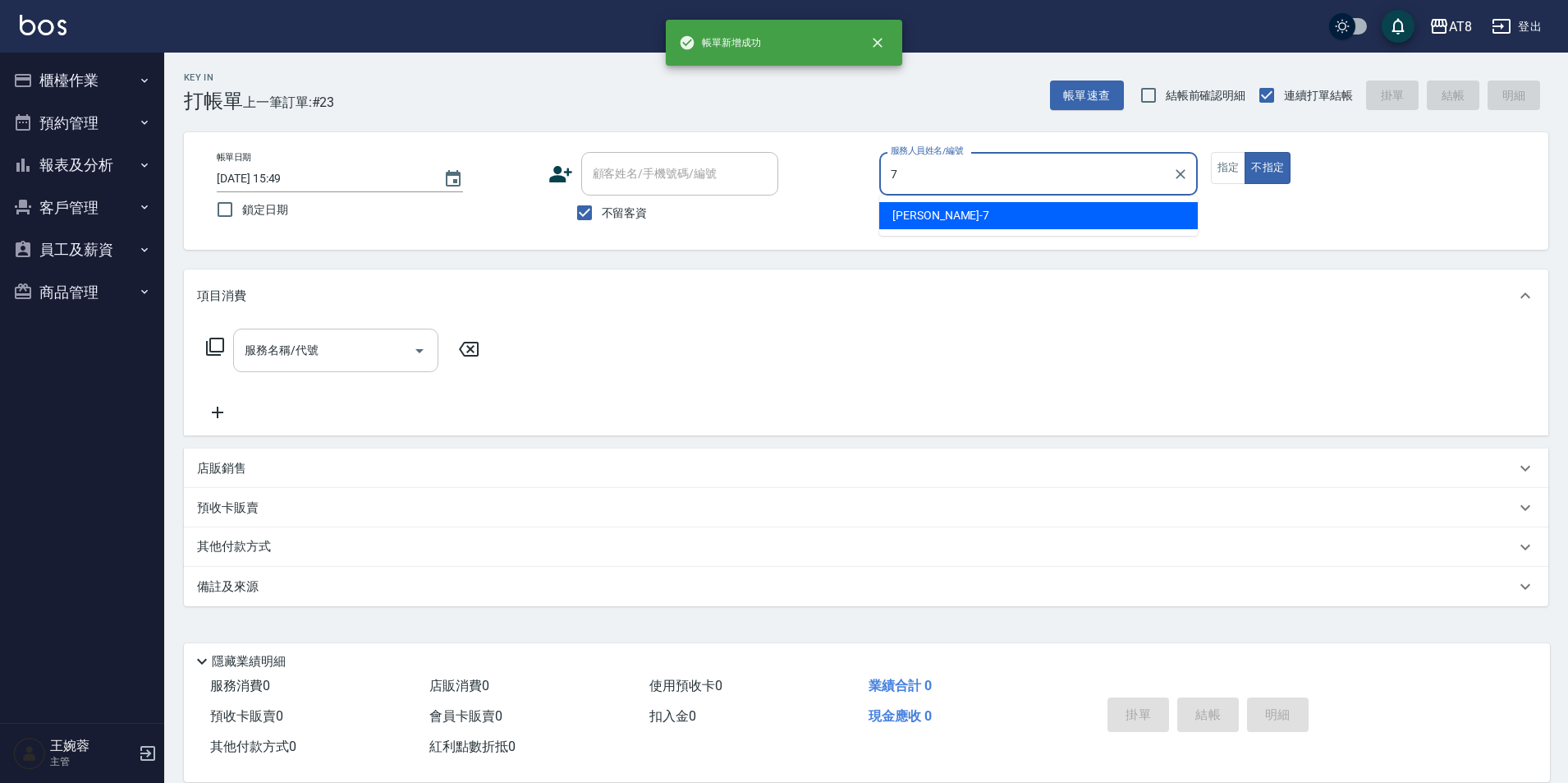
type input "[PERSON_NAME]-7"
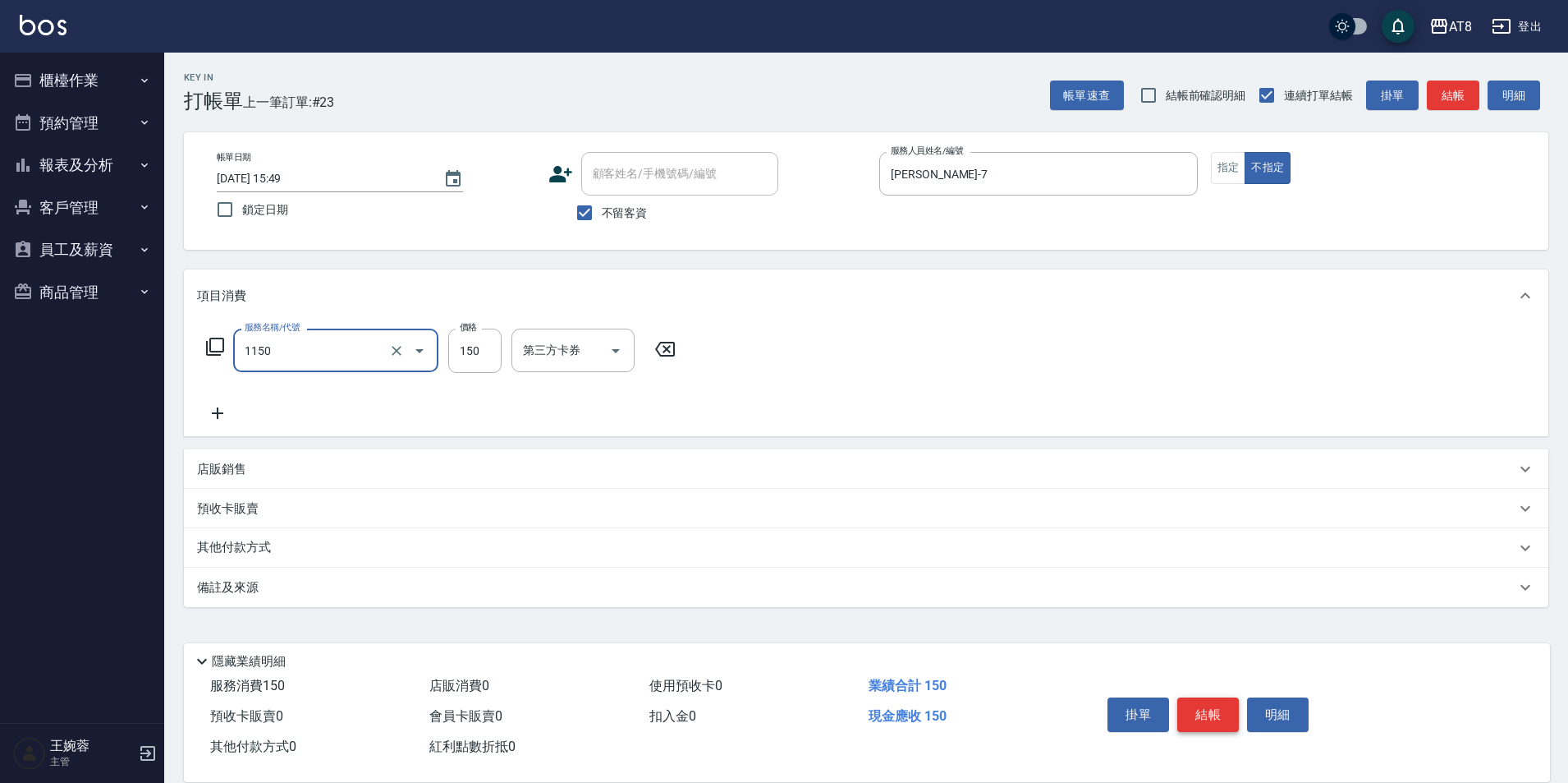
type input "洗髮(1150)"
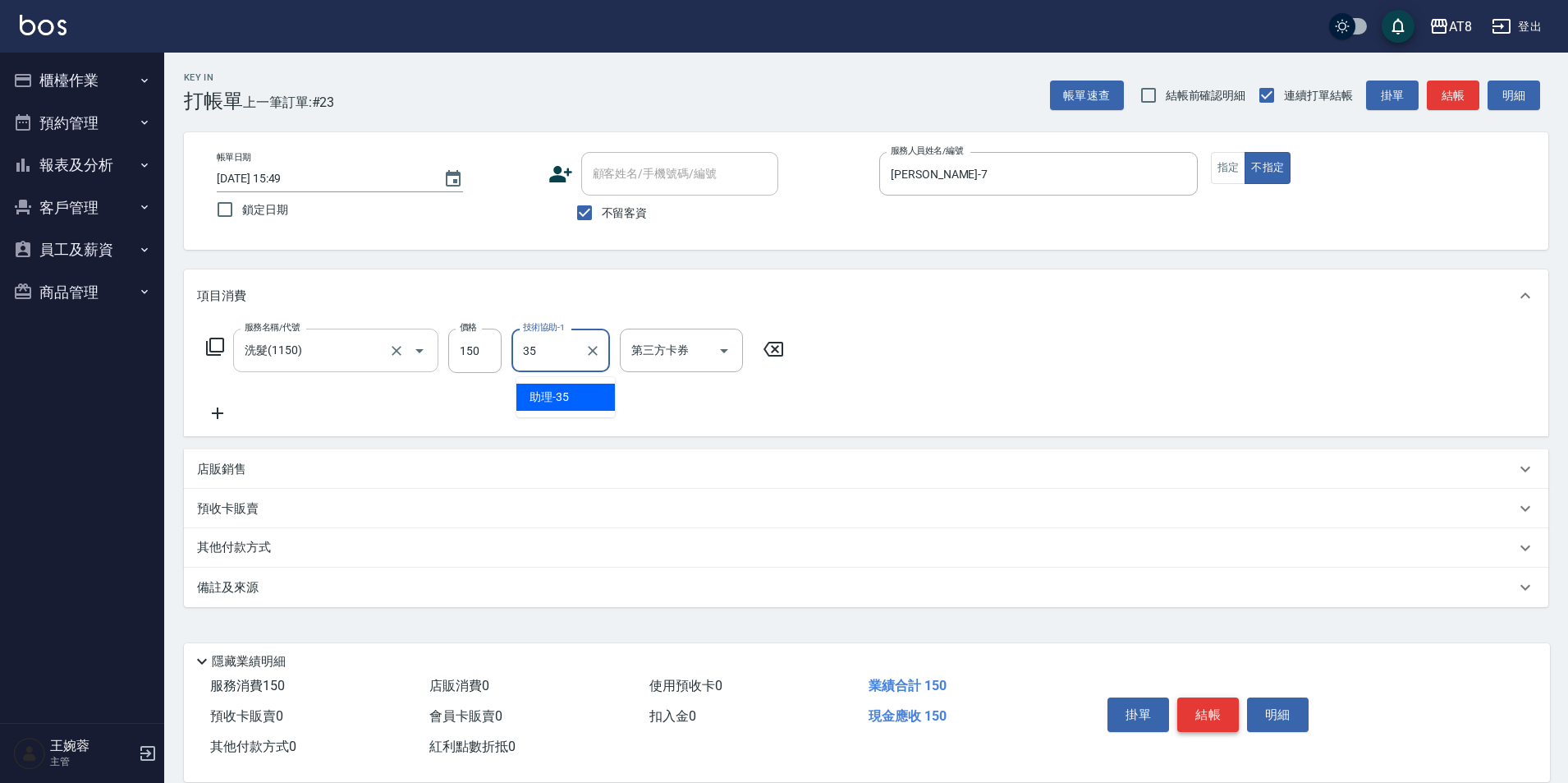
type input "助理-35"
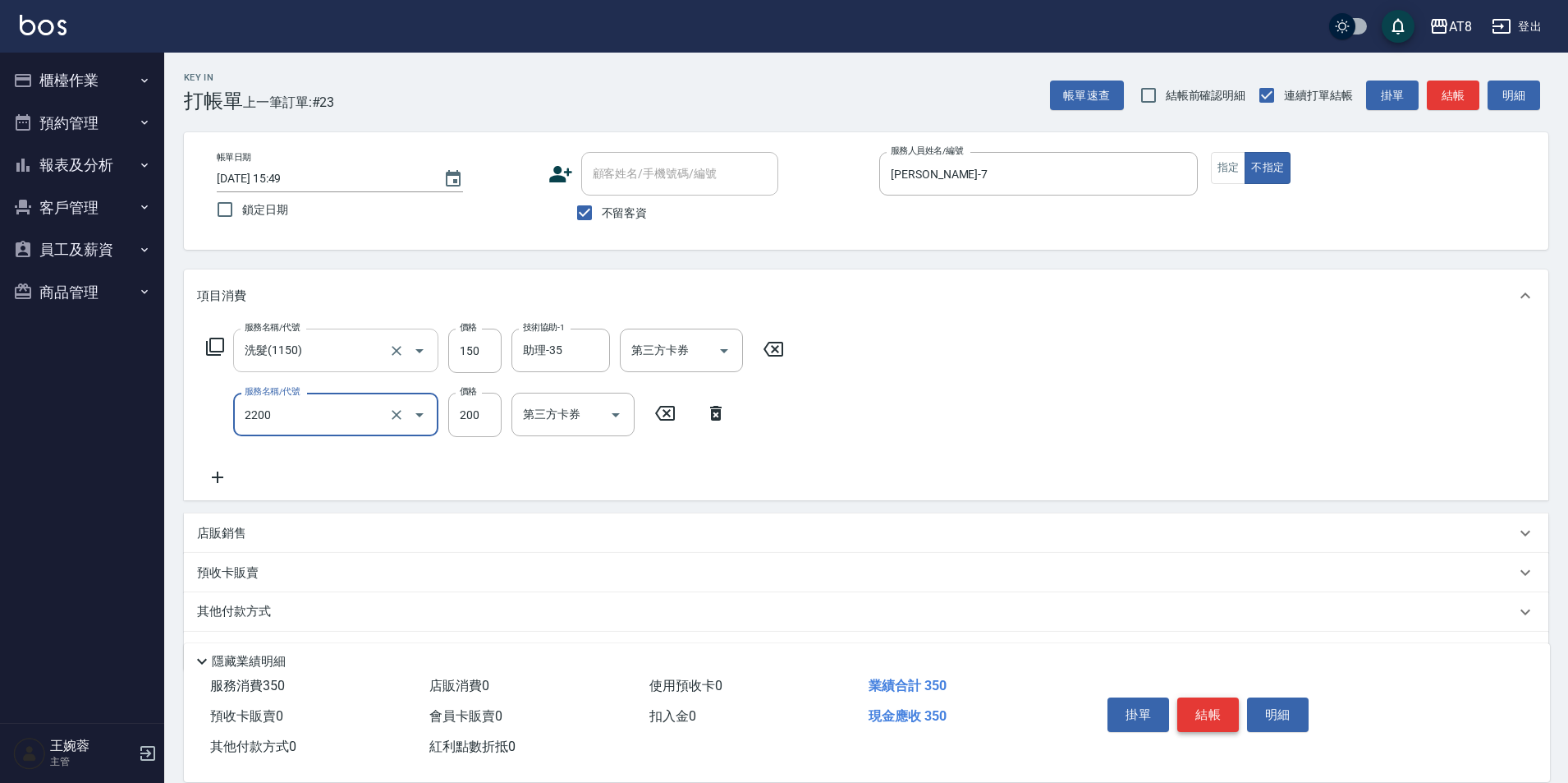
type input "剪髮(2200)"
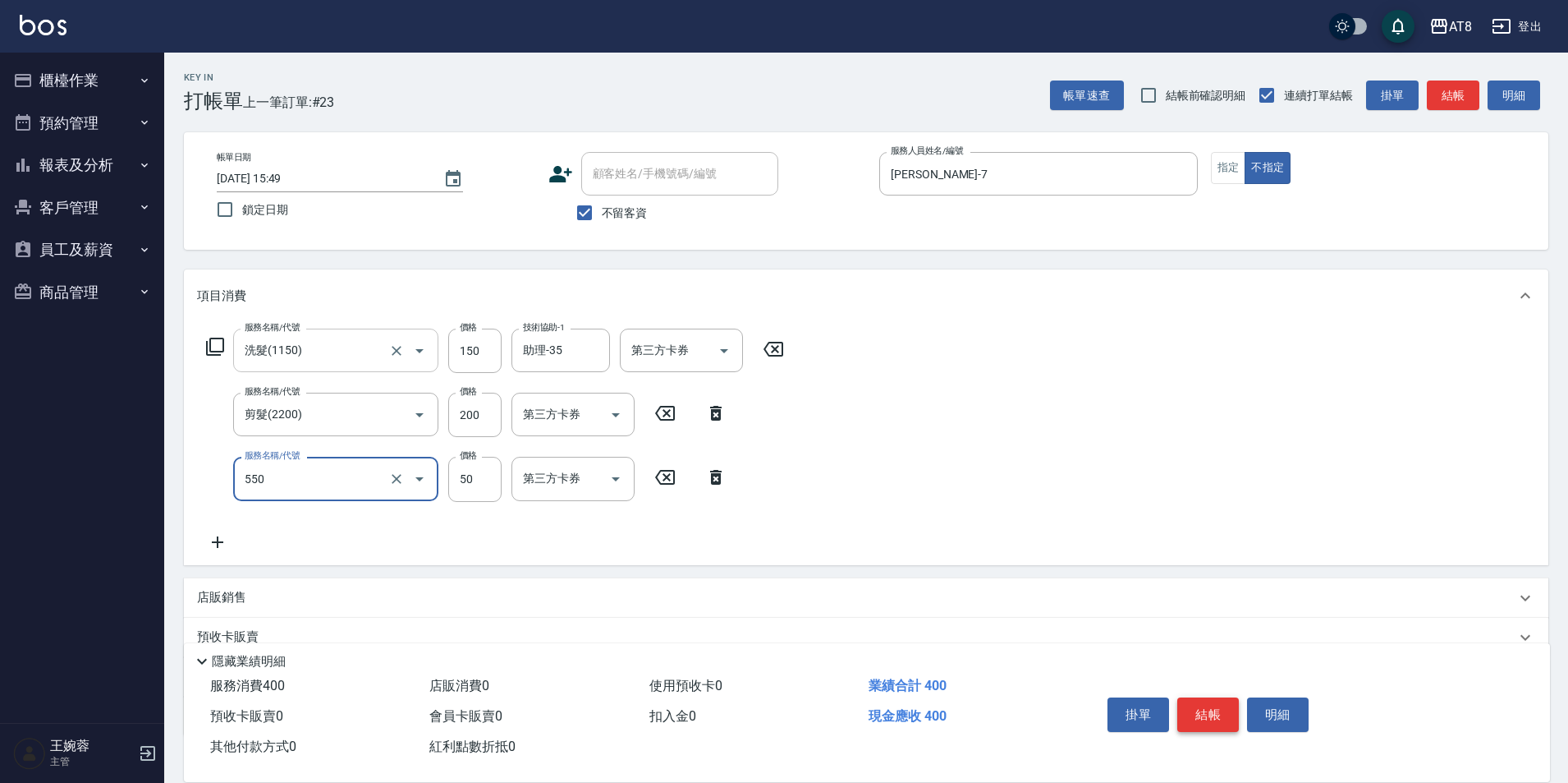
type input "精油或深層(550)"
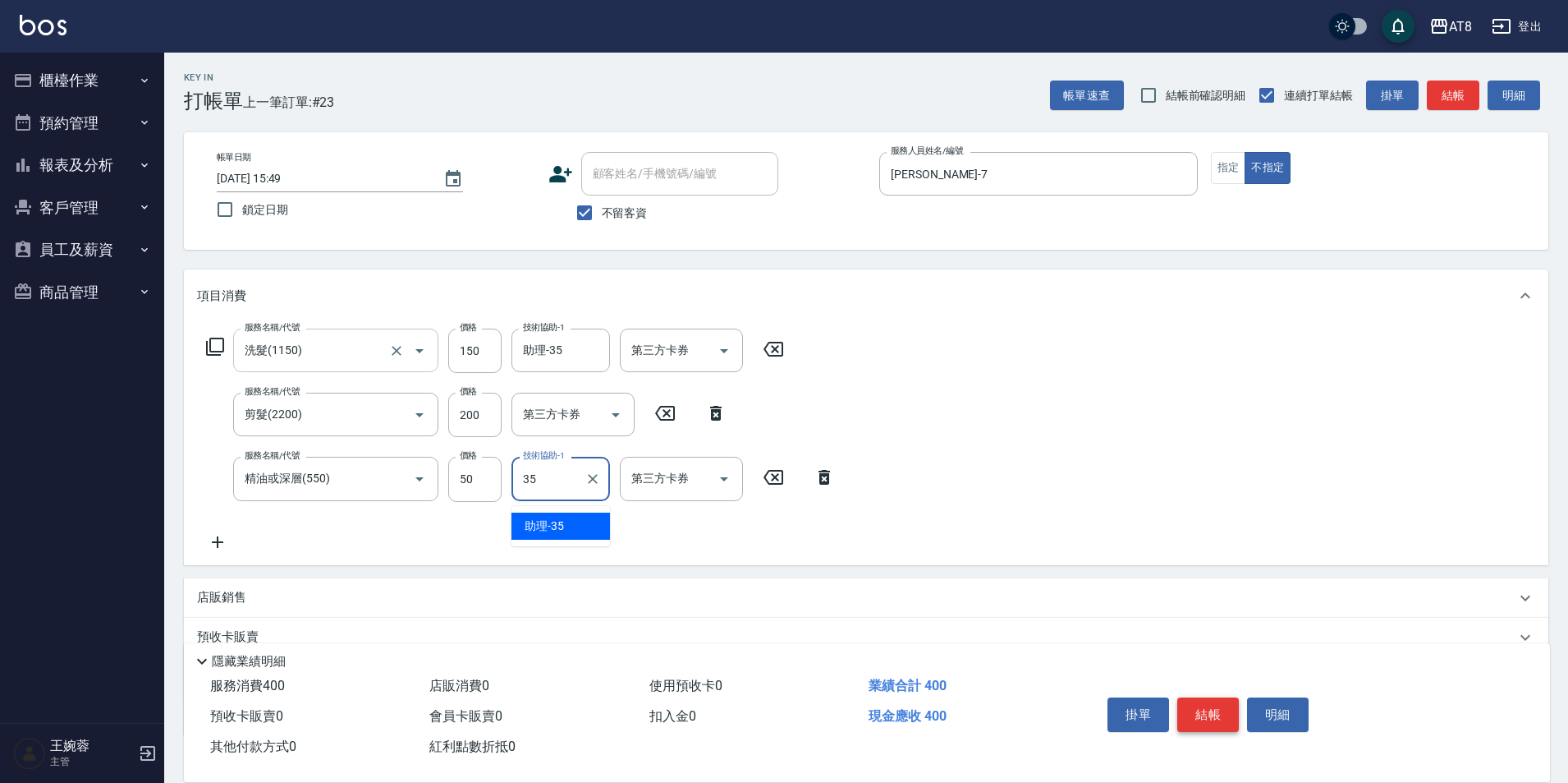
type input "助理-35"
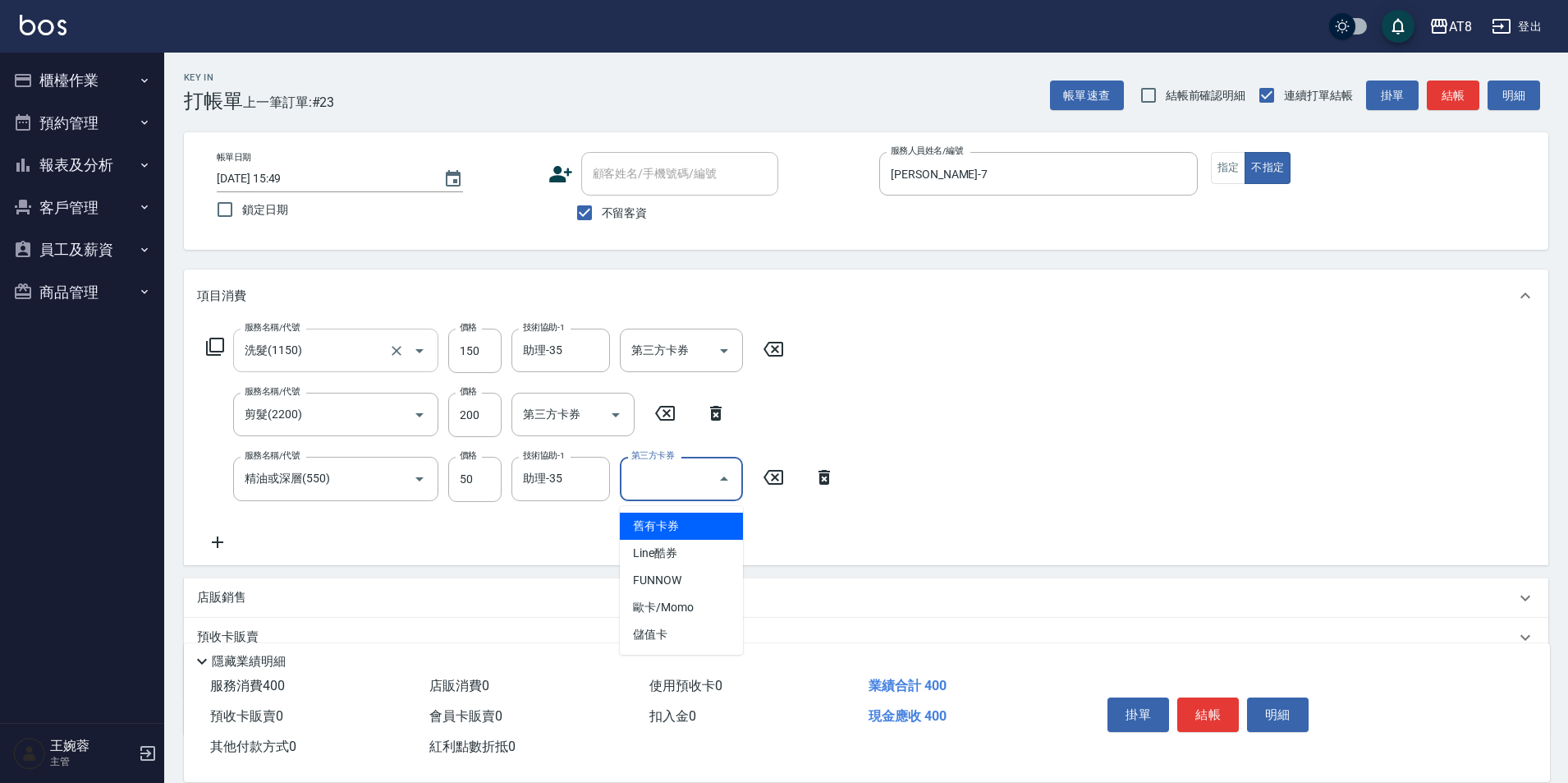
click at [1209, 454] on div "服務名稱/代號 洗髮(1150) 服務名稱/代號 價格 150 價格 技術協助-1 助理-35 技術協助-1 第三方卡券 第三方卡券 服務名稱/代號 剪髮(2…" at bounding box center [866, 443] width 1365 height 242
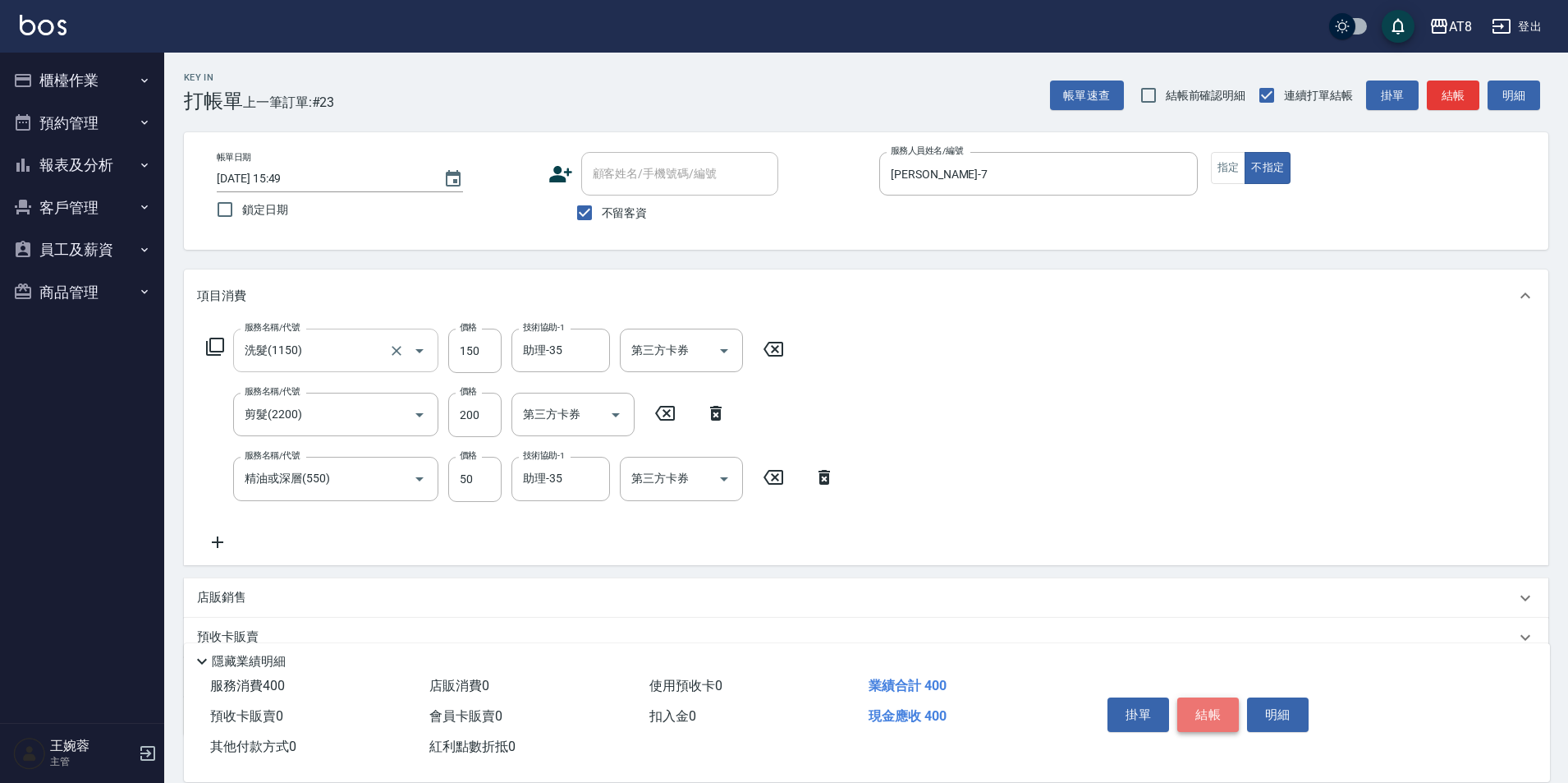
click at [1203, 704] on button "結帳" at bounding box center [1207, 715] width 62 height 34
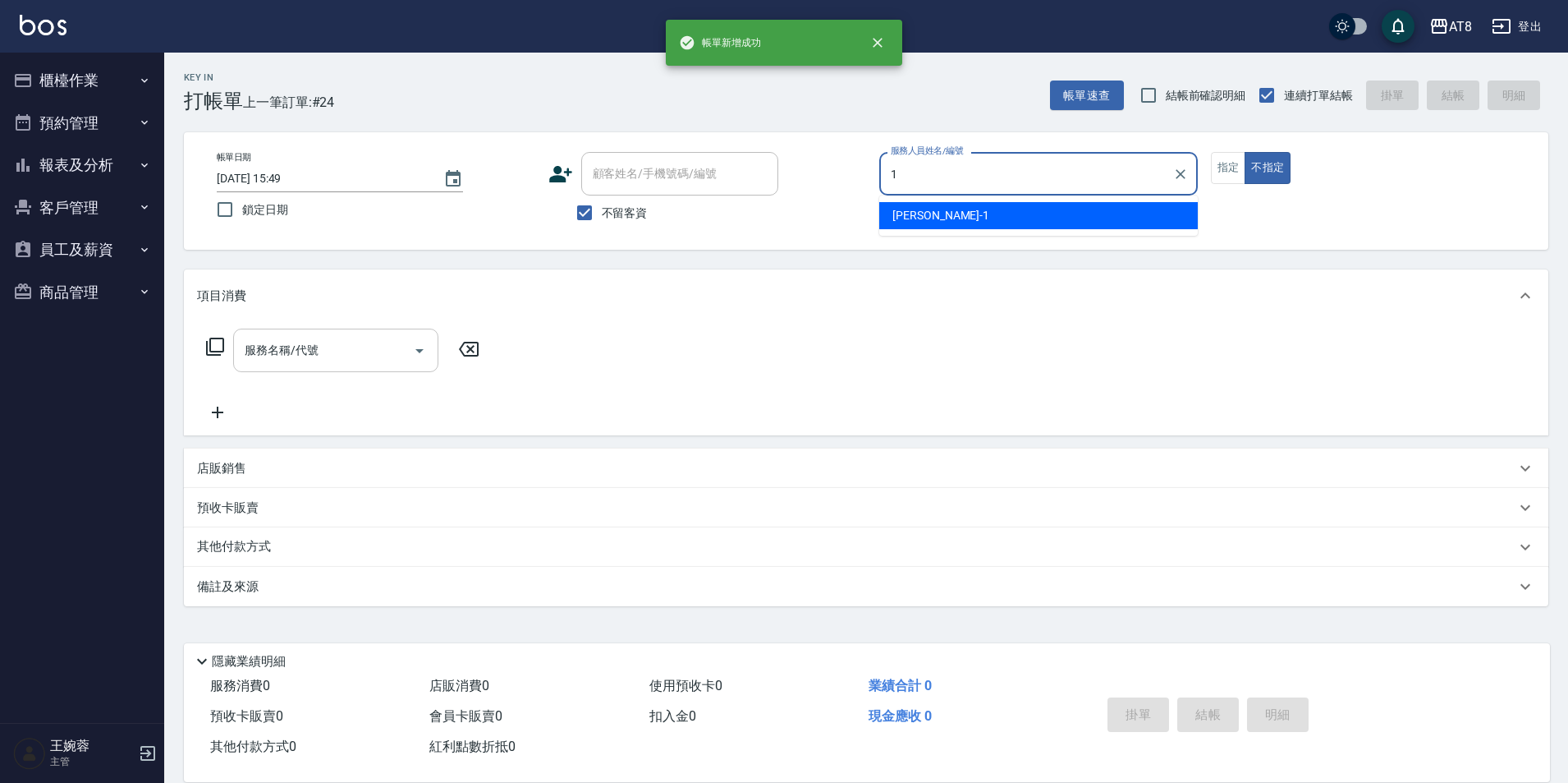
type input "YUKI-1"
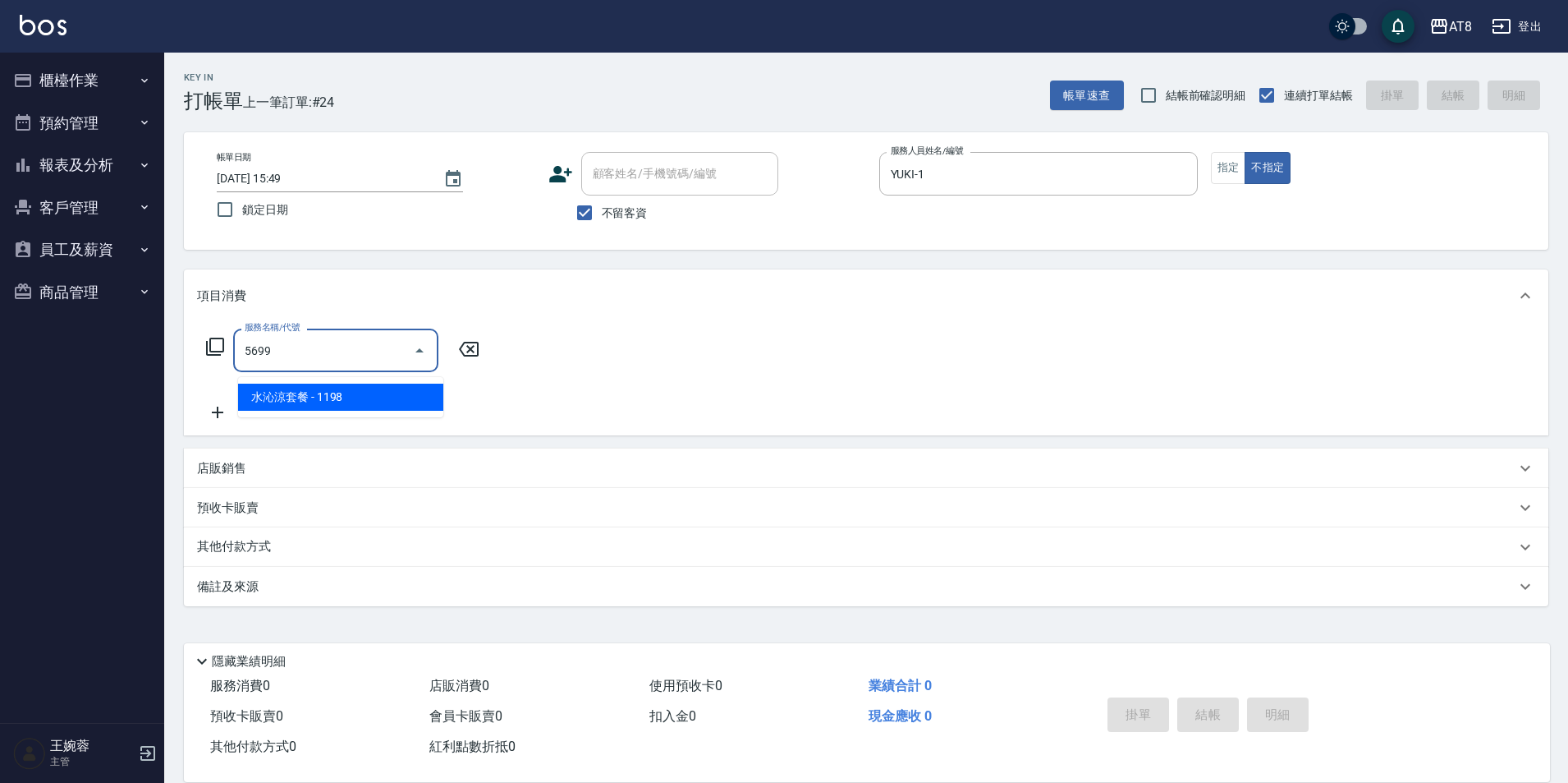
type input "水沁涼套餐(5699)"
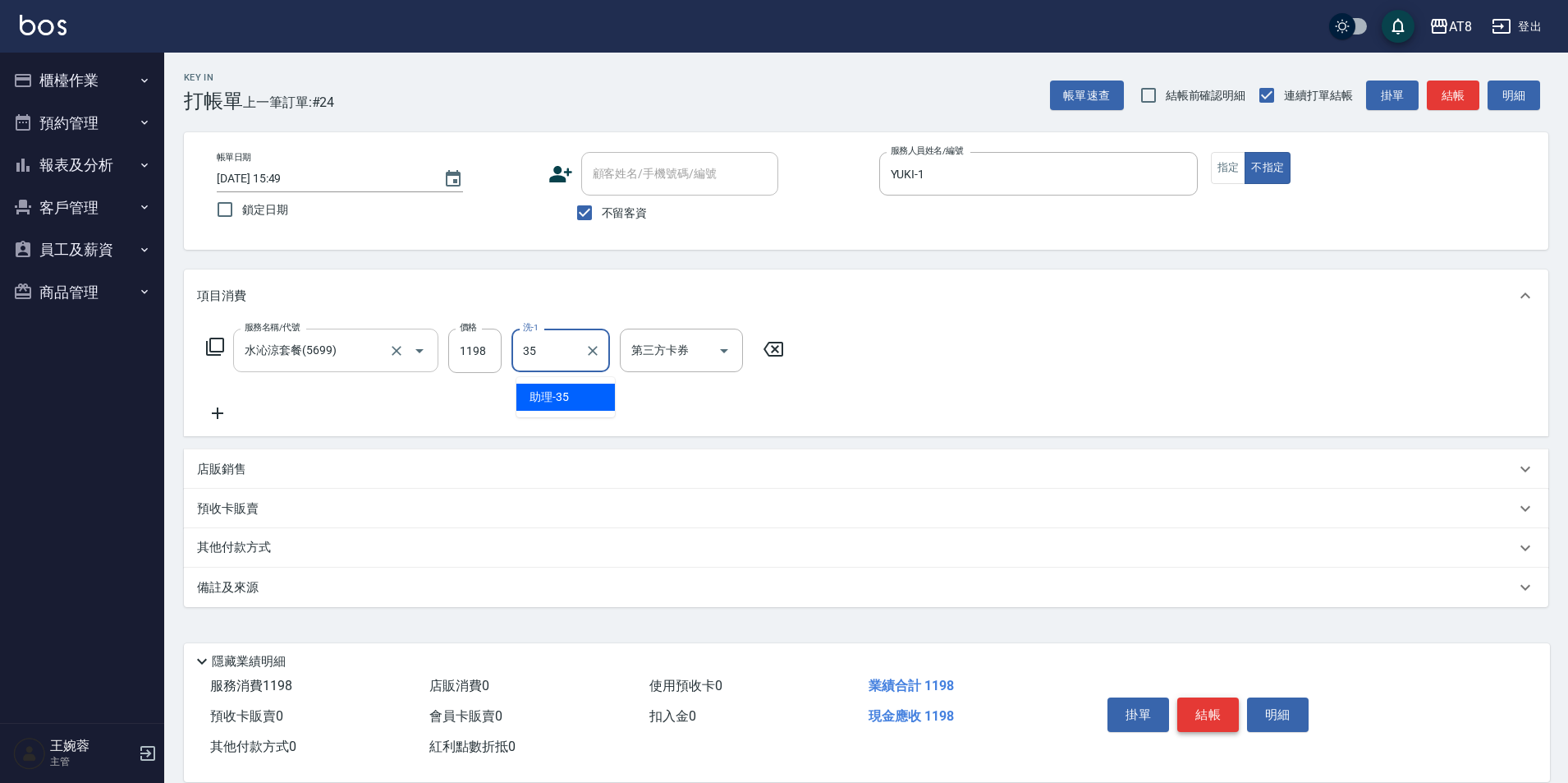
type input "助理-35"
click at [1237, 705] on button "結帳" at bounding box center [1207, 715] width 62 height 34
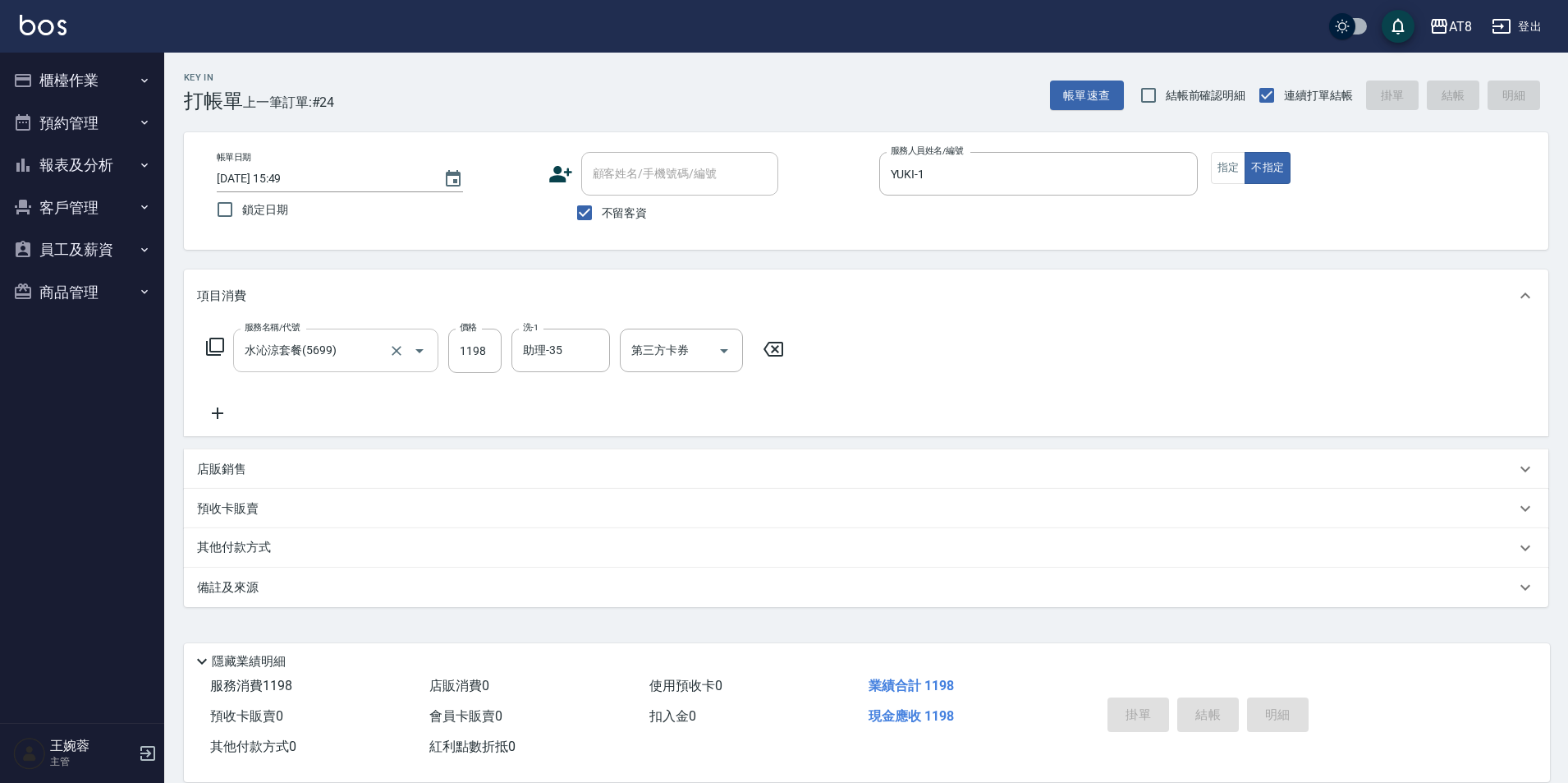
type input "[DATE] 15:50"
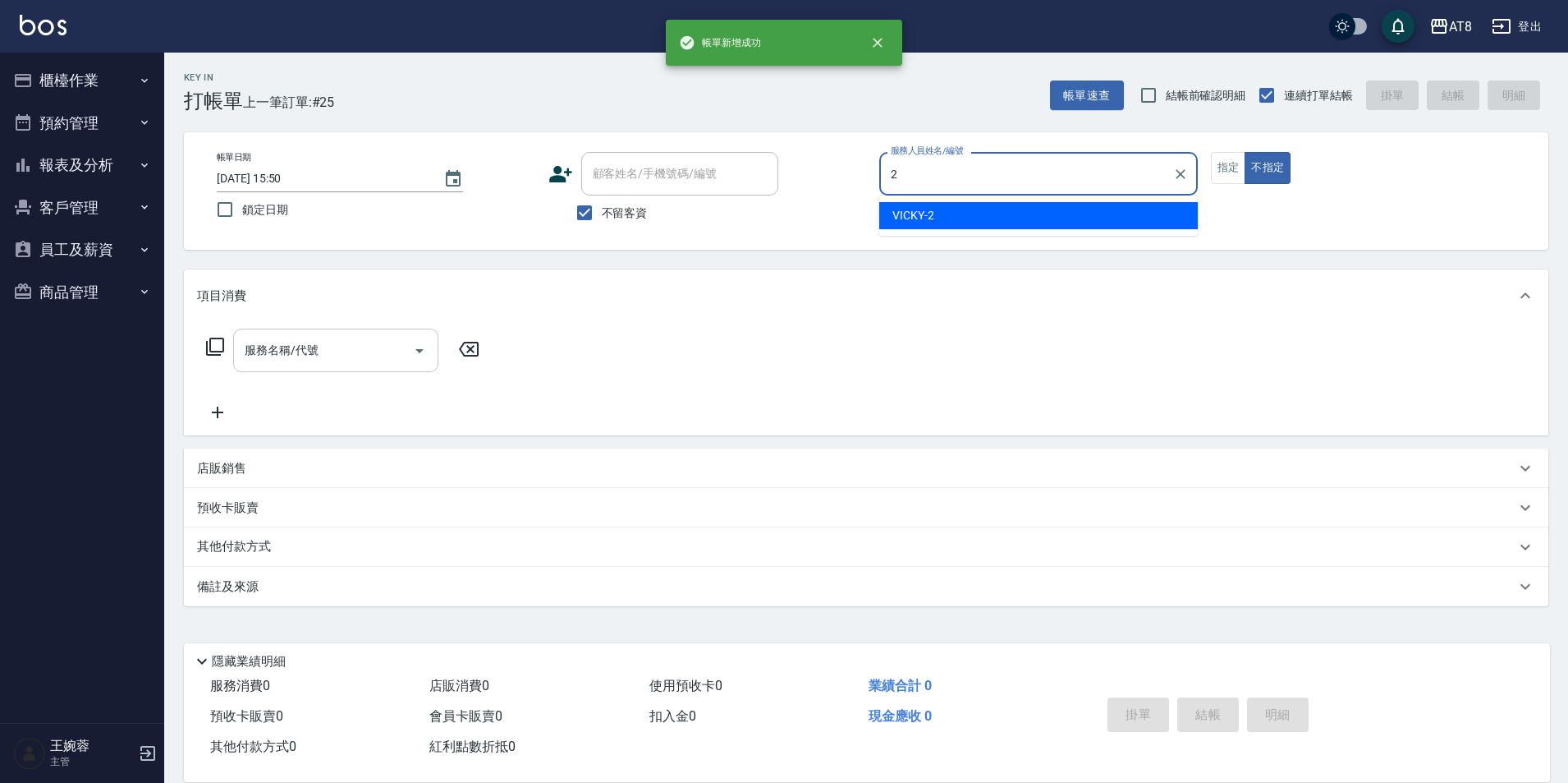
type input "VICKY-2"
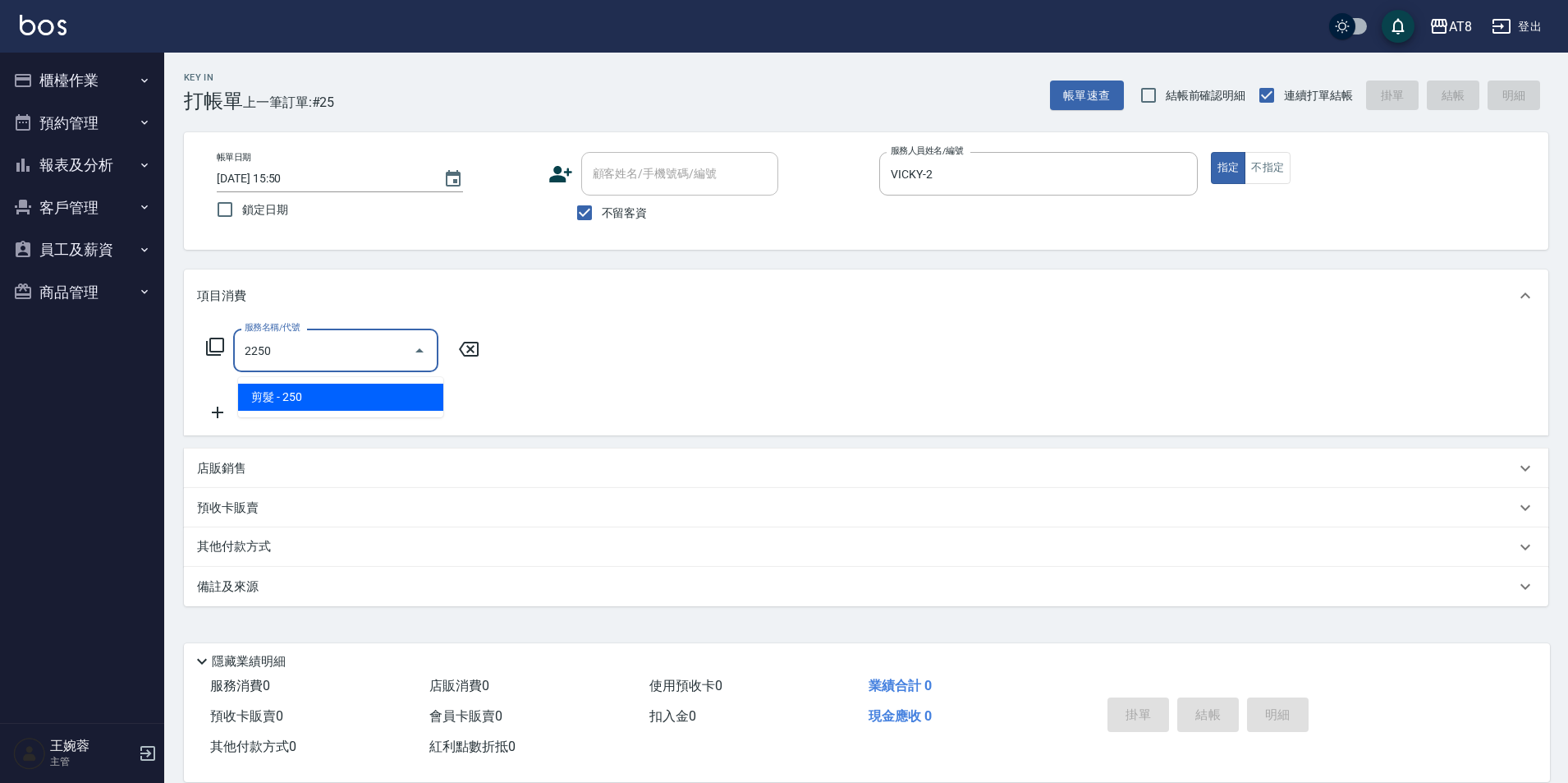
type input "剪髮(2250)"
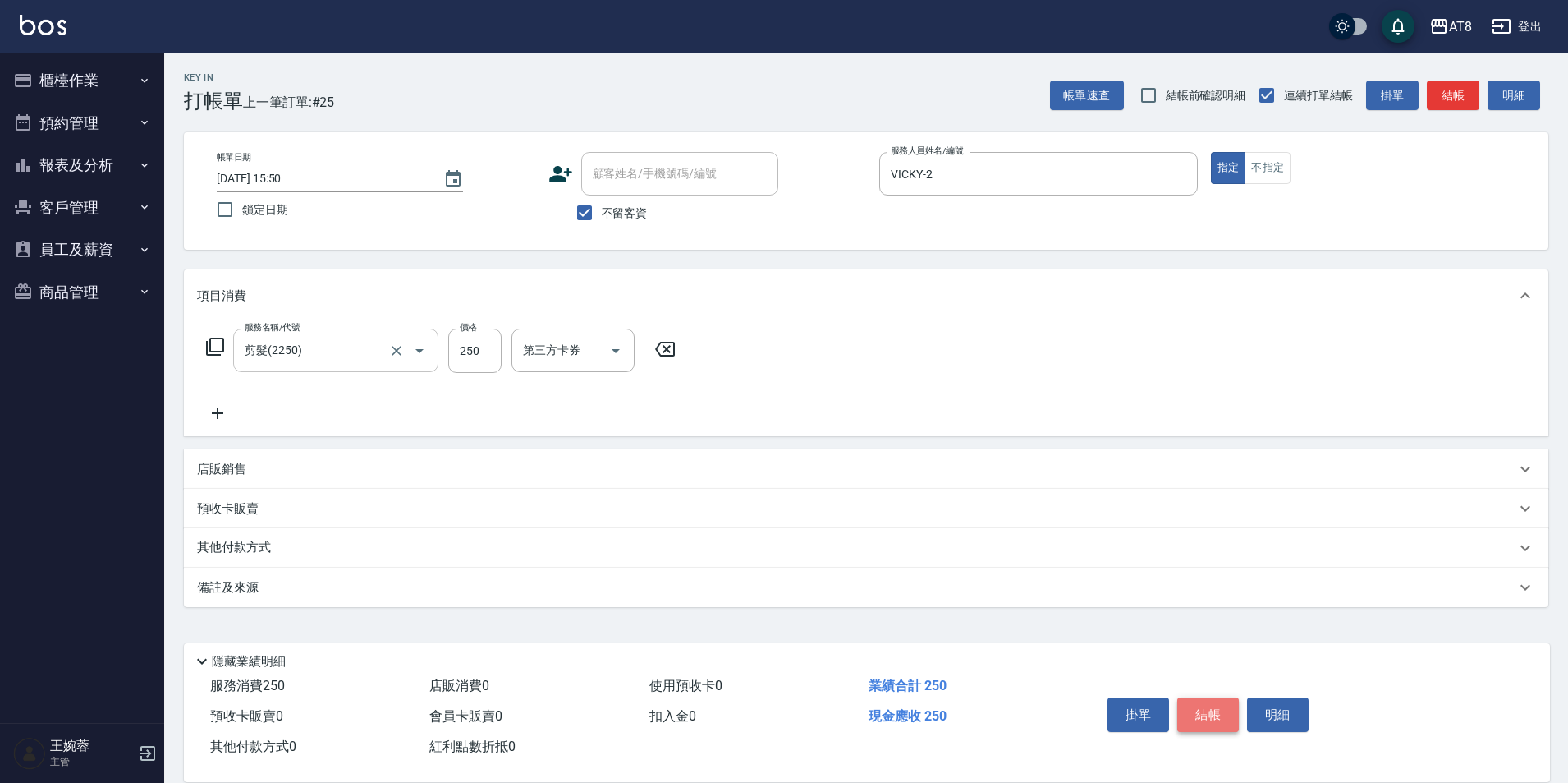
click at [1237, 705] on button "結帳" at bounding box center [1207, 715] width 62 height 34
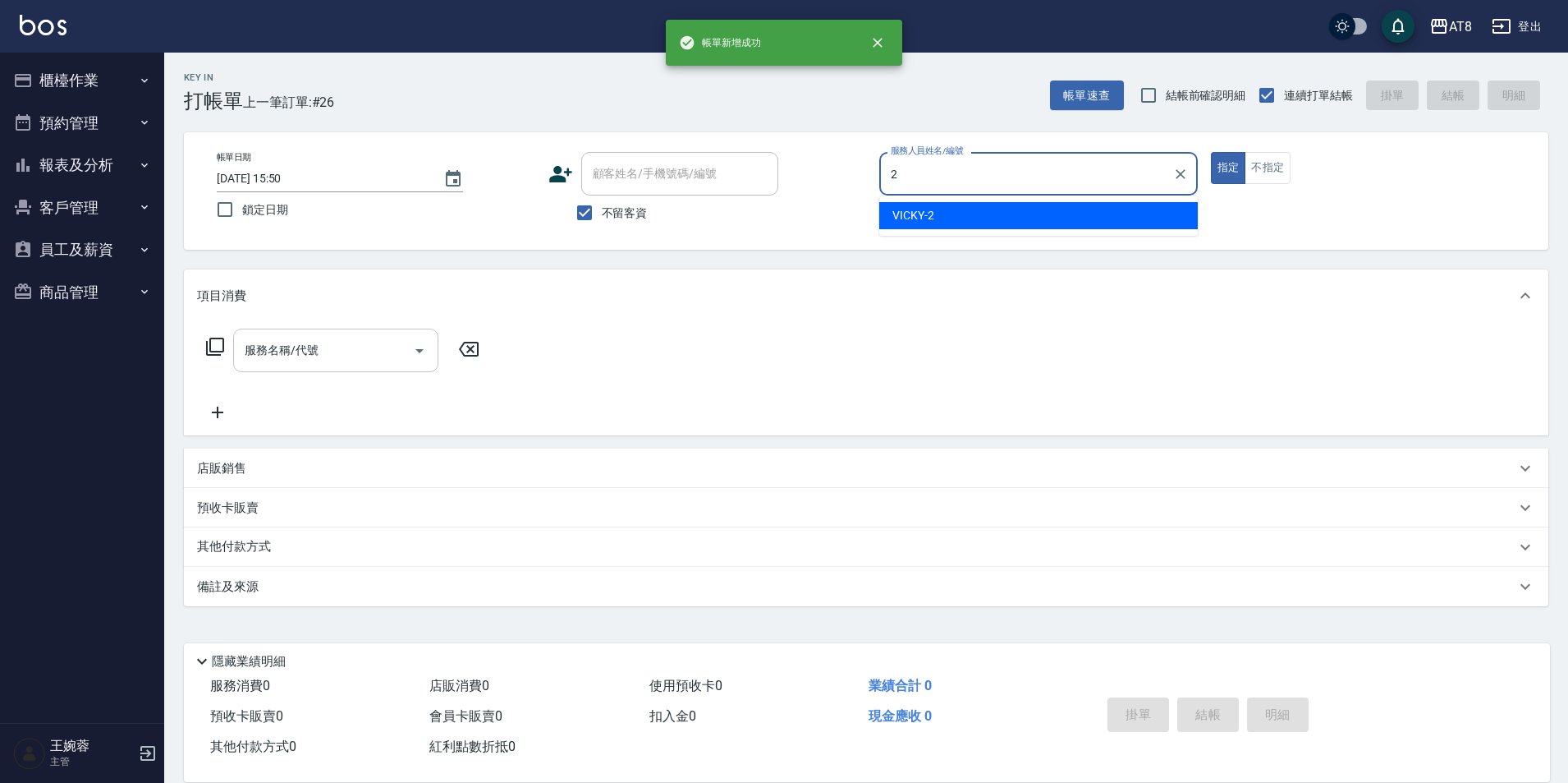
type input "VICKY-2"
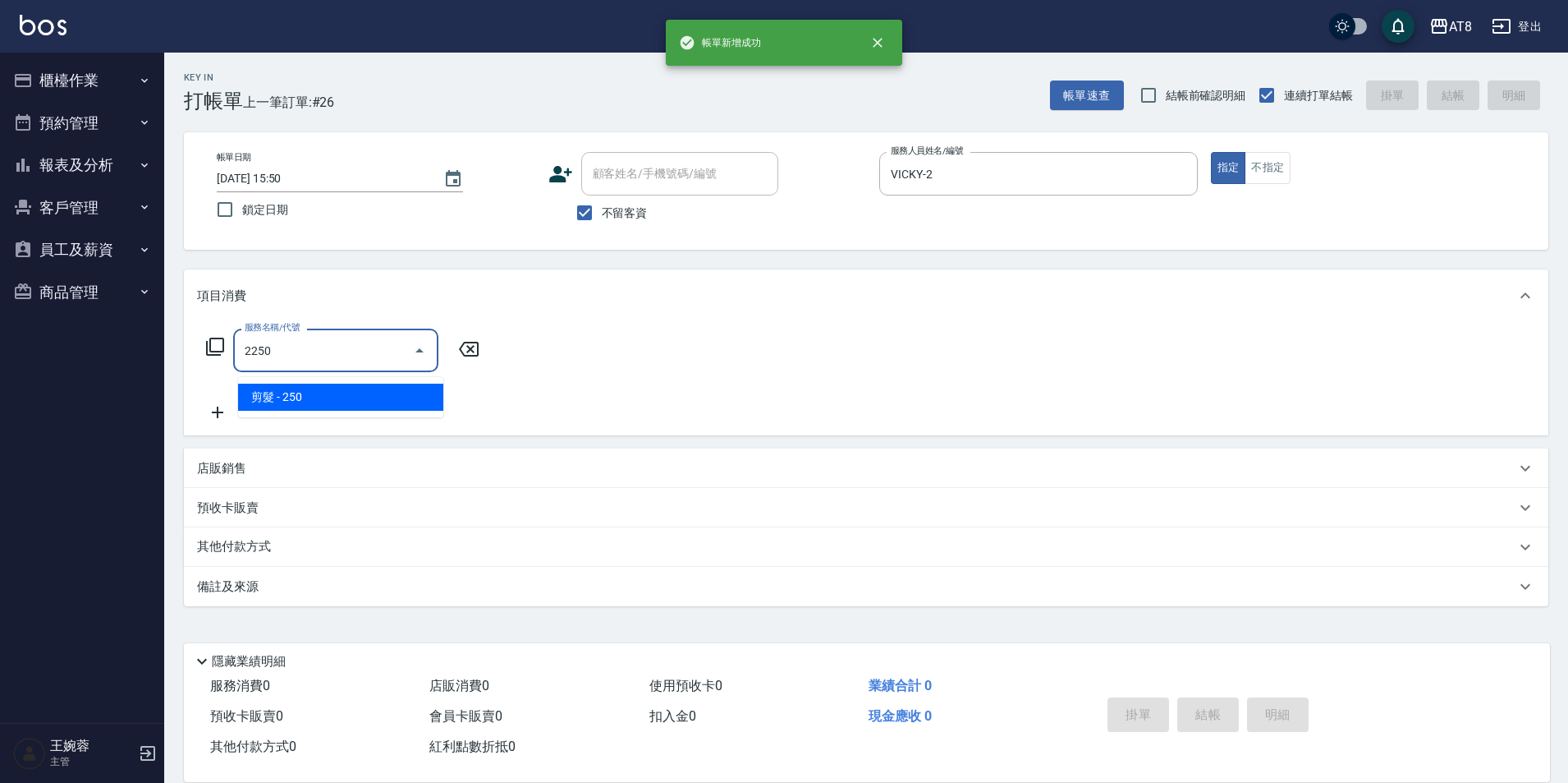
type input "剪髮(2250)"
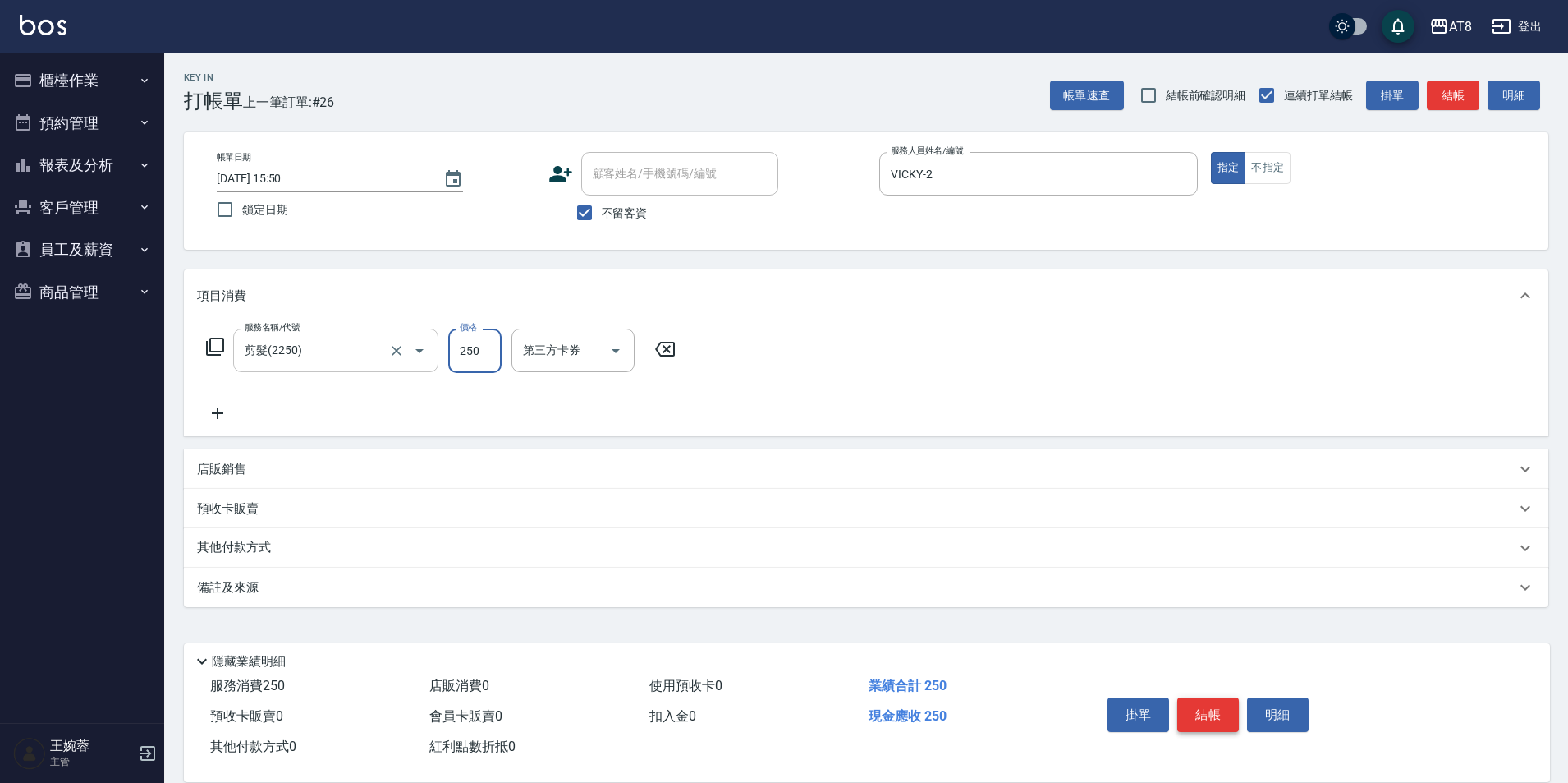
click at [1237, 705] on button "結帳" at bounding box center [1207, 715] width 62 height 34
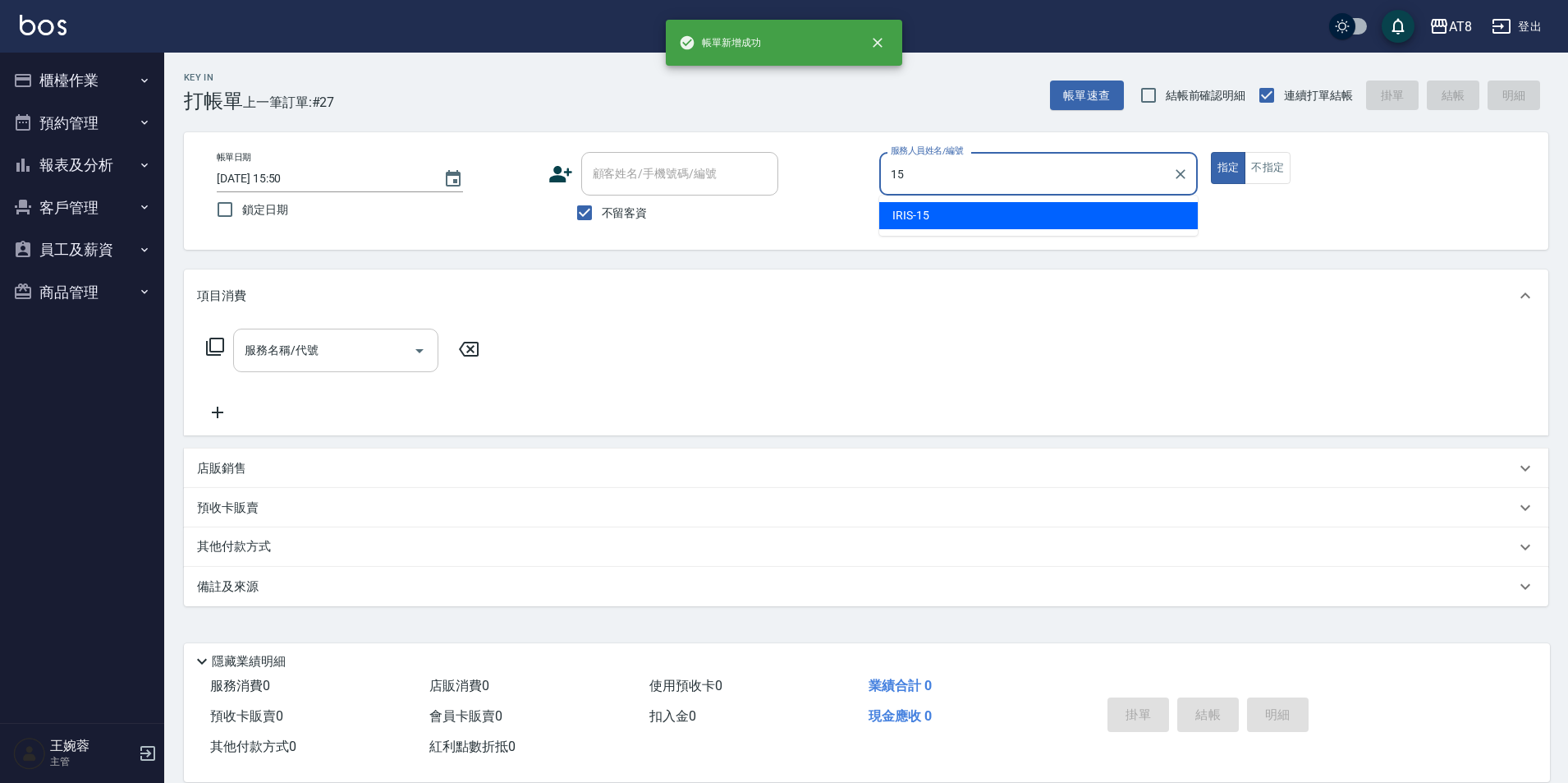
type input "IRIS-15"
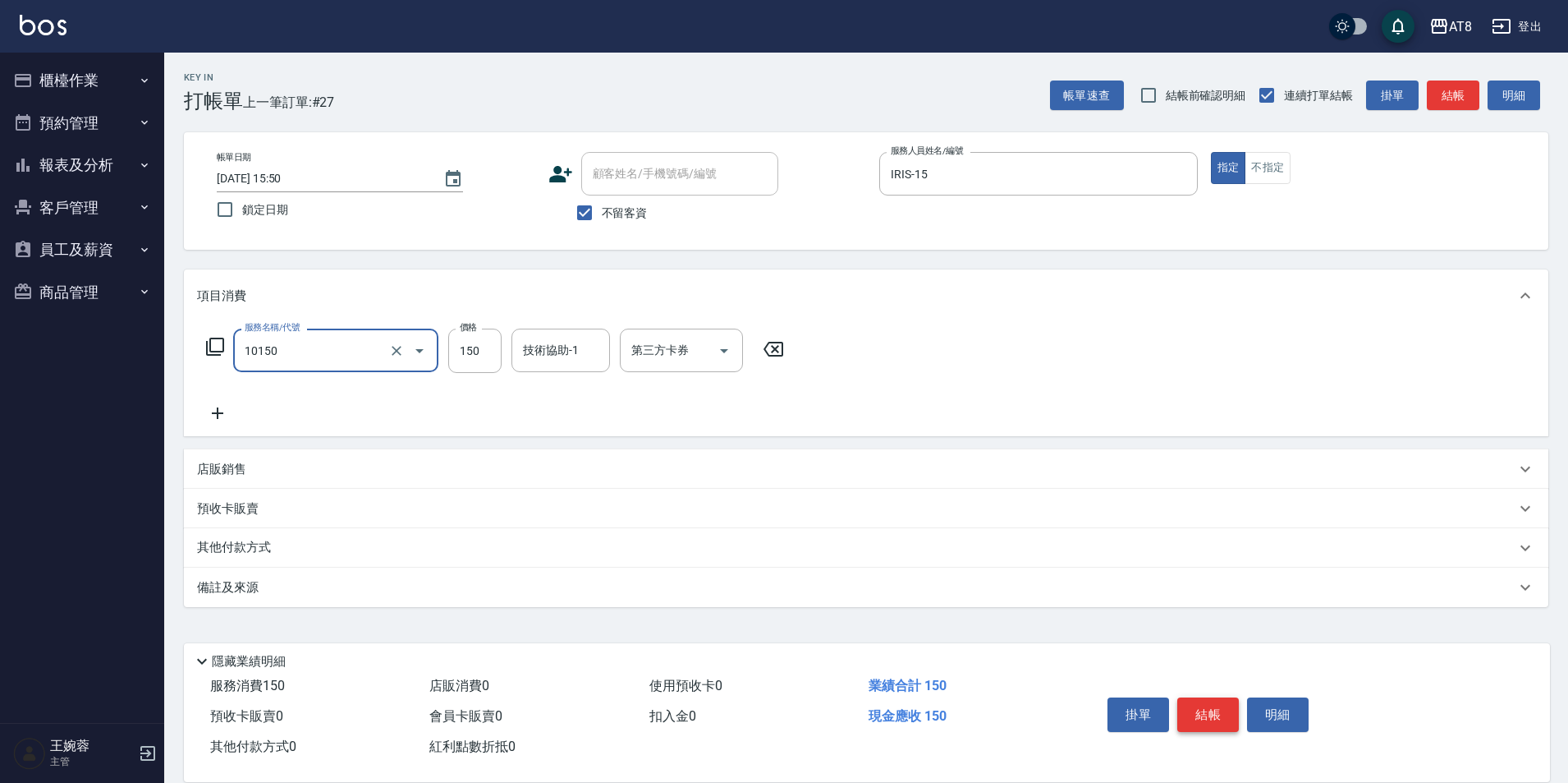
type input "入金洗髮150(10150)"
type input "200"
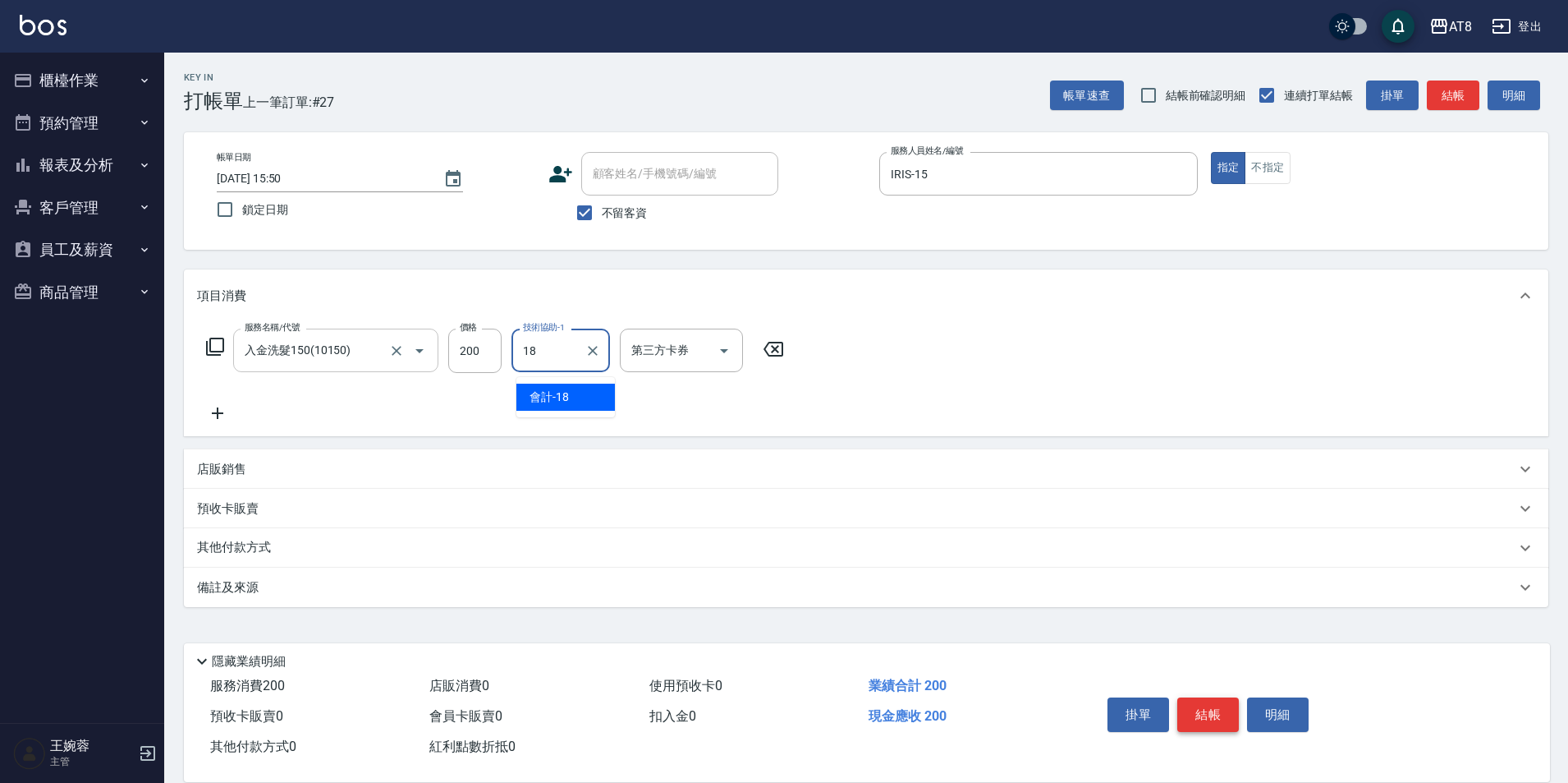
type input "會計-18"
click at [729, 357] on button "Open" at bounding box center [724, 351] width 26 height 27
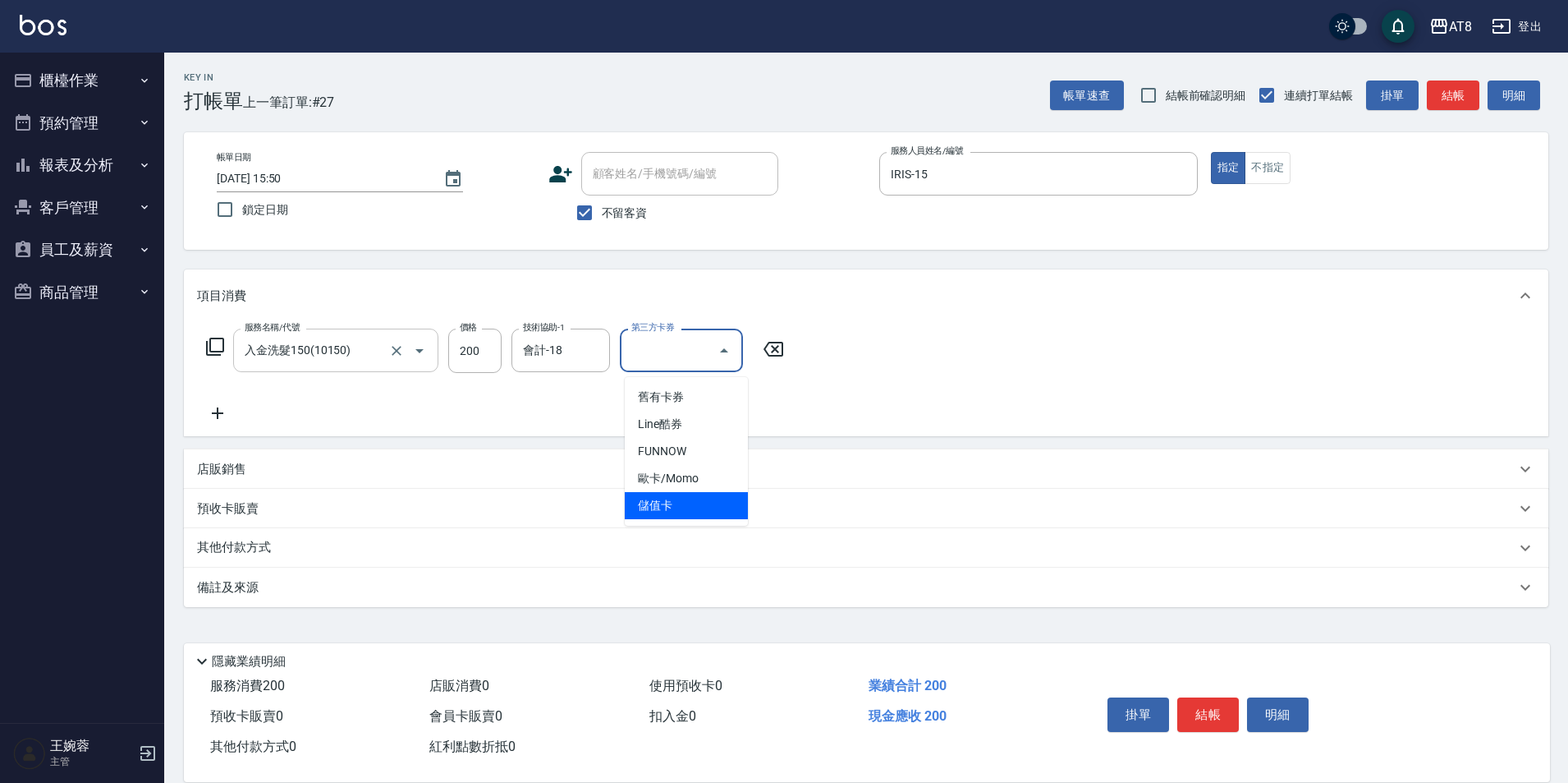
click at [709, 508] on span "儲值卡" at bounding box center [686, 506] width 123 height 27
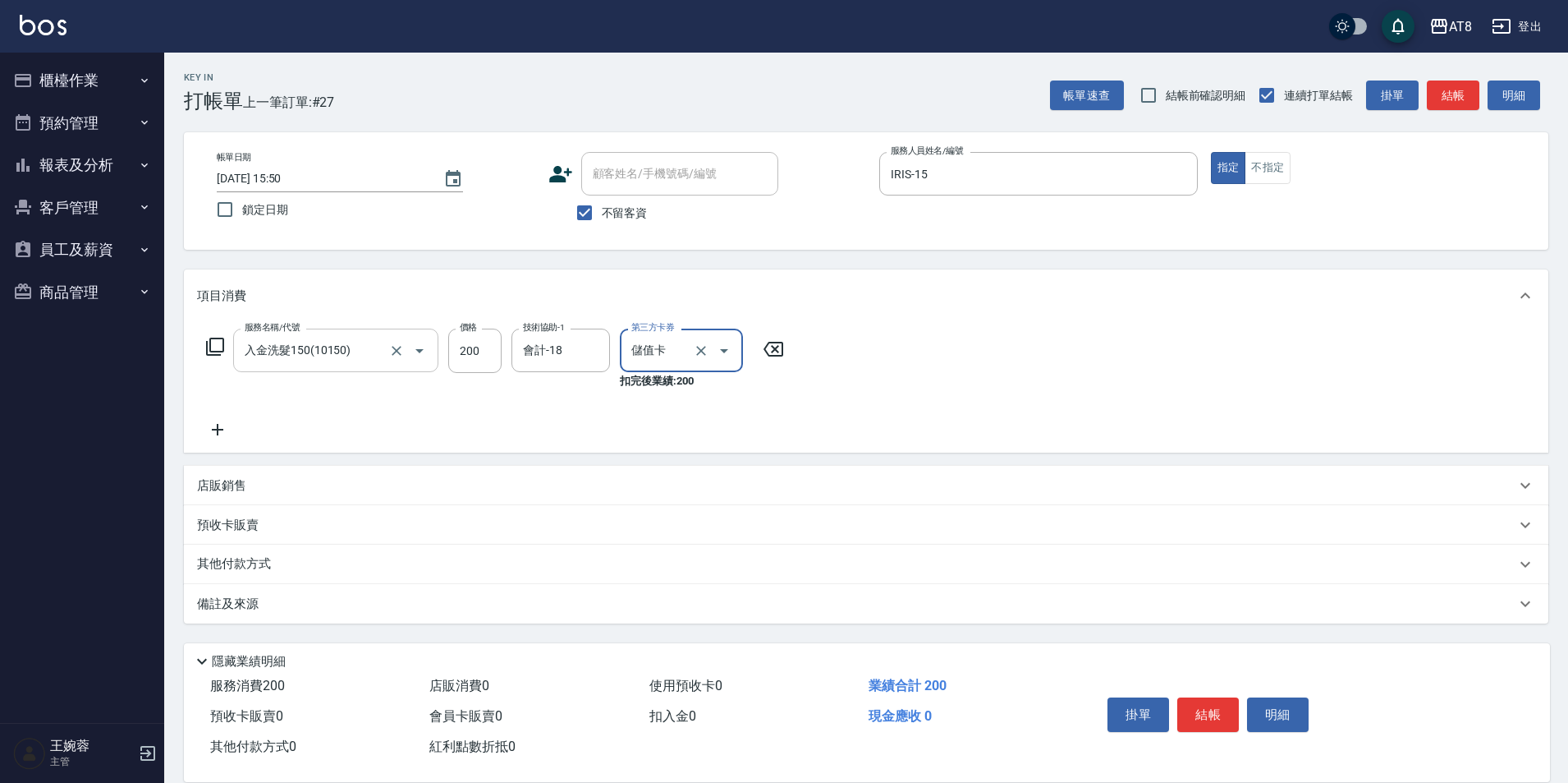
type input "儲值卡"
click at [1235, 698] on button "結帳" at bounding box center [1207, 715] width 62 height 34
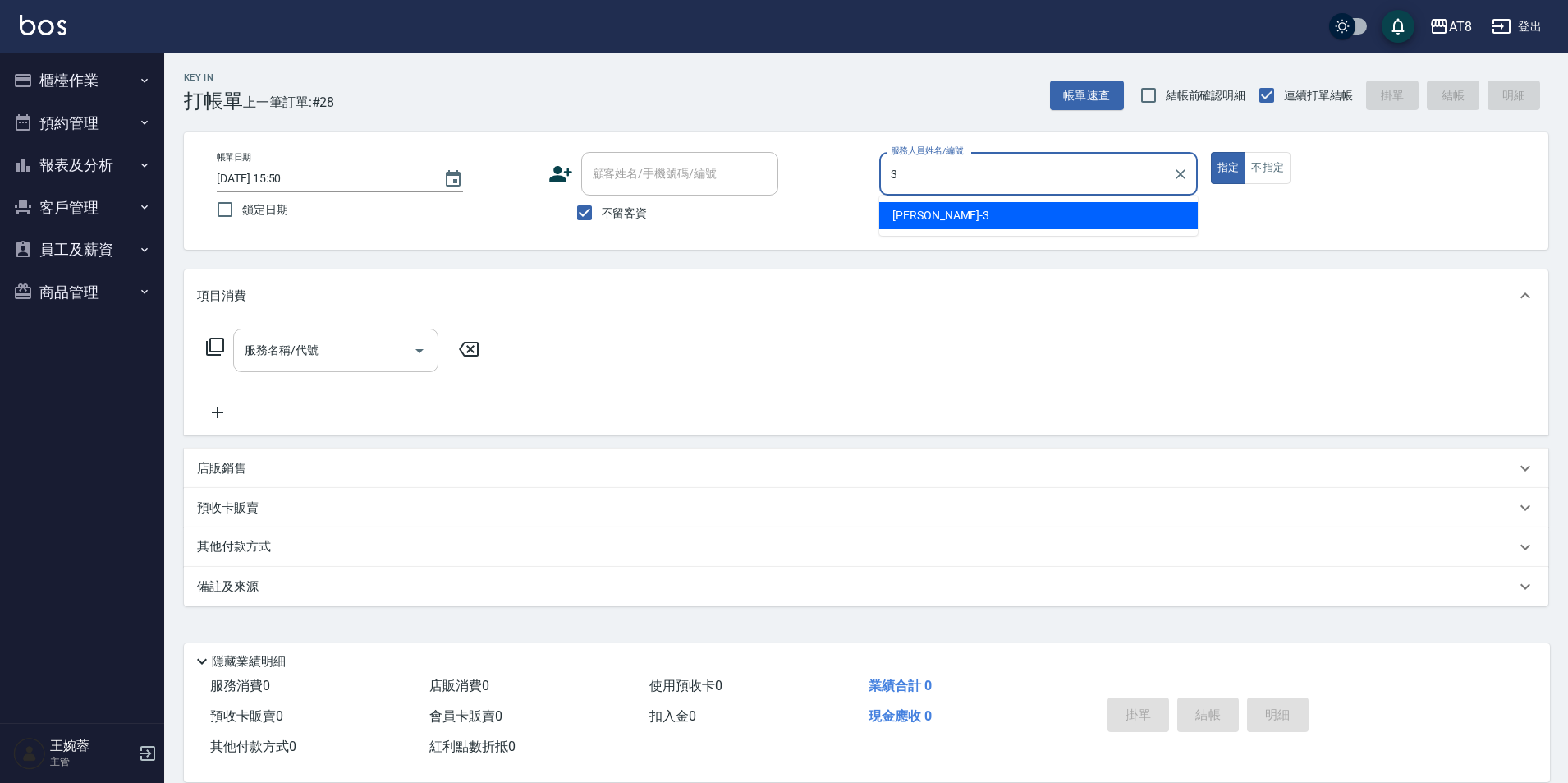
type input "[PERSON_NAME]-3"
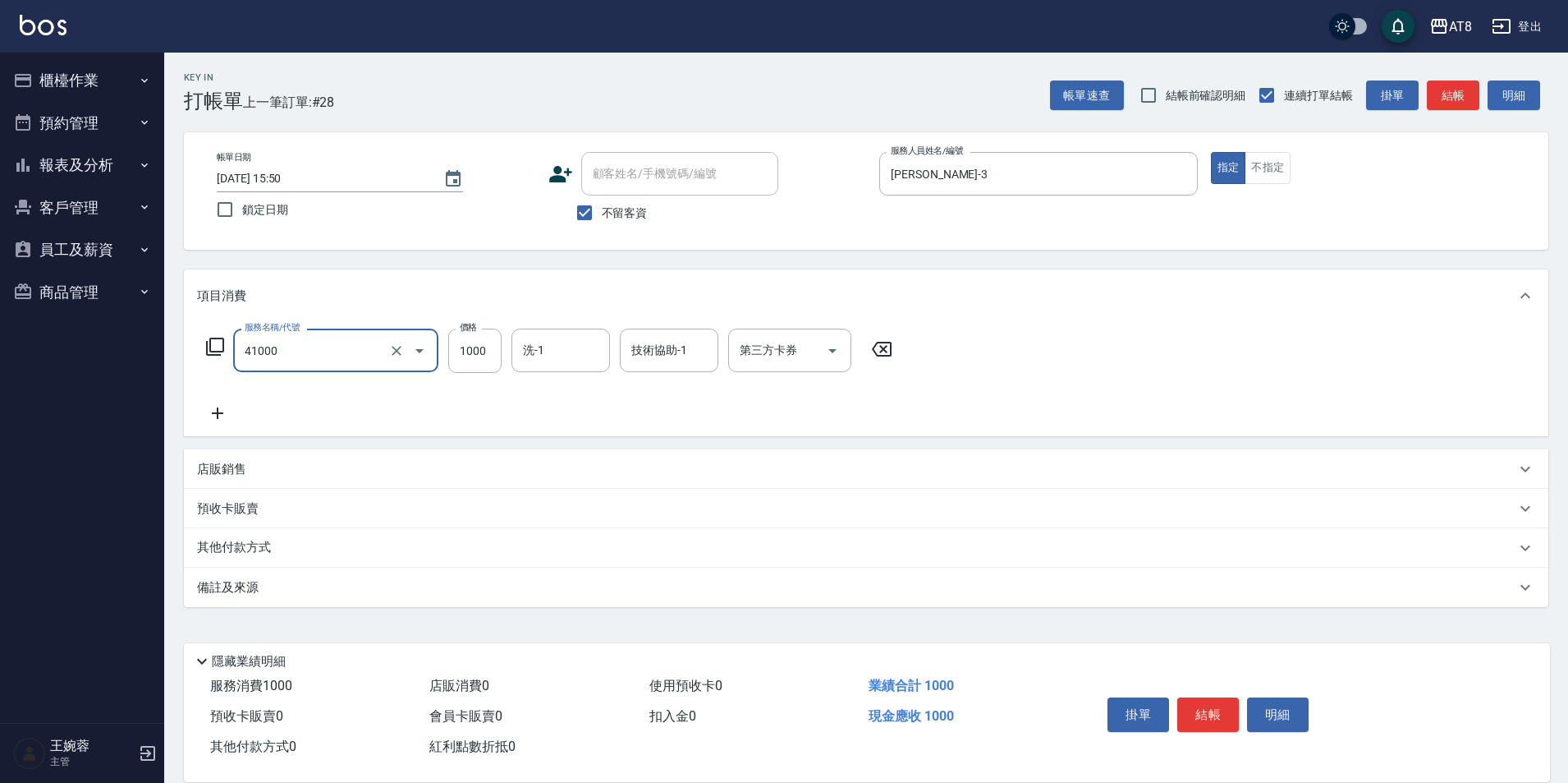
type input "染髮(41000)"
click at [1217, 711] on button "結帳" at bounding box center [1207, 715] width 62 height 34
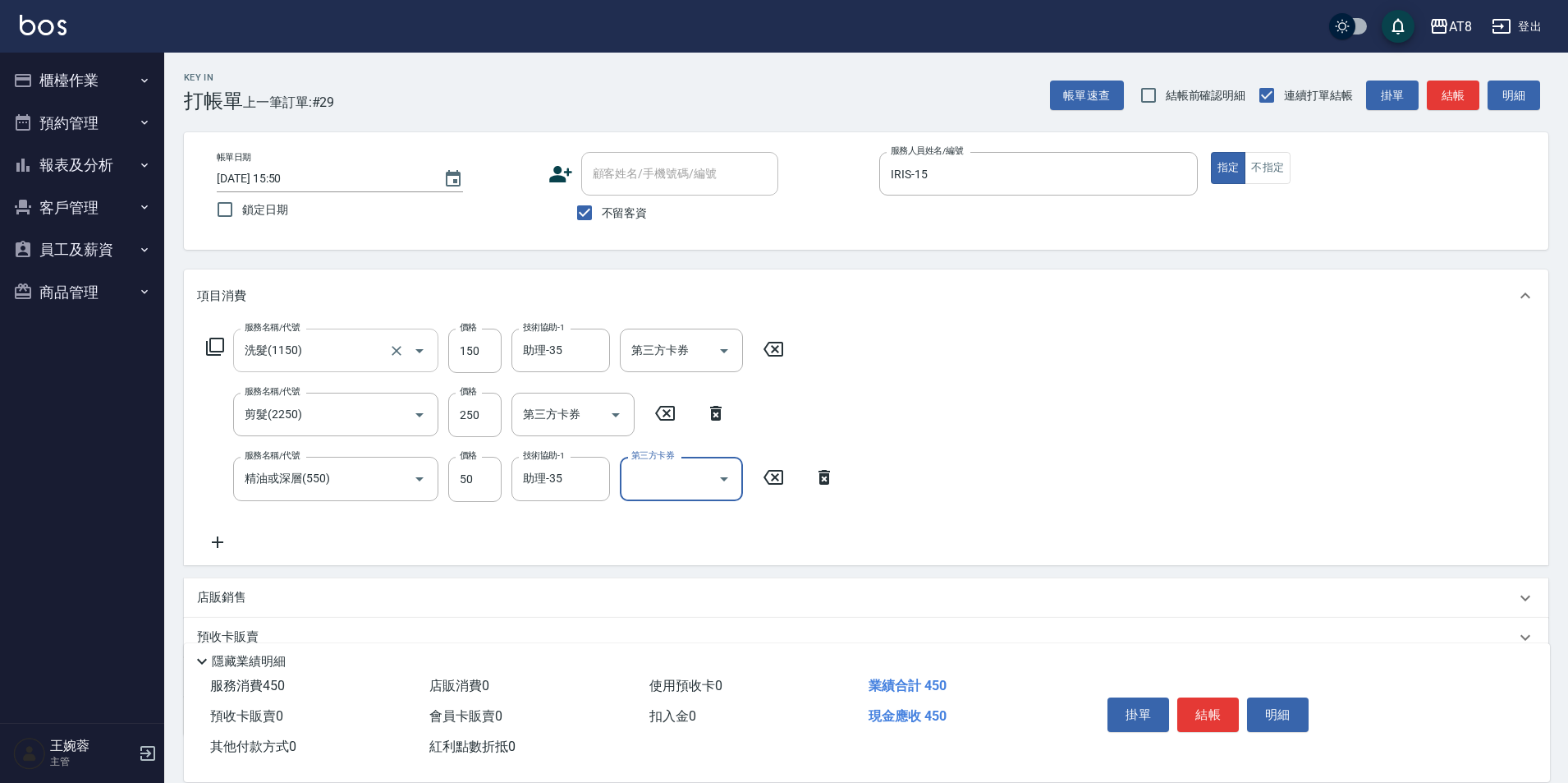
click at [1217, 709] on button "結帳" at bounding box center [1207, 715] width 62 height 34
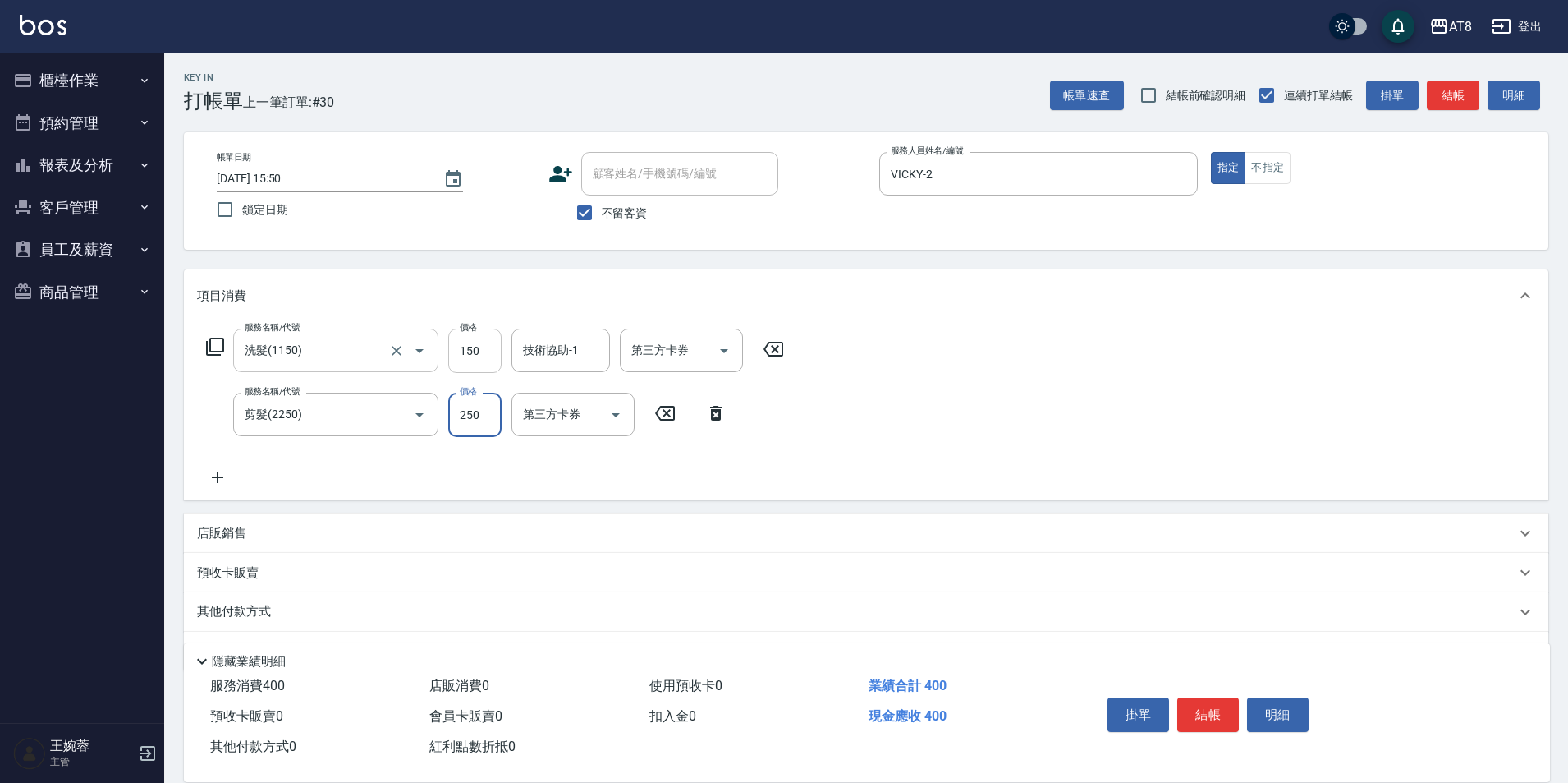
click at [472, 365] on input "150" at bounding box center [475, 350] width 53 height 44
click at [1207, 698] on button "結帳" at bounding box center [1207, 715] width 62 height 34
click at [592, 357] on icon "Clear" at bounding box center [592, 350] width 16 height 16
click at [1220, 698] on button "結帳" at bounding box center [1207, 715] width 62 height 34
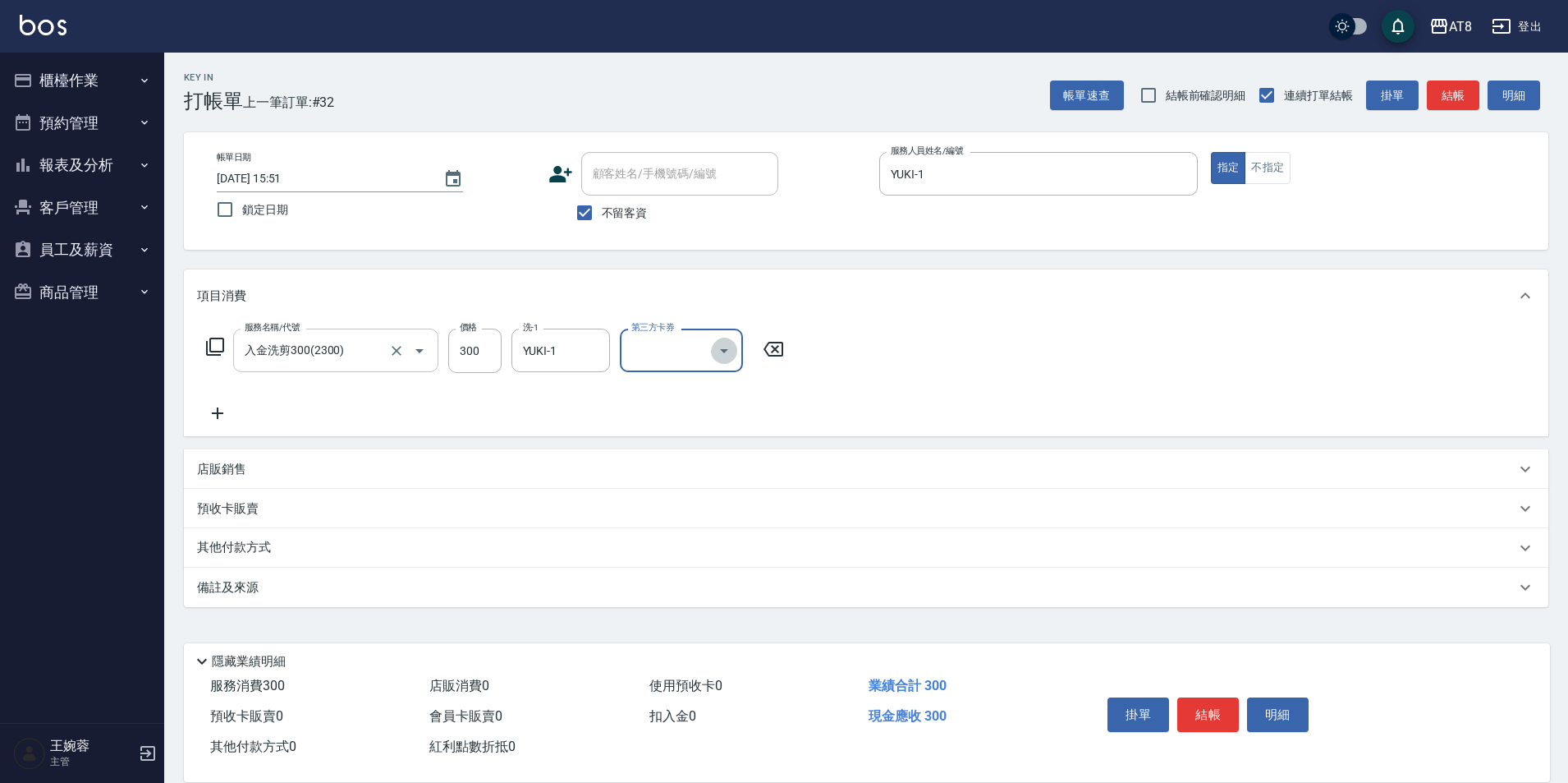
click at [733, 355] on icon "Open" at bounding box center [724, 350] width 20 height 20
click at [732, 512] on span "儲值卡" at bounding box center [686, 506] width 123 height 27
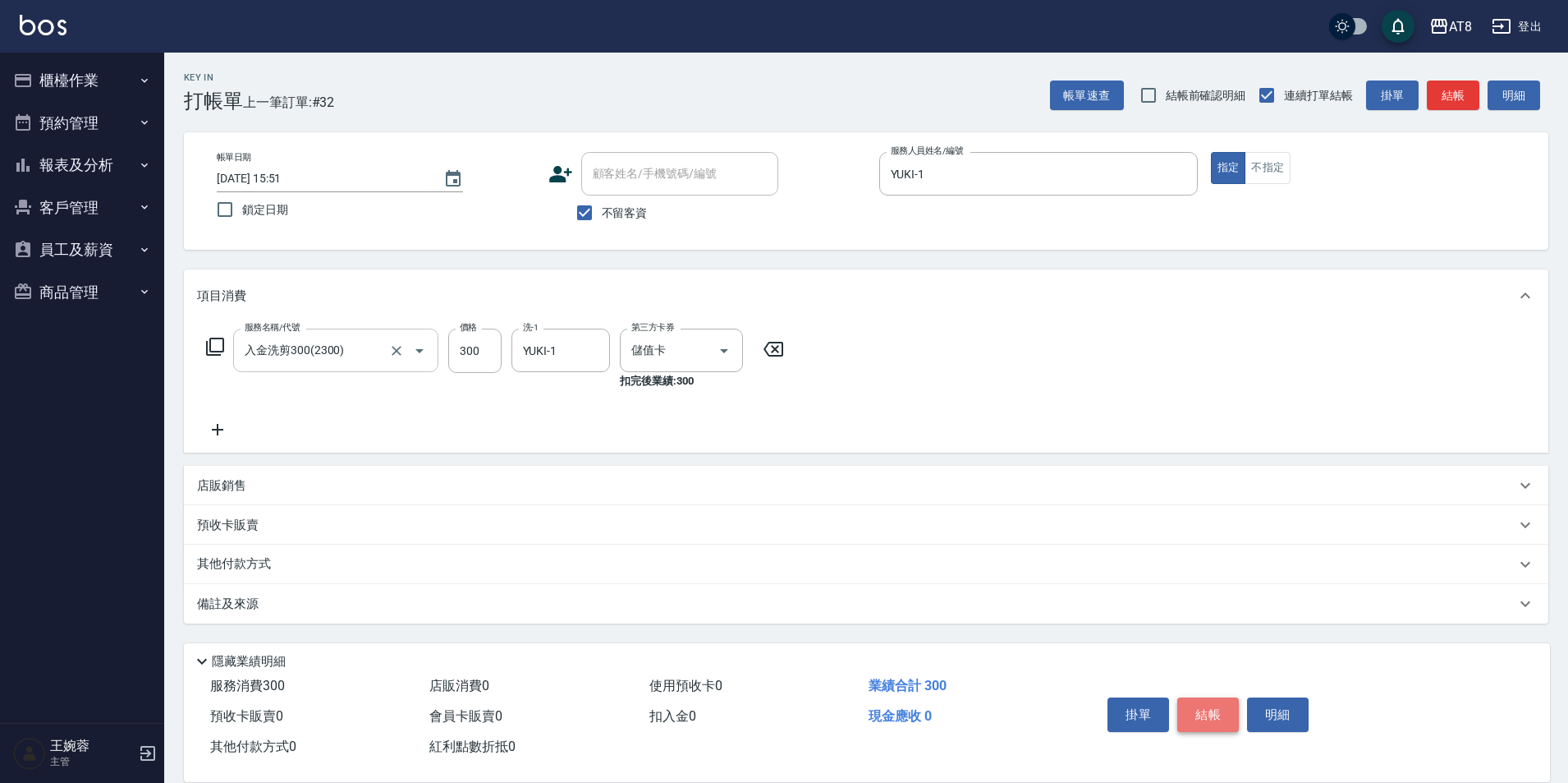
click at [1232, 701] on button "結帳" at bounding box center [1207, 715] width 62 height 34
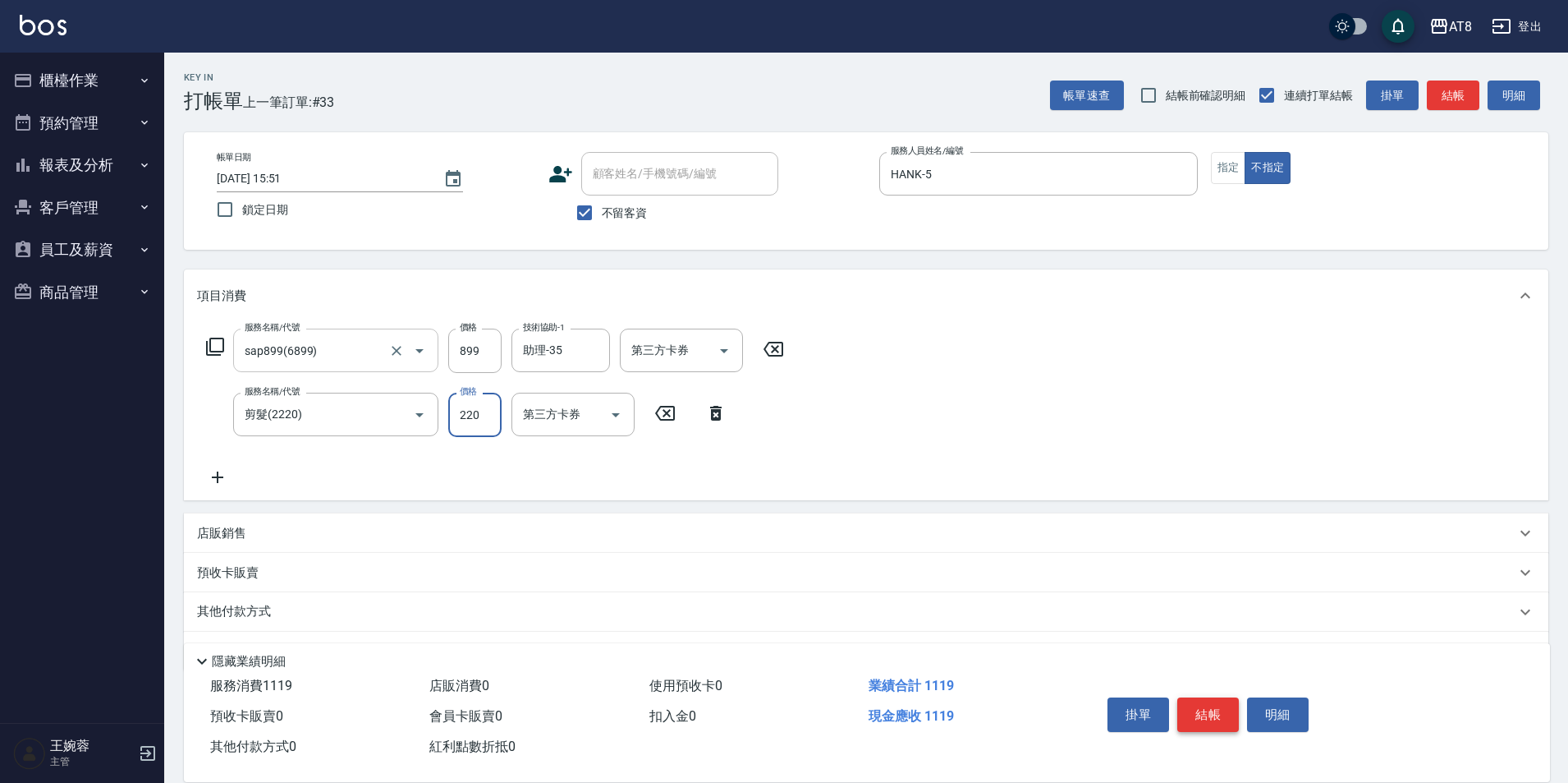
click at [1220, 700] on button "結帳" at bounding box center [1207, 715] width 62 height 34
click at [490, 352] on input "150" at bounding box center [475, 350] width 53 height 44
click at [1216, 698] on button "結帳" at bounding box center [1207, 715] width 62 height 34
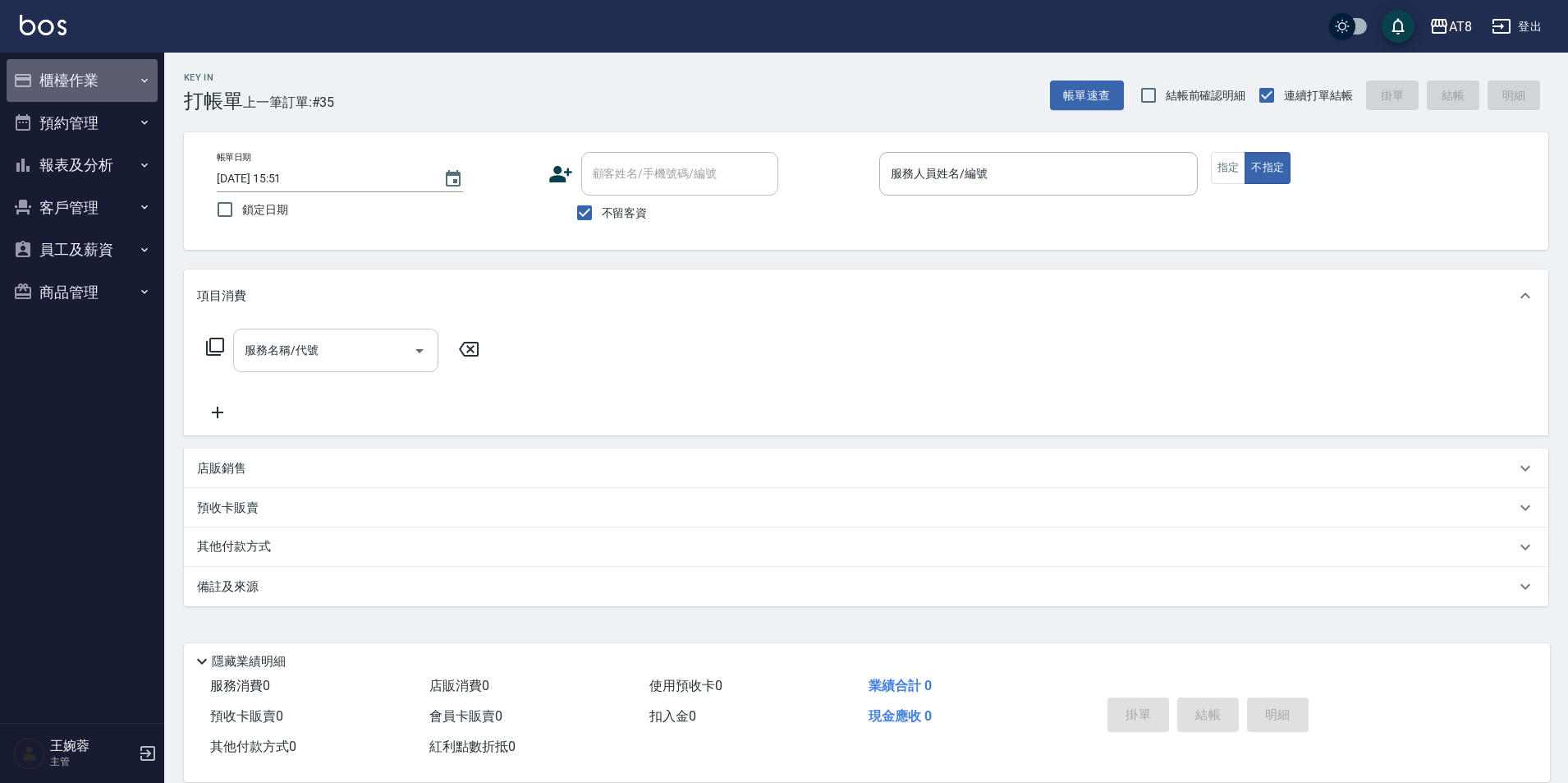
click at [125, 80] on button "櫃檯作業" at bounding box center [82, 80] width 151 height 43
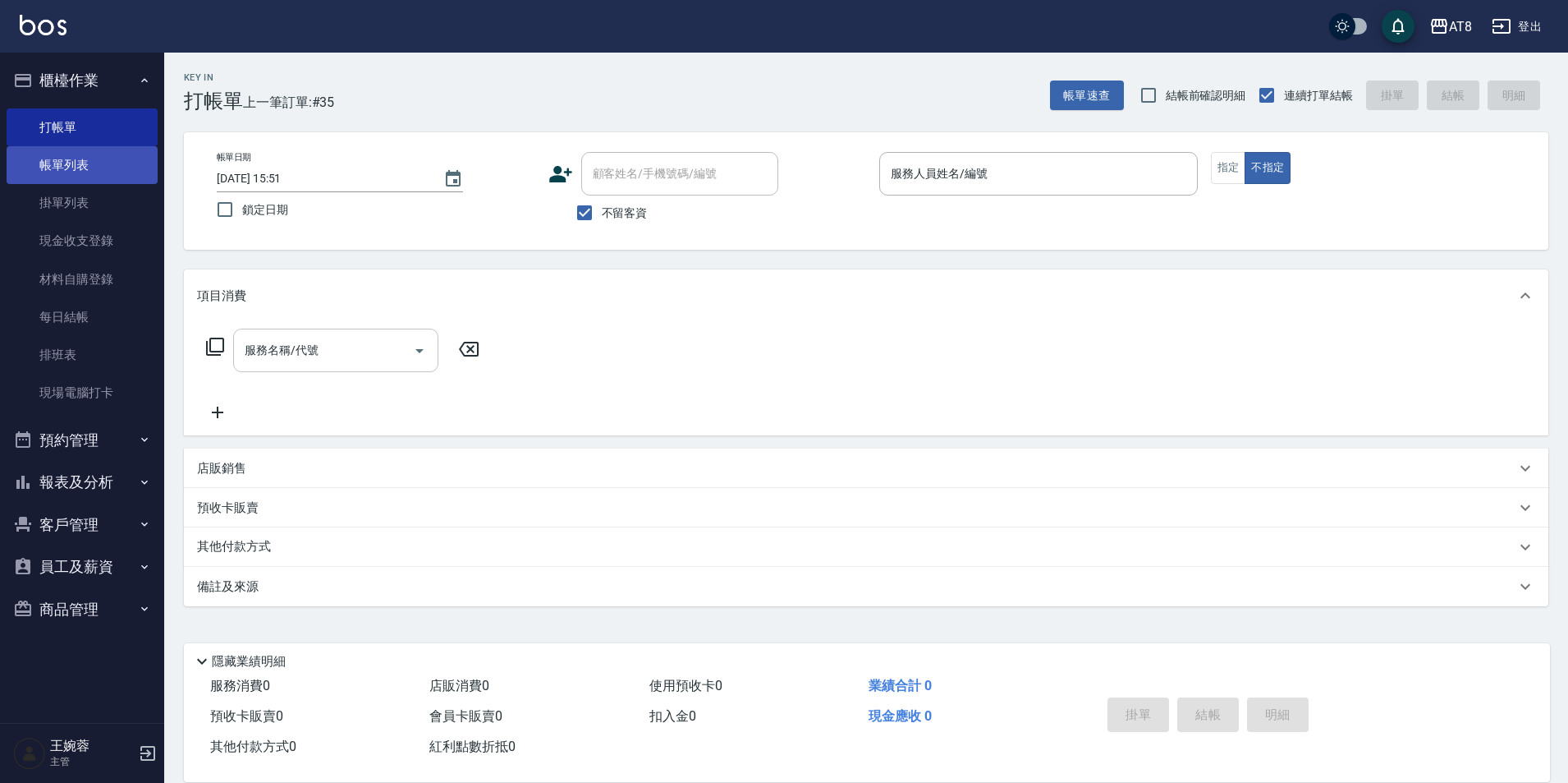
click at [100, 172] on link "帳單列表" at bounding box center [82, 165] width 151 height 38
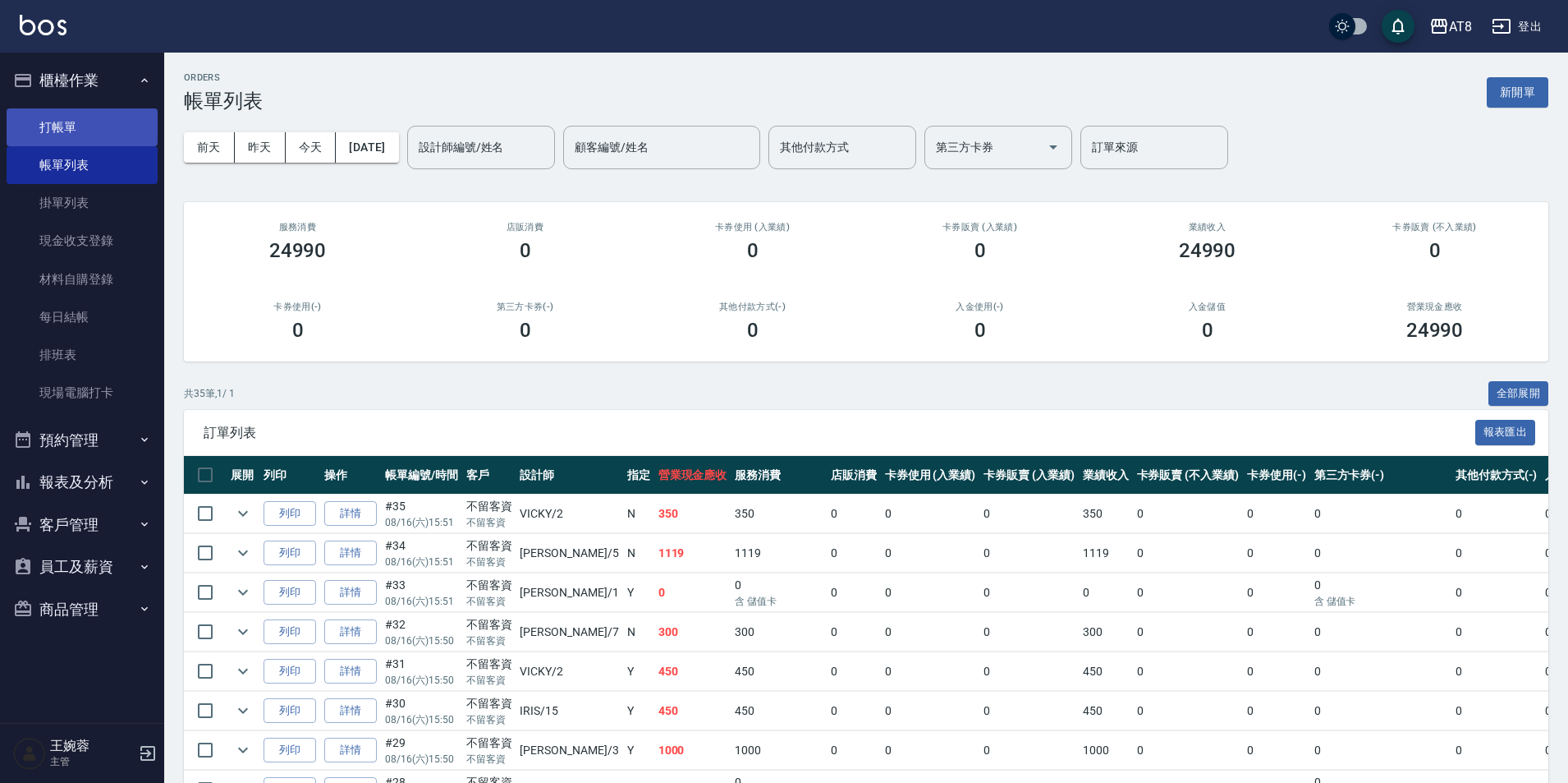
click at [73, 125] on link "打帳單" at bounding box center [82, 128] width 151 height 38
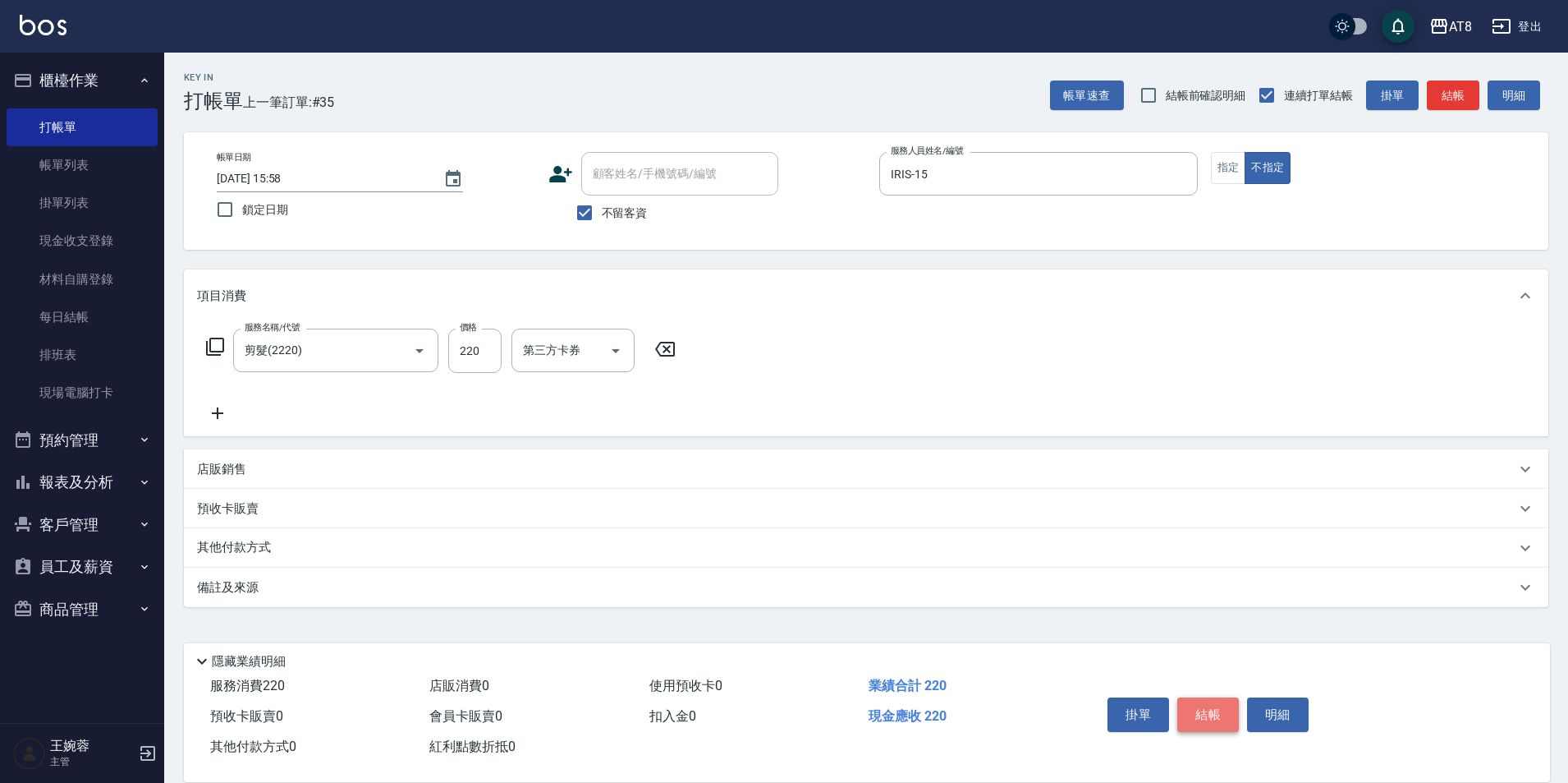
click at [1239, 698] on button "結帳" at bounding box center [1207, 715] width 62 height 34
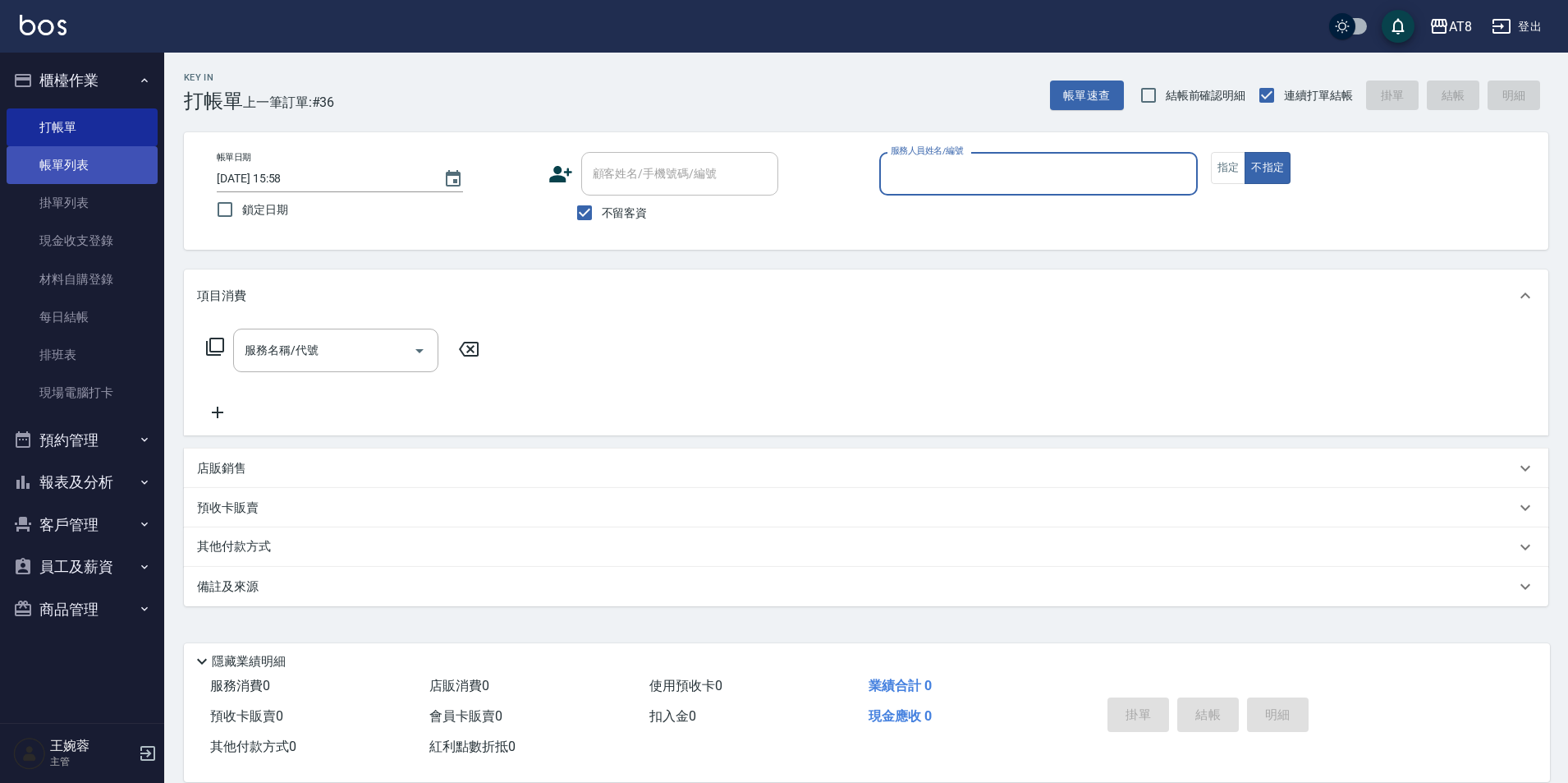
click at [55, 174] on link "帳單列表" at bounding box center [82, 165] width 151 height 38
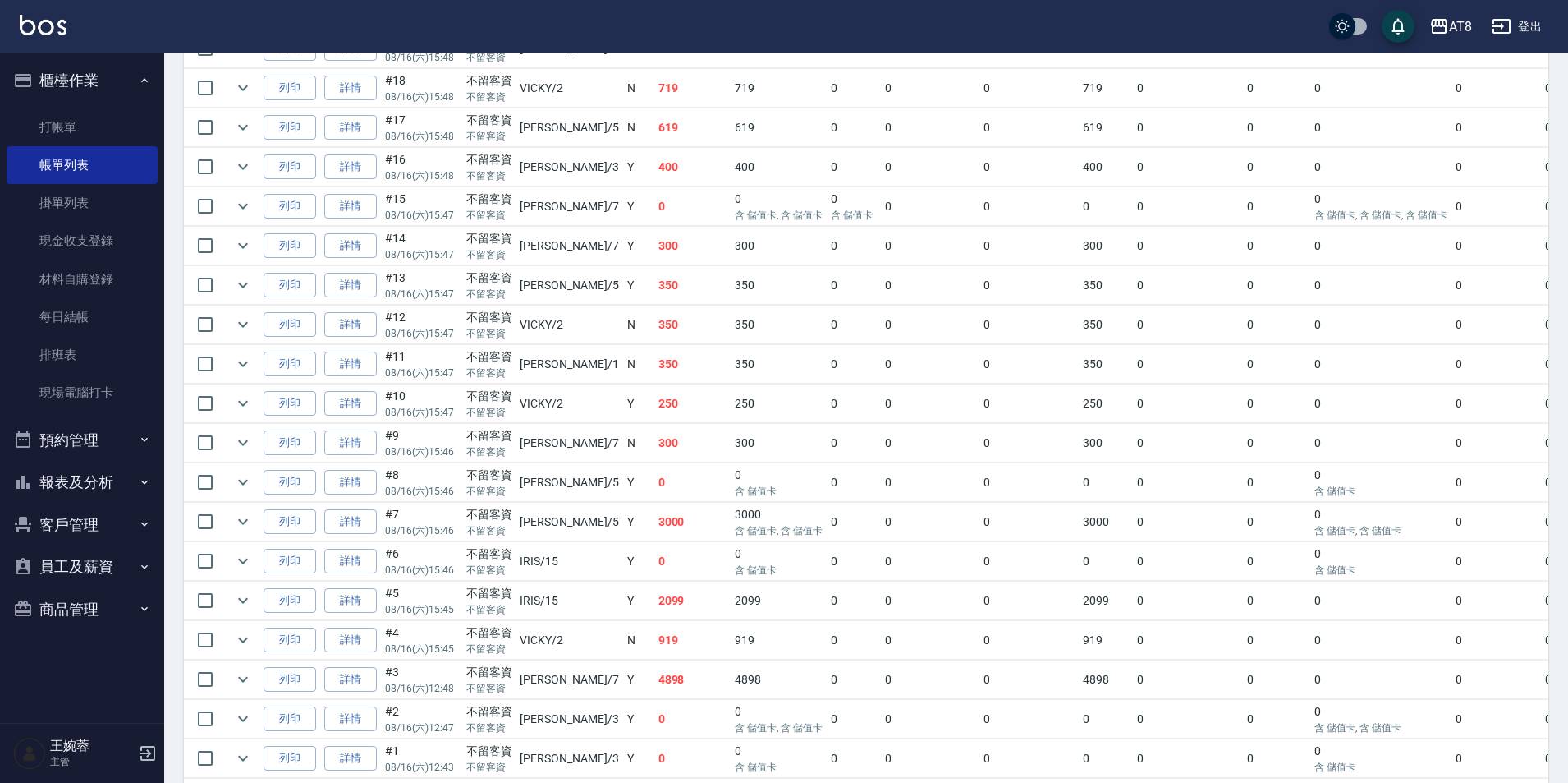
scroll to position [1377, 0]
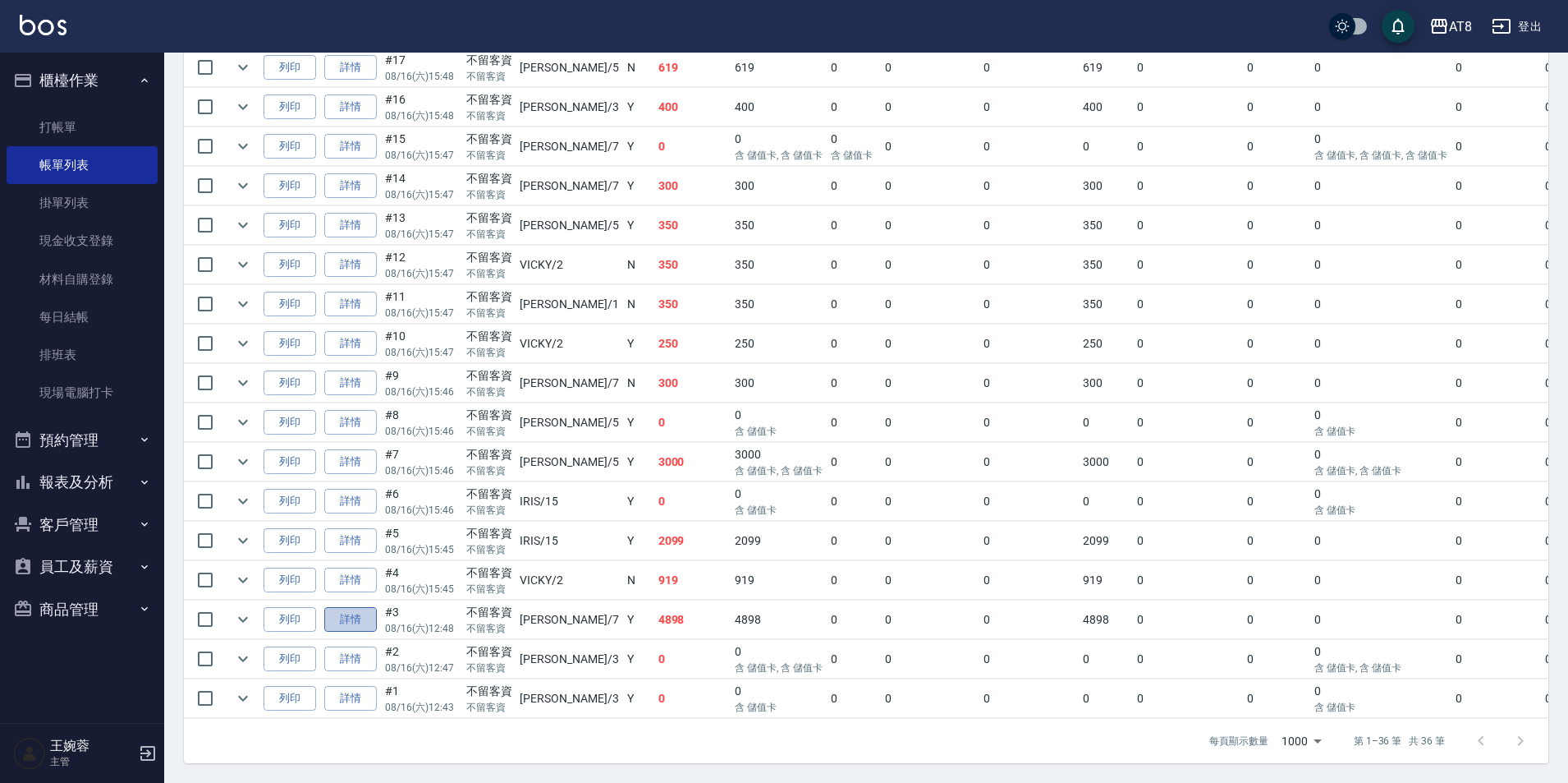
click at [360, 618] on link "詳情" at bounding box center [351, 619] width 53 height 26
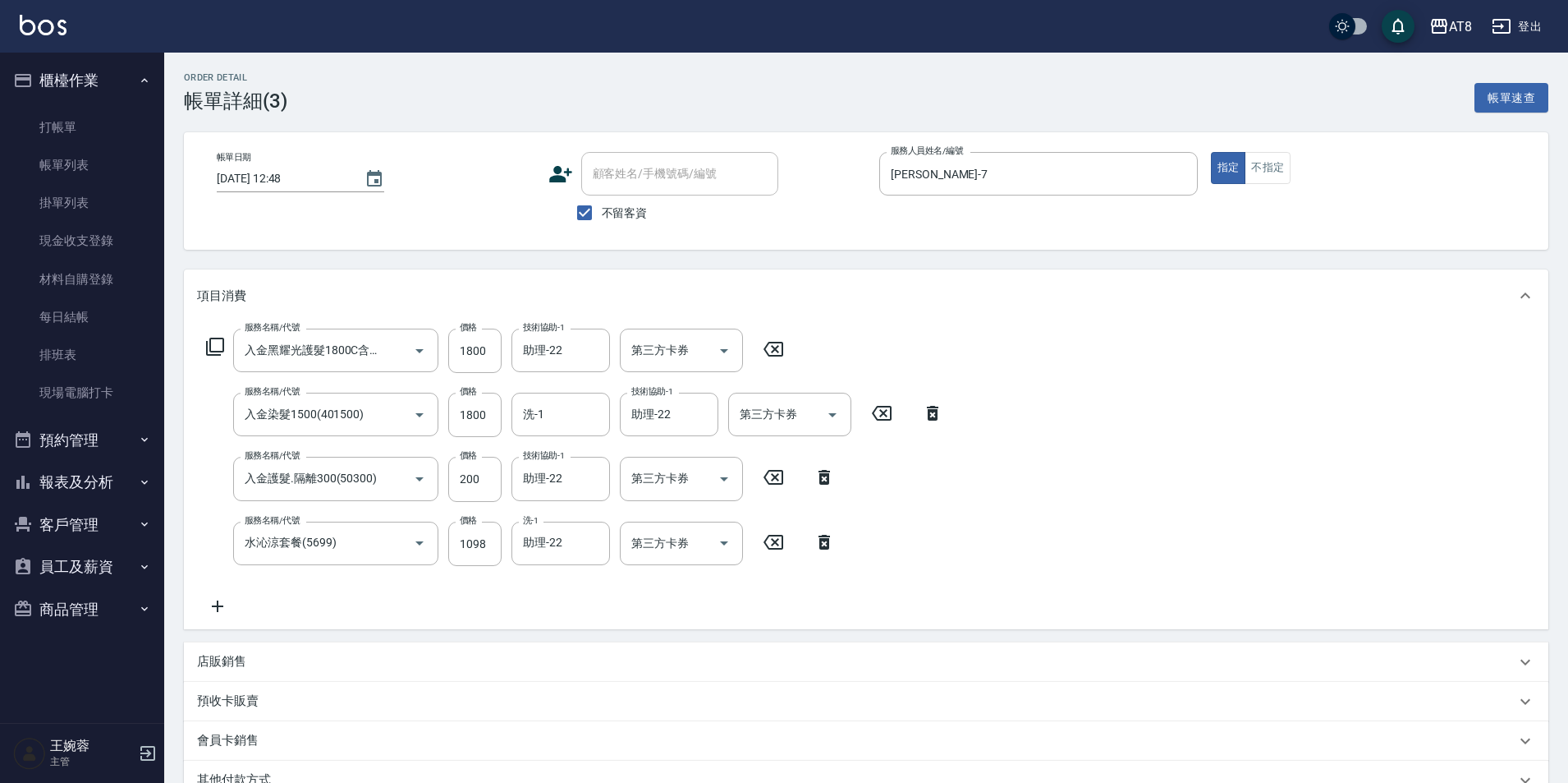
click at [206, 616] on icon at bounding box center [217, 606] width 41 height 20
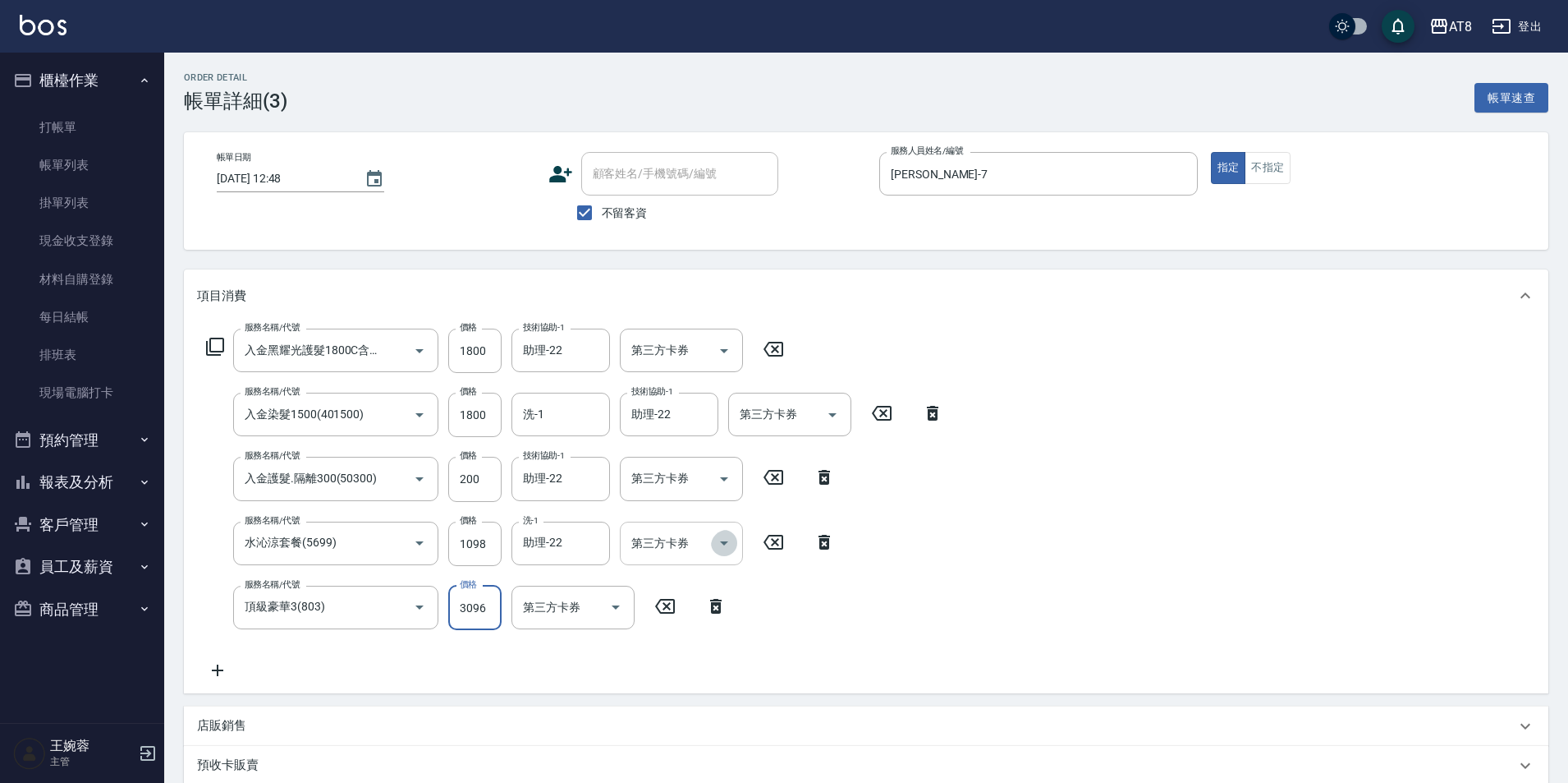
click at [715, 553] on icon "Open" at bounding box center [724, 543] width 20 height 20
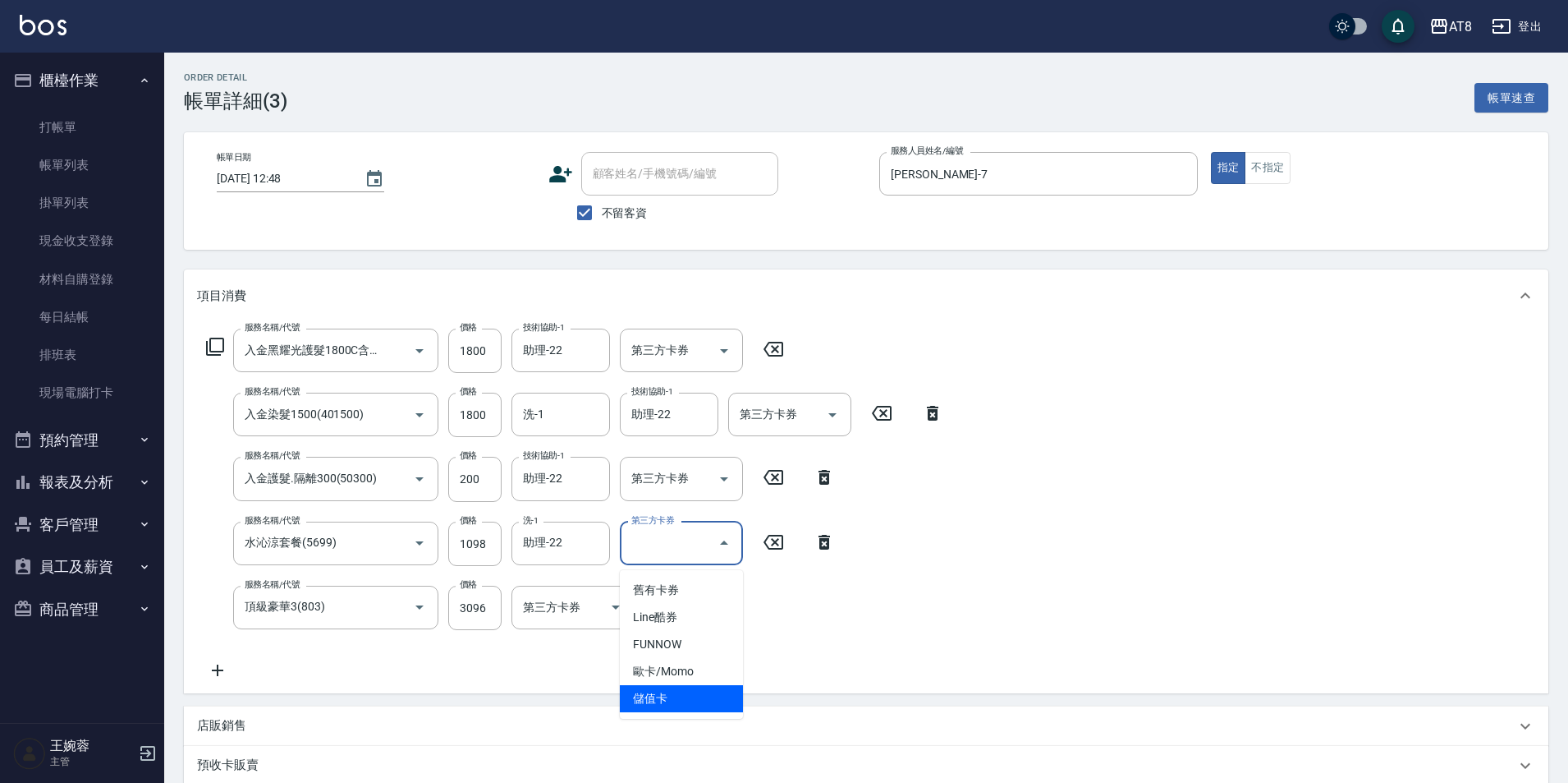
click at [713, 703] on span "儲值卡" at bounding box center [681, 699] width 123 height 27
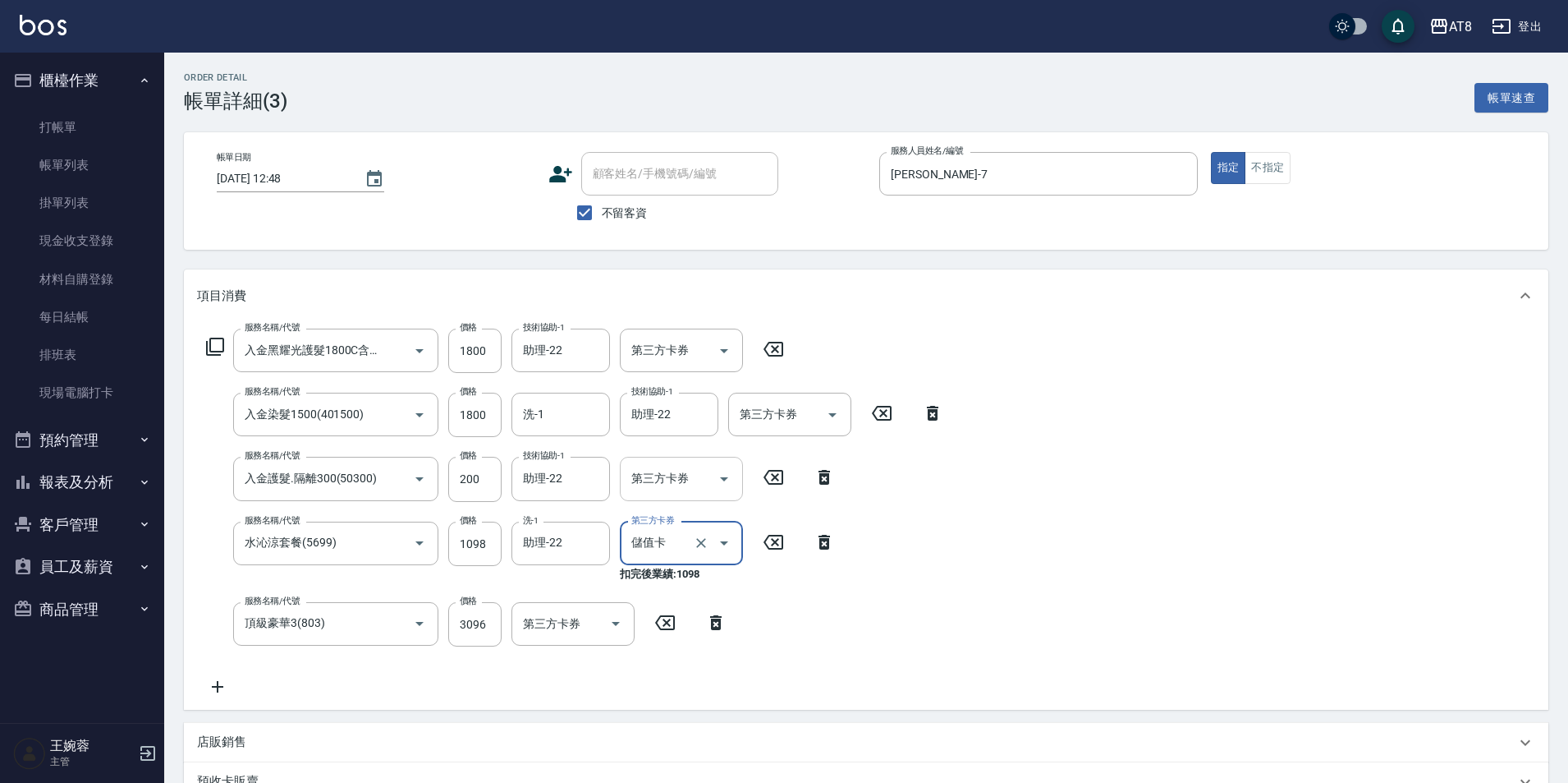
click at [711, 492] on button "Open" at bounding box center [724, 479] width 26 height 27
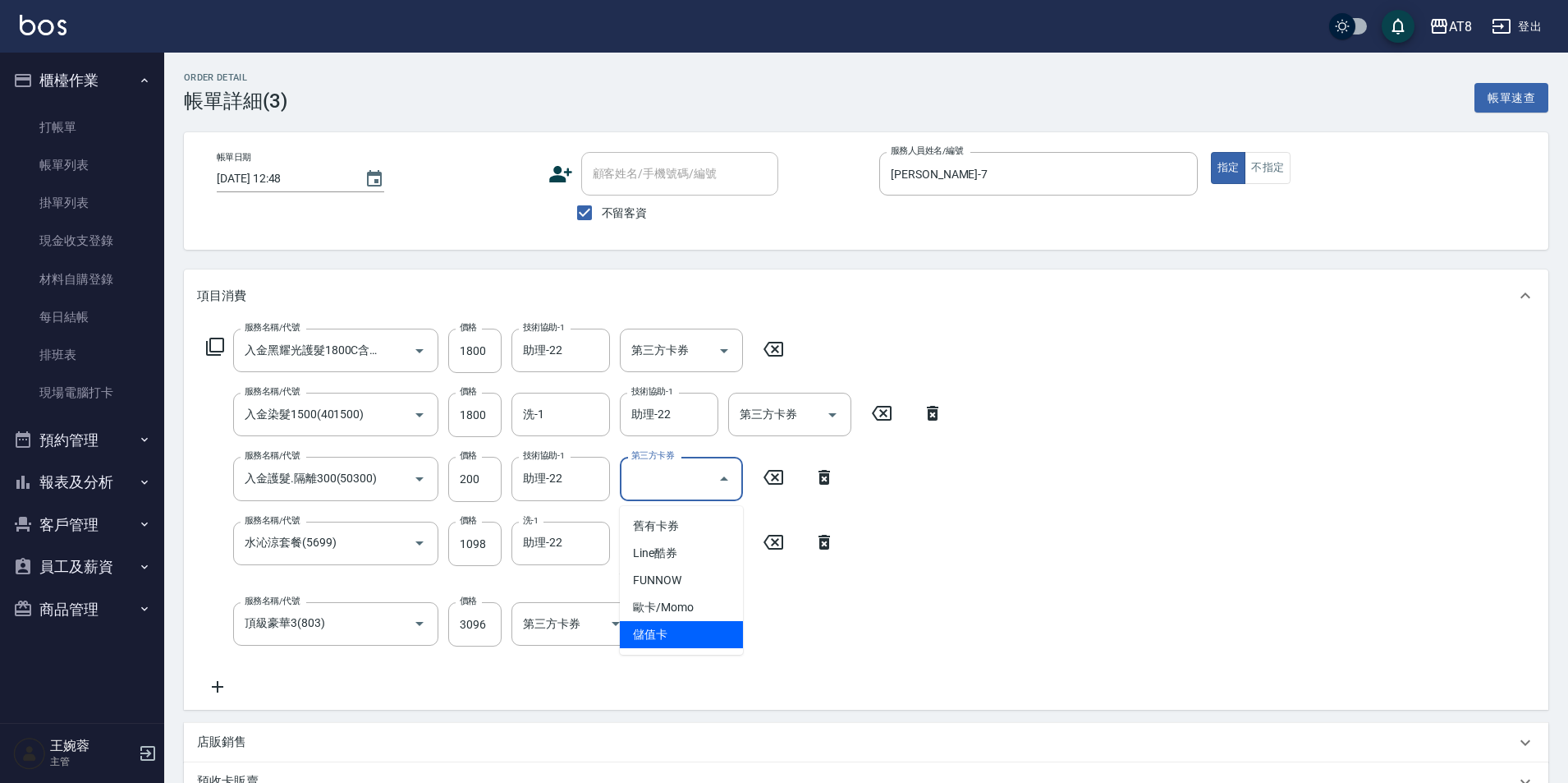
click at [695, 635] on span "儲值卡" at bounding box center [681, 634] width 123 height 27
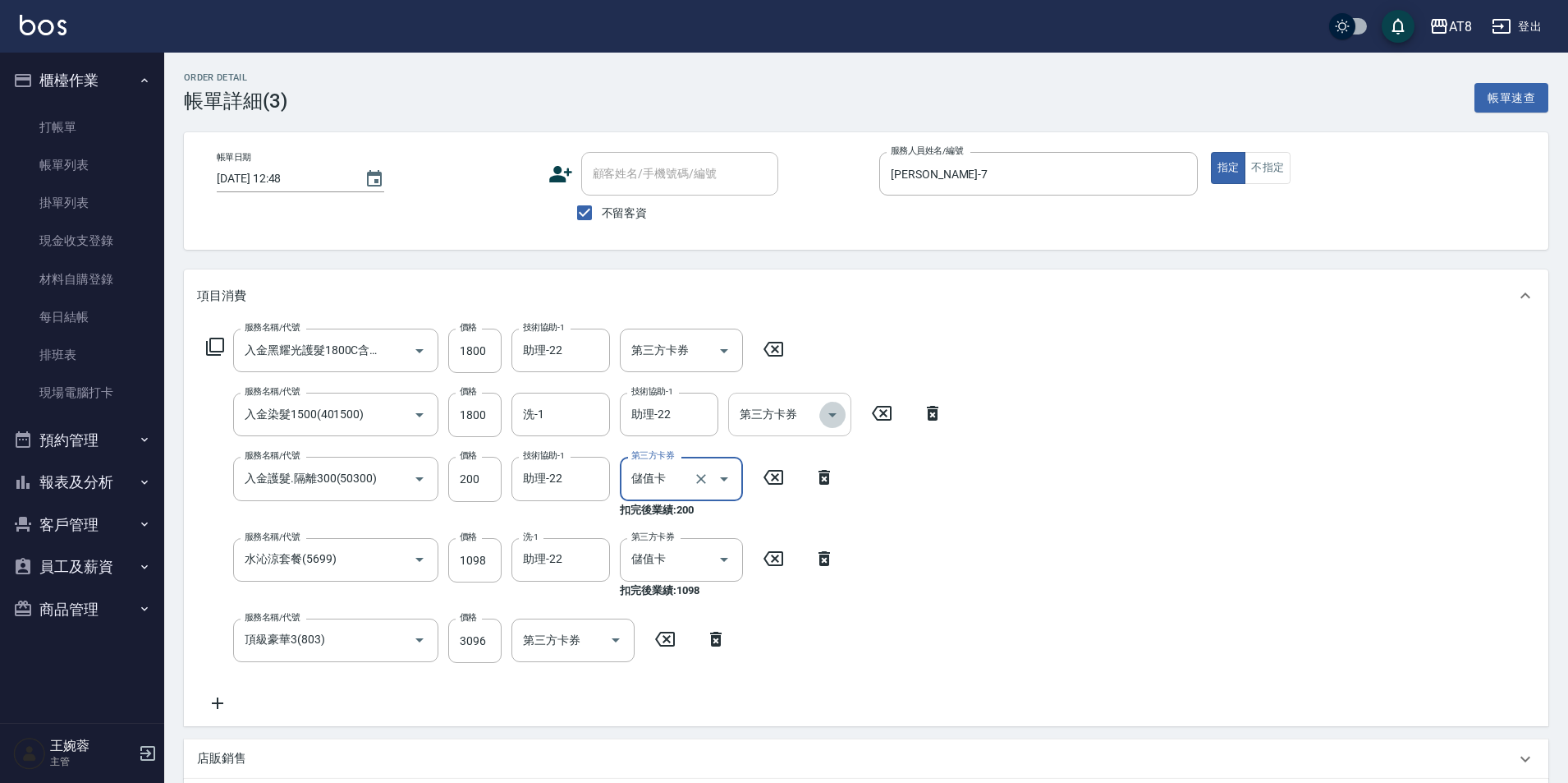
click at [819, 422] on button "Open" at bounding box center [833, 415] width 26 height 27
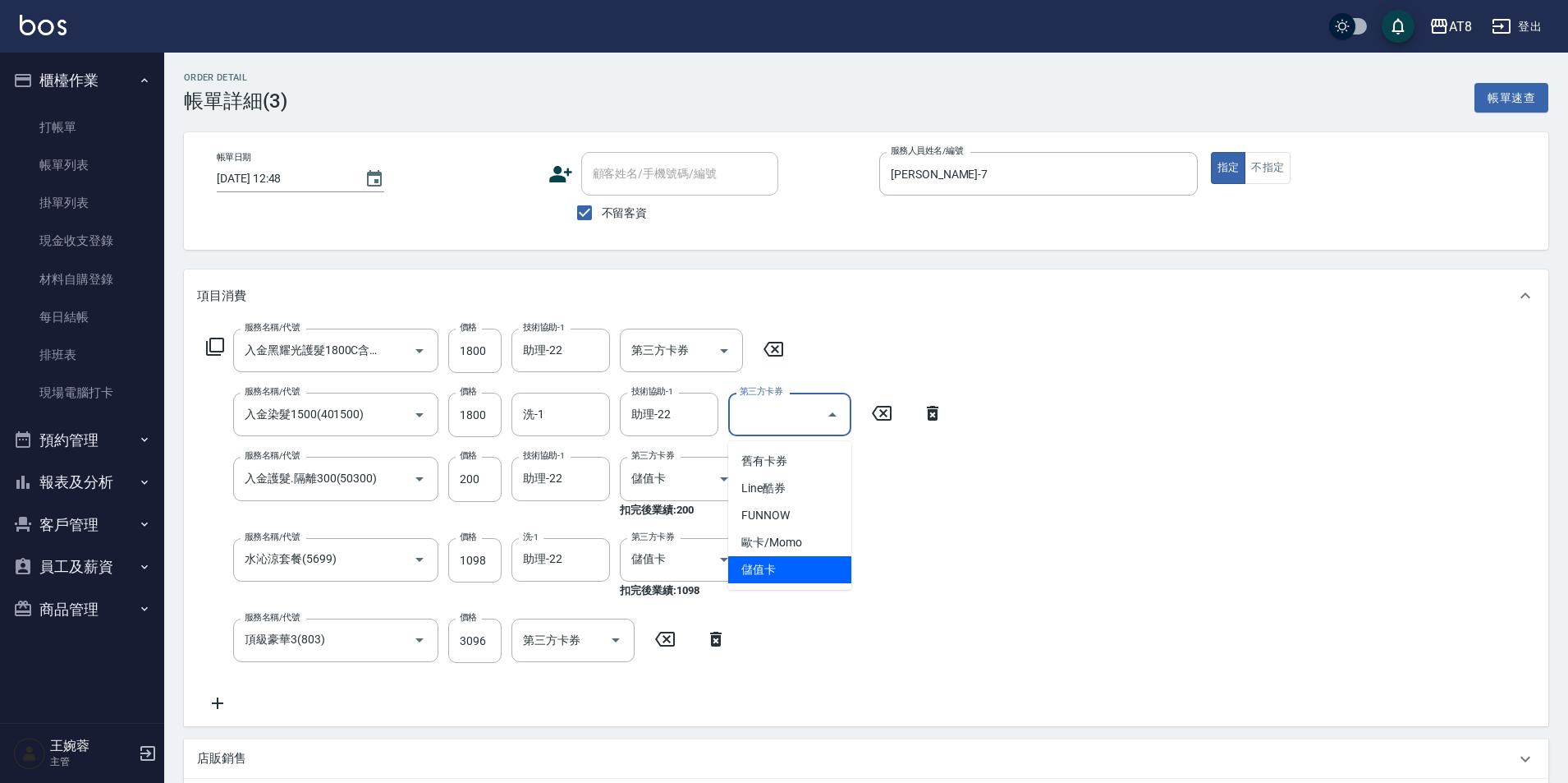
drag, startPoint x: 790, startPoint y: 564, endPoint x: 709, endPoint y: 383, distance: 198.3
click at [790, 563] on span "儲值卡" at bounding box center [790, 569] width 123 height 27
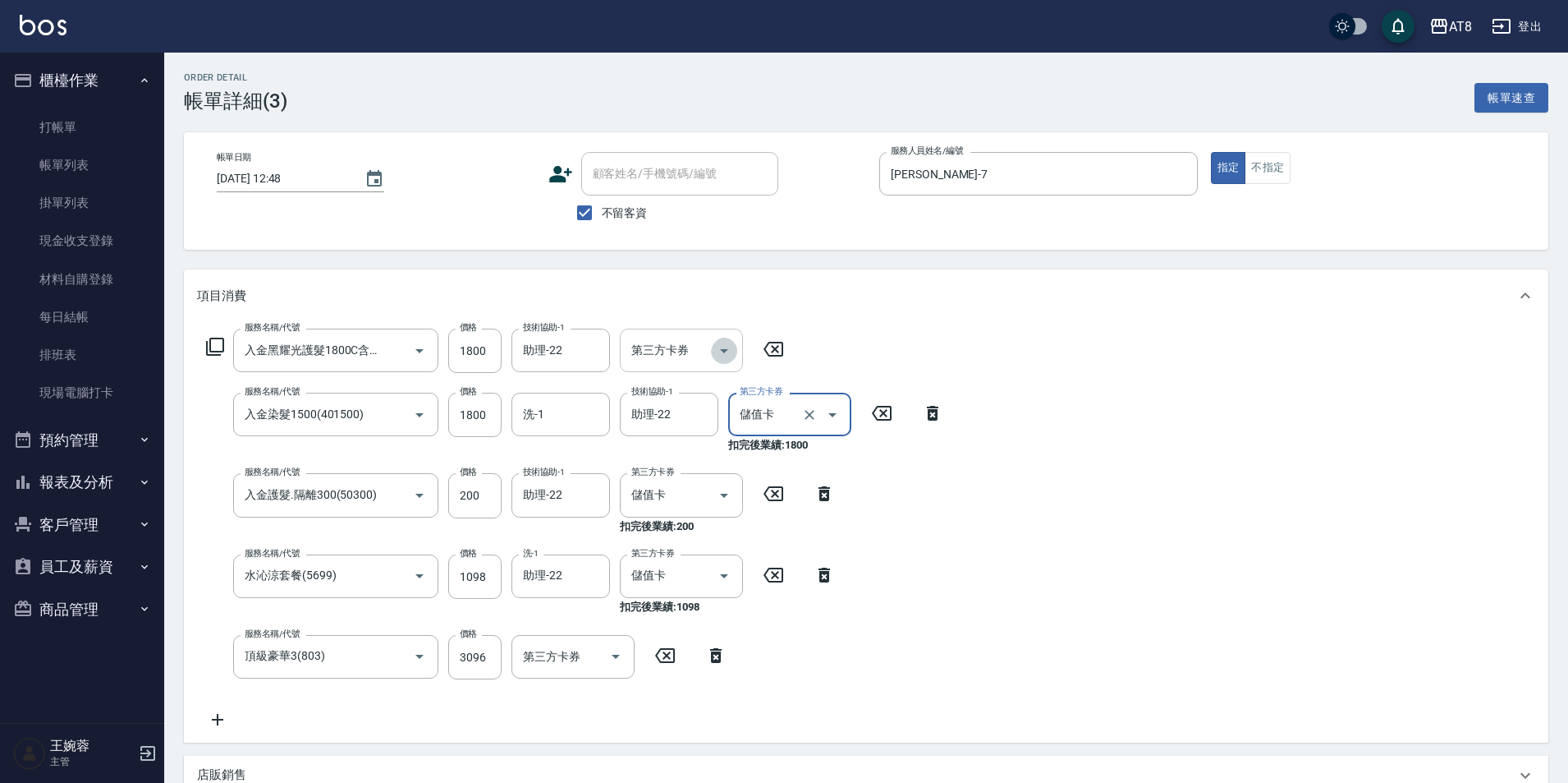
click at [718, 360] on icon "Open" at bounding box center [724, 350] width 20 height 20
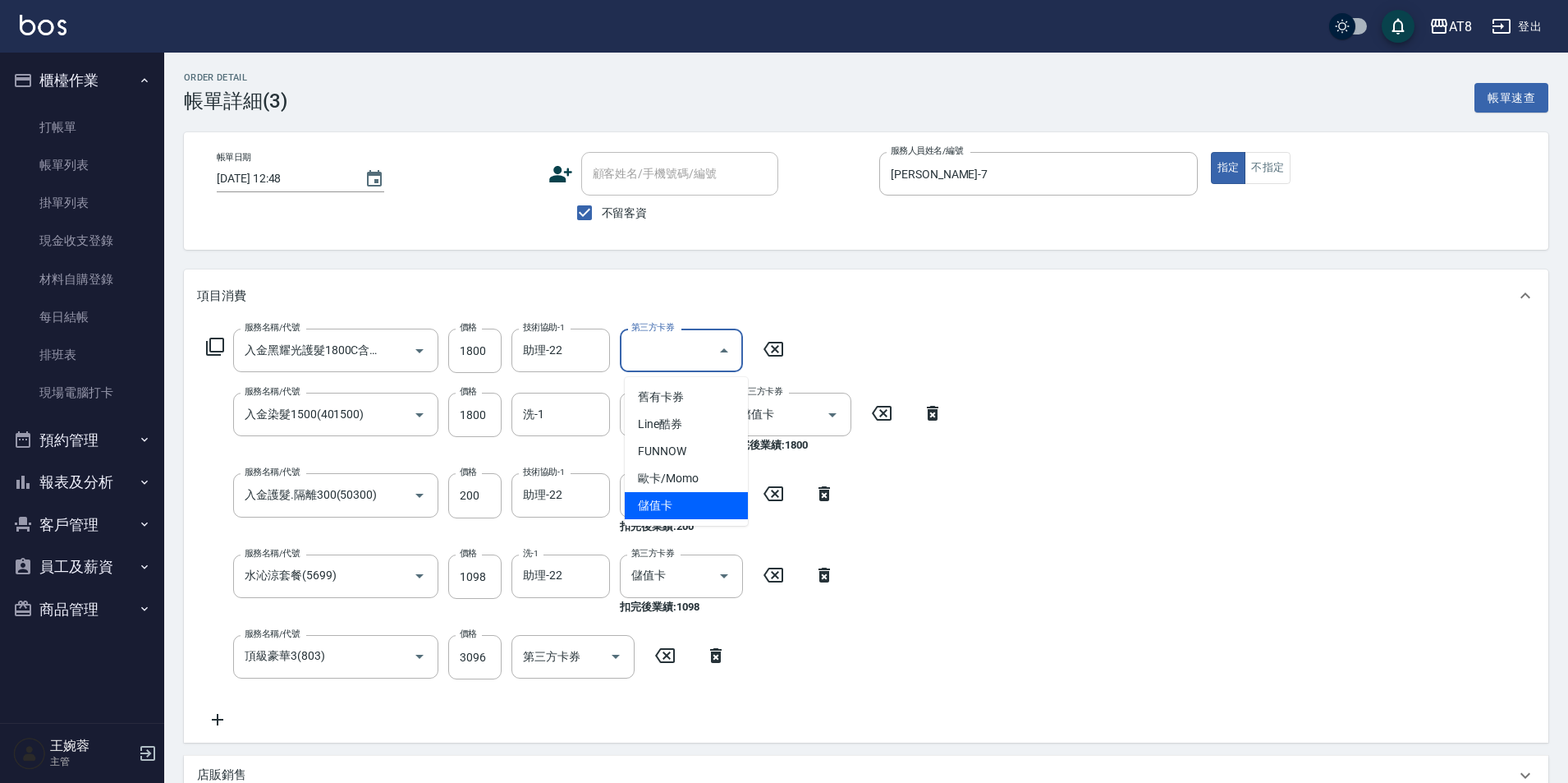
click at [718, 503] on span "儲值卡" at bounding box center [686, 506] width 123 height 27
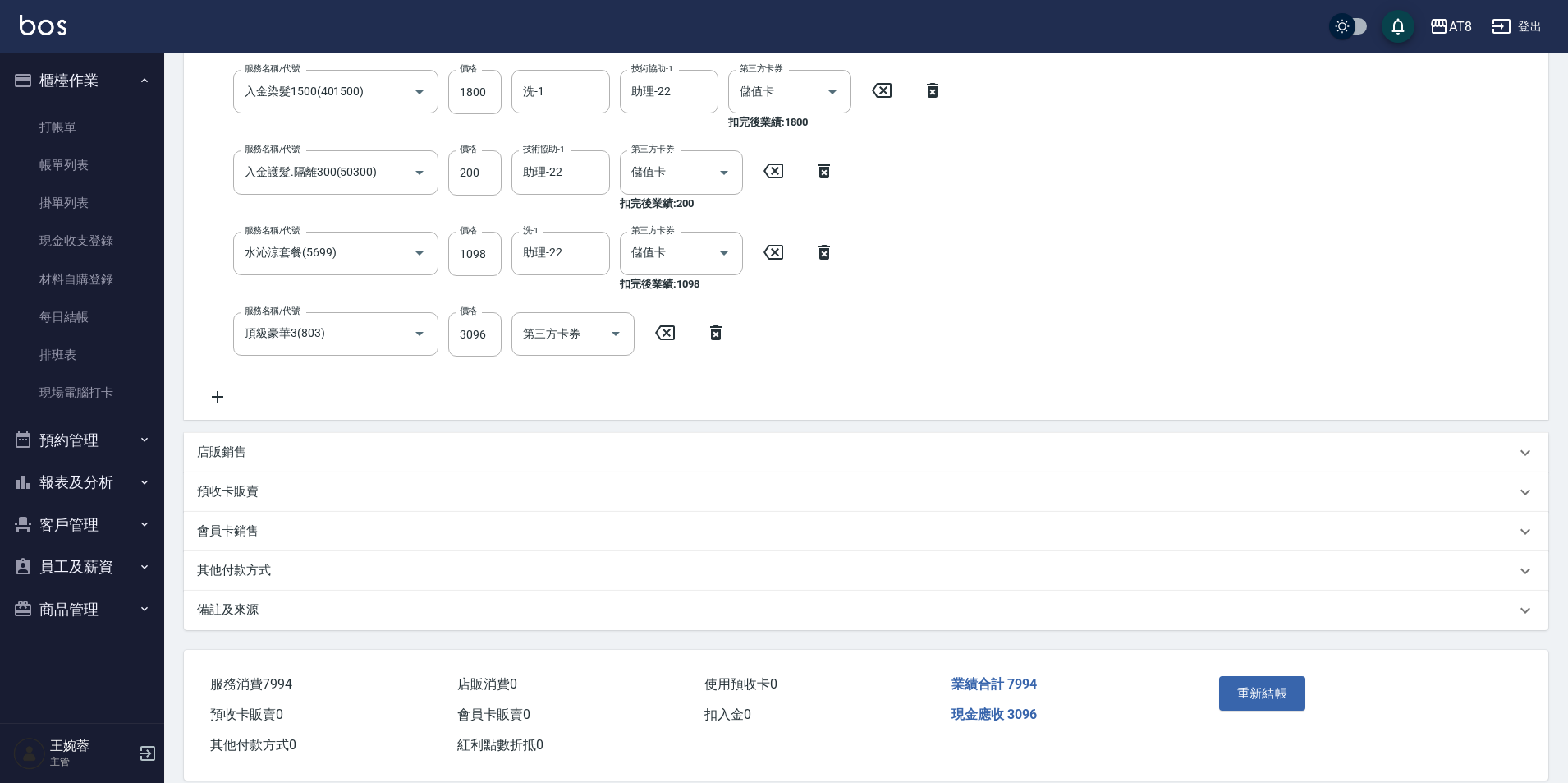
scroll to position [386, 0]
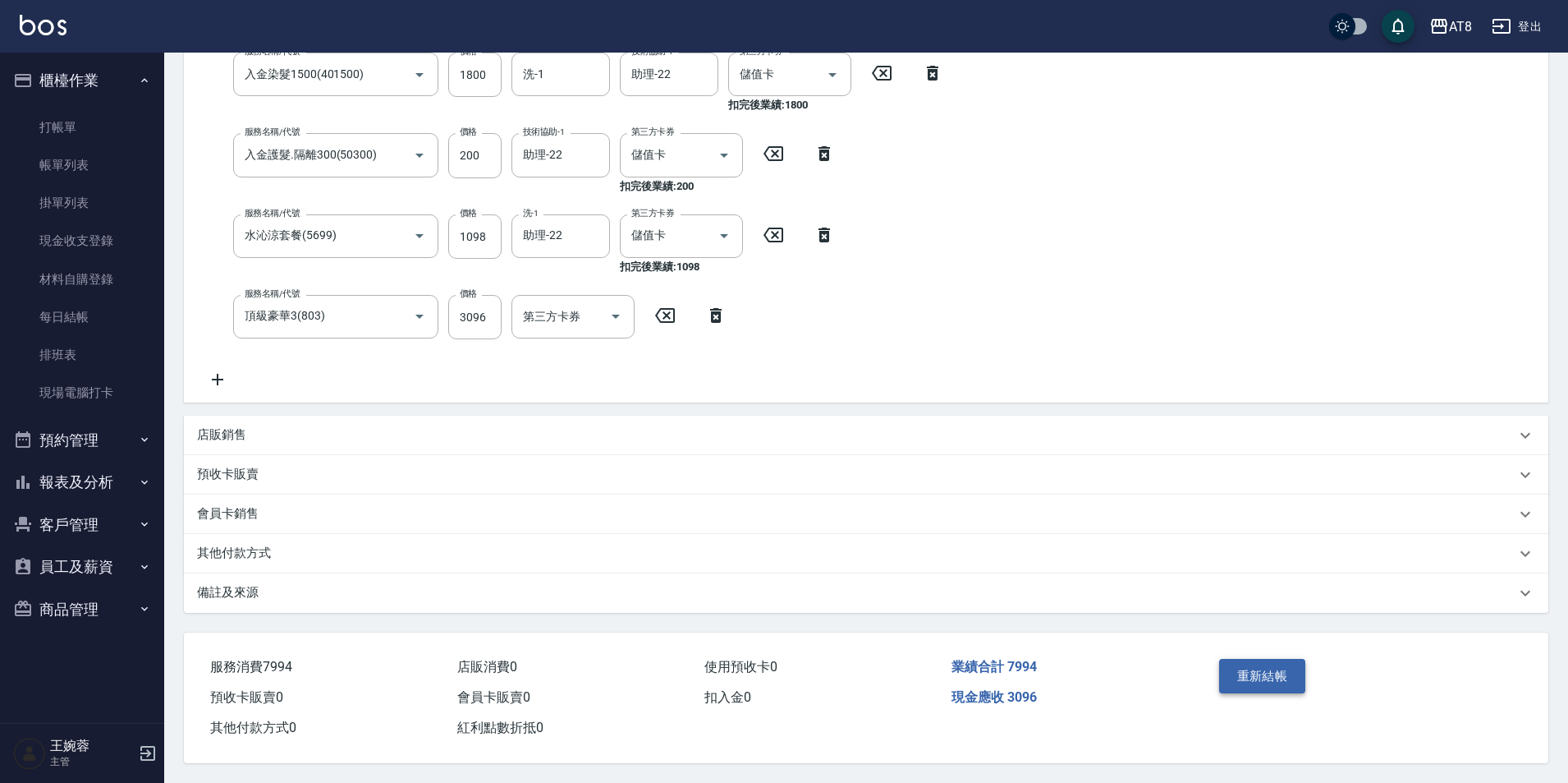
click at [1251, 667] on button "重新結帳" at bounding box center [1263, 676] width 87 height 34
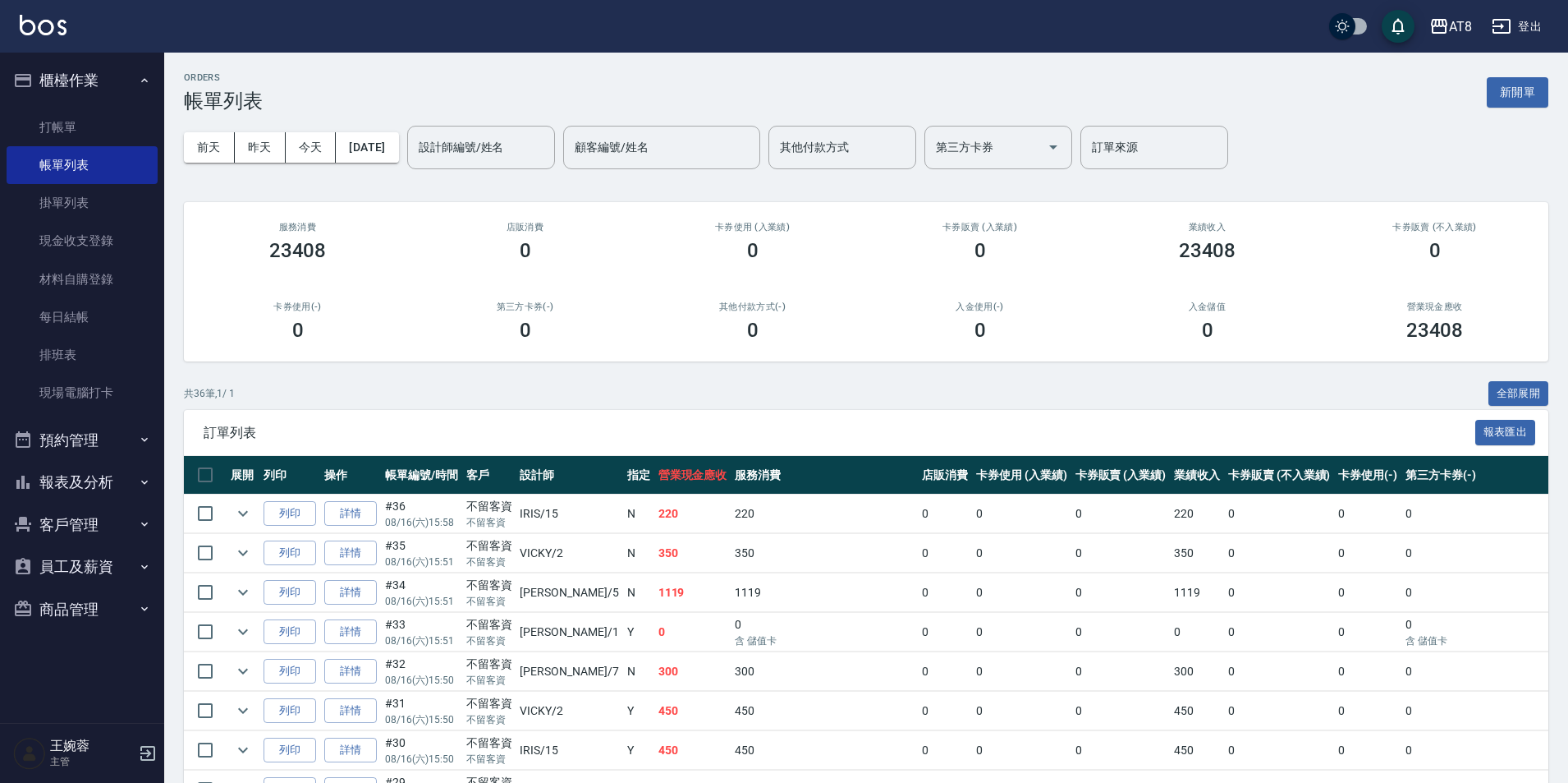
click at [26, 19] on img at bounding box center [43, 26] width 46 height 21
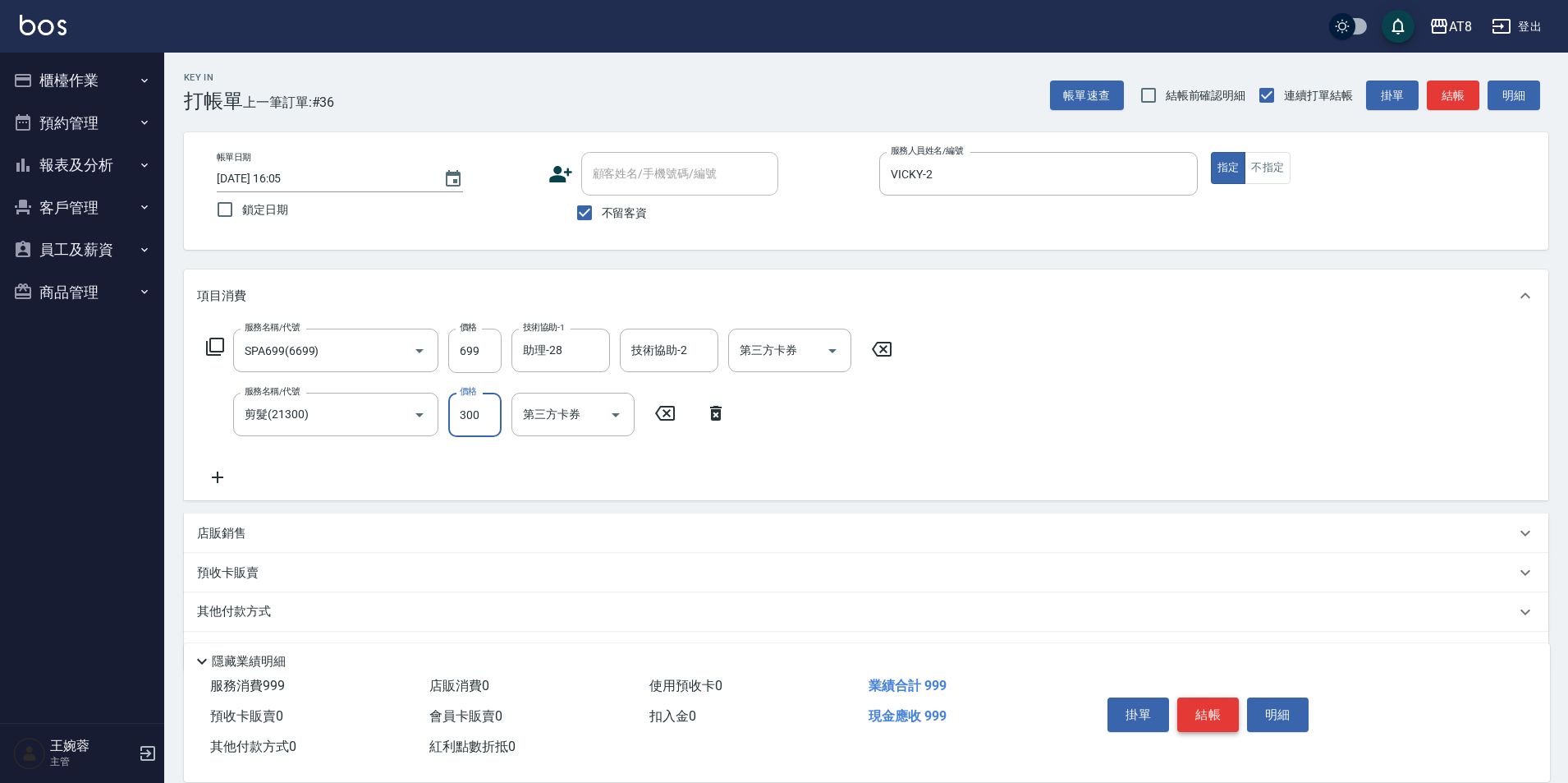
click at [1238, 699] on button "結帳" at bounding box center [1207, 715] width 62 height 34
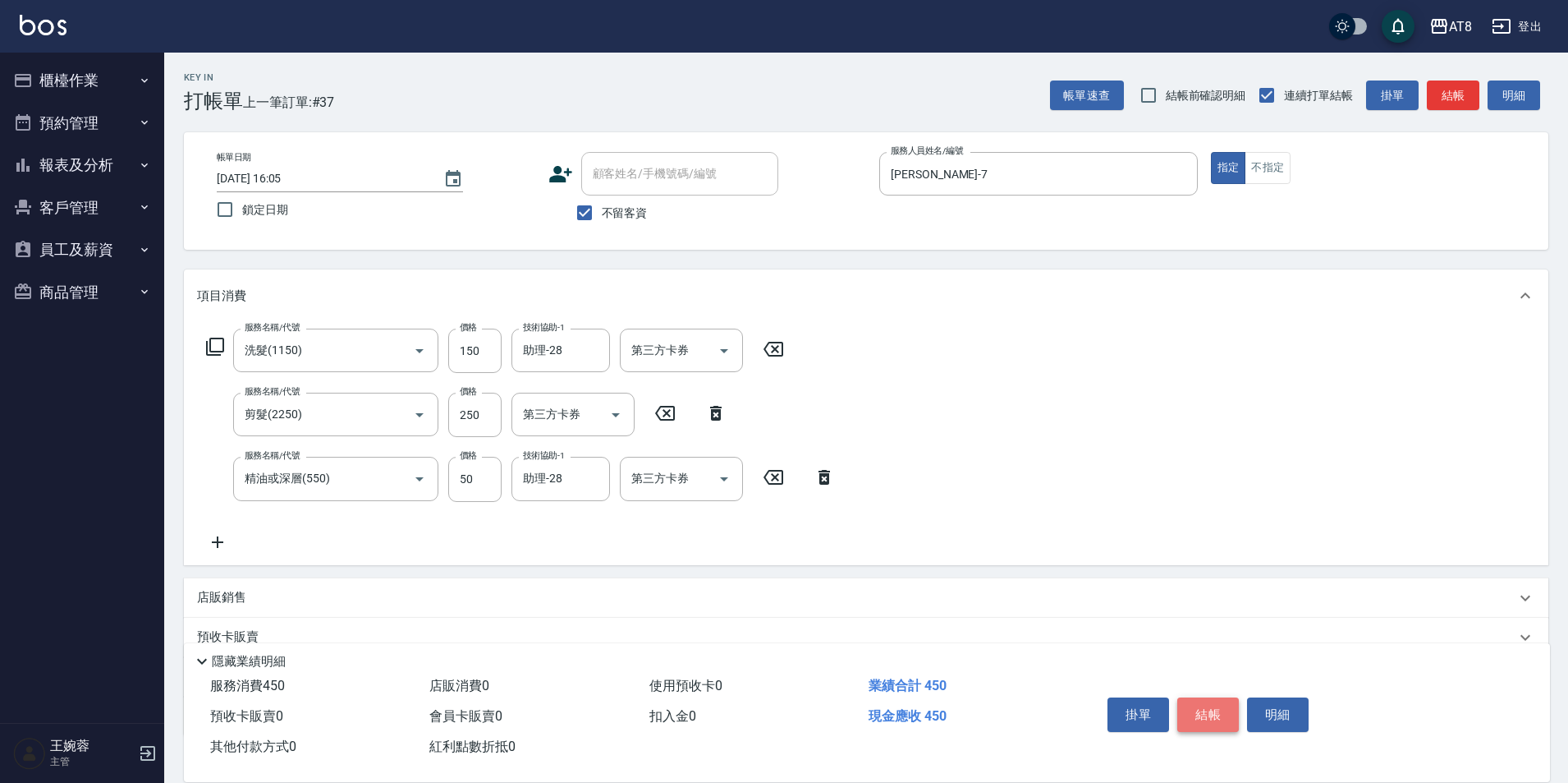
click at [1238, 699] on button "結帳" at bounding box center [1207, 715] width 62 height 34
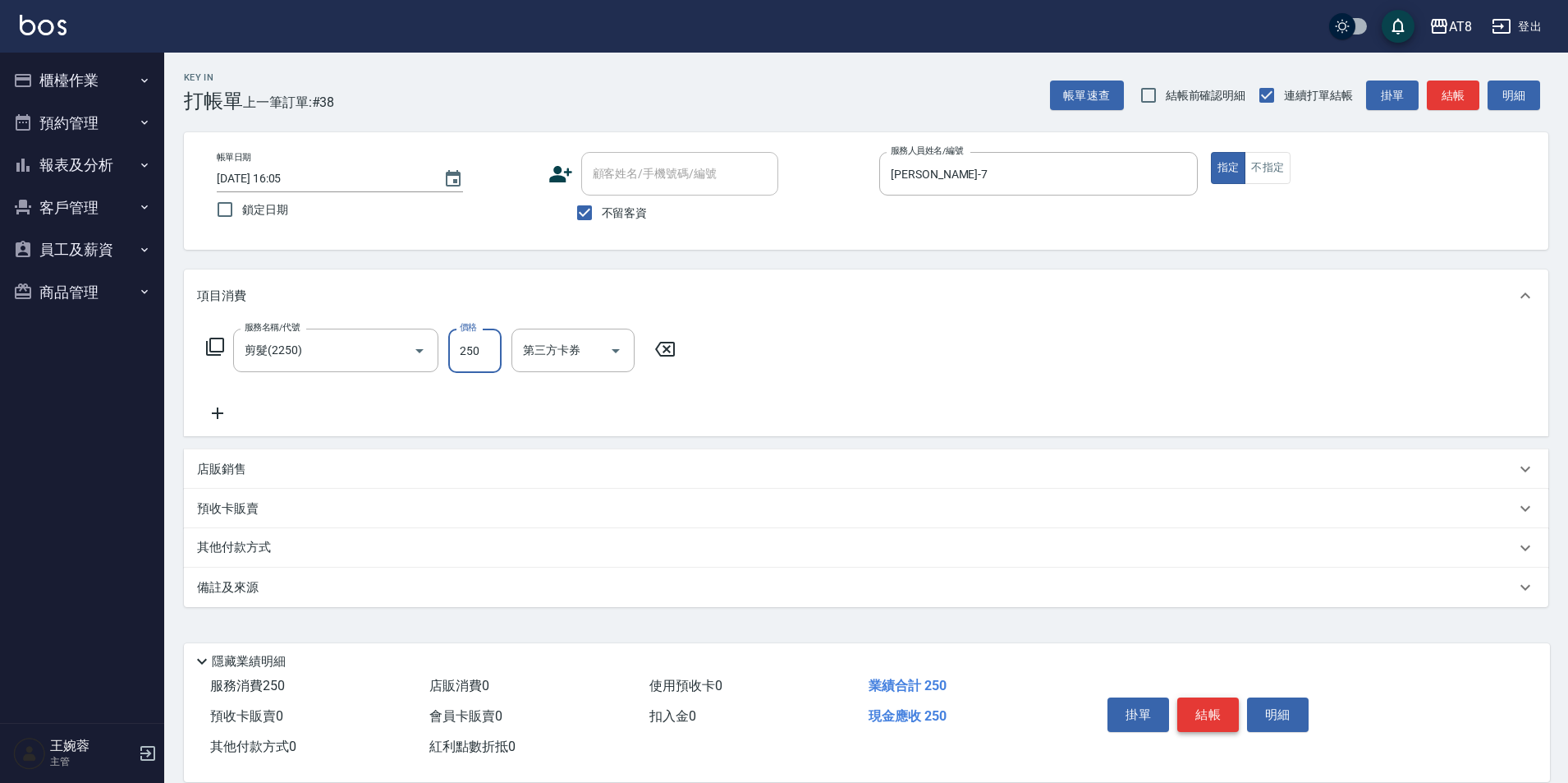
click at [1238, 699] on button "結帳" at bounding box center [1207, 715] width 62 height 34
click at [1232, 704] on button "結帳" at bounding box center [1207, 715] width 62 height 34
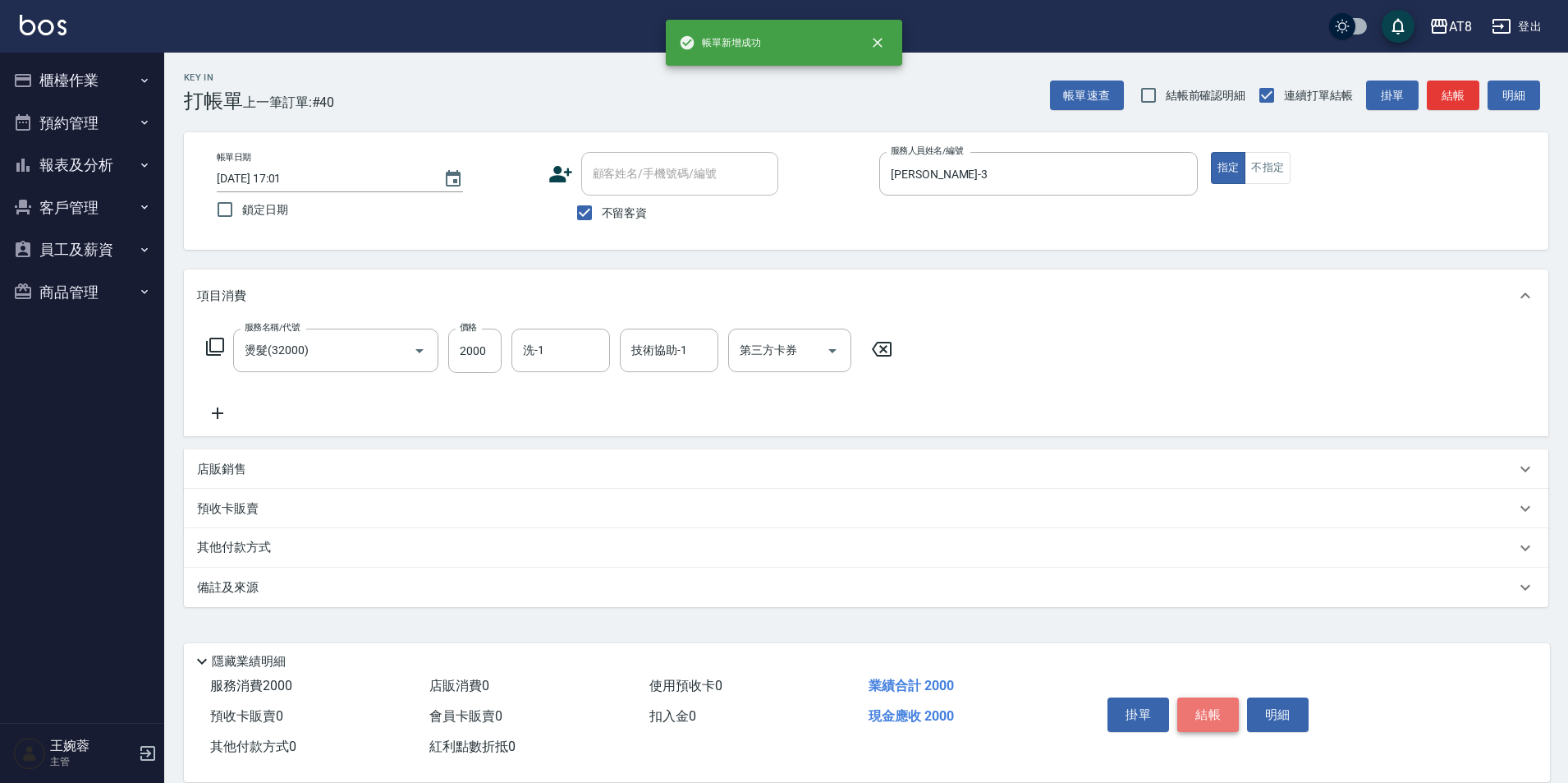
click at [1232, 704] on button "結帳" at bounding box center [1207, 715] width 62 height 34
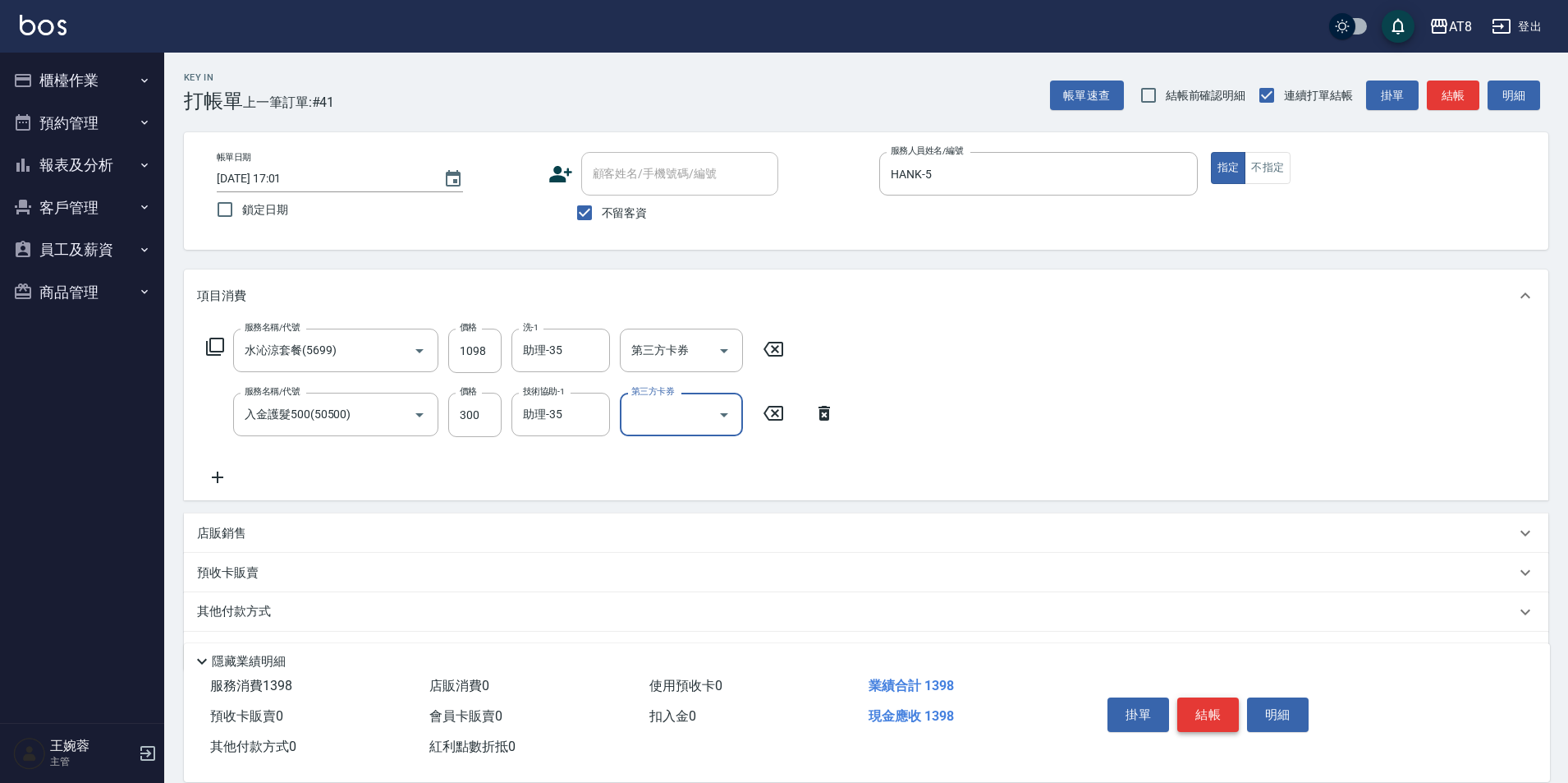
click at [1211, 711] on button "結帳" at bounding box center [1207, 715] width 62 height 34
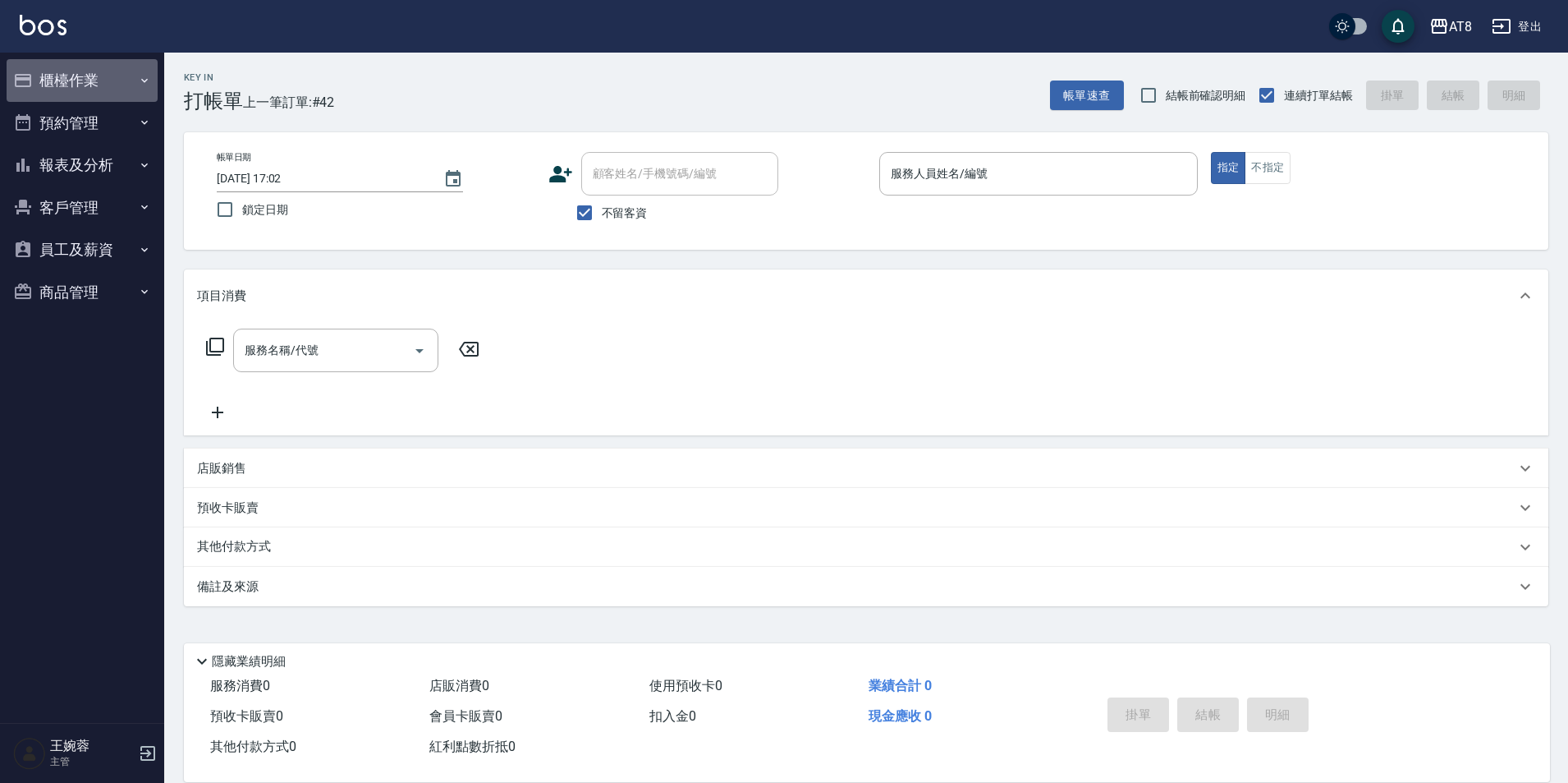
click at [110, 83] on button "櫃檯作業" at bounding box center [82, 80] width 151 height 43
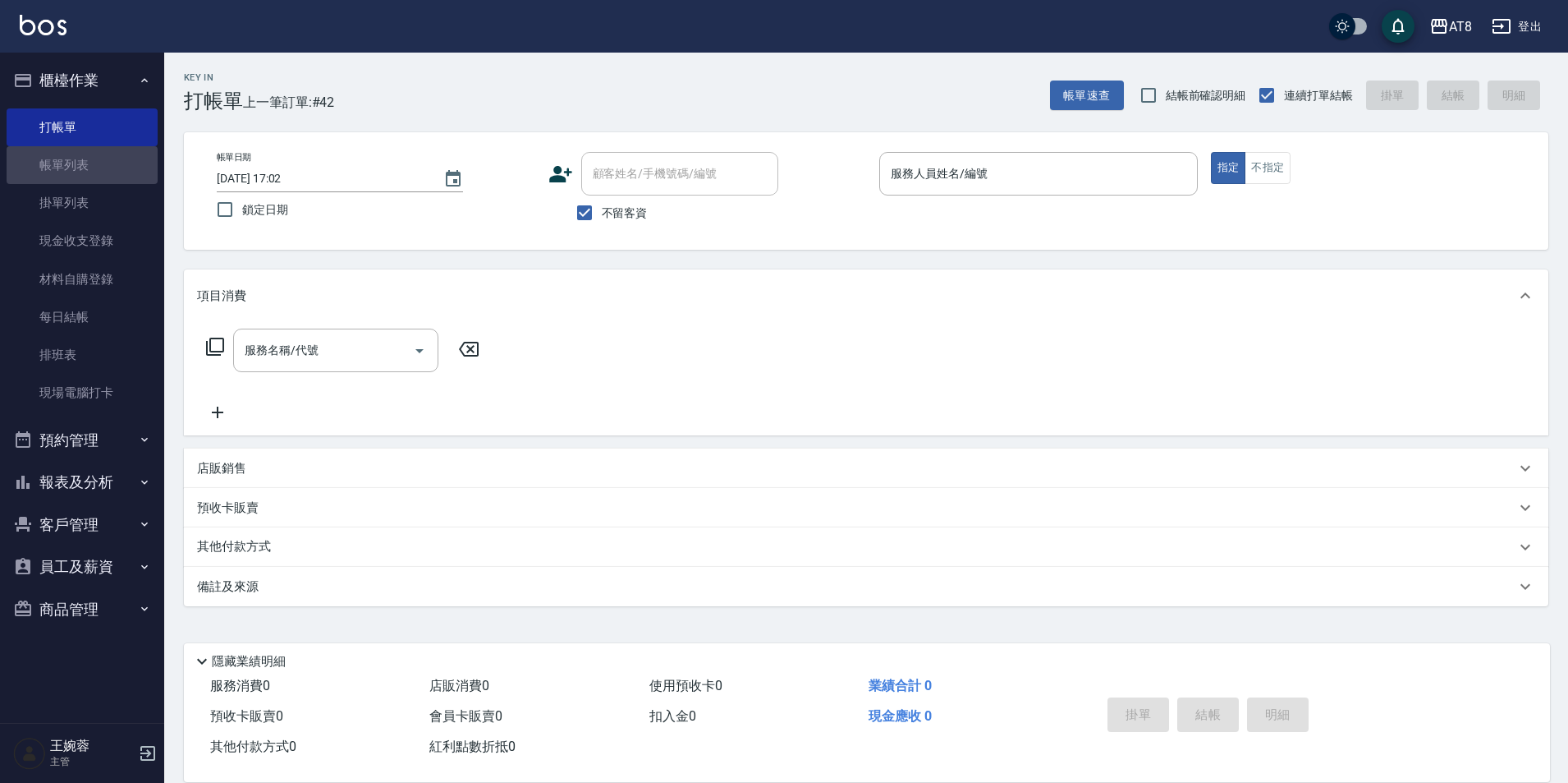
drag, startPoint x: 112, startPoint y: 172, endPoint x: 1576, endPoint y: 243, distance: 1465.7
click at [112, 171] on link "帳單列表" at bounding box center [82, 165] width 151 height 38
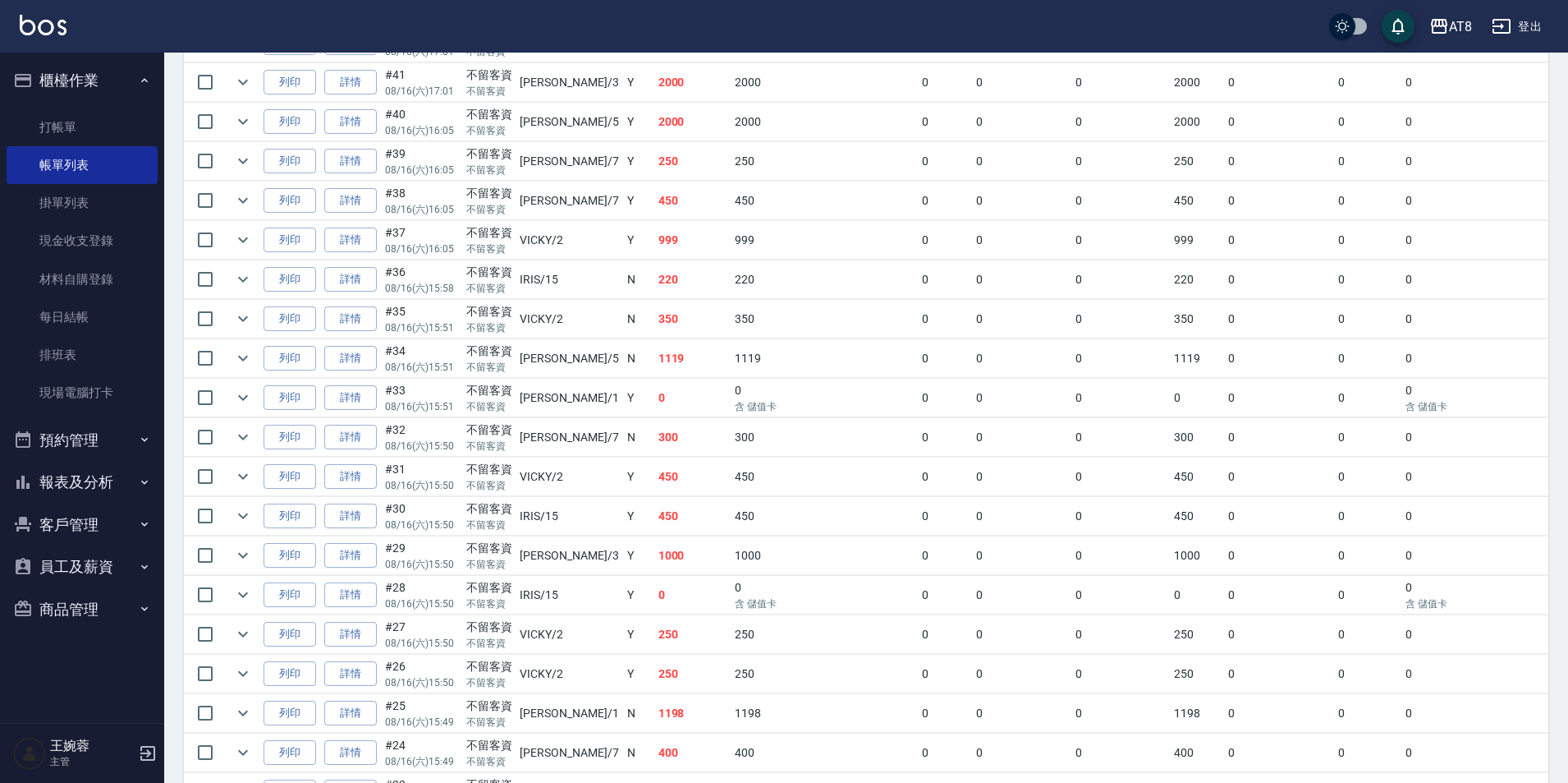
scroll to position [543, 0]
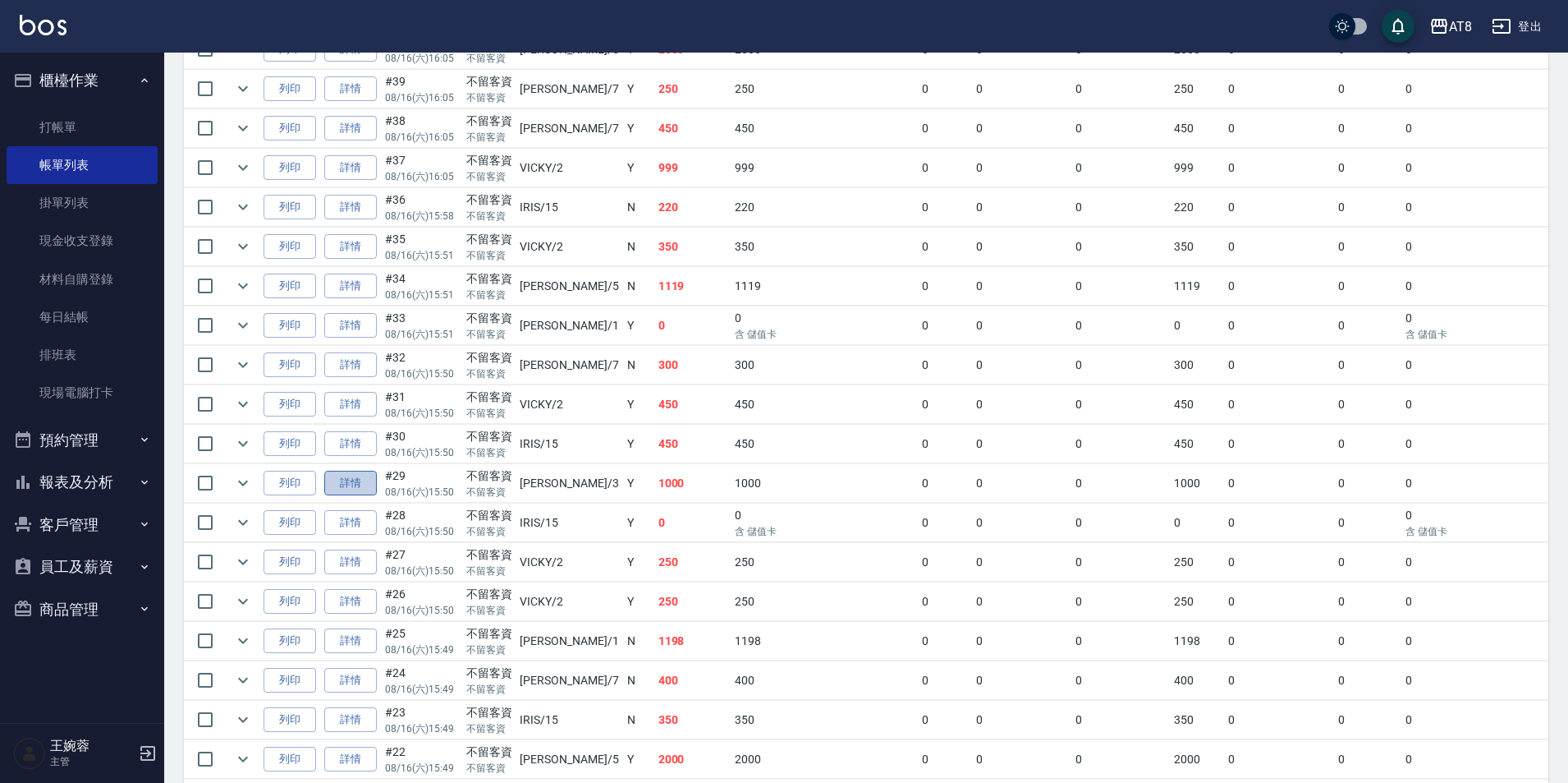
click at [358, 496] on link "詳情" at bounding box center [351, 483] width 53 height 26
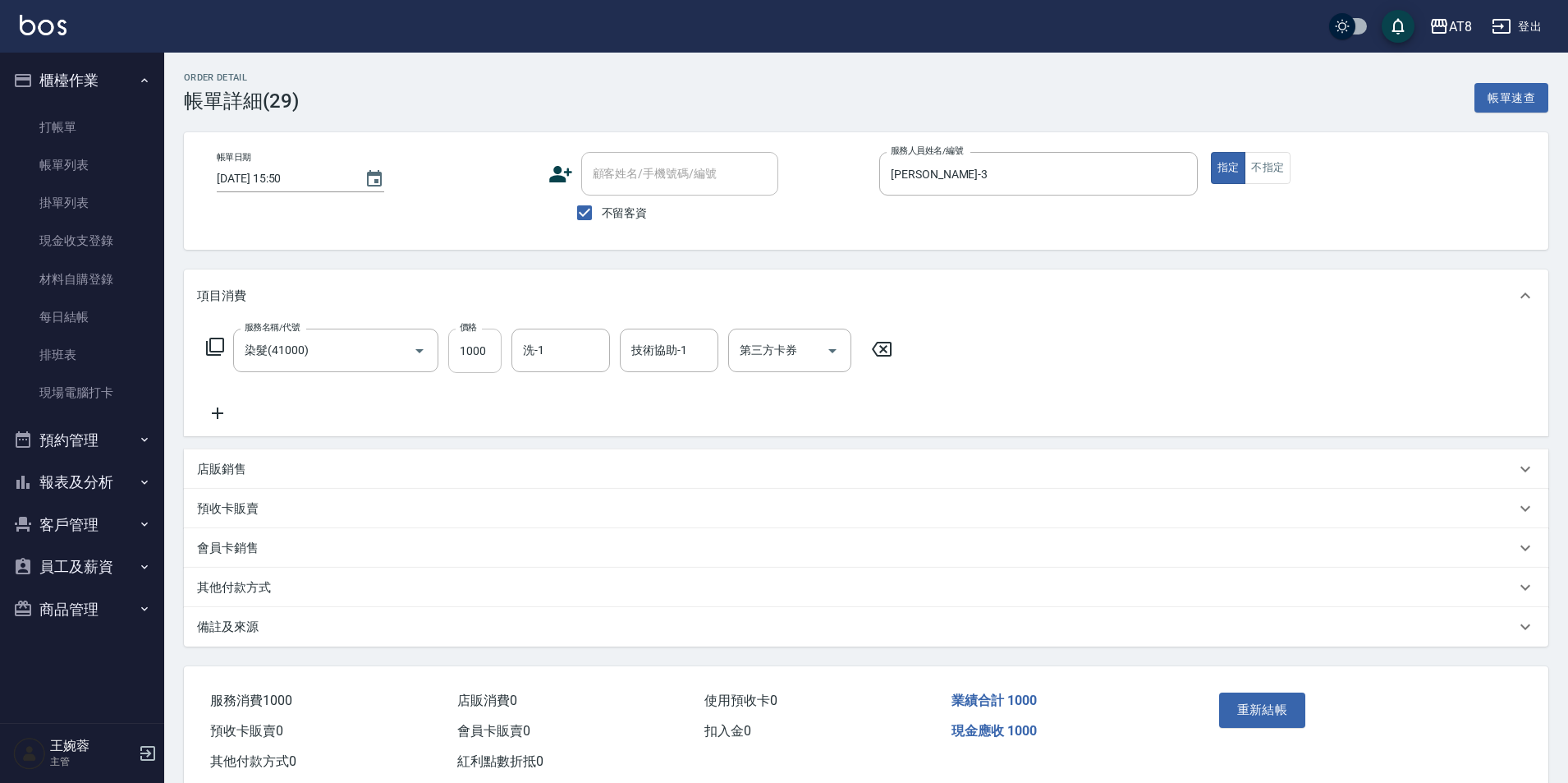
click at [484, 370] on input "1000" at bounding box center [475, 350] width 53 height 44
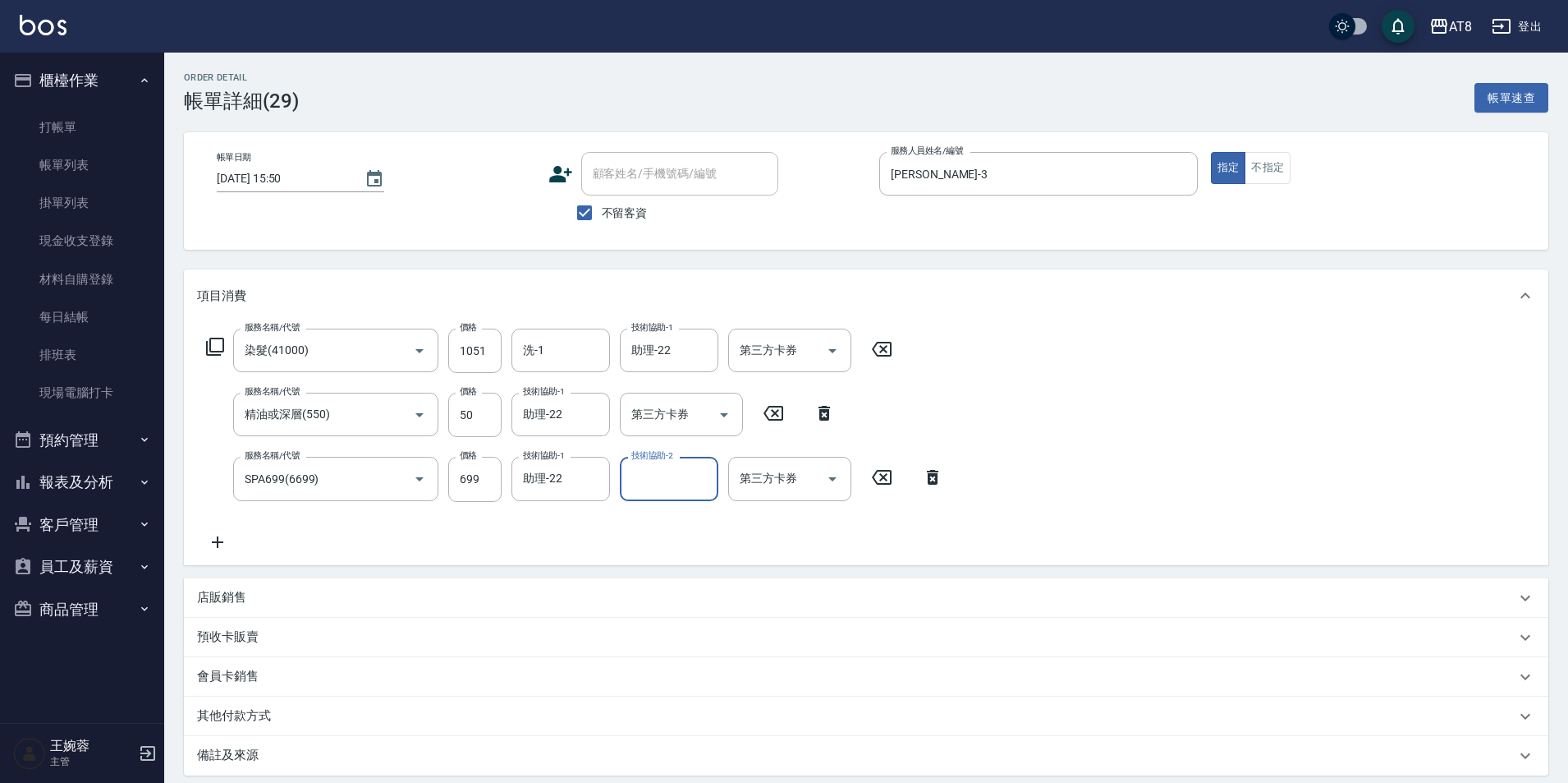
scroll to position [184, 0]
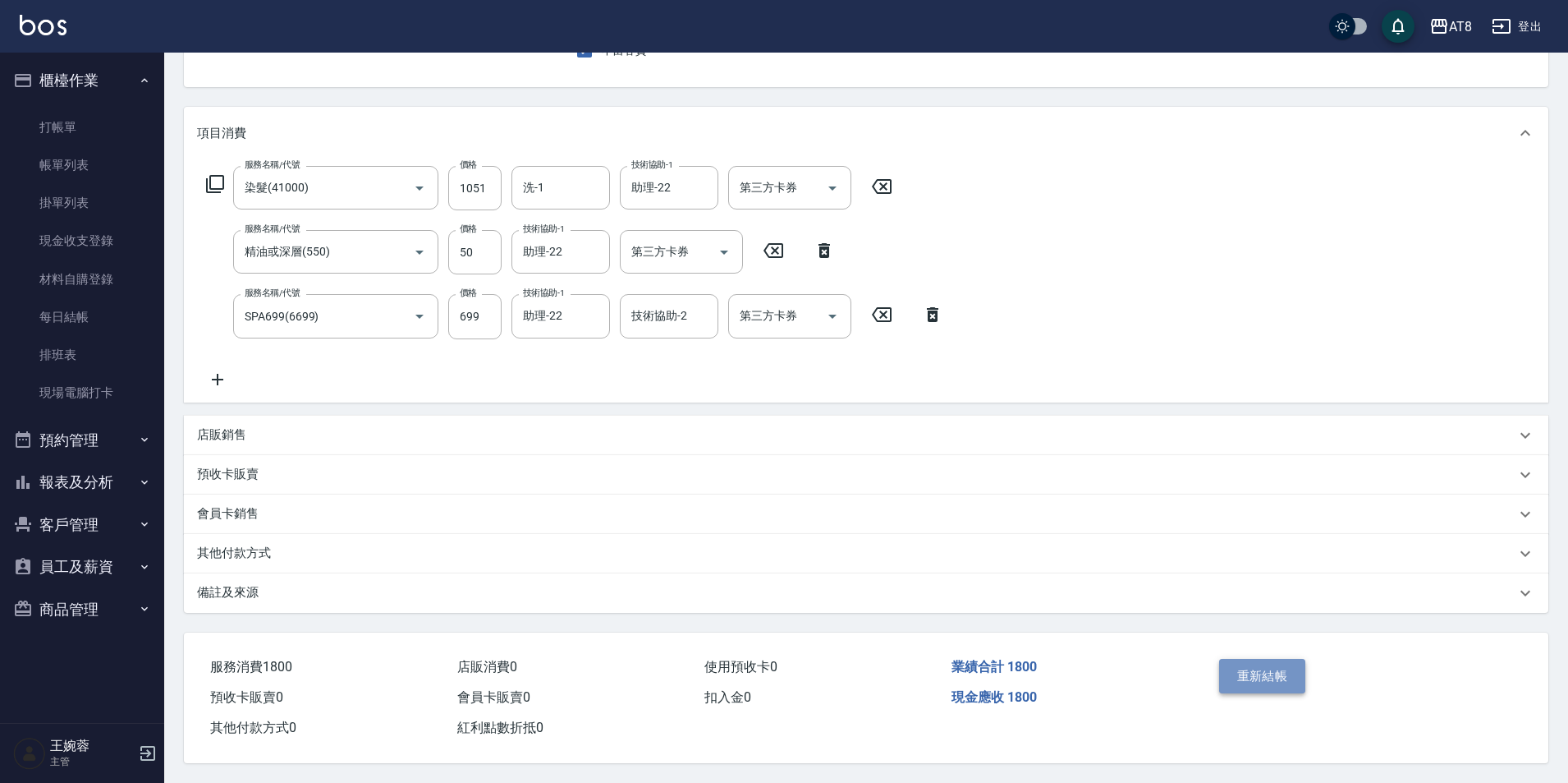
click at [1247, 671] on button "重新結帳" at bounding box center [1263, 676] width 87 height 34
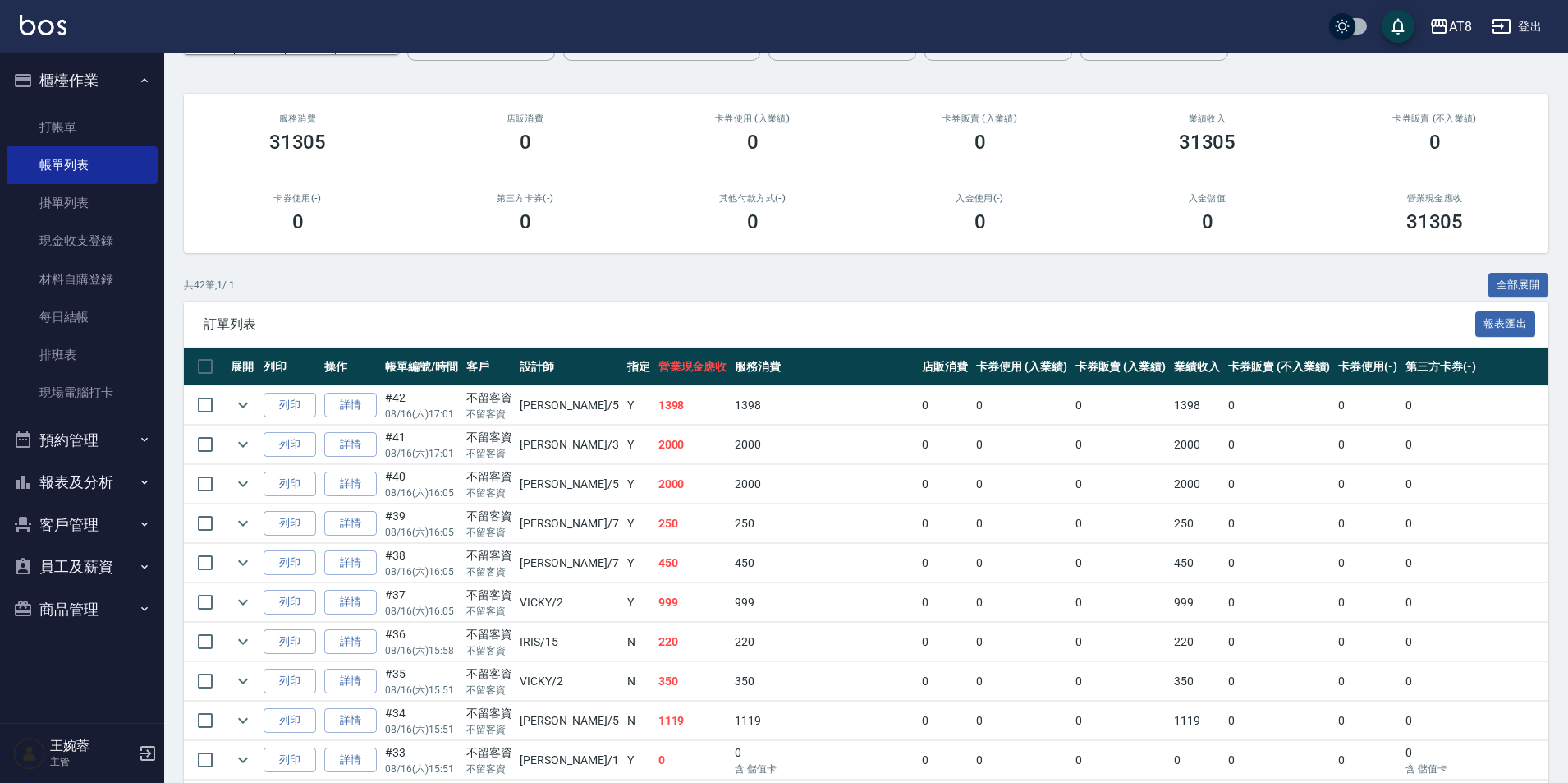
scroll to position [136, 0]
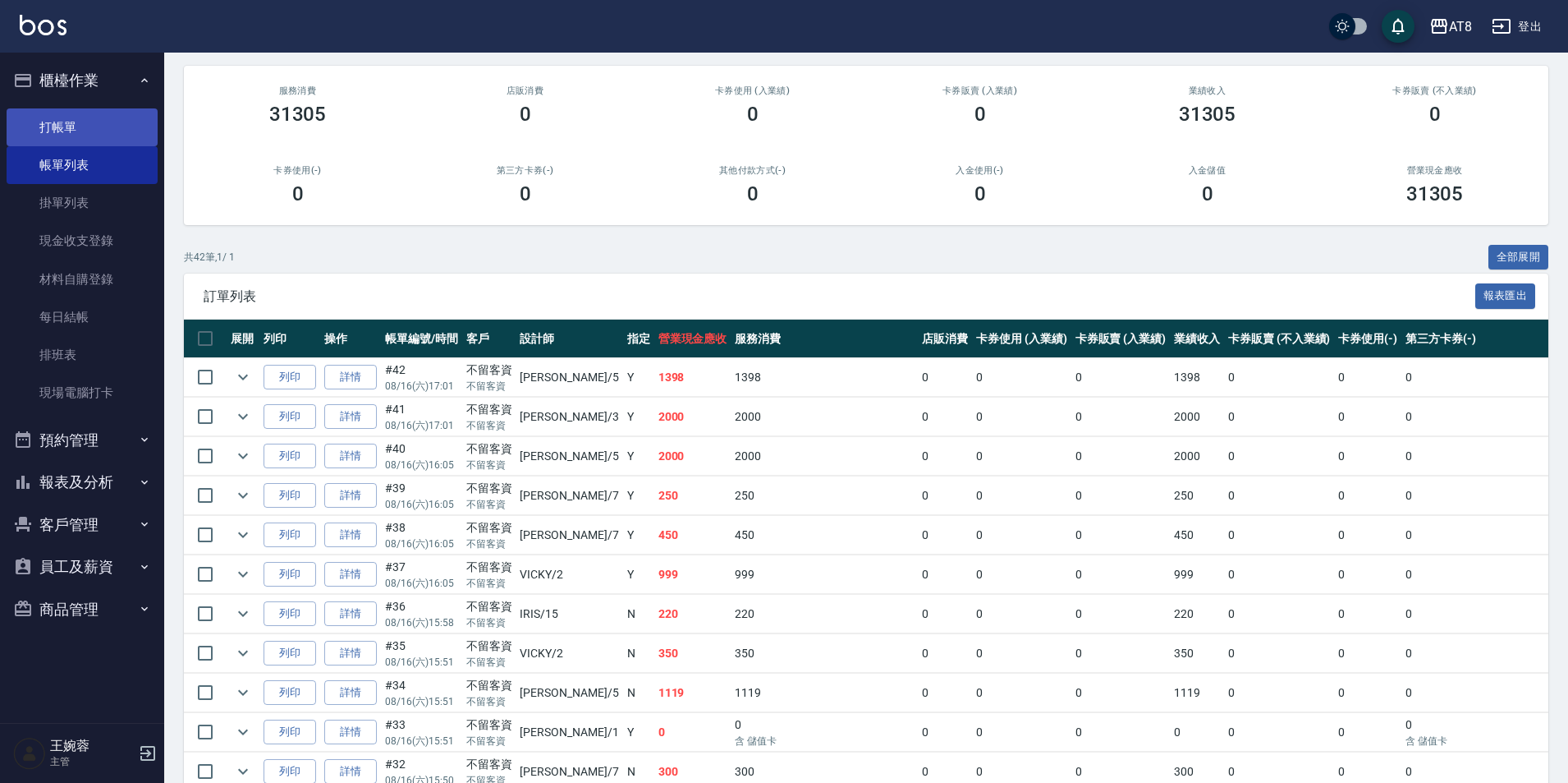
click at [71, 121] on link "打帳單" at bounding box center [82, 128] width 151 height 38
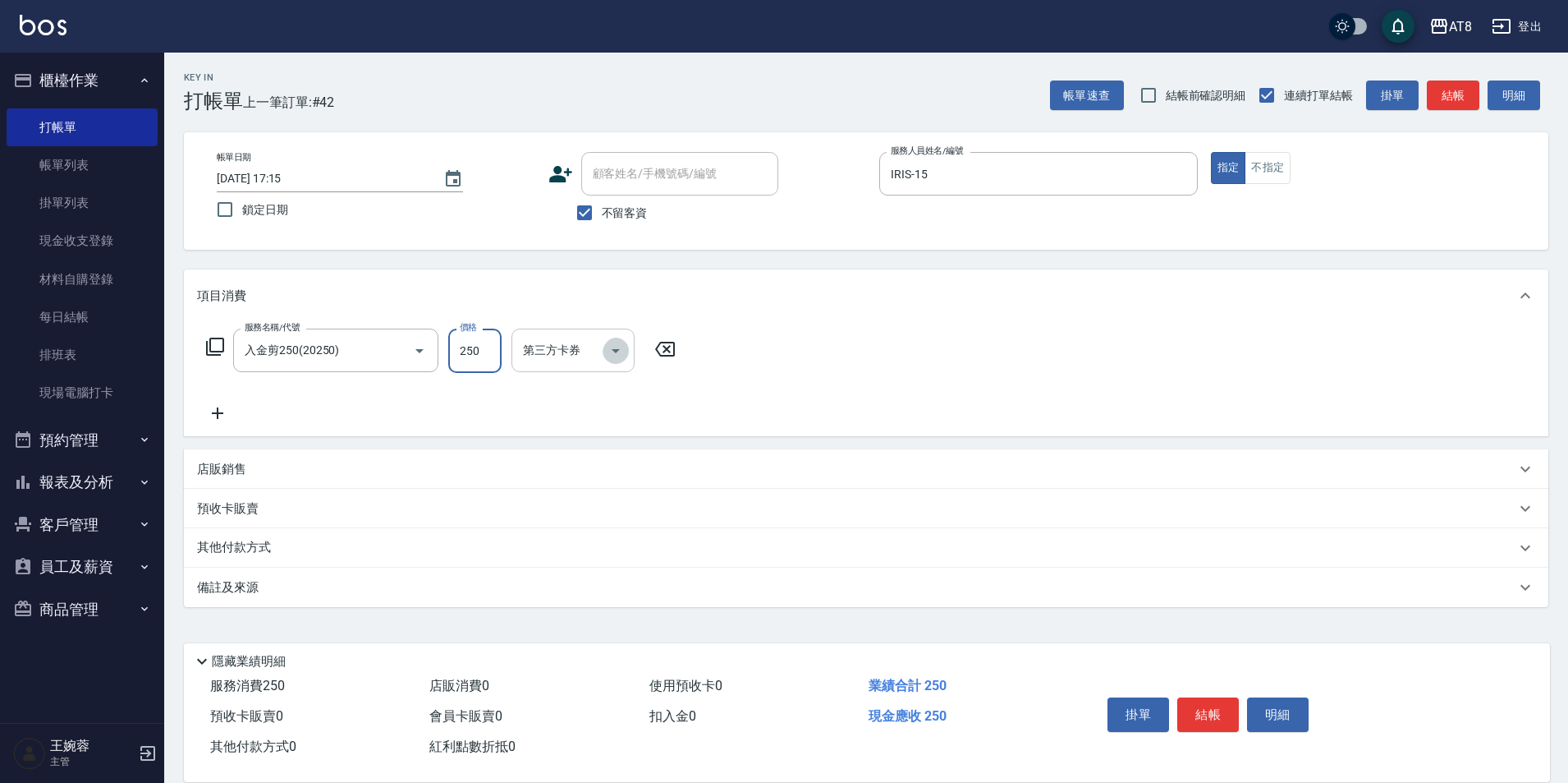
click at [629, 351] on button "Open" at bounding box center [616, 351] width 26 height 27
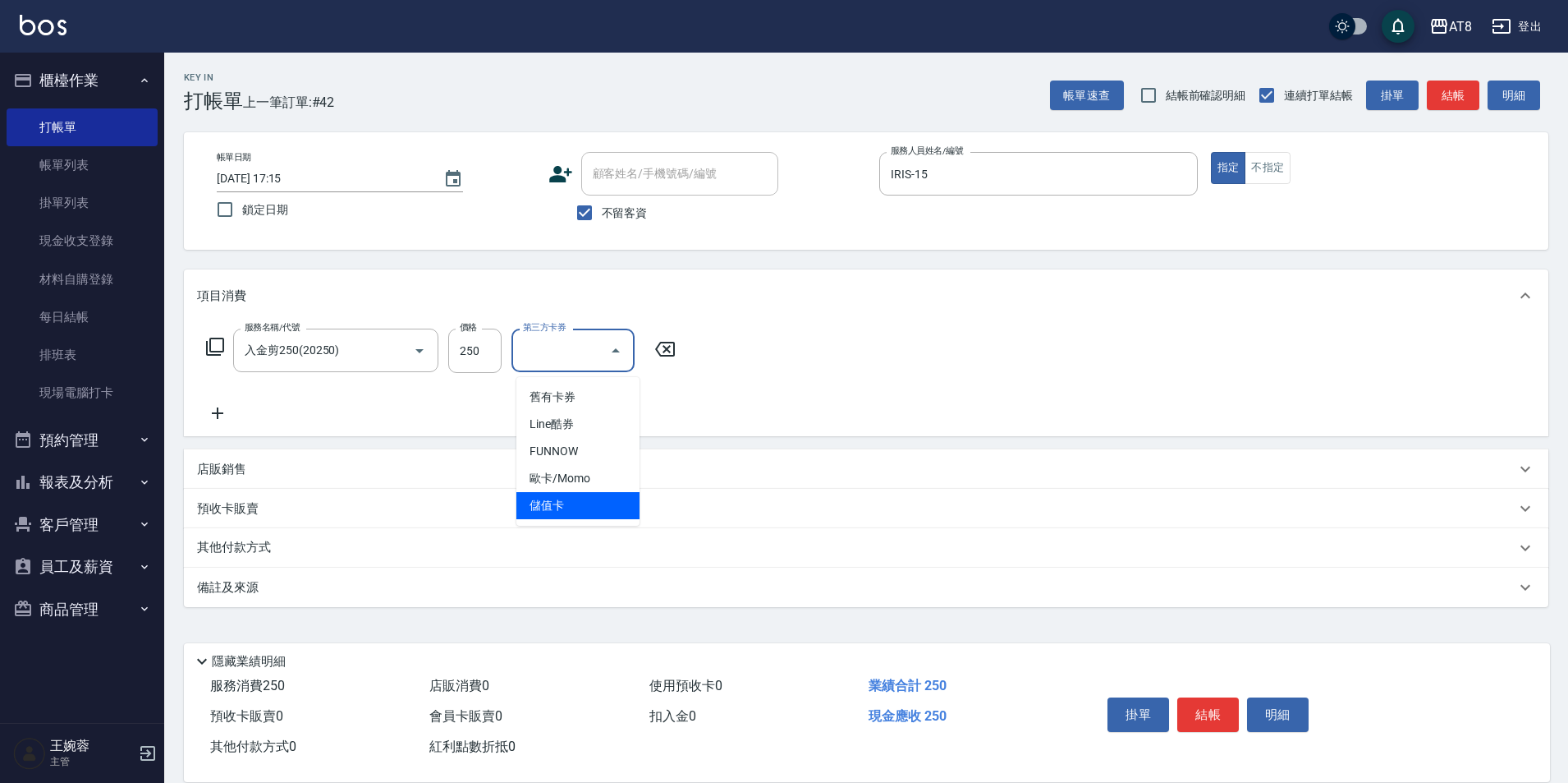
click at [601, 503] on span "儲值卡" at bounding box center [578, 506] width 123 height 27
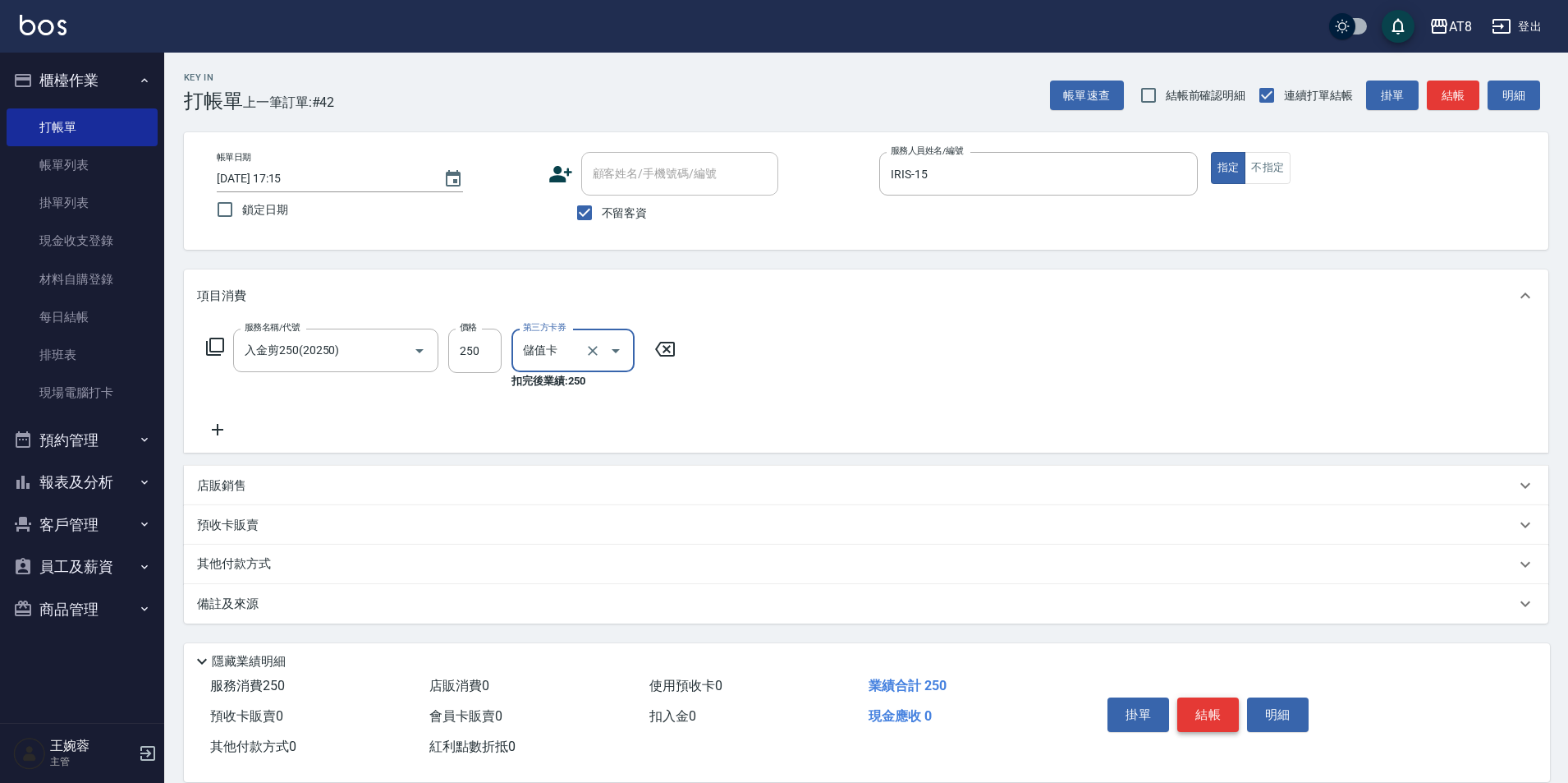
click at [1207, 708] on button "結帳" at bounding box center [1207, 715] width 62 height 34
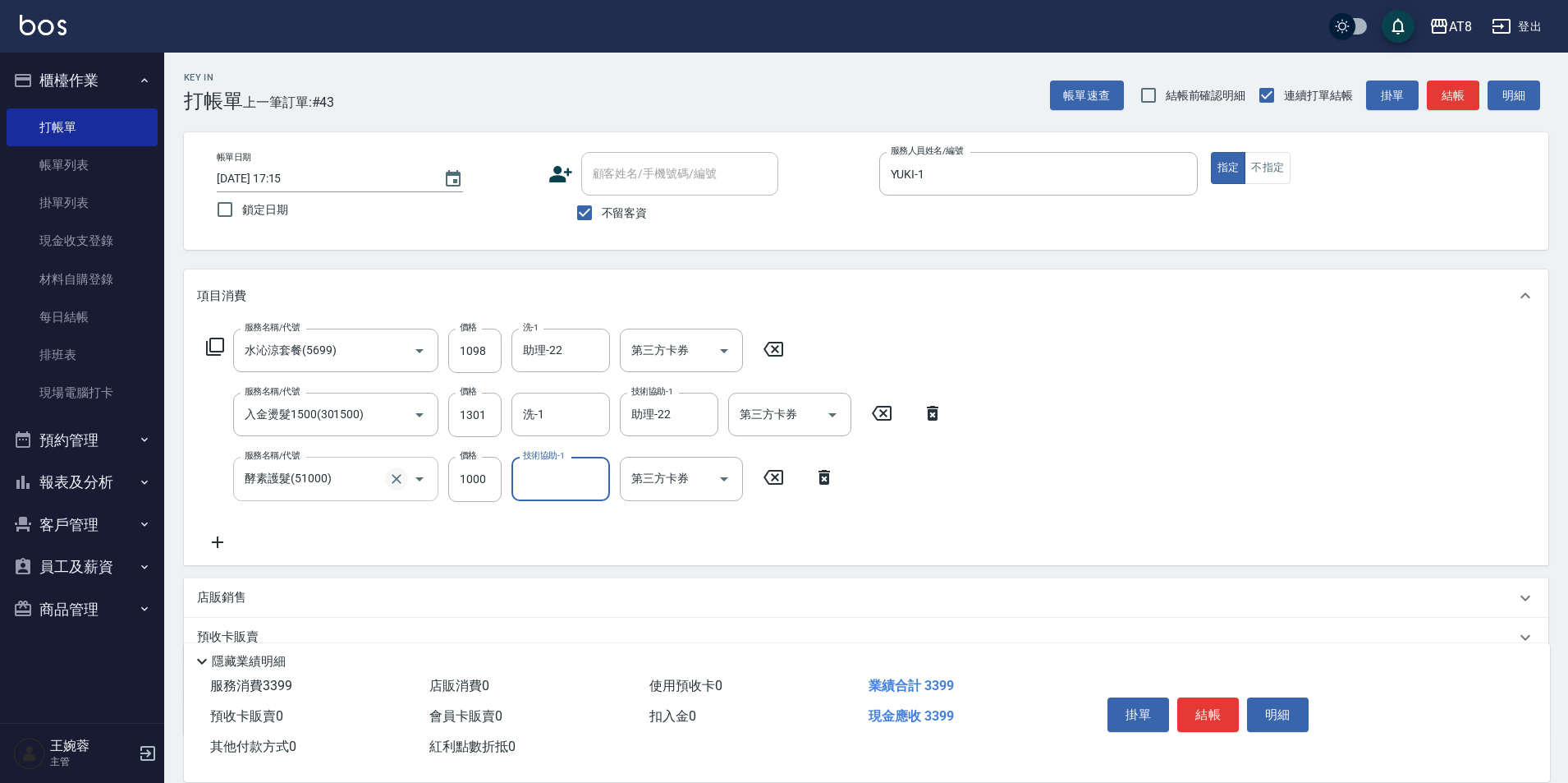
click at [395, 481] on icon "Clear" at bounding box center [396, 478] width 16 height 16
click at [395, 480] on icon "Clear" at bounding box center [396, 478] width 16 height 16
click at [226, 552] on icon at bounding box center [217, 542] width 41 height 20
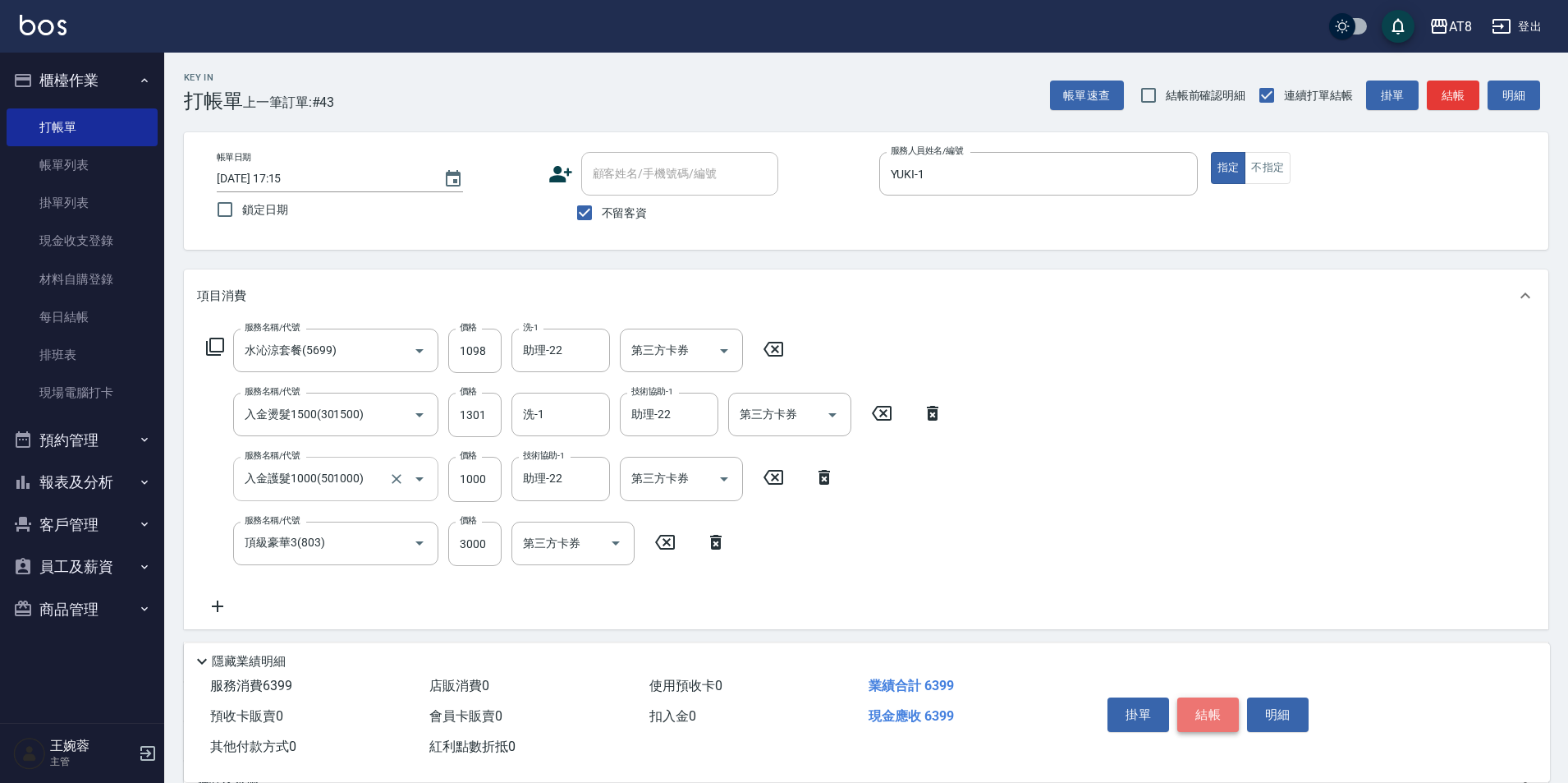
click at [1226, 698] on button "結帳" at bounding box center [1207, 715] width 62 height 34
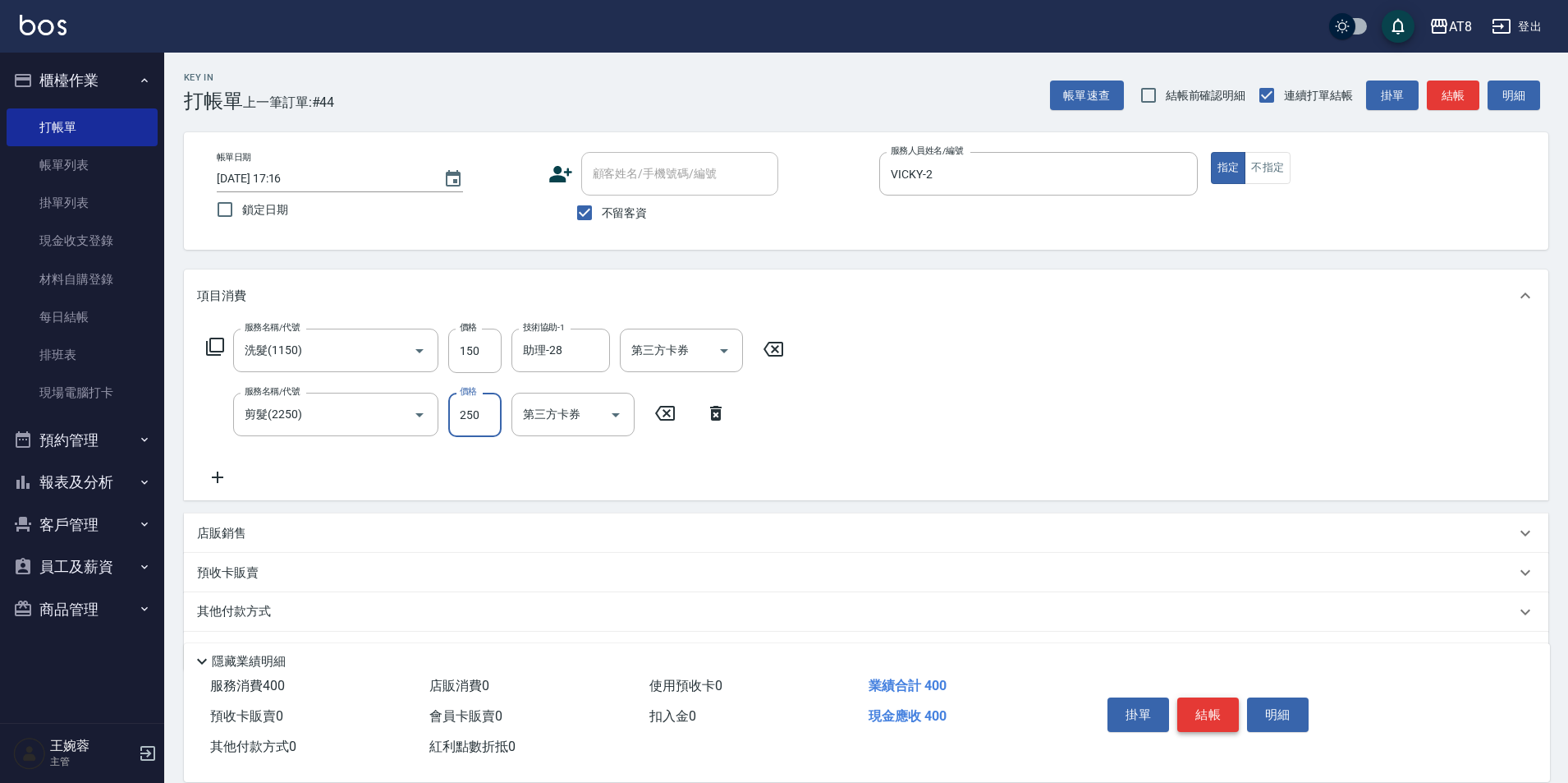
click at [1198, 699] on button "結帳" at bounding box center [1207, 715] width 62 height 34
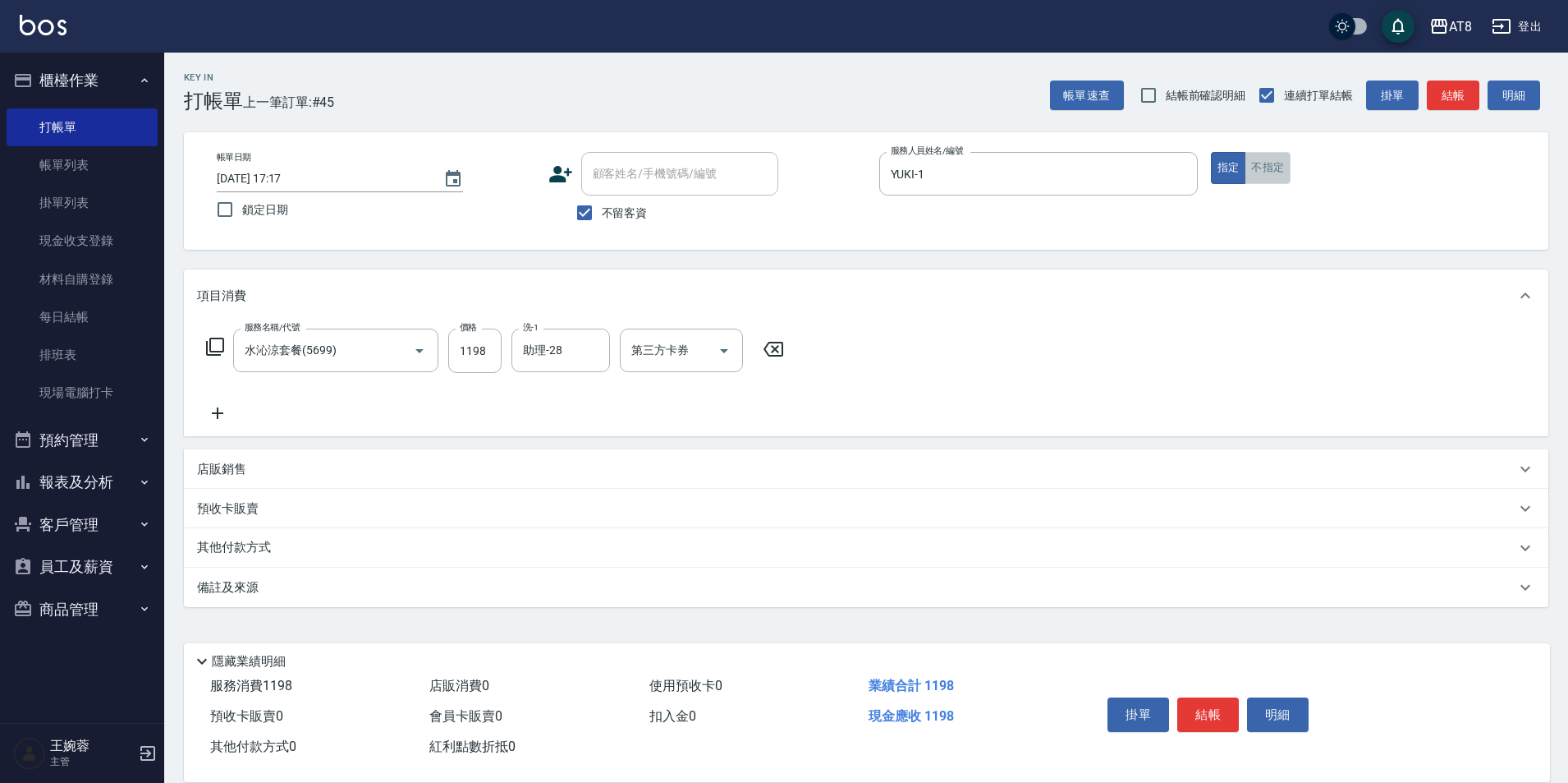
click at [1277, 165] on button "不指定" at bounding box center [1267, 169] width 46 height 32
click at [1208, 698] on button "結帳" at bounding box center [1207, 715] width 62 height 34
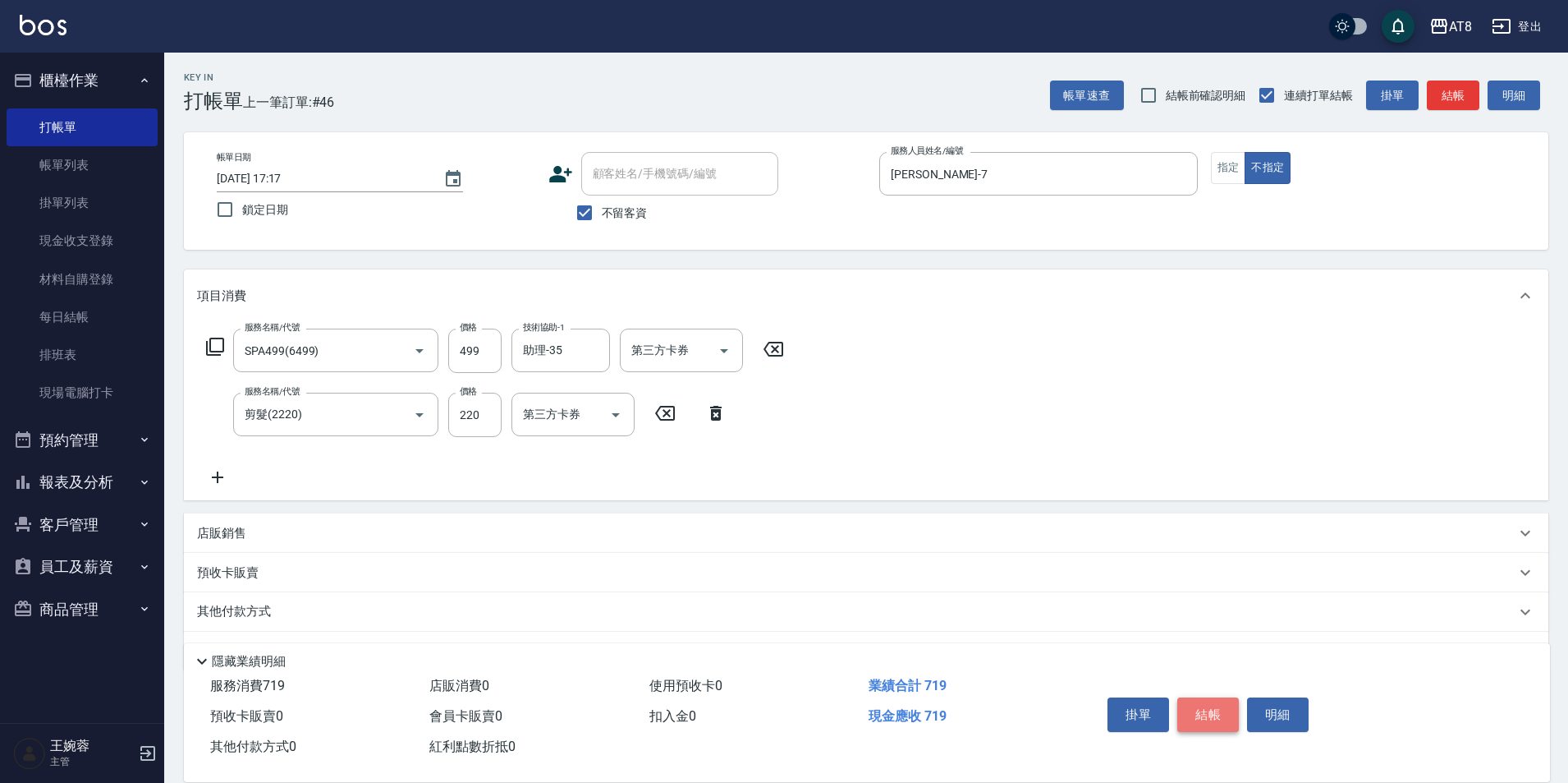
click at [1208, 698] on button "結帳" at bounding box center [1207, 715] width 62 height 34
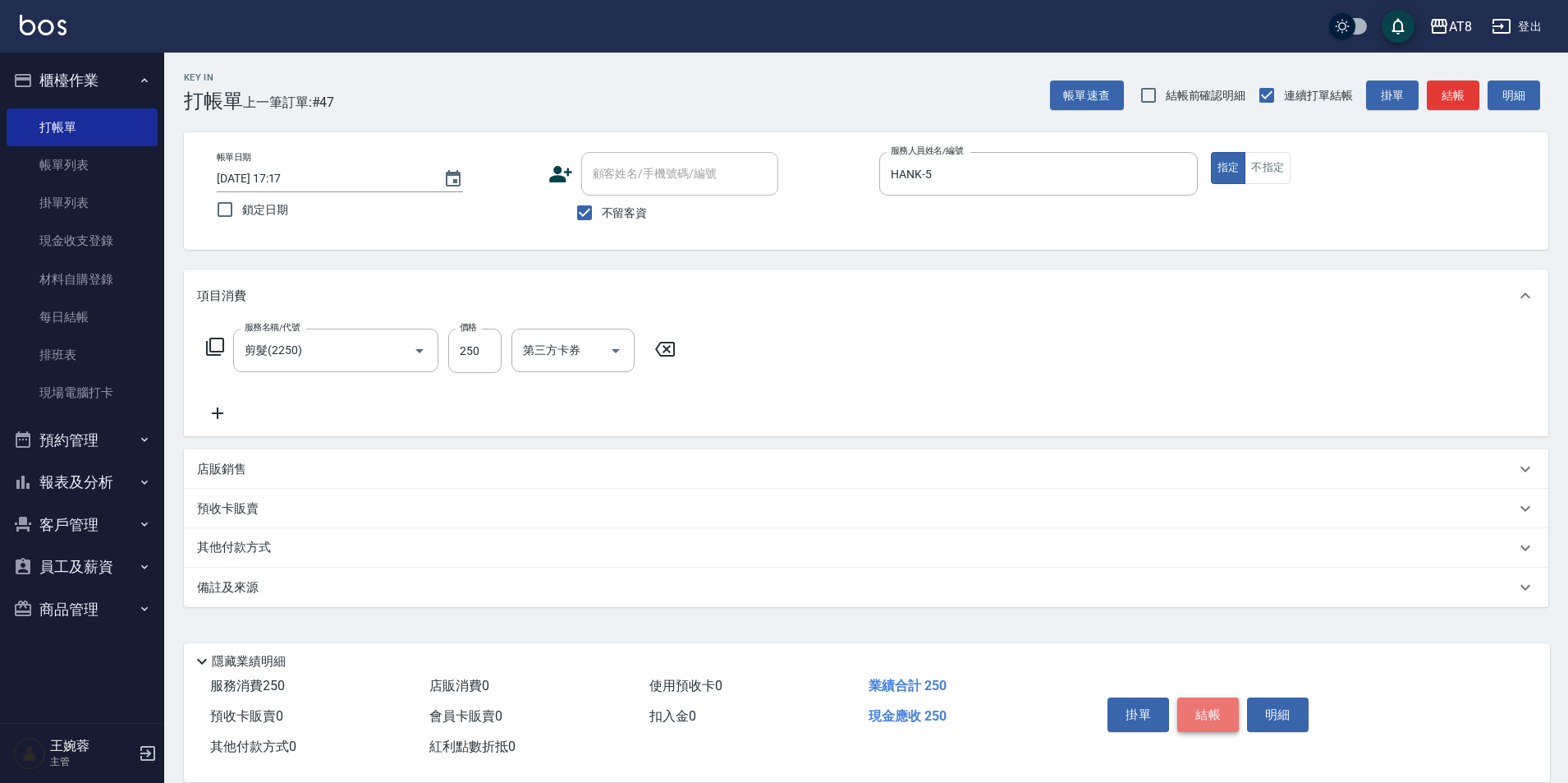
click at [1208, 698] on button "結帳" at bounding box center [1207, 715] width 62 height 34
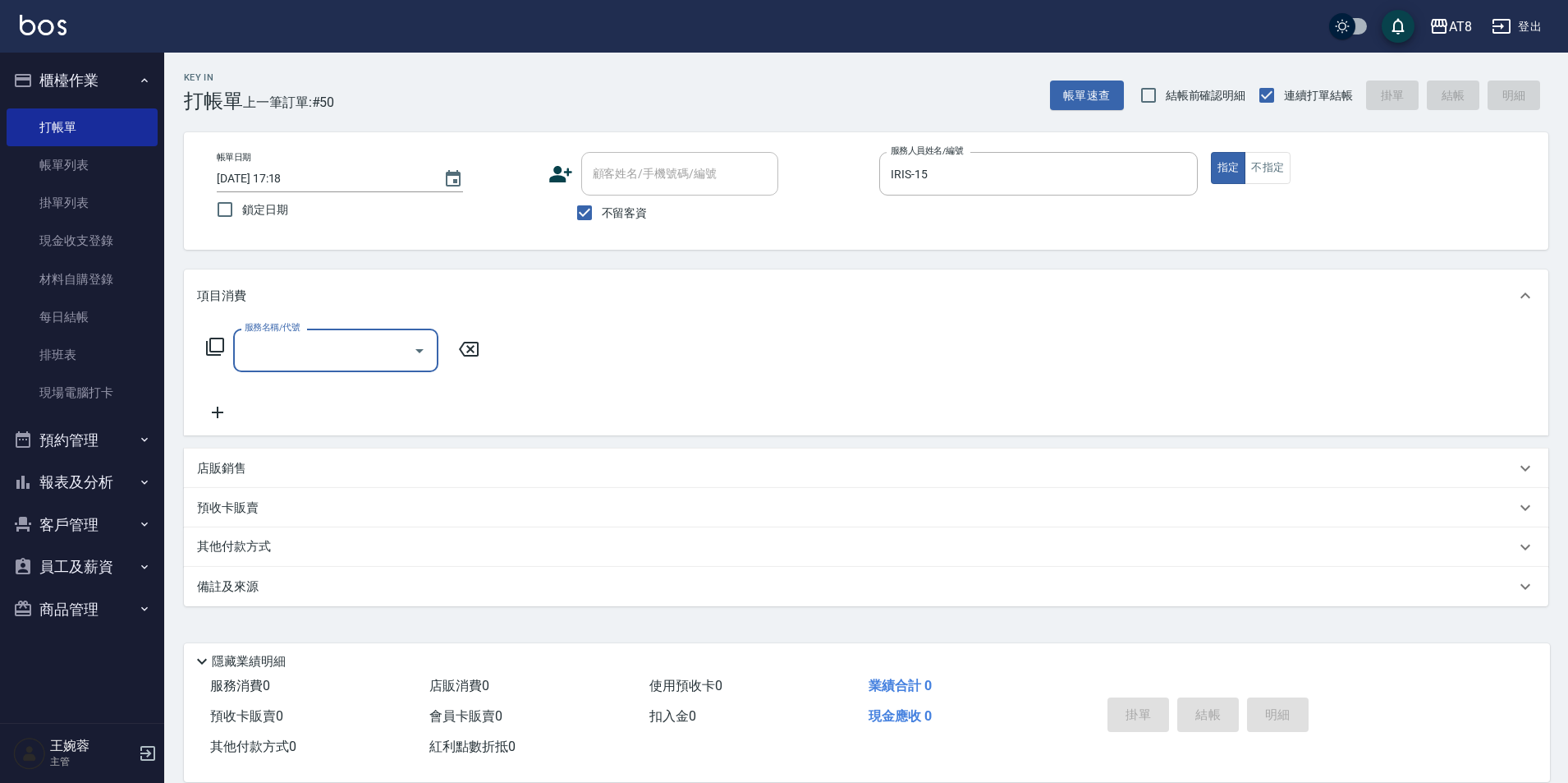
click at [212, 477] on p "店販銷售" at bounding box center [221, 469] width 49 height 17
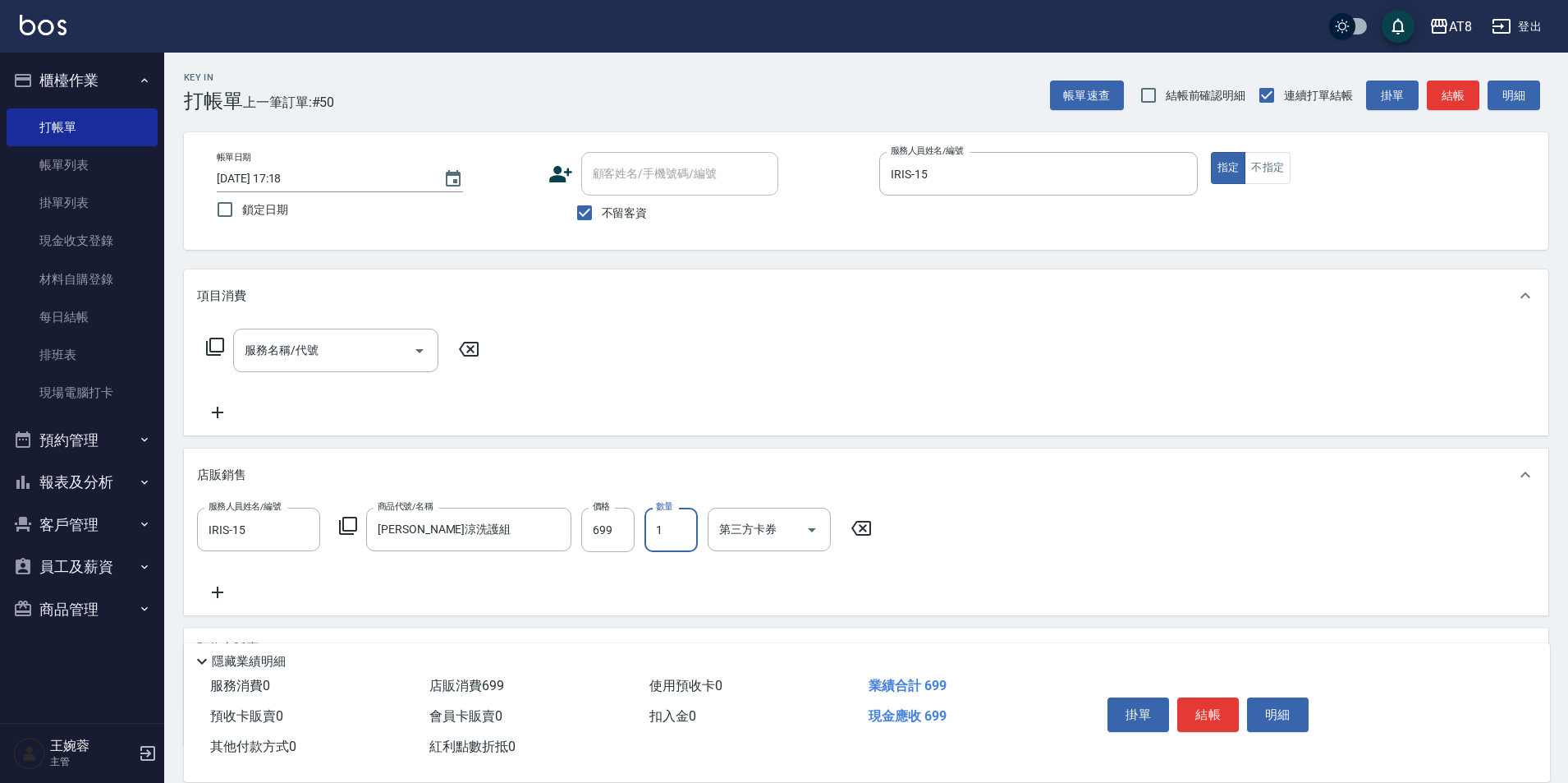
click at [1218, 703] on button "結帳" at bounding box center [1207, 715] width 62 height 34
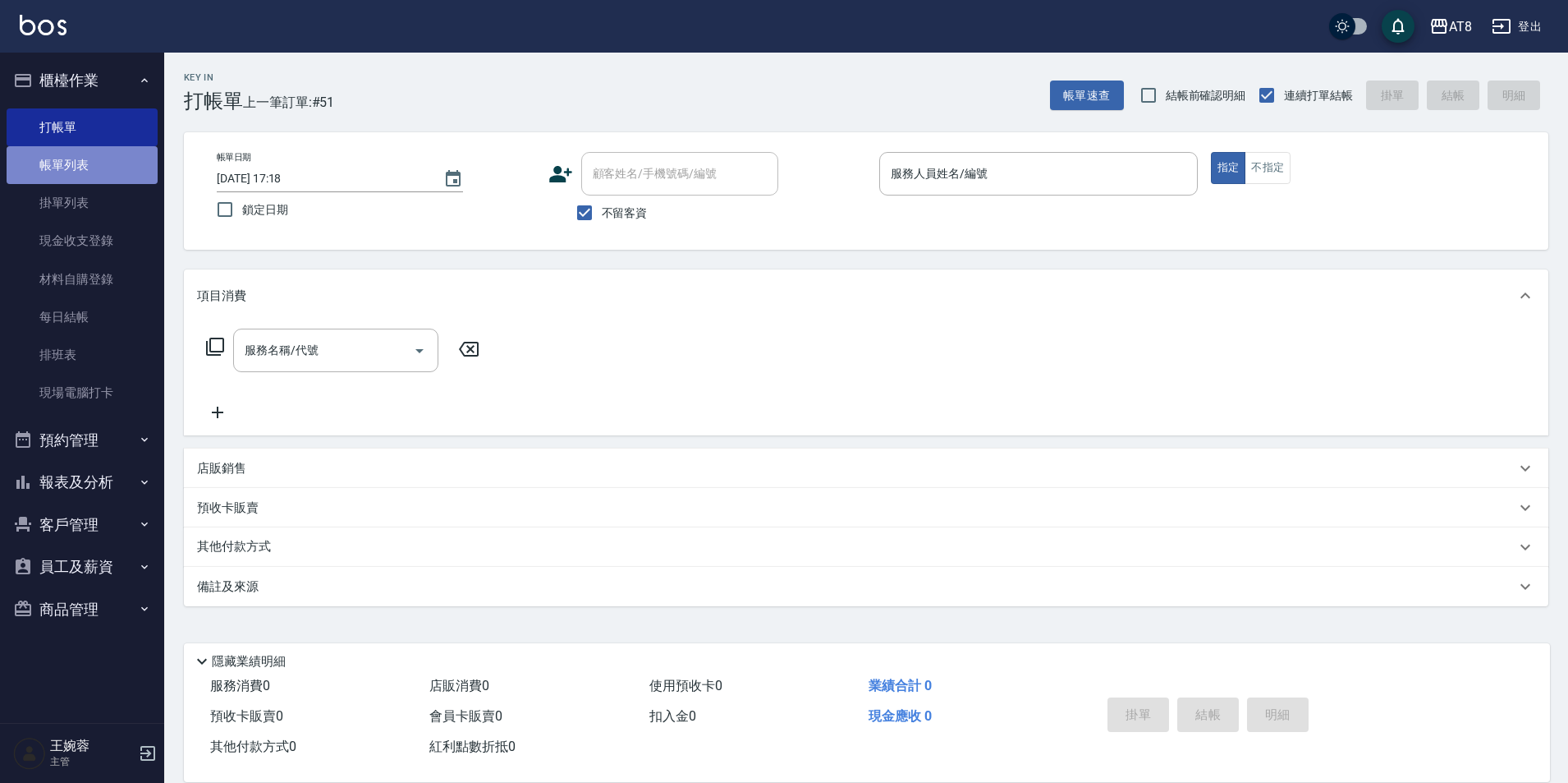
click at [89, 161] on link "帳單列表" at bounding box center [82, 165] width 151 height 38
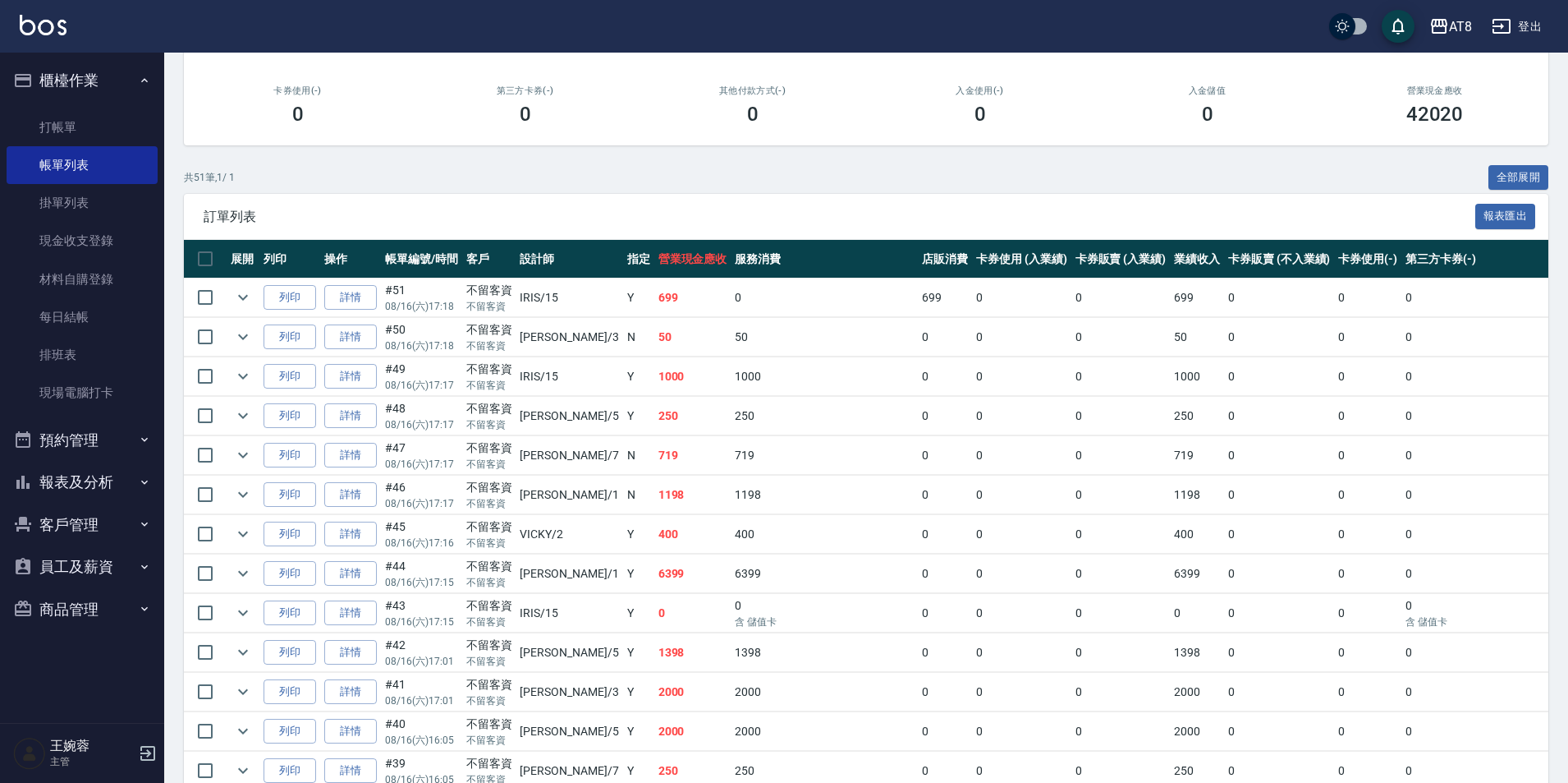
scroll to position [278, 0]
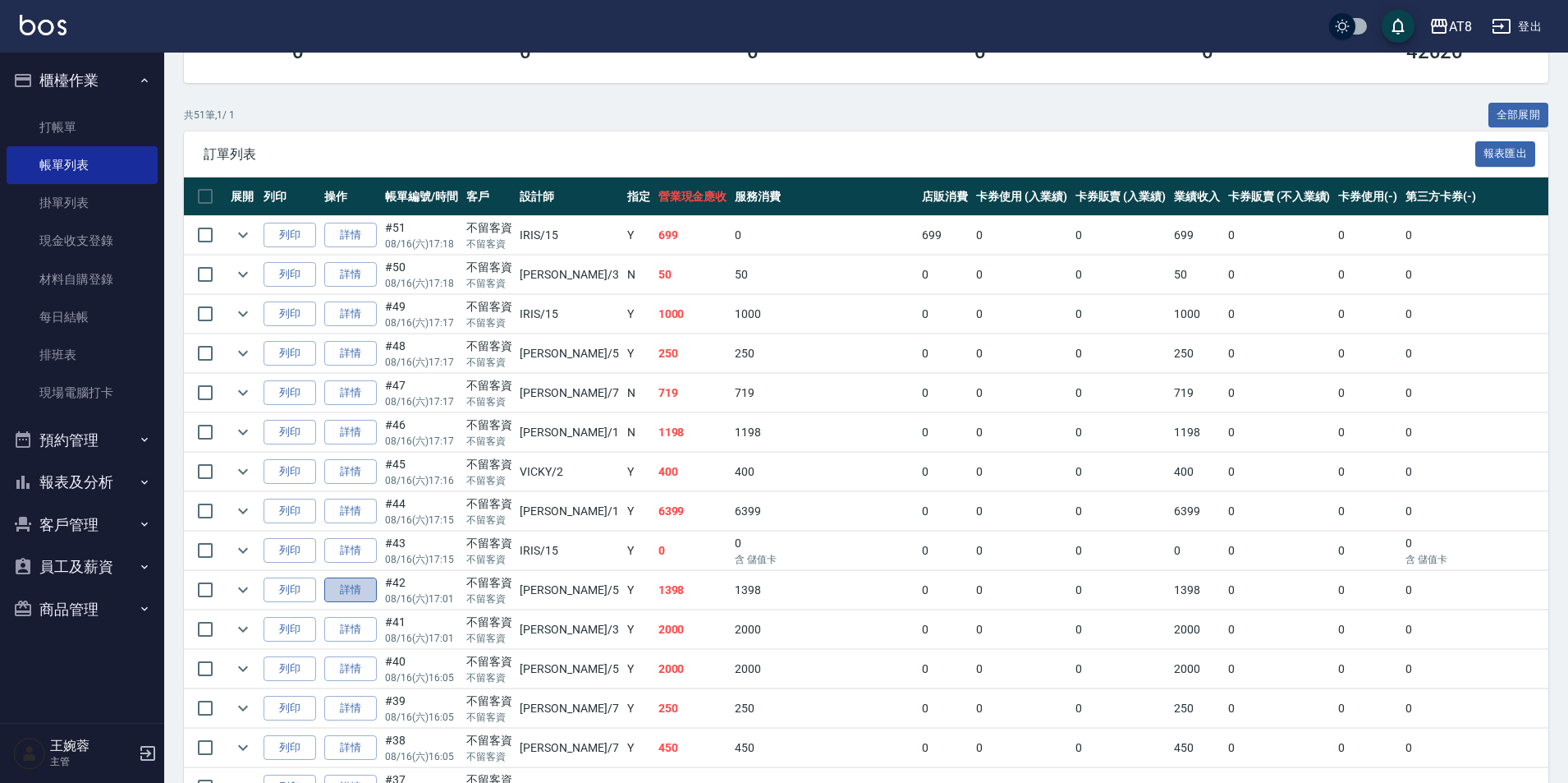
click at [351, 603] on link "詳情" at bounding box center [351, 590] width 53 height 26
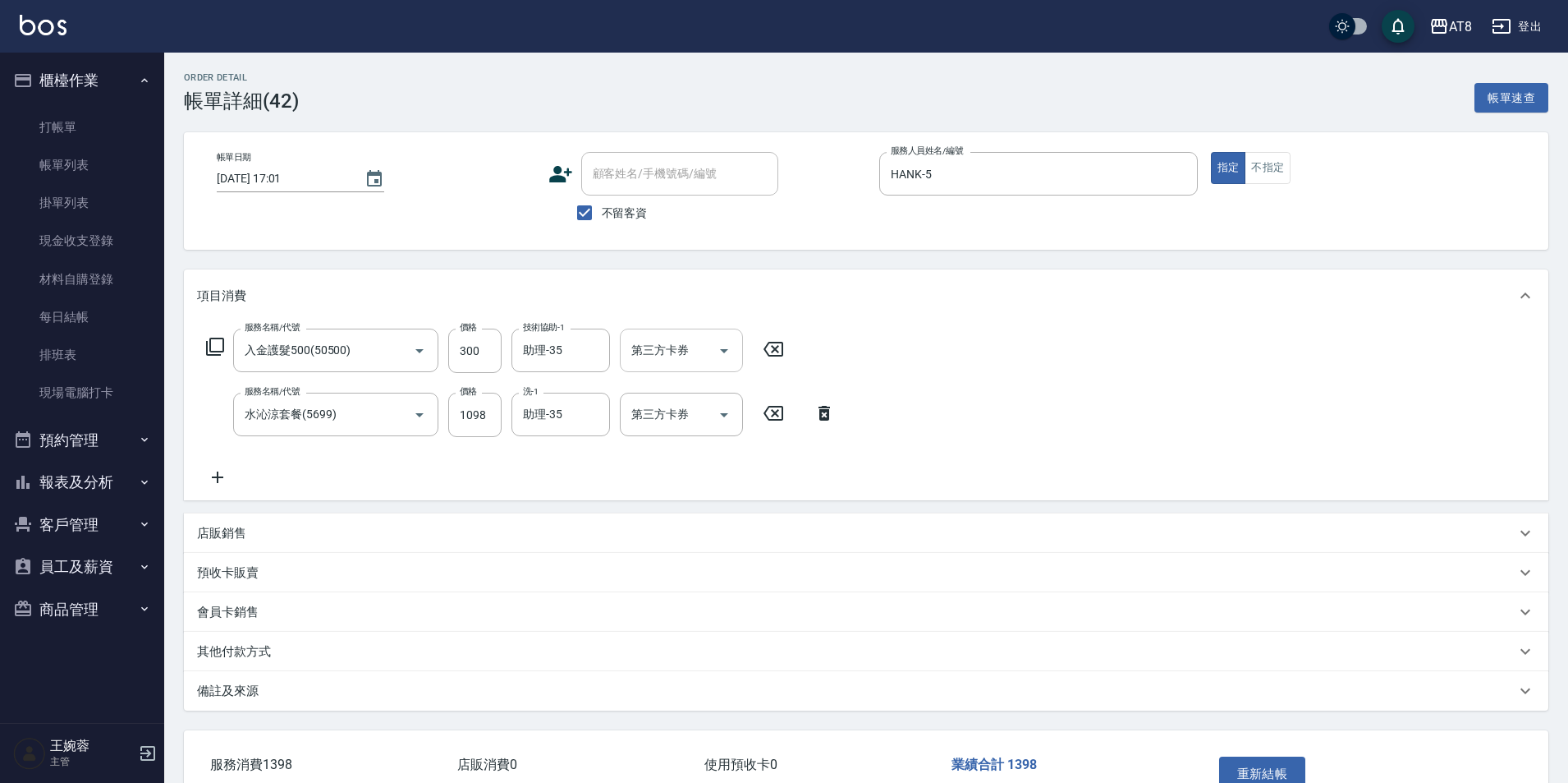
click at [725, 353] on icon "Open" at bounding box center [724, 351] width 9 height 4
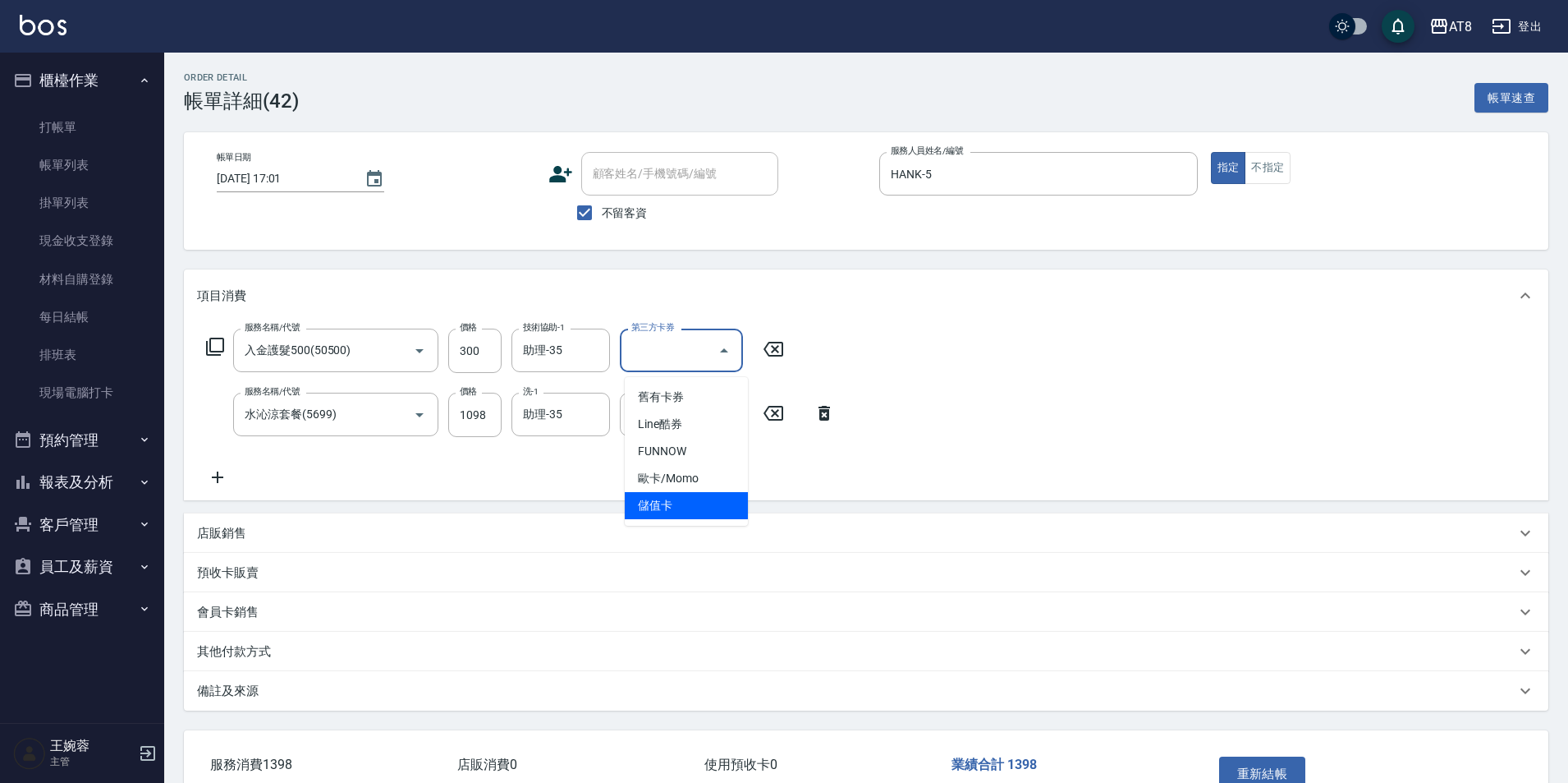
click at [699, 499] on span "儲值卡" at bounding box center [686, 506] width 123 height 27
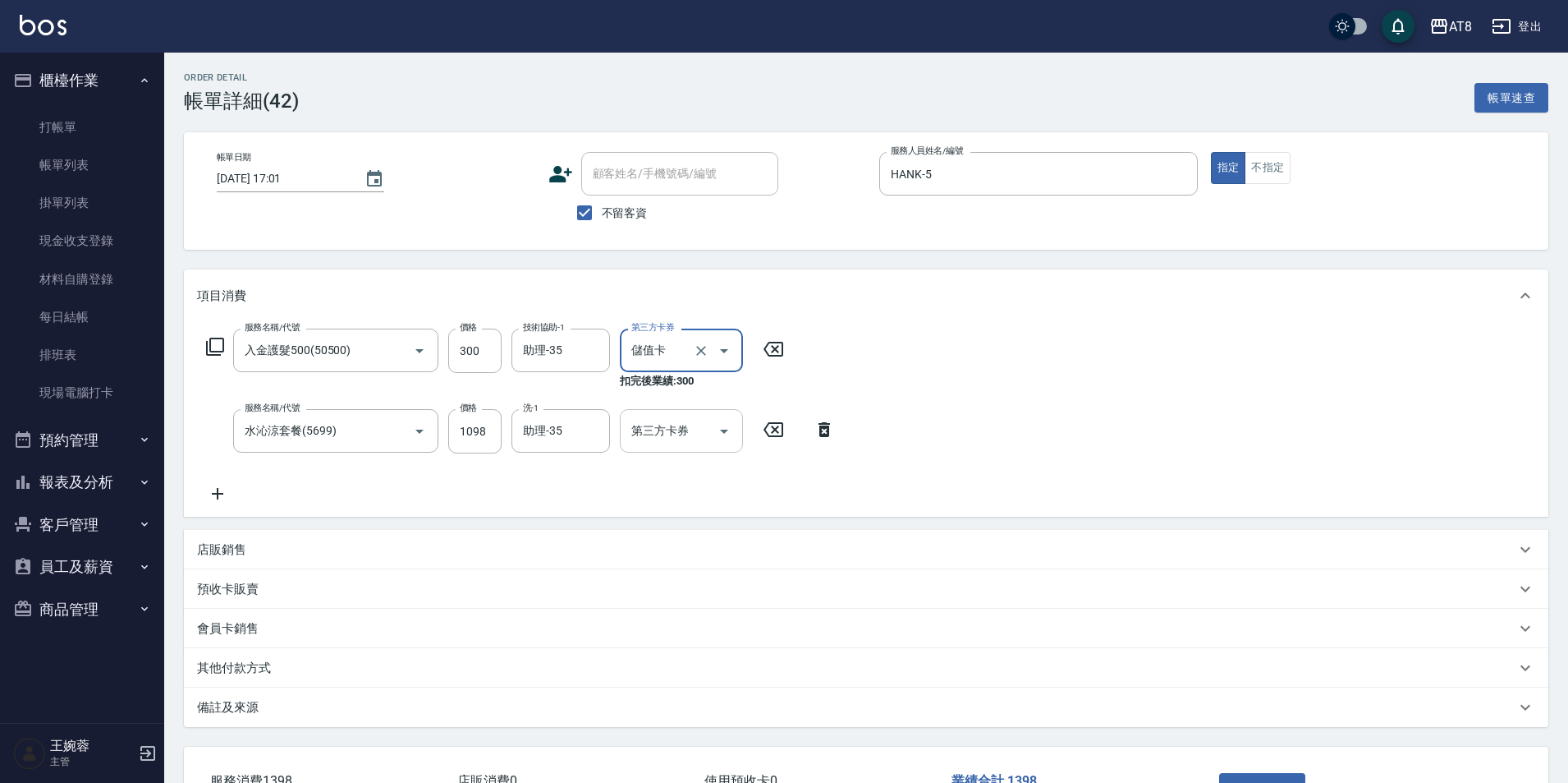
click at [716, 439] on icon "Open" at bounding box center [724, 431] width 20 height 20
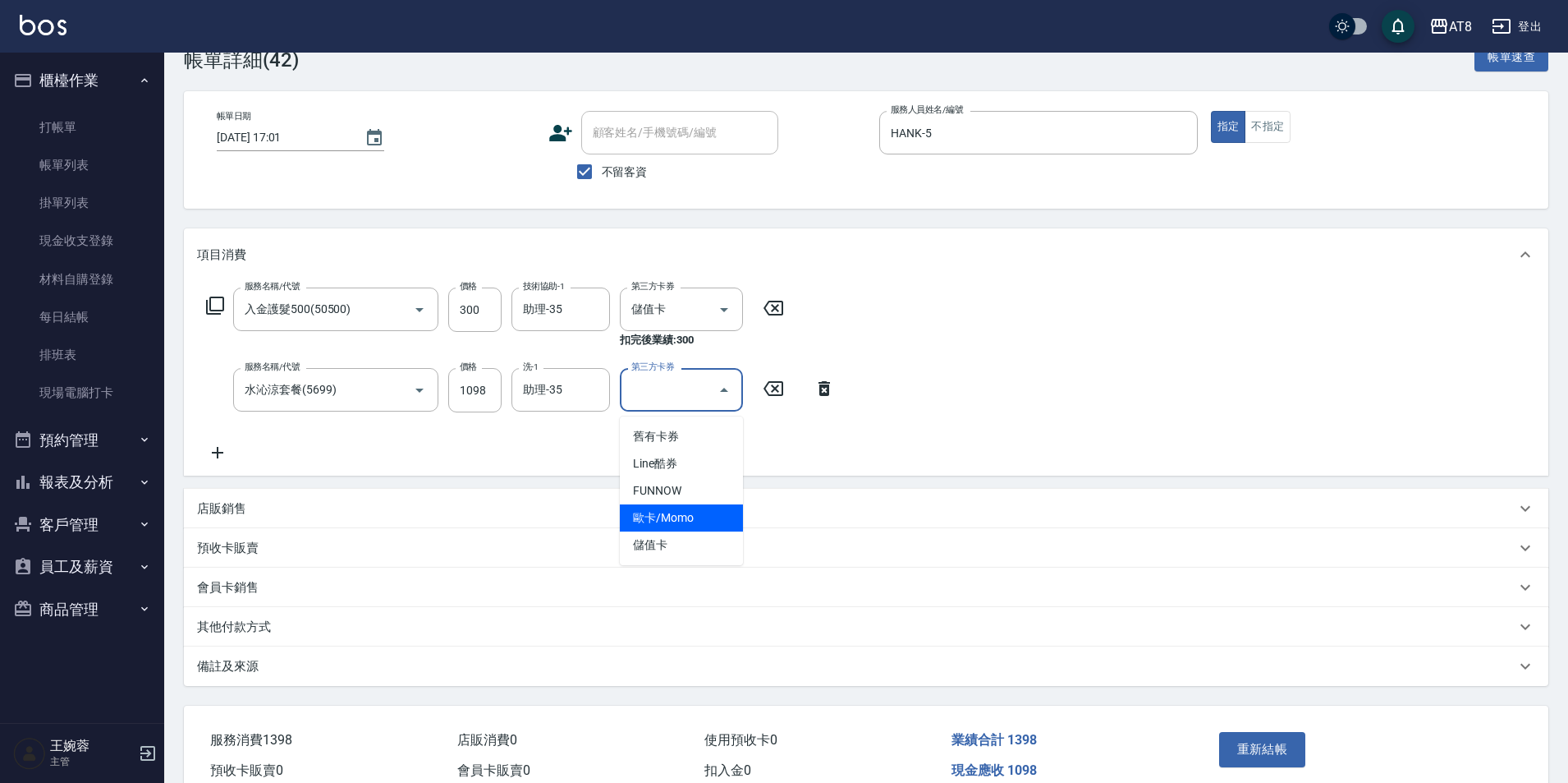
scroll to position [82, 0]
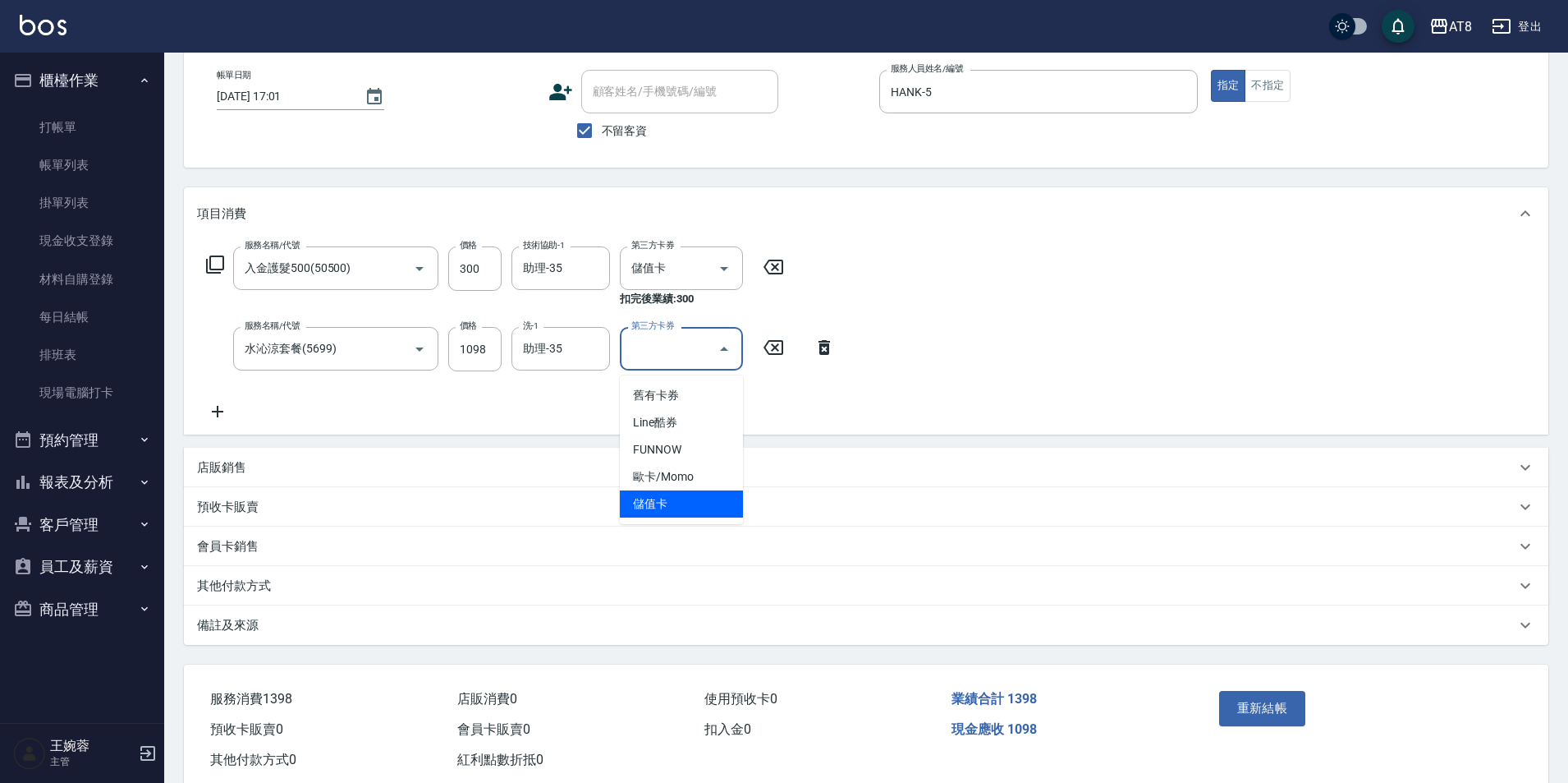
click at [692, 507] on span "儲值卡" at bounding box center [681, 504] width 123 height 27
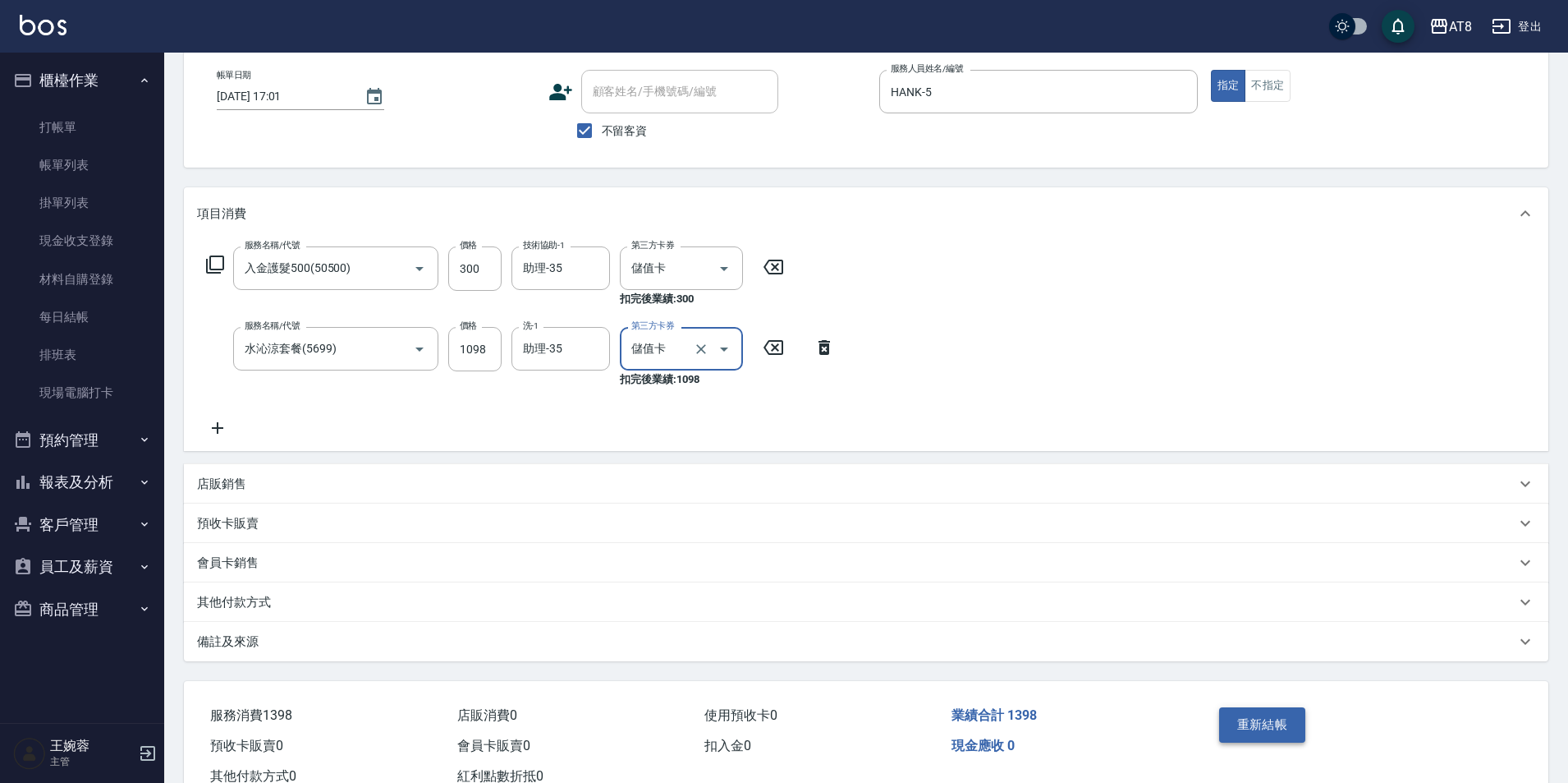
click at [1263, 734] on button "重新結帳" at bounding box center [1263, 724] width 87 height 34
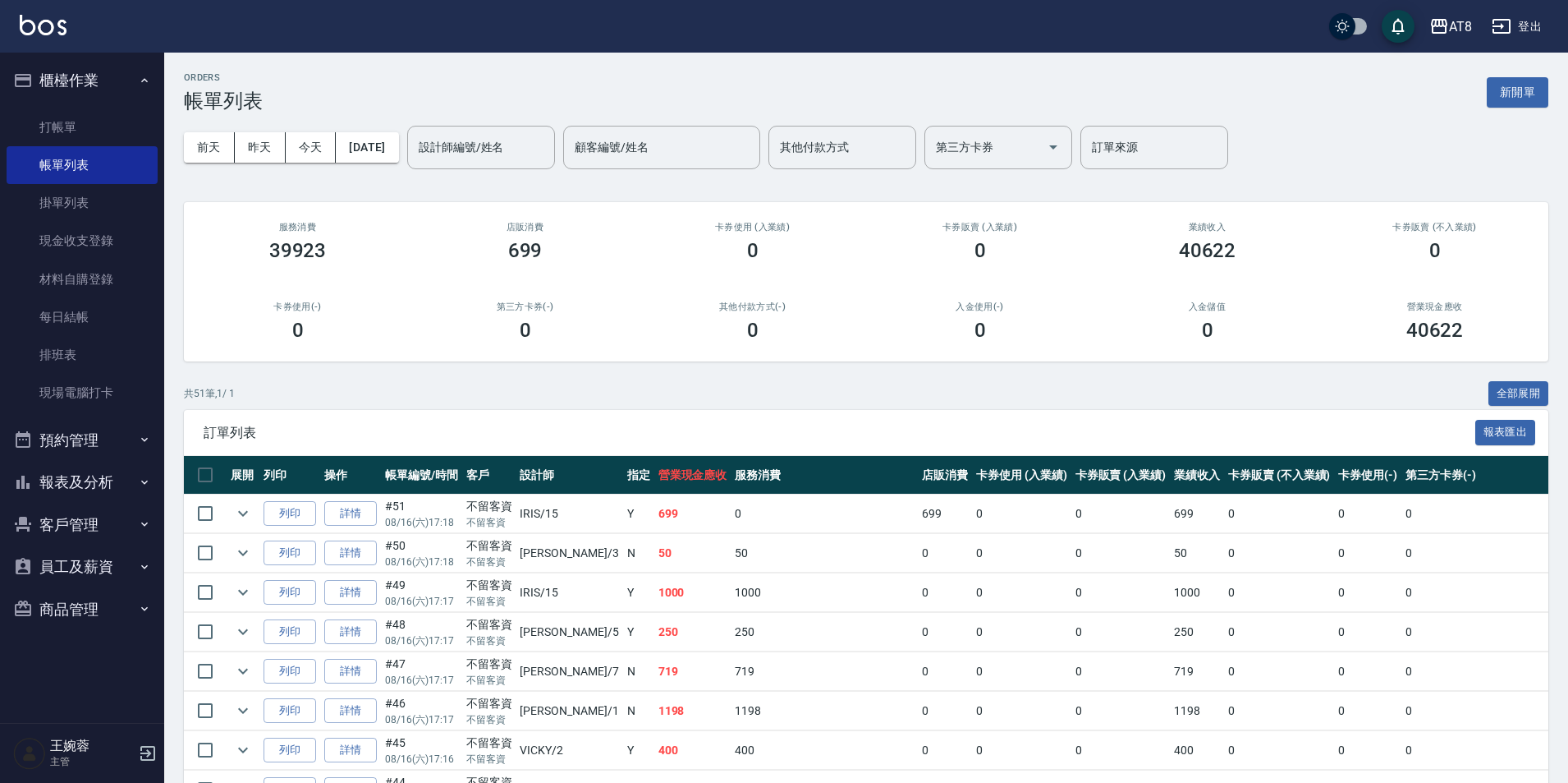
click at [25, 23] on img at bounding box center [43, 26] width 46 height 21
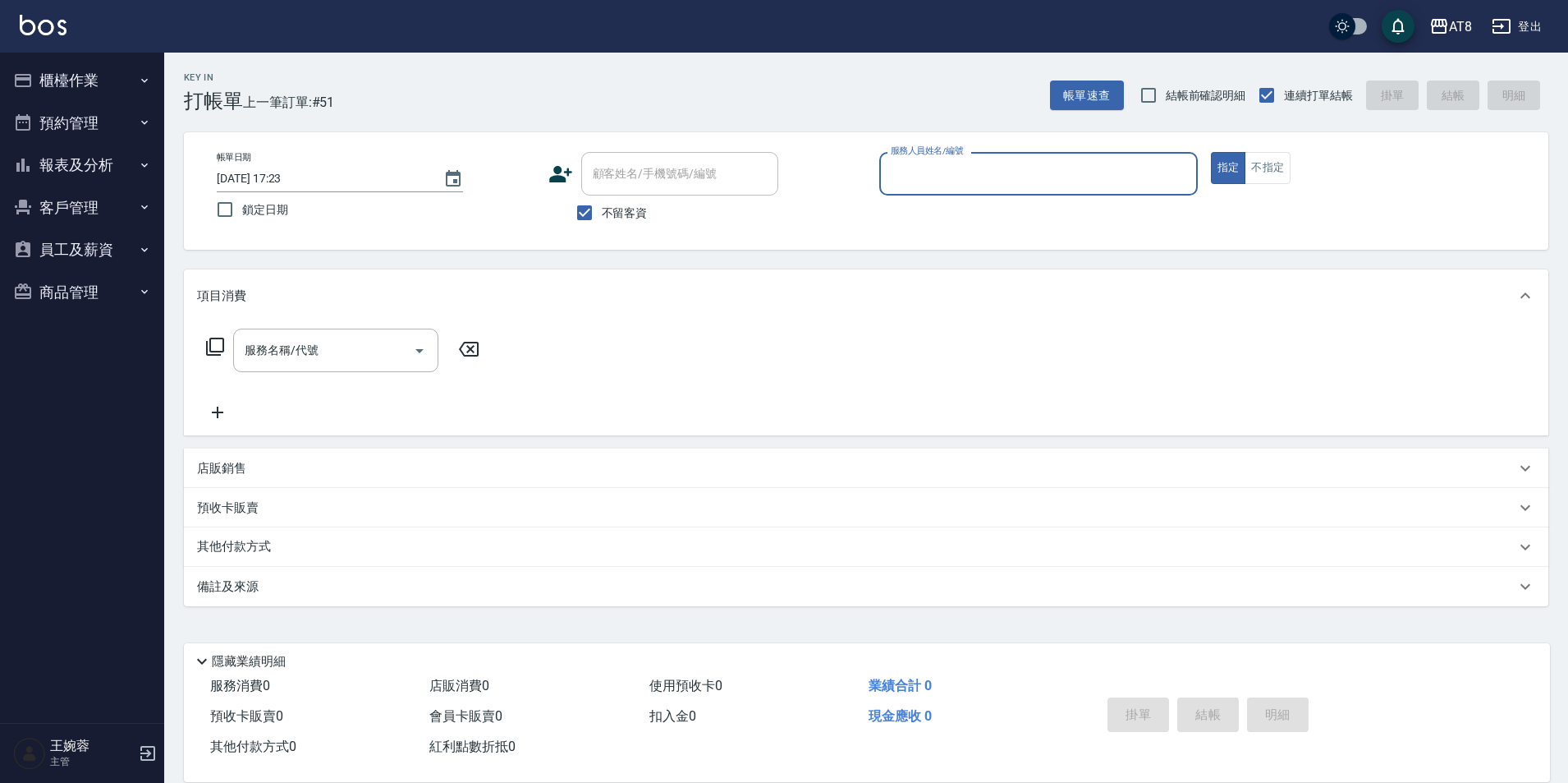
scroll to position [9, 0]
